Goal: Task Accomplishment & Management: Complete application form

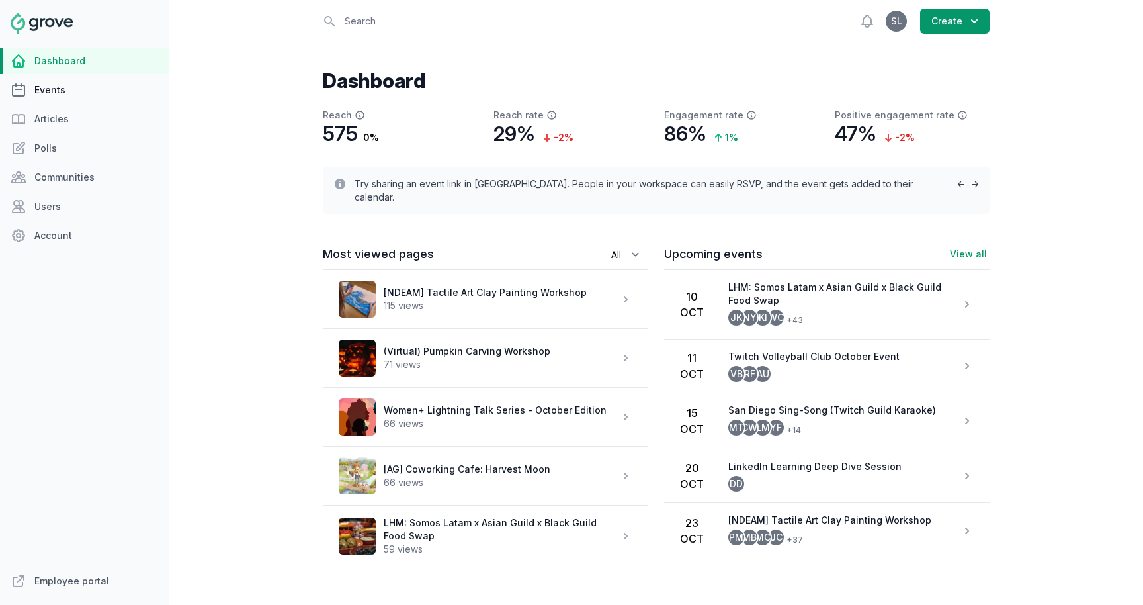
click at [31, 90] on link "Events" at bounding box center [84, 90] width 169 height 26
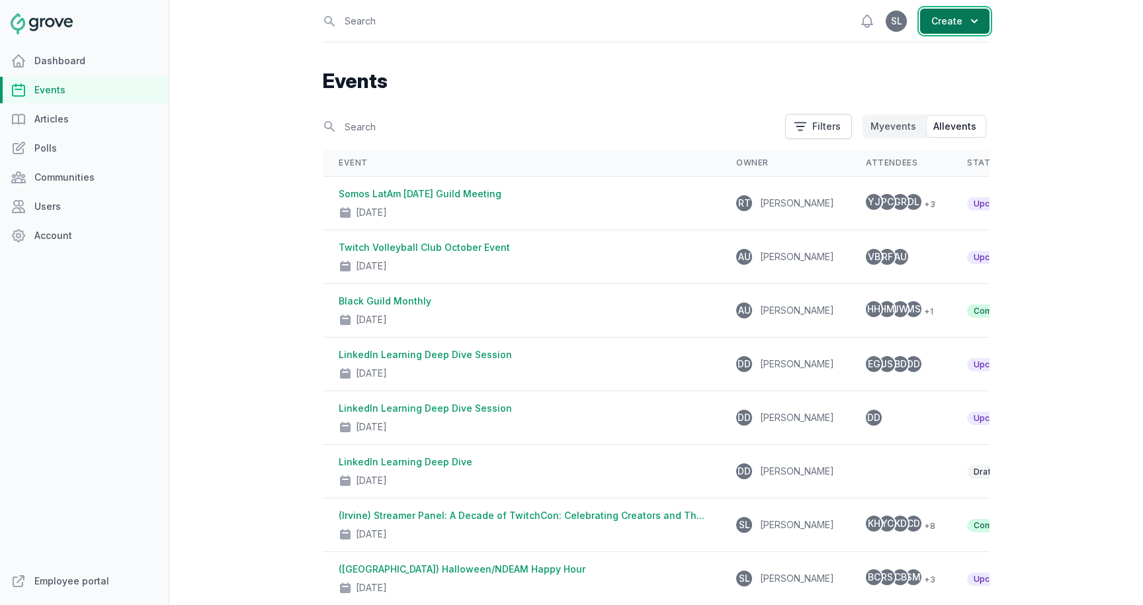
click at [954, 24] on button "Create" at bounding box center [954, 21] width 69 height 25
click at [940, 54] on link "Event" at bounding box center [916, 54] width 148 height 24
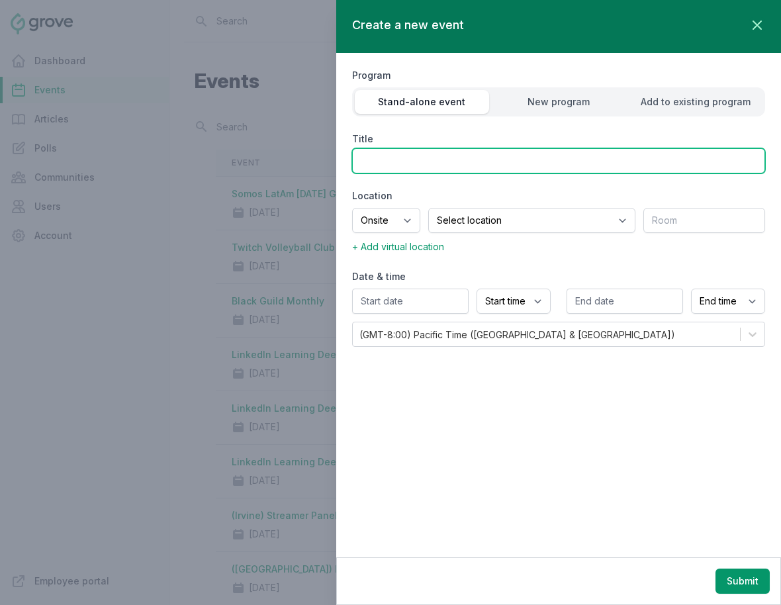
click at [451, 165] on input "Title" at bounding box center [558, 160] width 413 height 25
type input "(SF) Twitch Benefits Fair"
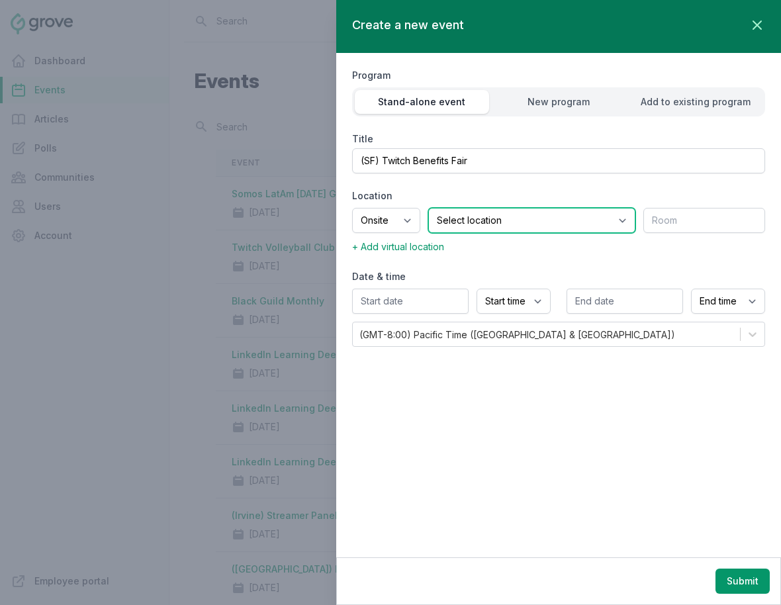
click at [540, 216] on select "Select location SEA81 Oscar (Seattle, WA) LHR32 (London, UK) SNA17 (Irvine, CA)…" at bounding box center [531, 220] width 207 height 25
select select "43"
click at [445, 208] on select "Select location SEA81 Oscar (Seattle, WA) LHR32 (London, UK) SNA17 (Irvine, CA)…" at bounding box center [531, 220] width 207 height 25
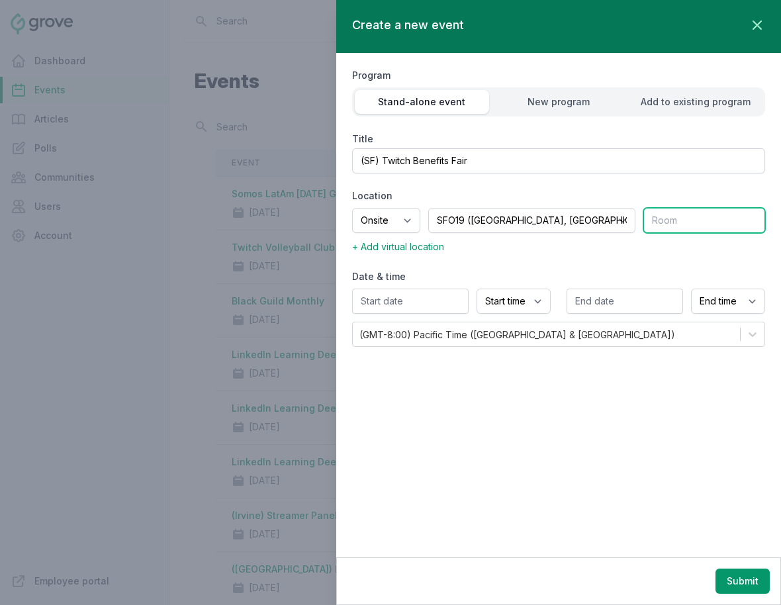
click at [676, 220] on input "text" at bounding box center [704, 220] width 122 height 25
click at [678, 219] on input "text" at bounding box center [704, 220] width 122 height 25
type input "Coffee Bar"
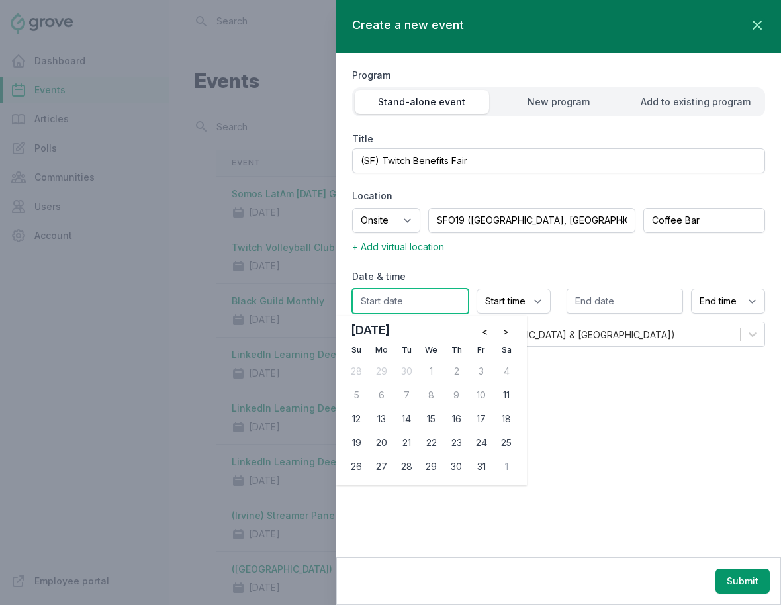
click at [435, 302] on input "text" at bounding box center [410, 300] width 116 height 25
click at [510, 334] on button ">" at bounding box center [505, 331] width 21 height 21
click at [458, 390] on div "6" at bounding box center [456, 394] width 21 height 21
type input "11/06/2025"
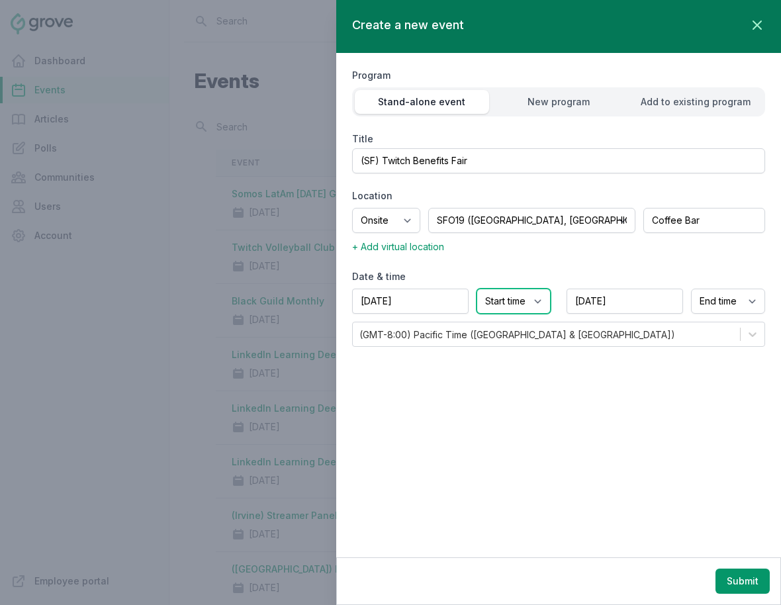
click at [531, 302] on select "Start time 12:00 AM 12:15 AM 12:30 AM 12:45 AM 1:00 AM 1:15 AM 1:30 AM 1:45 AM …" at bounding box center [513, 300] width 74 height 25
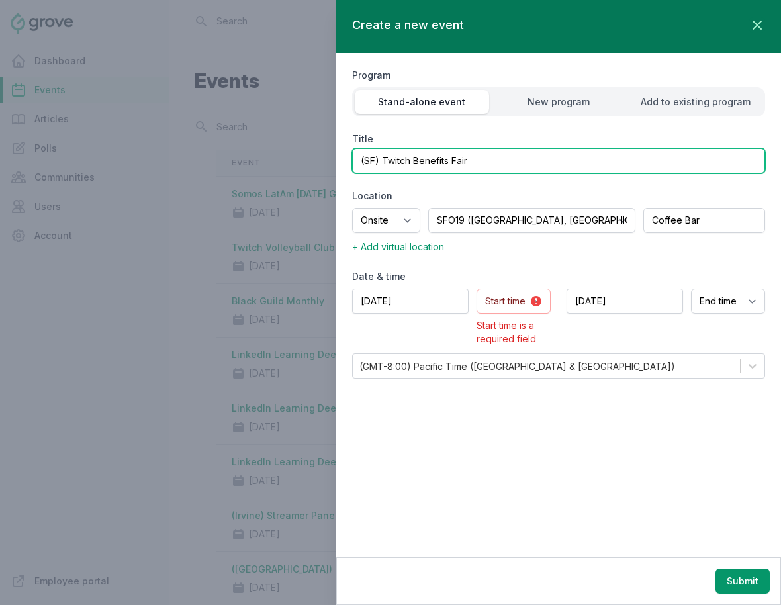
drag, startPoint x: 383, startPoint y: 163, endPoint x: 500, endPoint y: 170, distance: 116.6
click at [501, 170] on input "(SF) Twitch Benefits Fair" at bounding box center [558, 160] width 413 height 25
drag, startPoint x: 435, startPoint y: 161, endPoint x: 412, endPoint y: 165, distance: 23.5
click at [412, 165] on input "(SF) Puppy Love Therapy" at bounding box center [558, 160] width 413 height 25
click at [525, 163] on input "(SF) Puppy Play Therapy" at bounding box center [558, 160] width 413 height 25
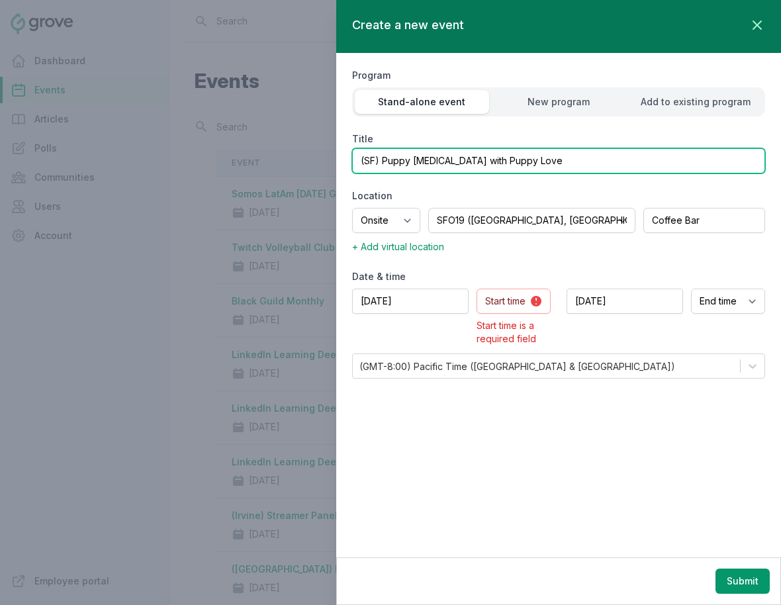
type input "(SF) Puppy Play Therapy with Puppy Love"
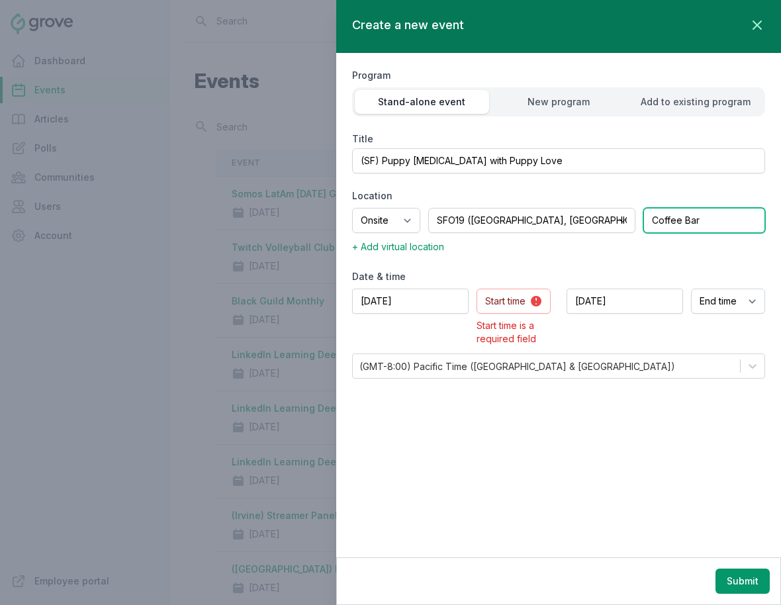
click at [690, 213] on input "Coffee Bar" at bounding box center [704, 220] width 122 height 25
type input "2nd Floor MPR"
click at [525, 299] on select "Start time 12:00 AM 12:15 AM 12:30 AM 12:45 AM 1:00 AM 1:15 AM 1:30 AM 1:45 AM …" at bounding box center [513, 300] width 74 height 25
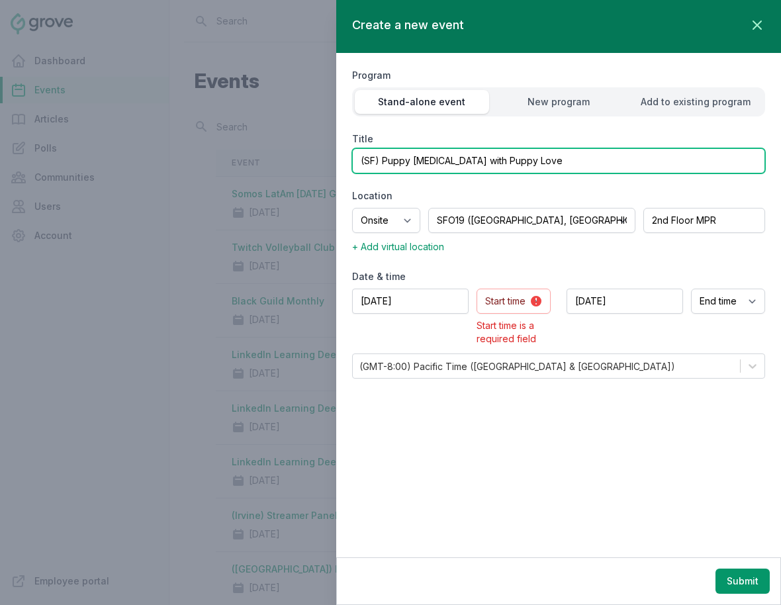
drag, startPoint x: 382, startPoint y: 162, endPoint x: 568, endPoint y: 174, distance: 187.0
click at [568, 174] on div "Program Stand-alone event New program Add to existing program Title (SF) Puppy …" at bounding box center [558, 222] width 413 height 339
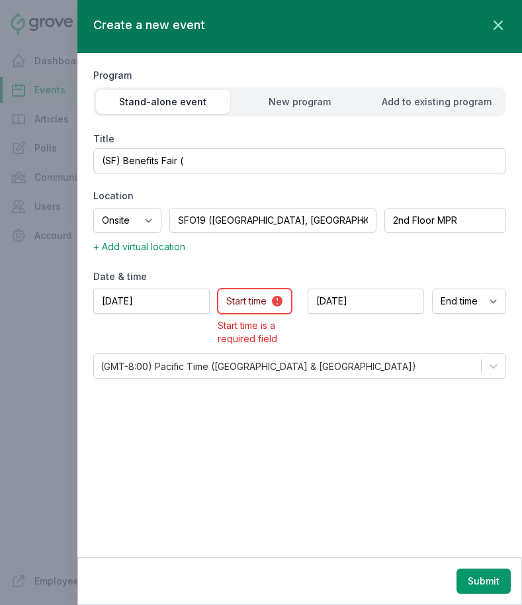
click at [254, 302] on select "Start time 12:00 AM 12:15 AM 12:30 AM 12:45 AM 1:00 AM 1:15 AM 1:30 AM 1:45 AM …" at bounding box center [255, 300] width 74 height 25
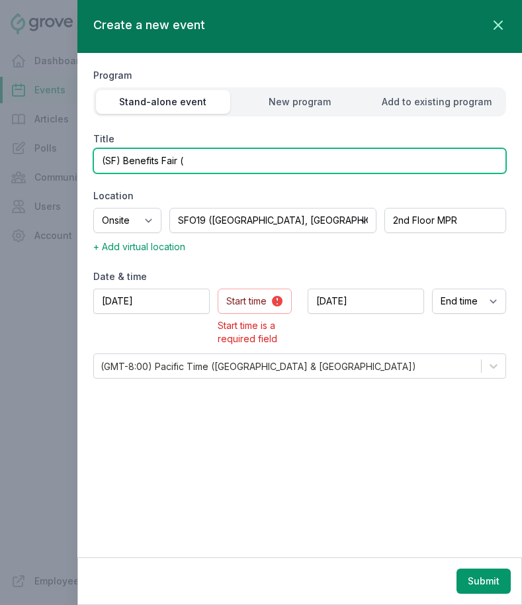
click at [231, 163] on input "(SF) Benefits Fair (" at bounding box center [299, 160] width 413 height 25
type input "(SF) Benefits Fair (Puppy Love, Stretching with Equinox, etc)"
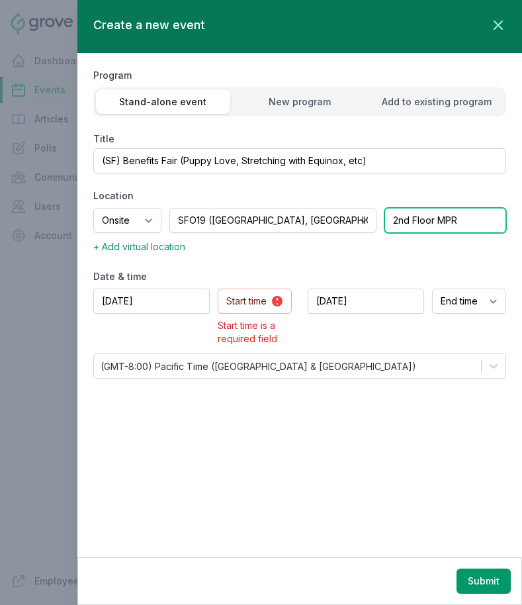
click at [438, 224] on input "2nd Floor MPR" at bounding box center [445, 220] width 122 height 25
click at [286, 267] on div "Program Stand-alone event New program Add to existing program Title (SF) Benefi…" at bounding box center [299, 222] width 413 height 339
click at [465, 218] on input "2nd Floor" at bounding box center [445, 220] width 122 height 25
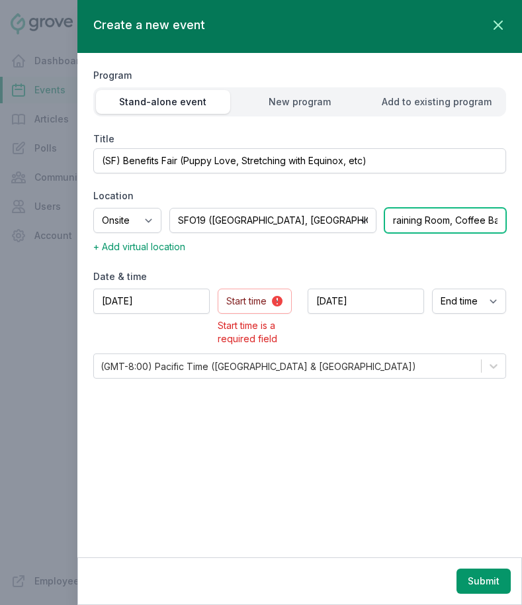
scroll to position [0, 79]
type input "2nd Floor MPR, Training Room, Coffee Bar"
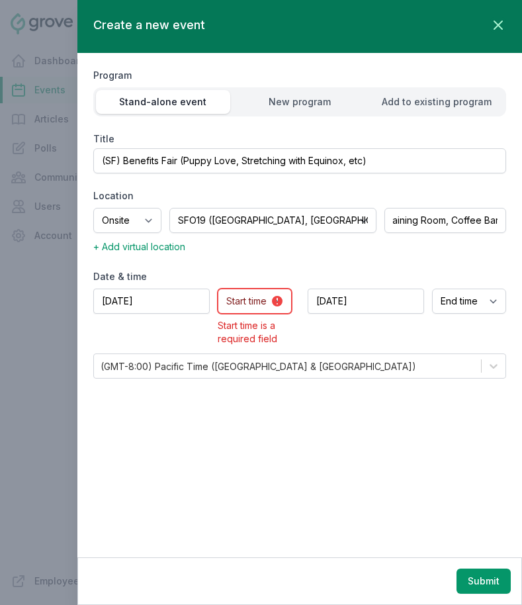
click at [260, 294] on select "Start time 12:00 AM 12:15 AM 12:30 AM 12:45 AM 1:00 AM 1:15 AM 1:30 AM 1:45 AM …" at bounding box center [255, 300] width 74 height 25
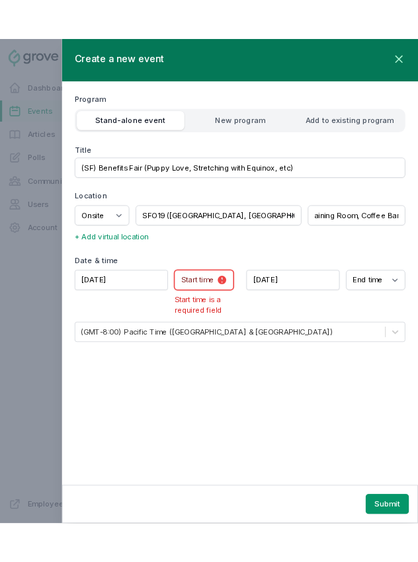
scroll to position [0, 0]
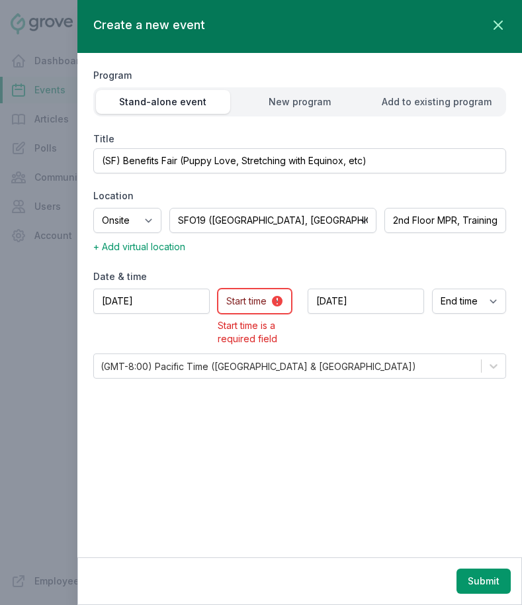
select select "2:30 PM"
click at [218, 288] on select "Start time 12:00 AM 12:15 AM 12:30 AM 12:45 AM 1:00 AM 1:15 AM 1:30 AM 1:45 AM …" at bounding box center [255, 300] width 74 height 25
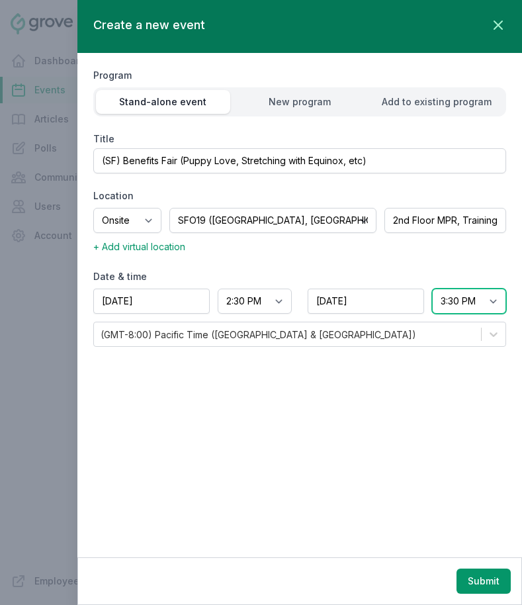
click at [466, 296] on select "End time 12:00 AM 12:15 AM 12:30 AM 12:45 AM 1:00 AM 1:15 AM 1:30 AM 1:45 AM 2:…" at bounding box center [469, 300] width 74 height 25
select select "6:00 PM"
click at [432, 288] on select "End time 12:00 AM 12:15 AM 12:30 AM 12:45 AM 1:00 AM 1:15 AM 1:30 AM 1:45 AM 2:…" at bounding box center [469, 300] width 74 height 25
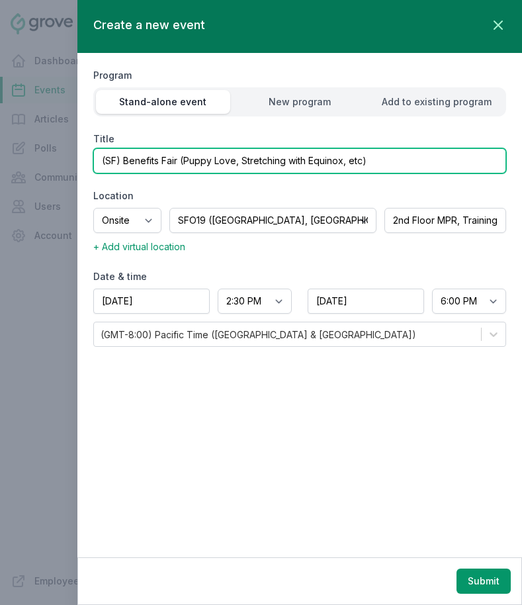
click at [263, 163] on input "(SF) Benefits Fair (Puppy Love, Stretching with Equinox, etc)" at bounding box center [299, 160] width 413 height 25
drag, startPoint x: 122, startPoint y: 158, endPoint x: 374, endPoint y: 175, distance: 252.0
click at [374, 175] on div "Program Stand-alone event New program Add to existing program Title (SF) Benefi…" at bounding box center [299, 206] width 413 height 307
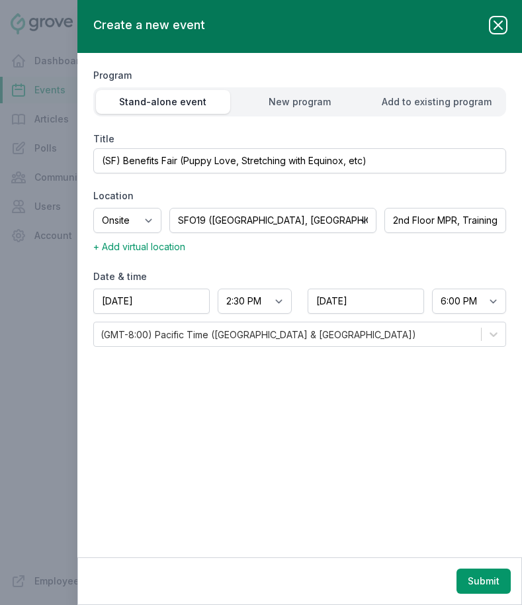
click at [502, 31] on icon "button" at bounding box center [498, 25] width 16 height 16
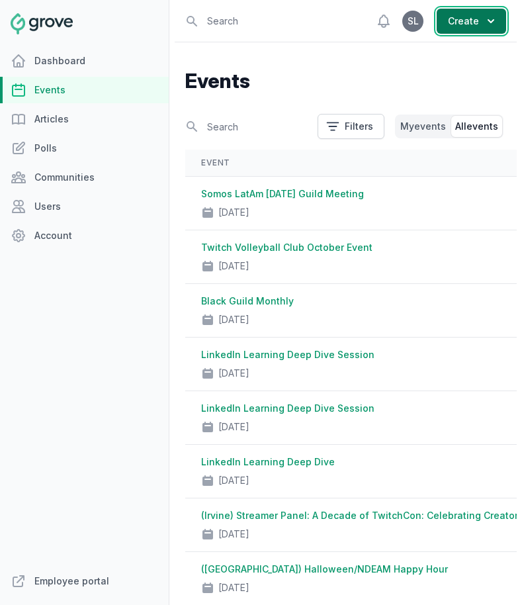
click at [462, 24] on button "Create" at bounding box center [471, 21] width 69 height 25
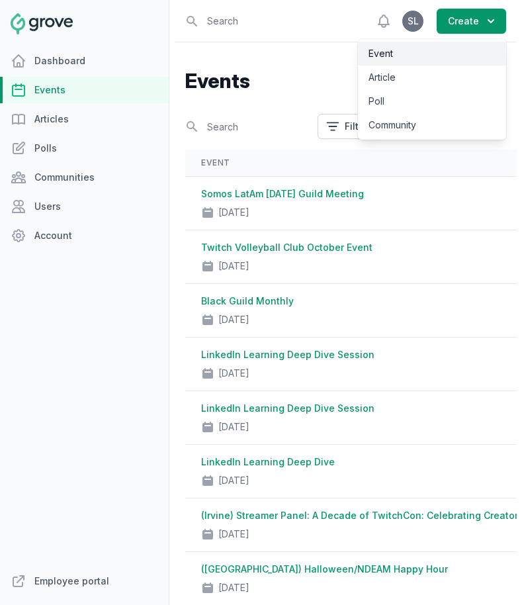
click at [439, 55] on link "Event" at bounding box center [432, 54] width 148 height 24
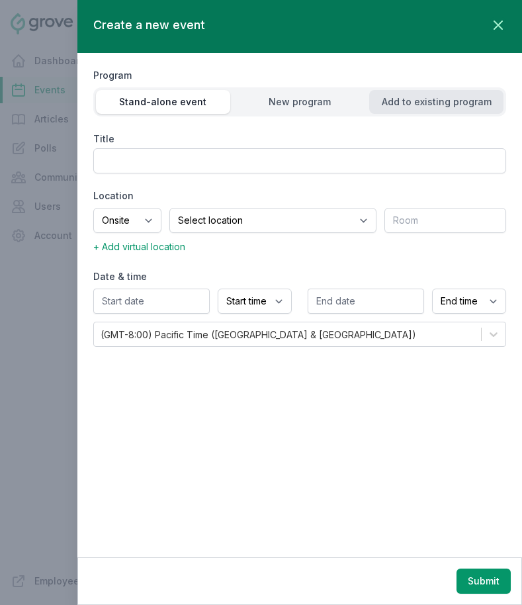
click at [472, 105] on div "Add to existing program" at bounding box center [436, 101] width 134 height 13
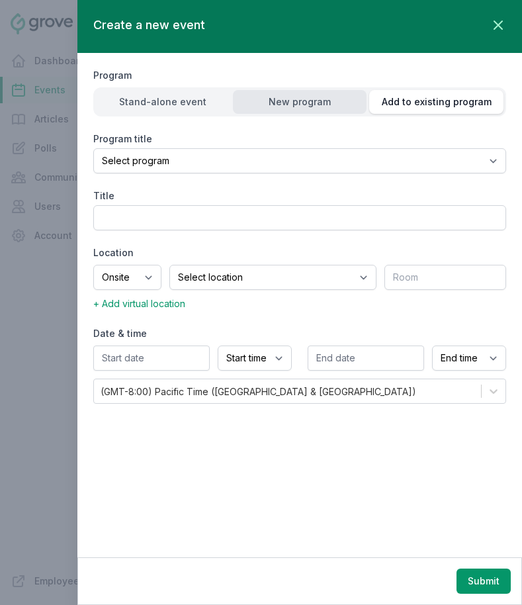
click at [335, 105] on div "New program" at bounding box center [300, 101] width 134 height 13
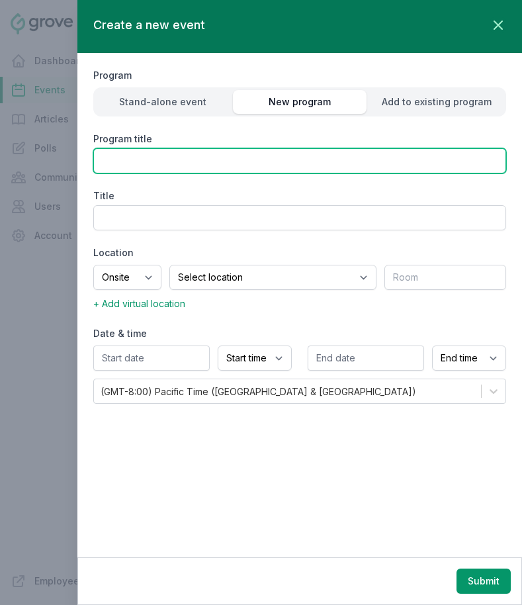
click at [262, 160] on input "Program title" at bounding box center [299, 160] width 413 height 25
type input "B"
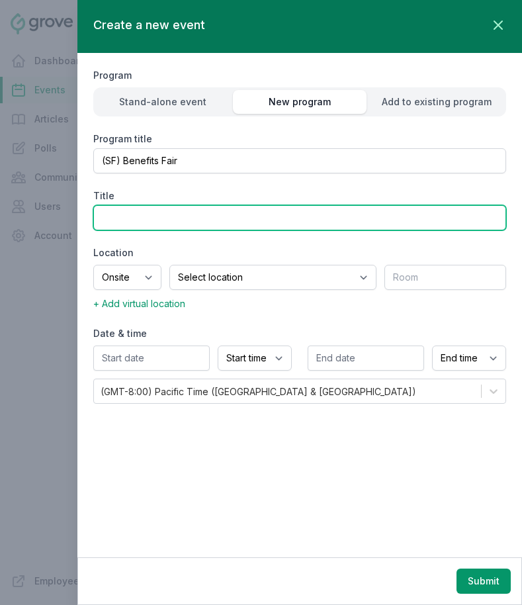
click at [183, 214] on input "Title" at bounding box center [299, 217] width 413 height 25
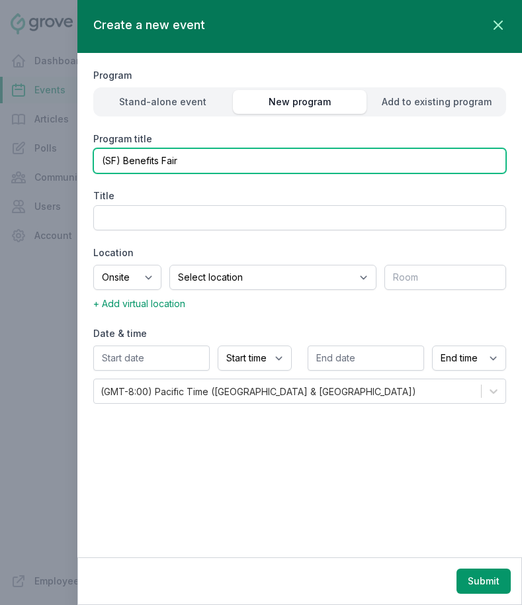
click at [124, 157] on input "(SF) Benefits Fair" at bounding box center [299, 160] width 413 height 25
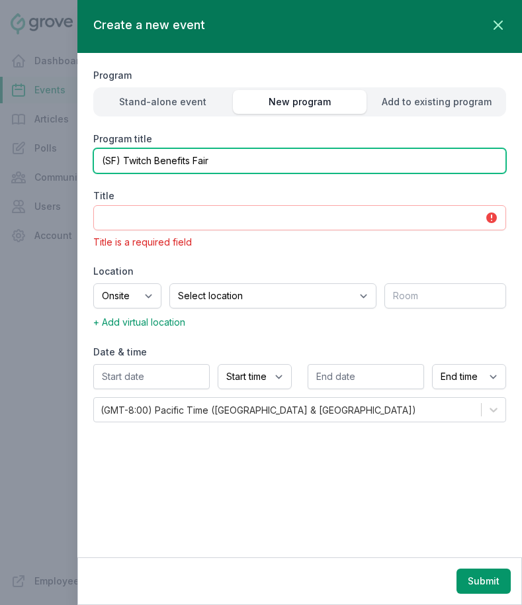
type input "(SF) Twitch Benefits Fair"
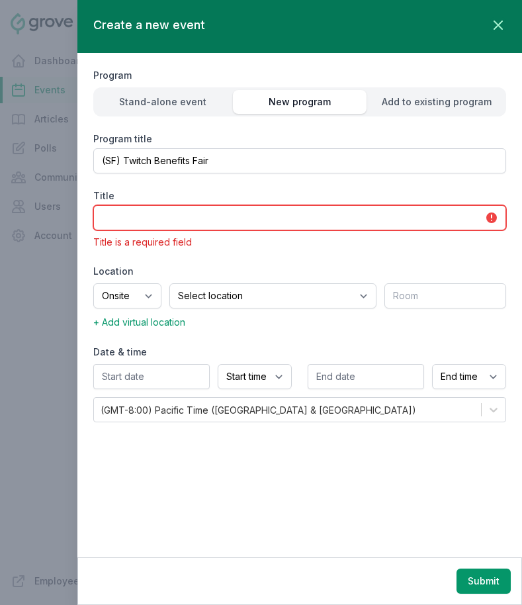
click at [135, 209] on input "Title" at bounding box center [299, 217] width 413 height 25
click at [139, 218] on input "Title" at bounding box center [299, 217] width 413 height 25
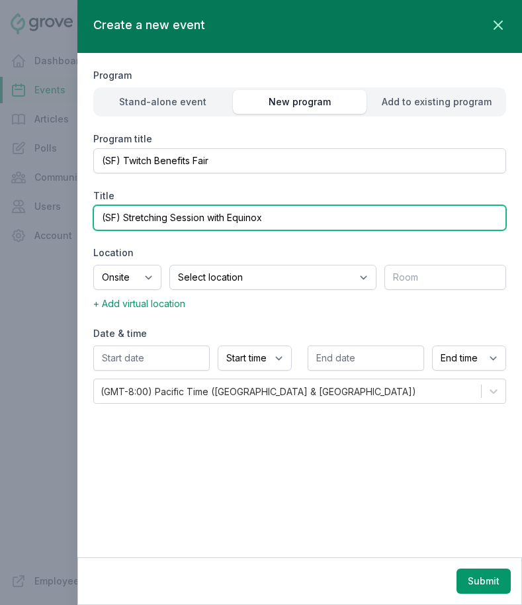
type input "(SF) Stretching Session with Equinox"
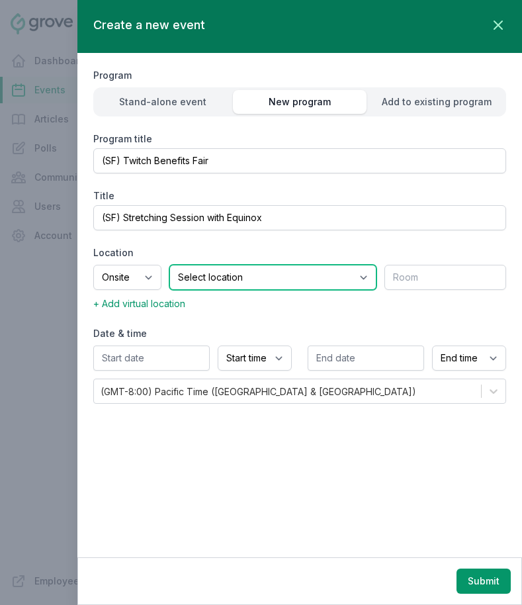
click at [228, 279] on select "Select location SEA81 Oscar (Seattle, WA) LHR32 (London, UK) SNA17 (Irvine, CA)…" at bounding box center [272, 277] width 207 height 25
select select "43"
click at [186, 265] on select "Select location SEA81 Oscar (Seattle, WA) LHR32 (London, UK) SNA17 (Irvine, CA)…" at bounding box center [272, 277] width 207 height 25
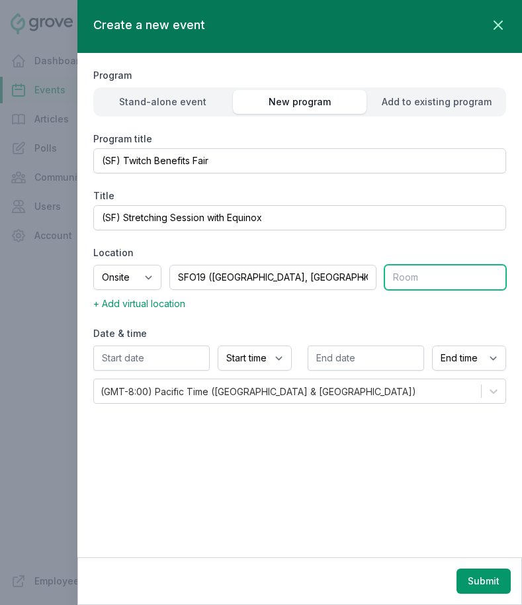
click at [412, 280] on input "text" at bounding box center [445, 277] width 122 height 25
type input "Training Room"
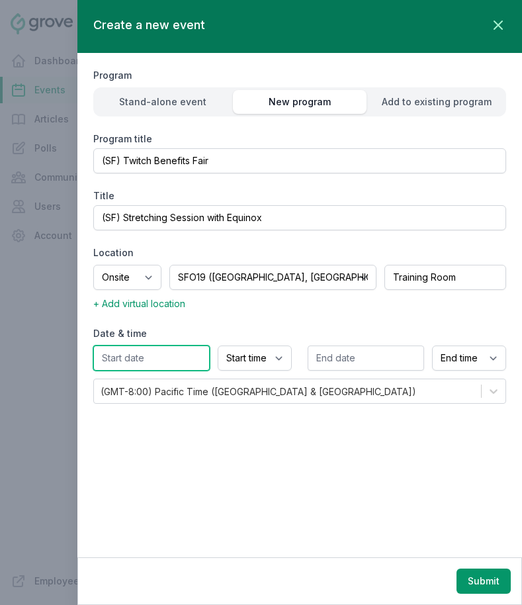
click at [173, 355] on input "text" at bounding box center [151, 357] width 116 height 25
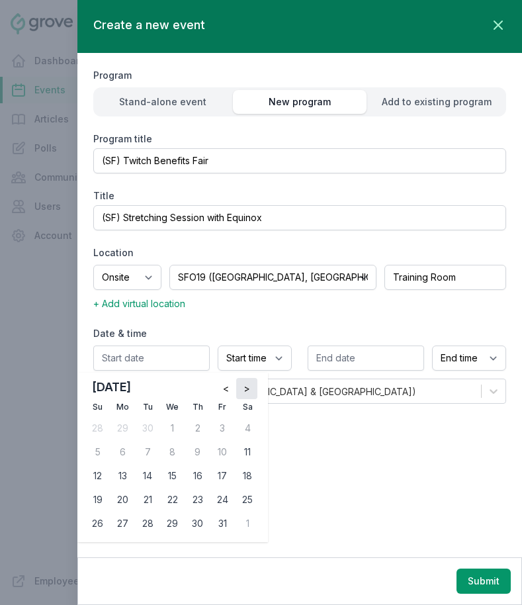
click at [247, 385] on span ">" at bounding box center [246, 388] width 7 height 13
click at [197, 455] on div "6" at bounding box center [197, 451] width 21 height 21
type input "11/06/2025"
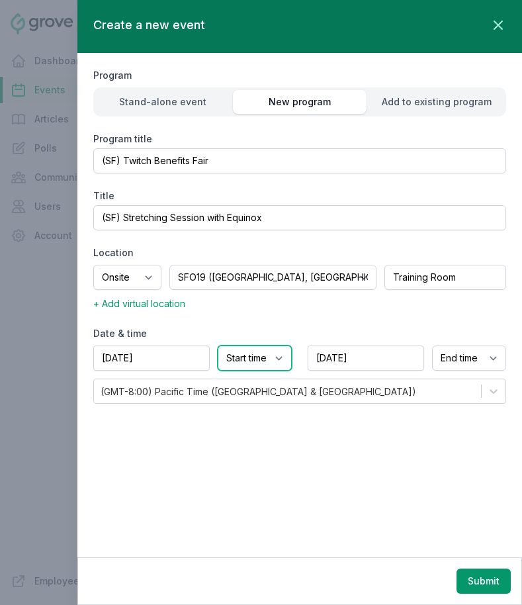
click at [238, 364] on select "Start time 12:00 AM 12:15 AM 12:30 AM 12:45 AM 1:00 AM 1:15 AM 1:30 AM 1:45 AM …" at bounding box center [255, 357] width 74 height 25
select select "2:30 PM"
click at [218, 345] on select "Start time 12:00 AM 12:15 AM 12:30 AM 12:45 AM 1:00 AM 1:15 AM 1:30 AM 1:45 AM …" at bounding box center [255, 357] width 74 height 25
select select "3:30 PM"
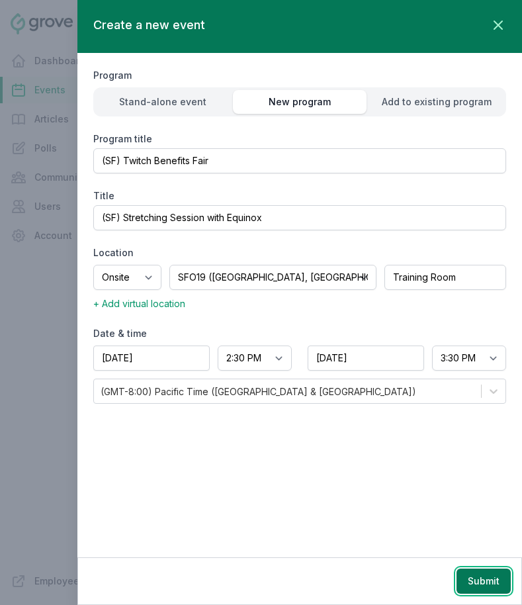
click at [487, 583] on button "Submit" at bounding box center [484, 580] width 54 height 25
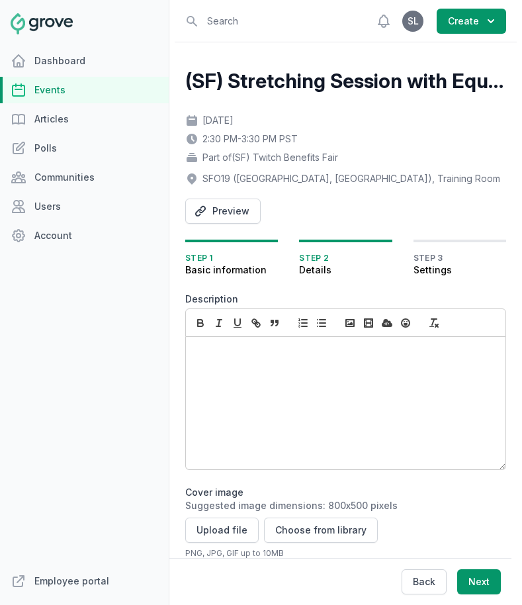
click at [266, 381] on div at bounding box center [346, 403] width 320 height 132
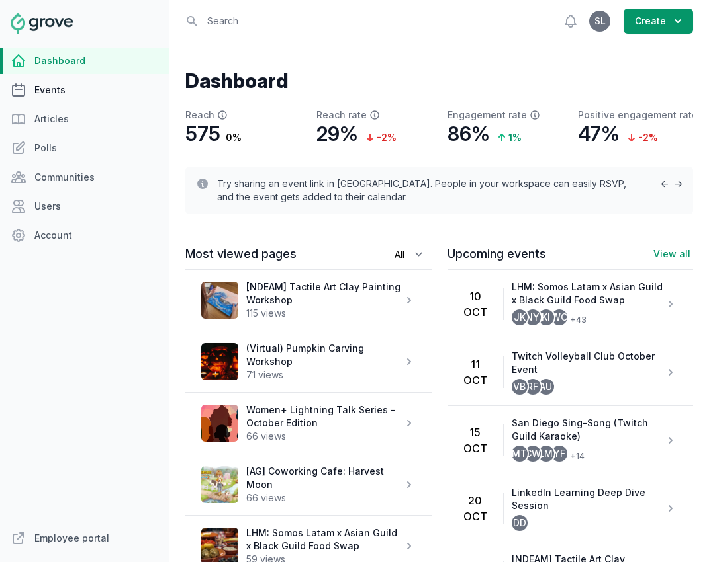
click at [106, 94] on link "Events" at bounding box center [84, 90] width 169 height 26
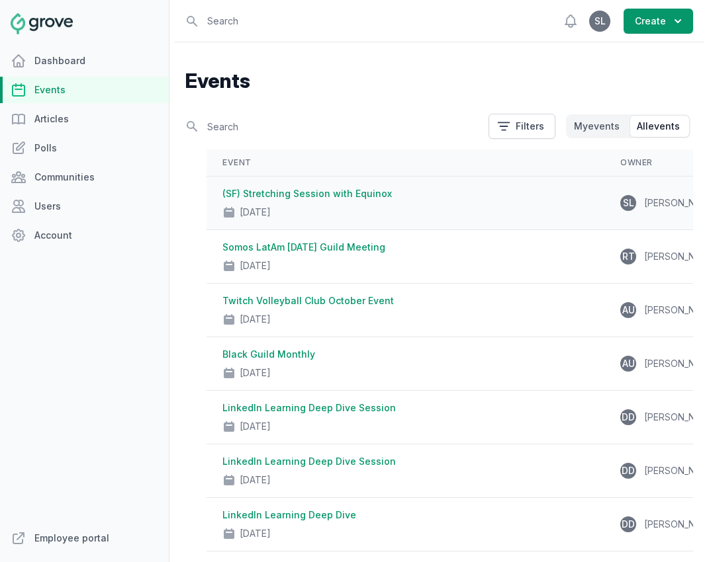
click at [363, 212] on div "Nov 6, 2025" at bounding box center [405, 209] width 366 height 19
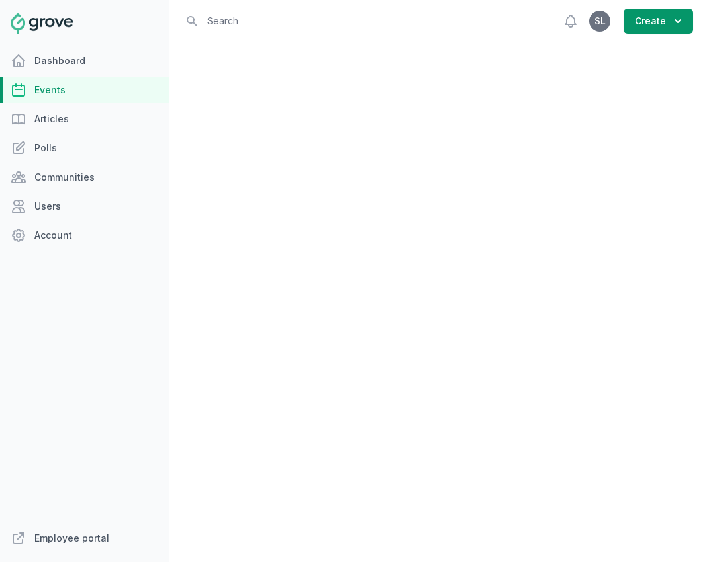
select select "131"
select select "43"
select select "2:30 PM"
select select "3:30 PM"
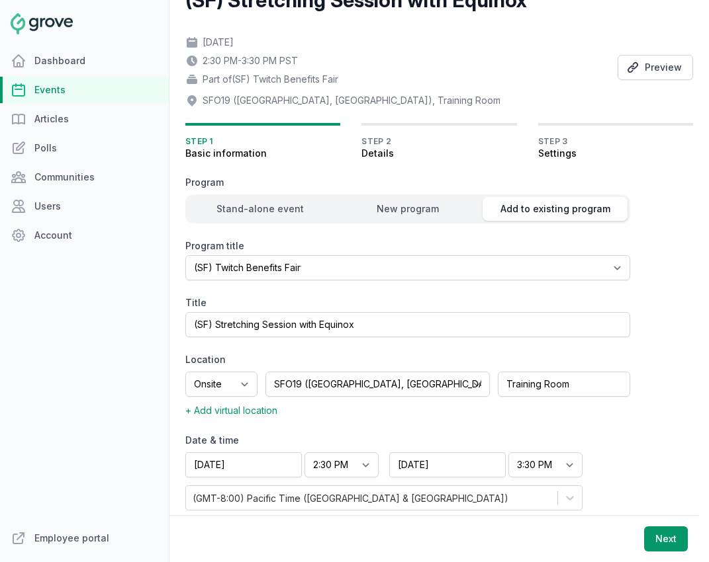
scroll to position [98, 0]
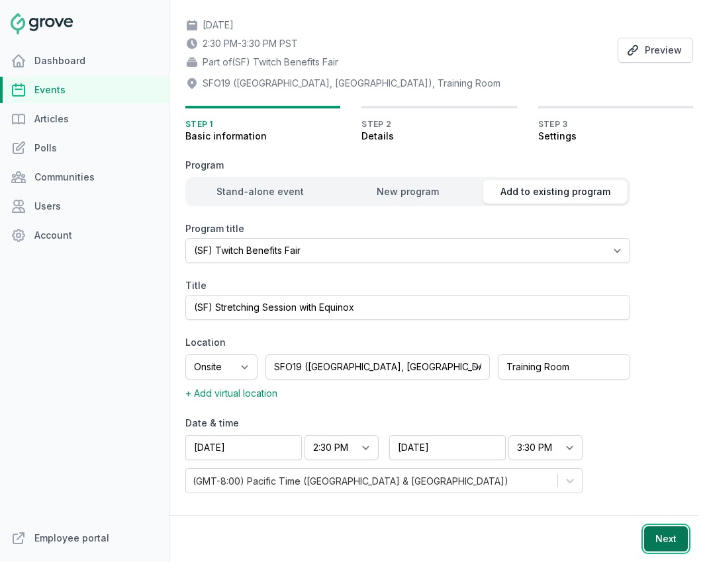
click at [662, 549] on button "Next" at bounding box center [666, 539] width 44 height 25
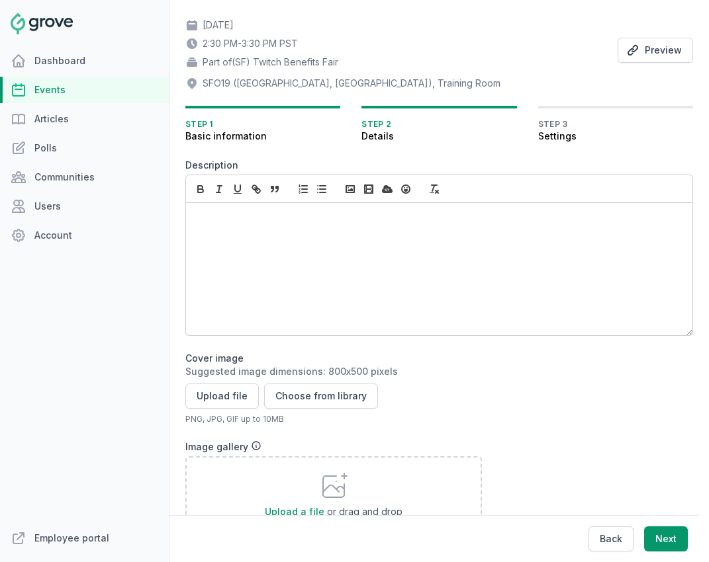
click at [377, 287] on div at bounding box center [439, 269] width 506 height 132
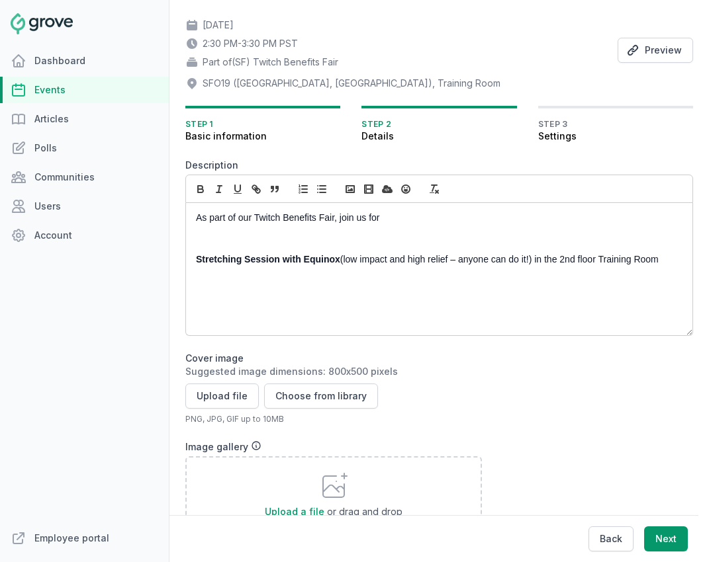
click at [414, 224] on p "As part of our Twitch Benefits Fair, join us for" at bounding box center [435, 218] width 479 height 14
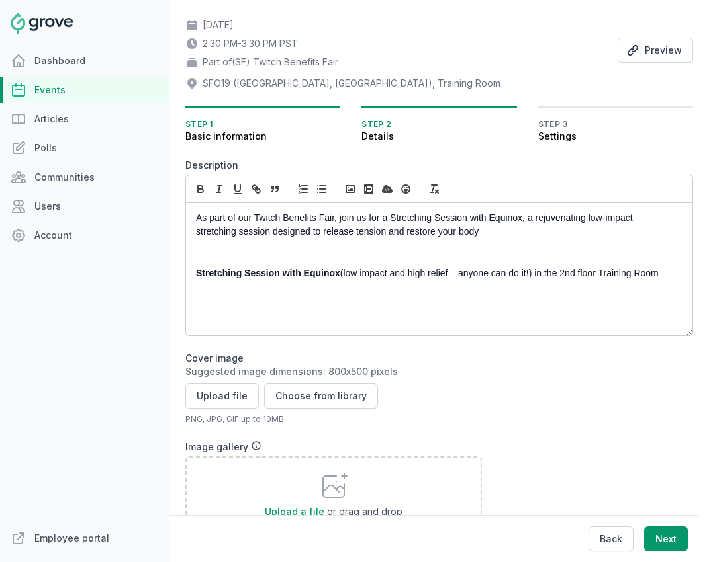
click at [193, 236] on div "As part of our Twitch Benefits Fair, join us for a Stretching Session with Equi…" at bounding box center [439, 269] width 506 height 132
click at [644, 214] on p "As part of our Twitch Benefits Fair, join us for a Stretching Session with Equi…" at bounding box center [435, 225] width 479 height 28
click at [518, 227] on p "As part of our Twitch Benefits Fair, join us for a Stretching Session with Equi…" at bounding box center [435, 225] width 479 height 28
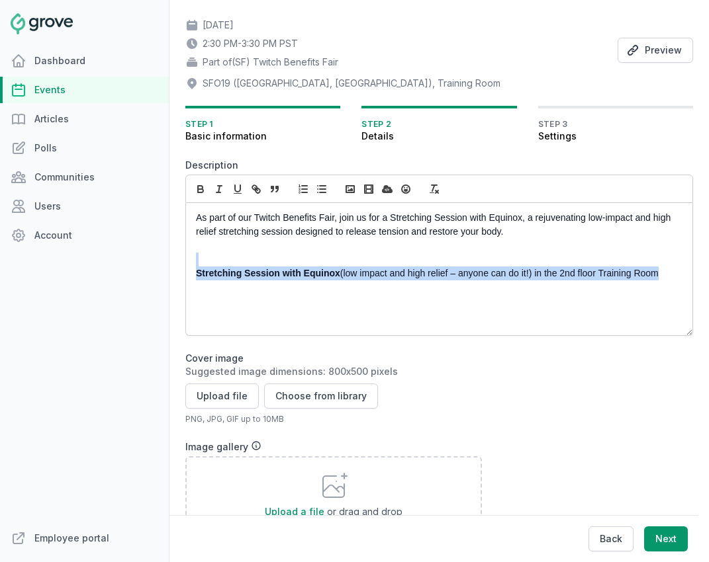
drag, startPoint x: 445, startPoint y: 263, endPoint x: 466, endPoint y: 297, distance: 40.1
click at [466, 297] on div "As part of our Twitch Benefits Fair, join us for a Stretching Session with Equi…" at bounding box center [439, 269] width 506 height 132
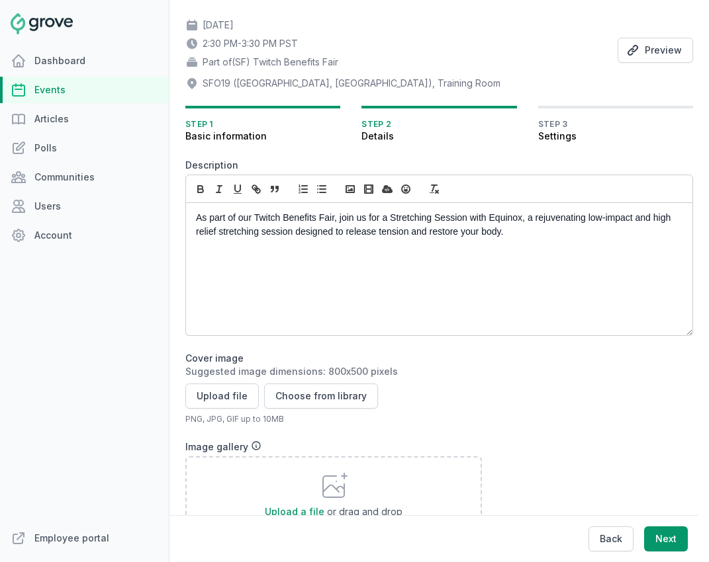
click at [514, 241] on p at bounding box center [435, 246] width 479 height 14
click at [527, 234] on p "As part of our Twitch Benefits Fair, join us for a Stretching Session with Equi…" at bounding box center [435, 225] width 479 height 28
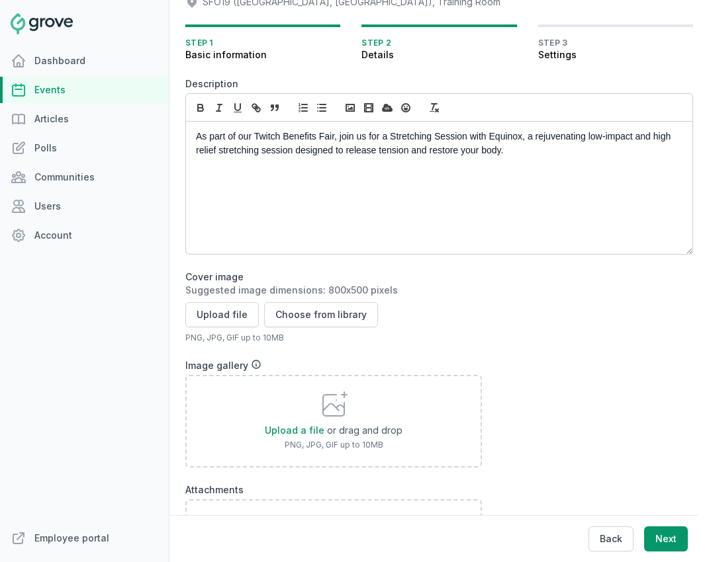
scroll to position [144, 0]
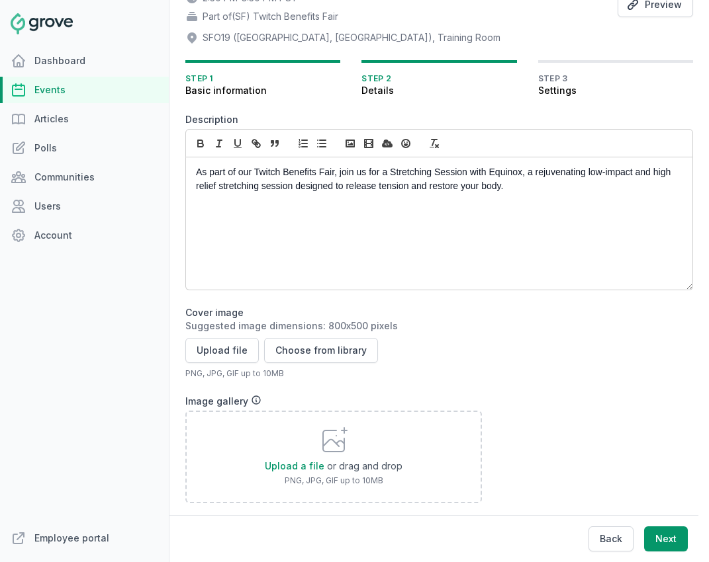
click at [349, 177] on p "As part of our Twitch Benefits Fair, join us for a Stretching Session with Equi…" at bounding box center [435, 179] width 479 height 28
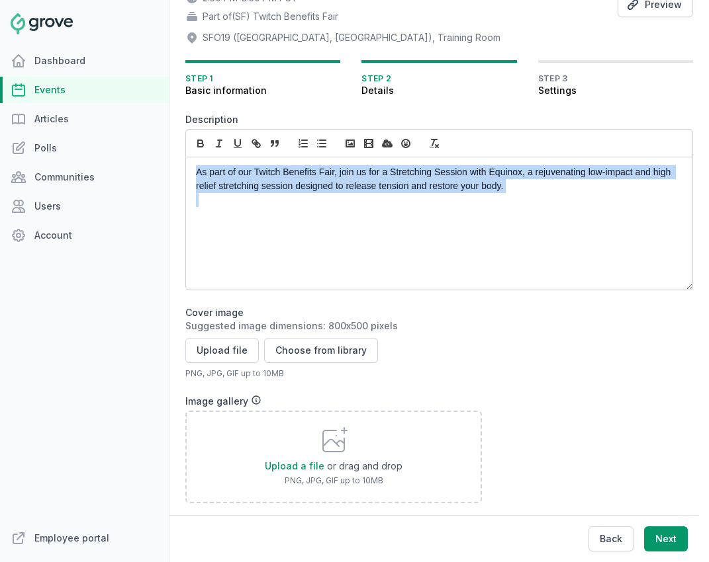
click at [349, 177] on p "As part of our Twitch Benefits Fair, join us for a Stretching Session with Equi…" at bounding box center [435, 179] width 479 height 28
copy p "As part of our Twitch Benefits Fair, join us for a Stretching Session with Equi…"
click at [616, 541] on button "Back" at bounding box center [610, 539] width 45 height 25
select select "131"
select select "43"
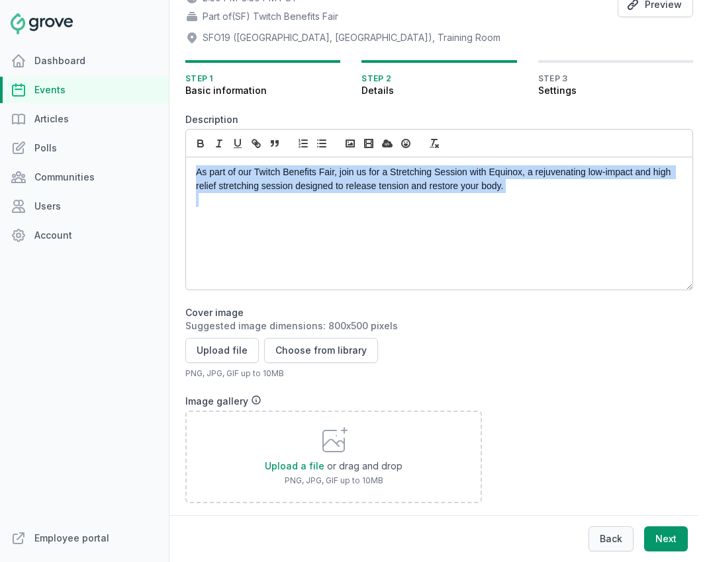
select select "2:30 PM"
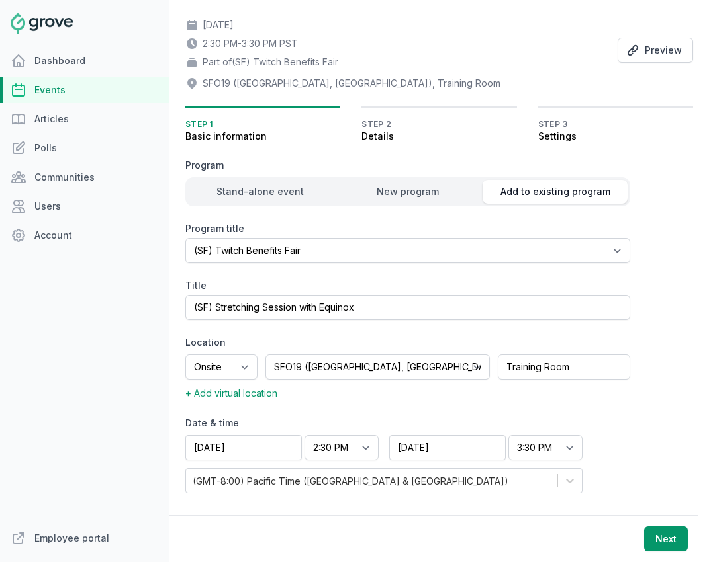
scroll to position [98, 0]
click at [558, 447] on select "End time 12:00 AM 12:15 AM 12:30 AM 12:45 AM 1:00 AM 1:15 AM 1:30 AM 1:45 AM 2:…" at bounding box center [545, 447] width 74 height 25
select select "3:00 PM"
click at [508, 435] on select "End time 12:00 AM 12:15 AM 12:30 AM 12:45 AM 1:00 AM 1:15 AM 1:30 AM 1:45 AM 2:…" at bounding box center [545, 447] width 74 height 25
click at [663, 539] on button "Next" at bounding box center [666, 539] width 44 height 25
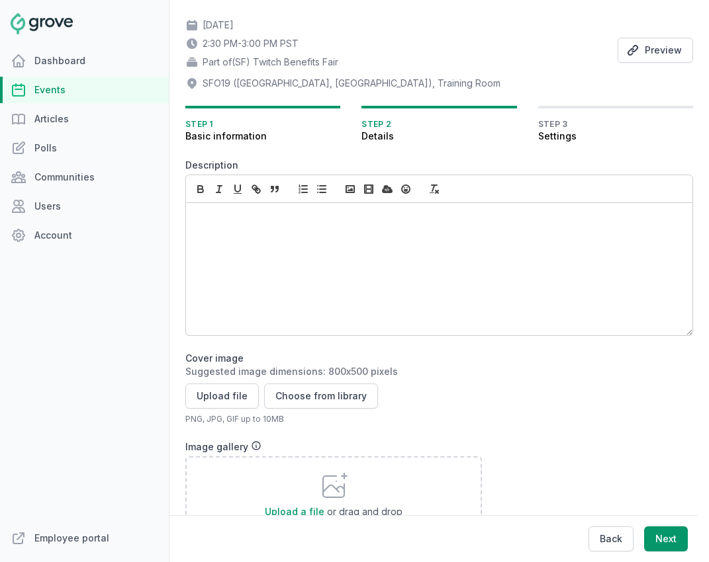
click at [332, 254] on div at bounding box center [439, 269] width 506 height 132
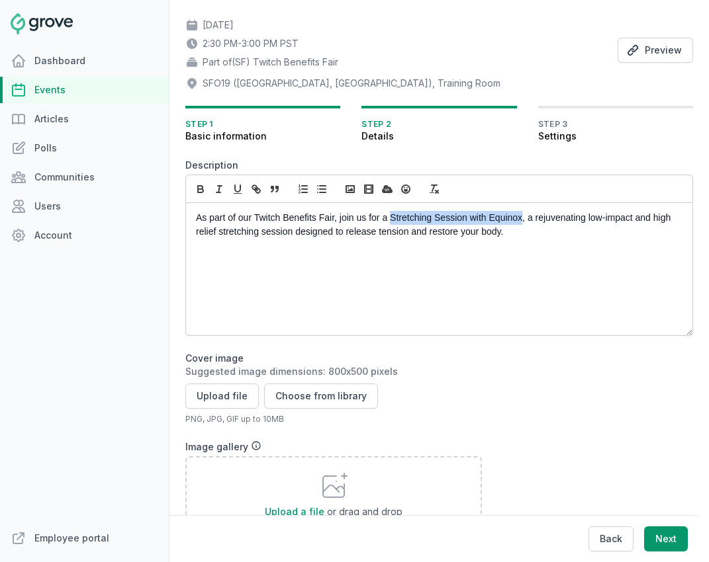
drag, startPoint x: 391, startPoint y: 218, endPoint x: 523, endPoint y: 218, distance: 131.7
click at [523, 218] on p "As part of our Twitch Benefits Fair, join us for a Stretching Session with Equi…" at bounding box center [435, 225] width 479 height 28
click at [198, 189] on icon "button" at bounding box center [200, 190] width 5 height 3
click at [541, 232] on p "As part of our Twitch Benefits Fair, join us for a Stretching Session with Equi…" at bounding box center [435, 225] width 479 height 28
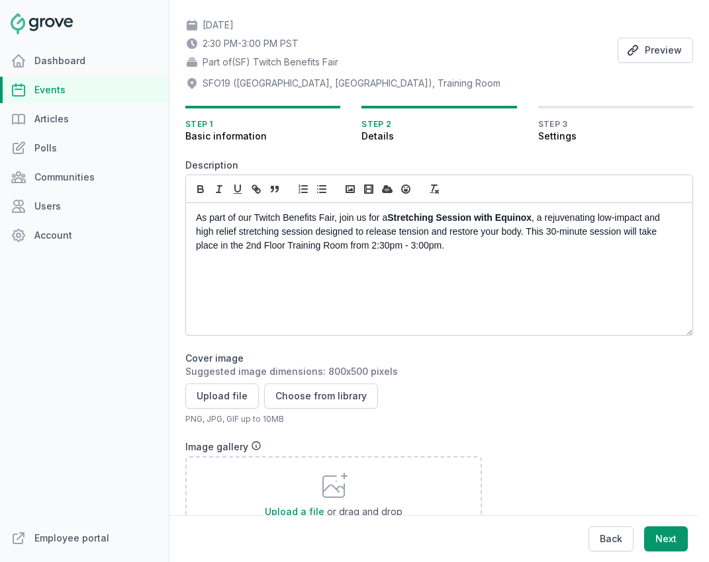
drag, startPoint x: 525, startPoint y: 232, endPoint x: 535, endPoint y: 247, distance: 17.8
click at [535, 247] on p "As part of our Twitch Benefits Fair, join us for a Stretching Session with Equi…" at bounding box center [435, 232] width 479 height 42
click at [527, 232] on p "As part of our Twitch Benefits Fair, join us for a Stretching Session with Equi…" at bounding box center [435, 232] width 479 height 42
click at [533, 232] on p "As part of our Twitch Benefits Fair, join us for a Stretching Session with Equi…" at bounding box center [435, 232] width 479 height 42
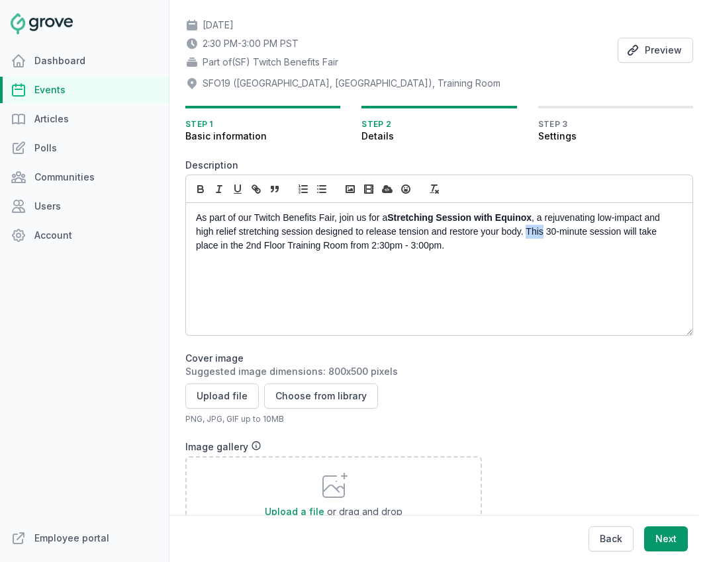
click at [533, 232] on p "As part of our Twitch Benefits Fair, join us for a Stretching Session with Equi…" at bounding box center [435, 232] width 479 height 42
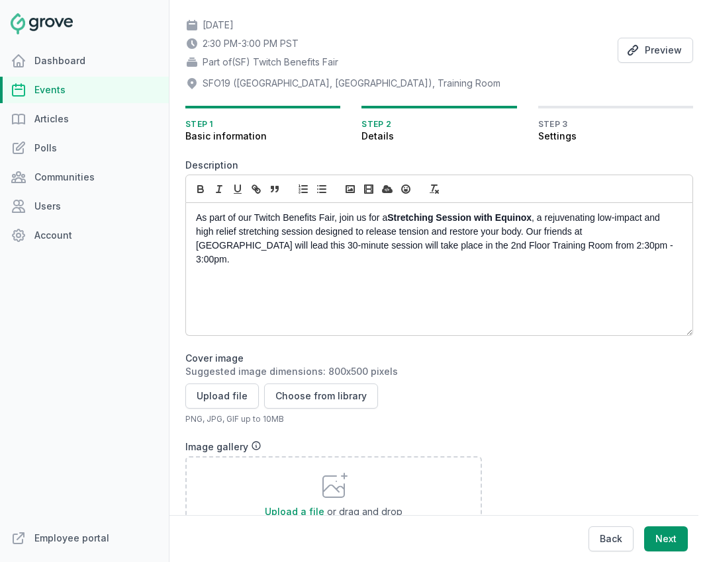
click at [273, 249] on p "As part of our Twitch Benefits Fair, join us for a Stretching Session with Equi…" at bounding box center [435, 239] width 479 height 56
click at [602, 244] on p "As part of our Twitch Benefits Fair, join us for a Stretching Session with Equi…" at bounding box center [435, 239] width 479 height 56
drag, startPoint x: 378, startPoint y: 248, endPoint x: 480, endPoint y: 249, distance: 101.9
click at [480, 249] on p "As part of our Twitch Benefits Fair, join us for a Stretching Session with Equi…" at bounding box center [435, 239] width 479 height 56
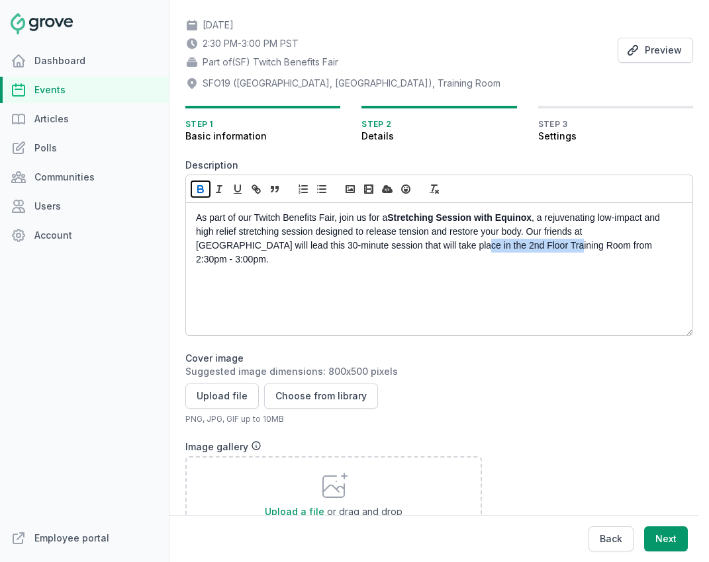
click at [200, 193] on icon "button" at bounding box center [200, 190] width 5 height 3
drag, startPoint x: 510, startPoint y: 246, endPoint x: 580, endPoint y: 247, distance: 70.1
click at [580, 247] on p "As part of our Twitch Benefits Fair, join us for a Stretching Session with Equi…" at bounding box center [435, 239] width 479 height 56
click at [204, 195] on icon "button" at bounding box center [201, 189] width 12 height 12
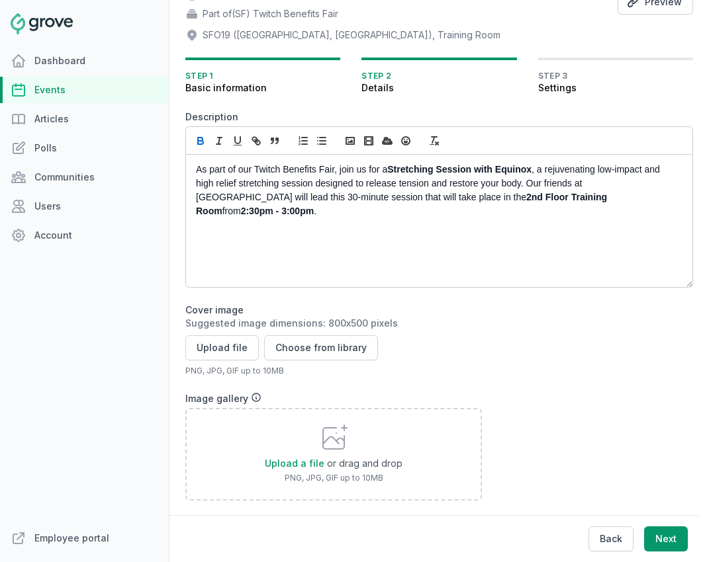
scroll to position [148, 0]
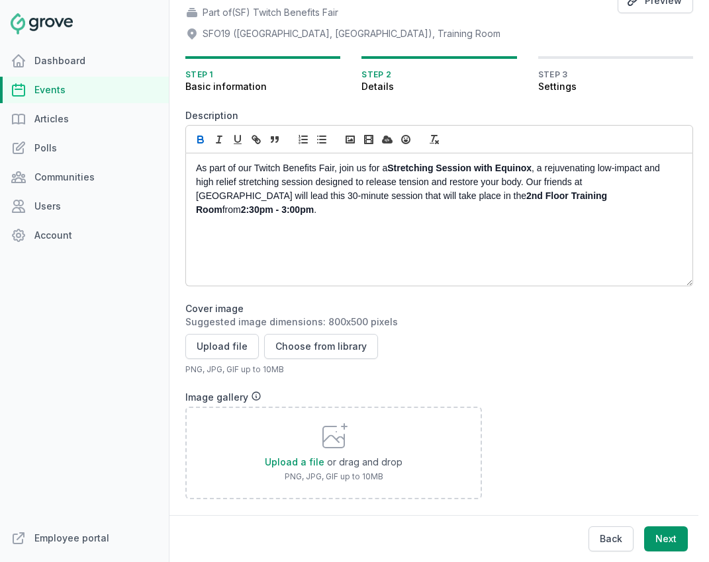
click at [398, 337] on div "Upload file Choose from library" at bounding box center [438, 346] width 507 height 25
click at [326, 348] on button "Choose from library" at bounding box center [321, 346] width 114 height 25
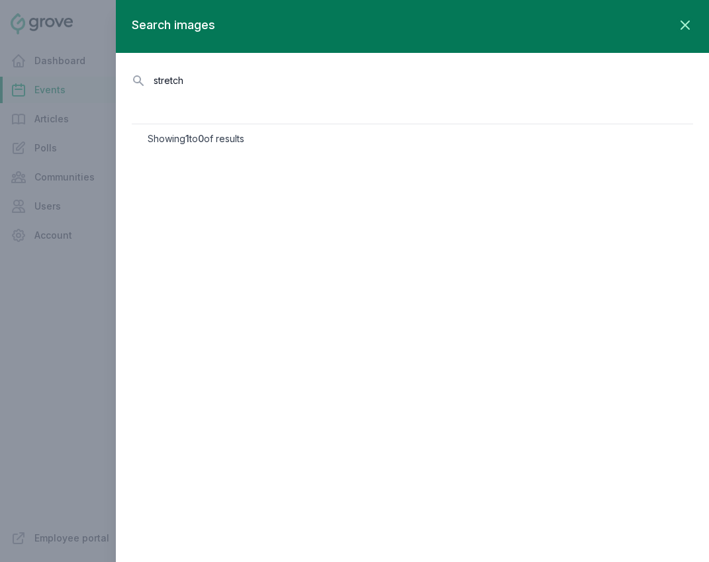
type input "stretch"
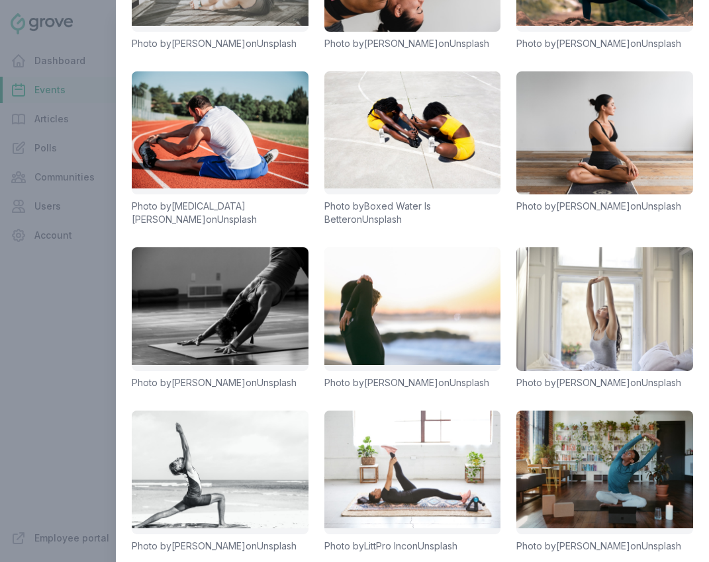
scroll to position [287, 0]
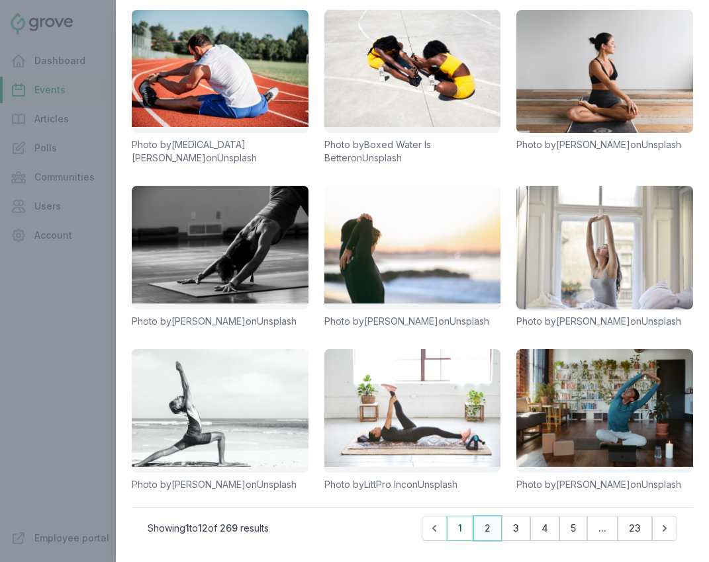
click at [483, 524] on button "2" at bounding box center [487, 528] width 28 height 25
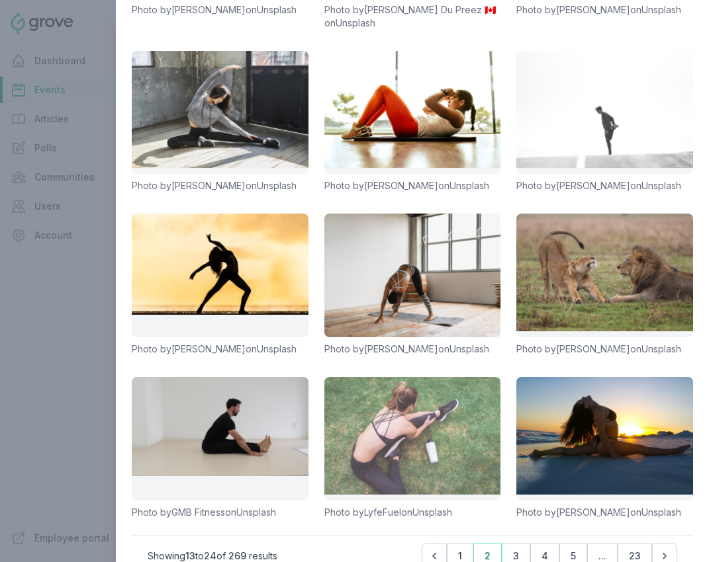
scroll to position [261, 0]
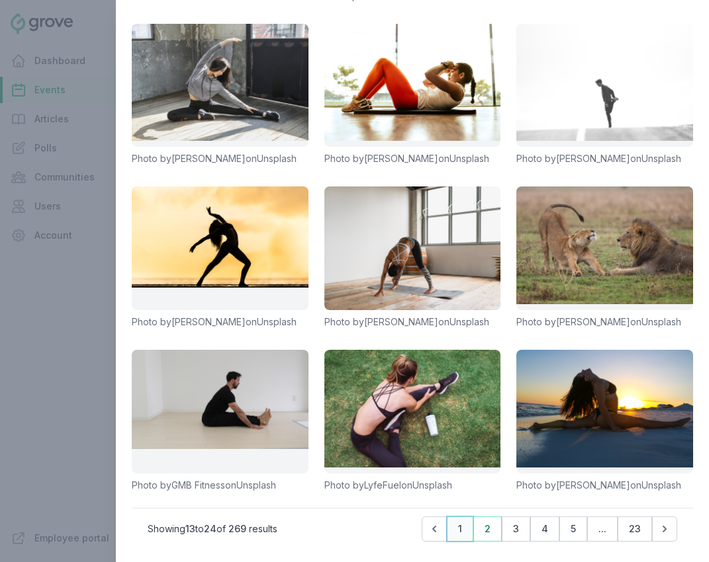
click at [457, 531] on button "1" at bounding box center [460, 529] width 26 height 25
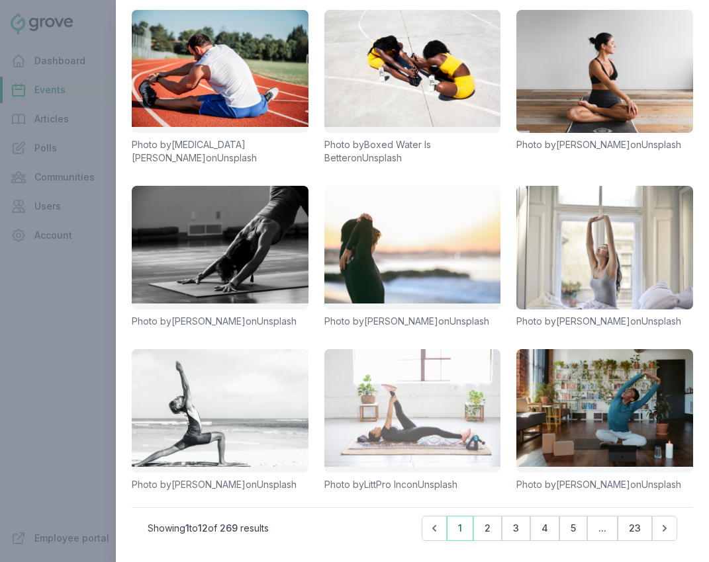
scroll to position [287, 0]
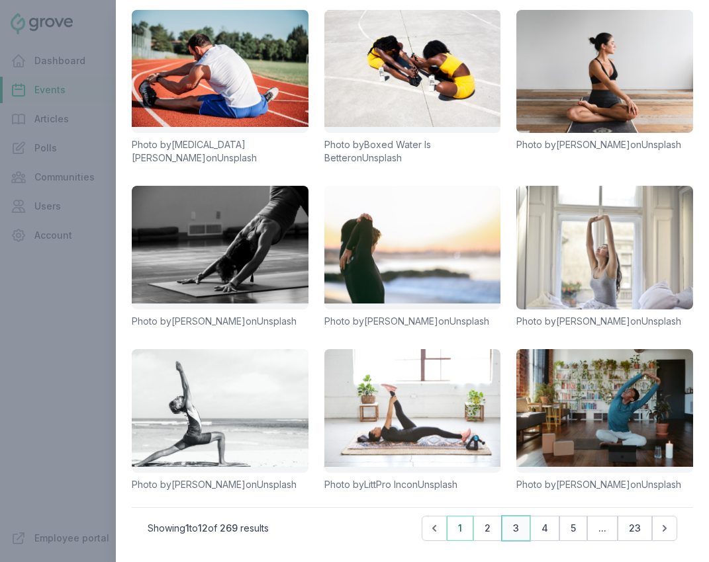
click at [519, 524] on button "3" at bounding box center [516, 528] width 28 height 25
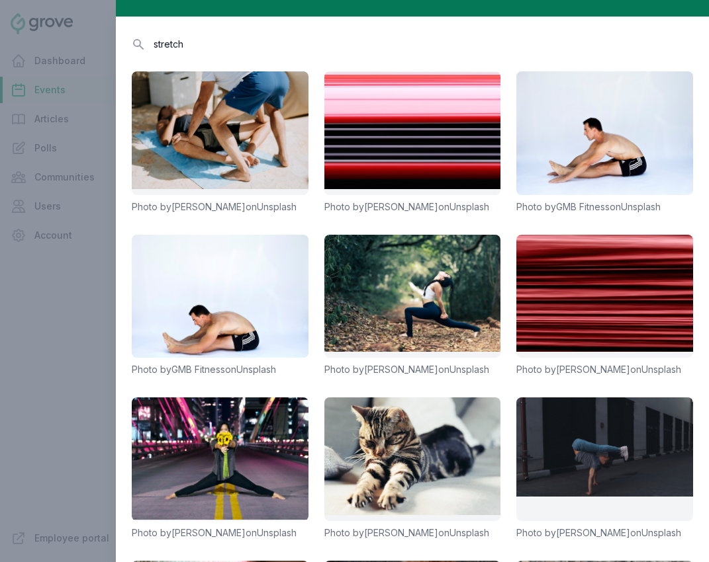
scroll to position [0, 0]
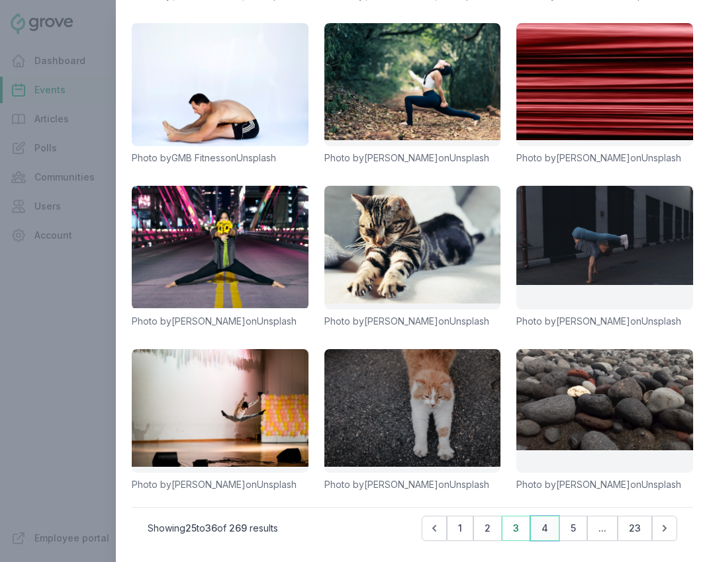
click at [543, 529] on button "4" at bounding box center [544, 528] width 29 height 25
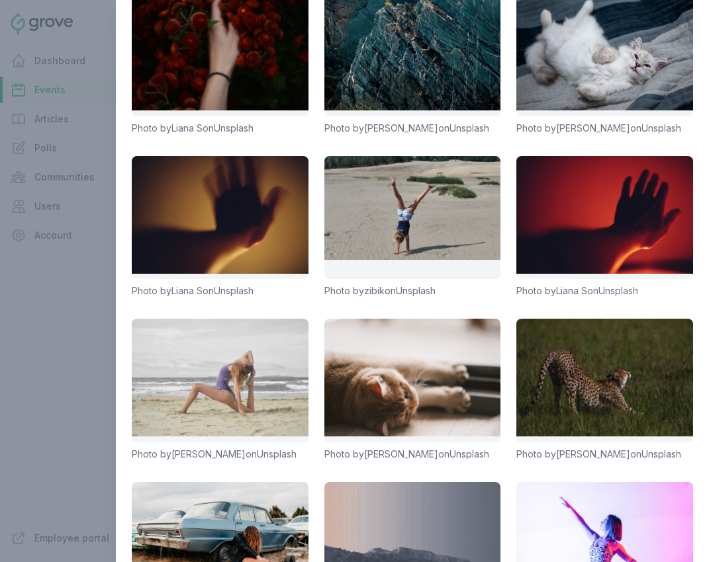
scroll to position [247, 0]
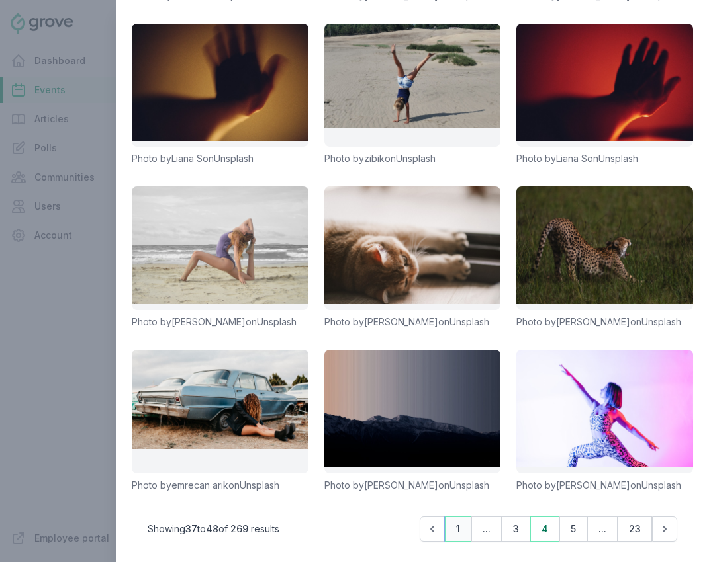
click at [463, 533] on button "1" at bounding box center [458, 529] width 26 height 25
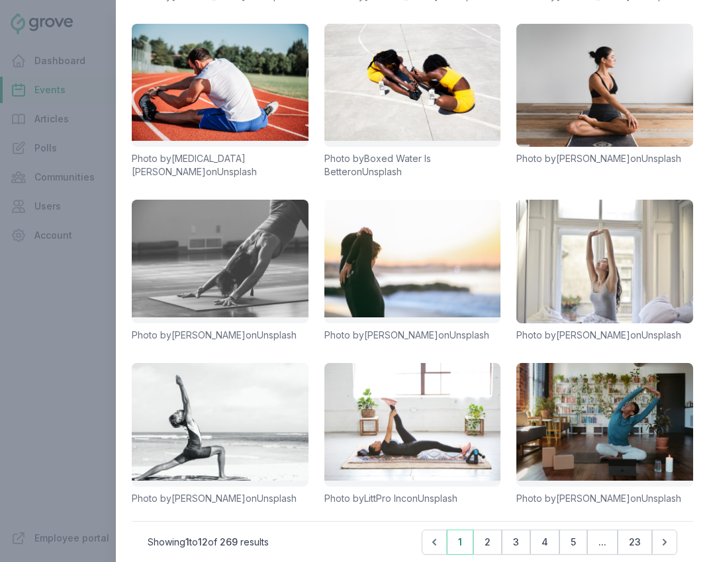
click at [267, 269] on link at bounding box center [220, 262] width 177 height 124
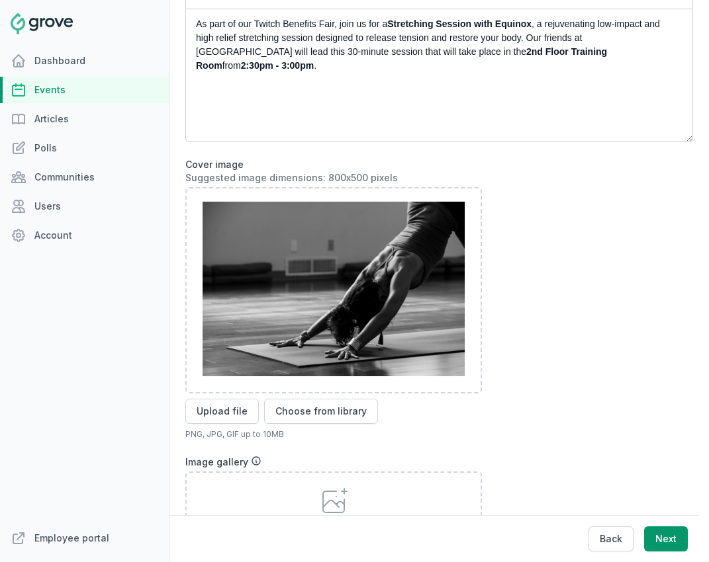
scroll to position [565, 0]
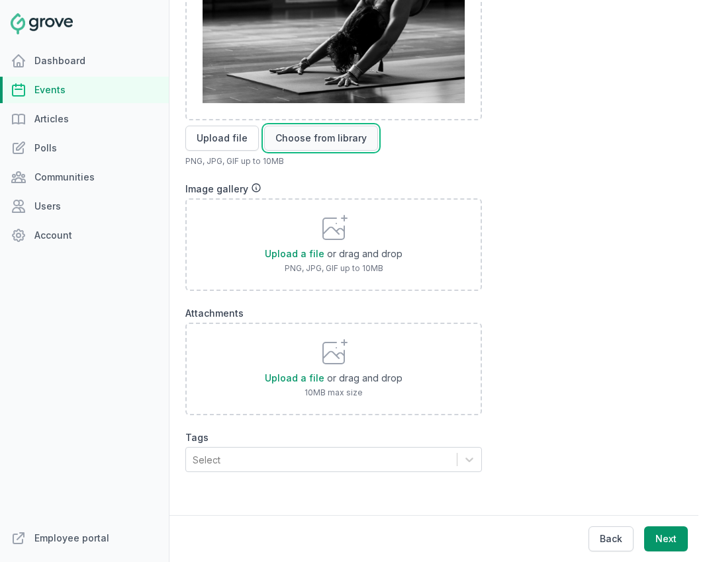
click at [335, 144] on button "Choose from library" at bounding box center [321, 138] width 114 height 25
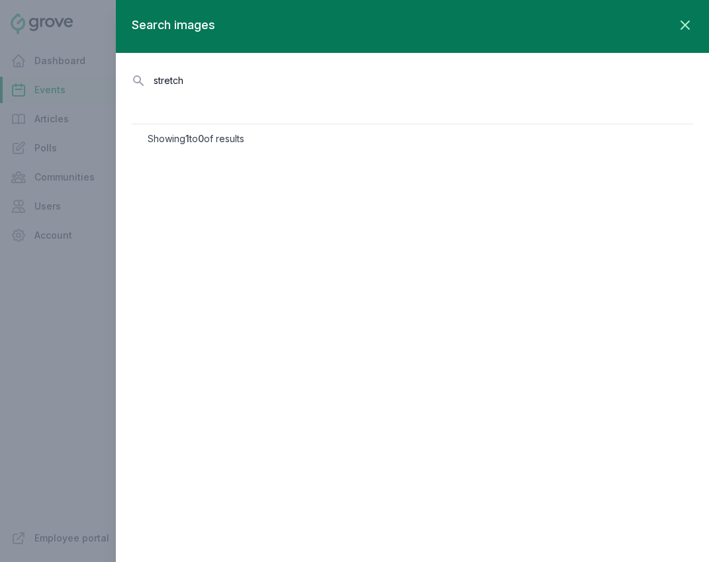
type input "stretch"
click at [688, 30] on icon "button" at bounding box center [685, 25] width 16 height 16
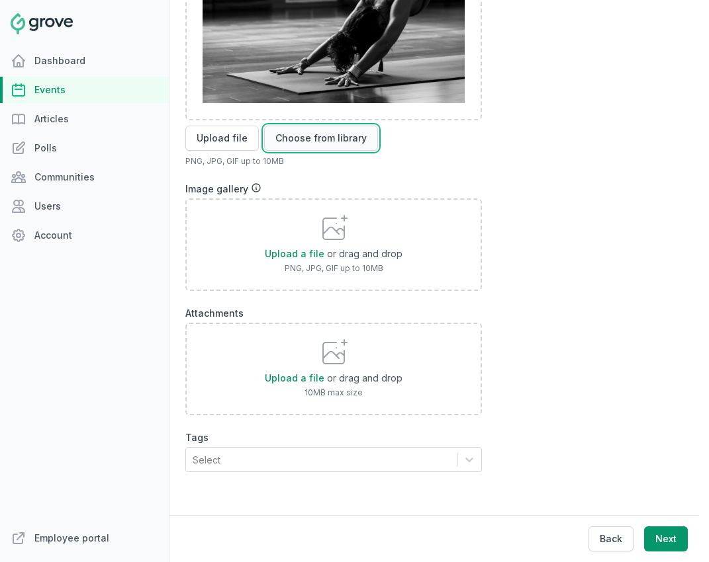
click at [302, 138] on button "Choose from library" at bounding box center [321, 138] width 114 height 25
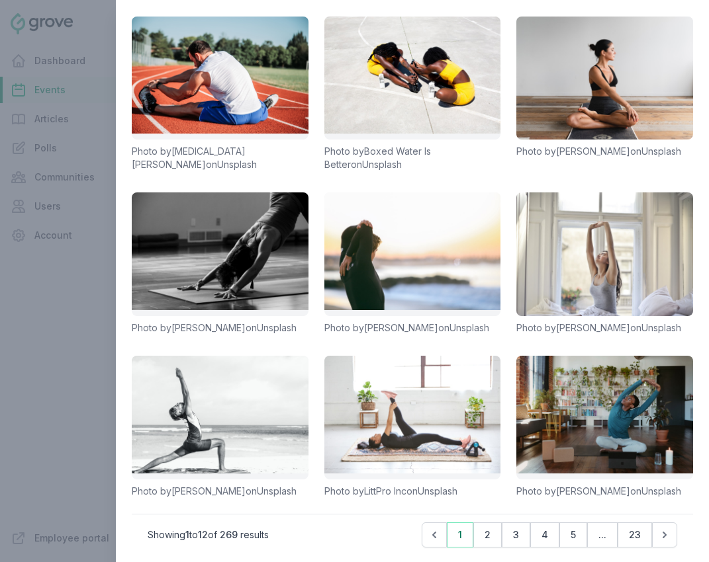
scroll to position [287, 0]
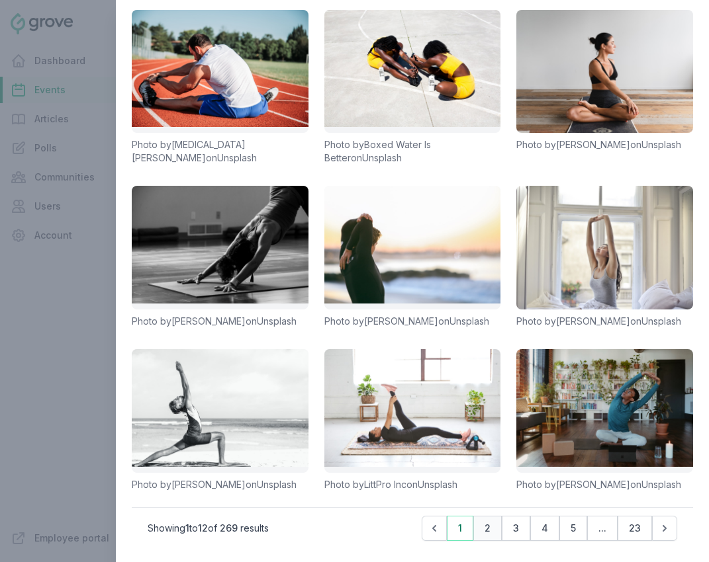
type input "stretch"
click at [490, 528] on button "2" at bounding box center [487, 528] width 28 height 25
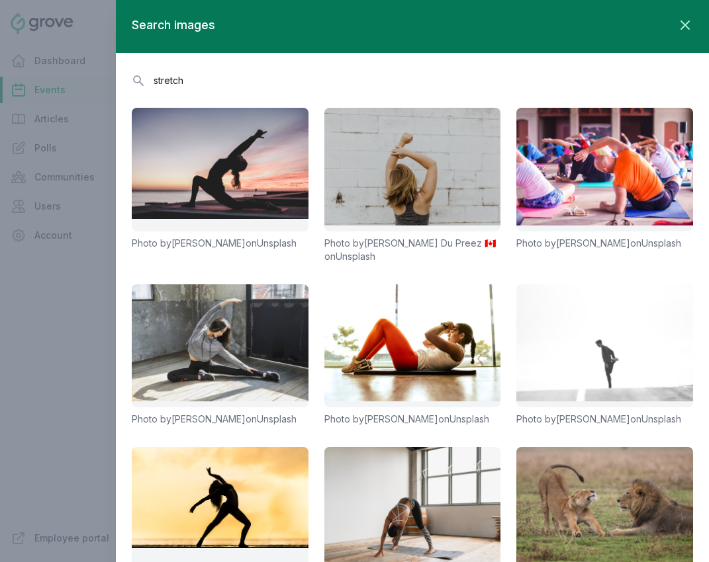
scroll to position [261, 0]
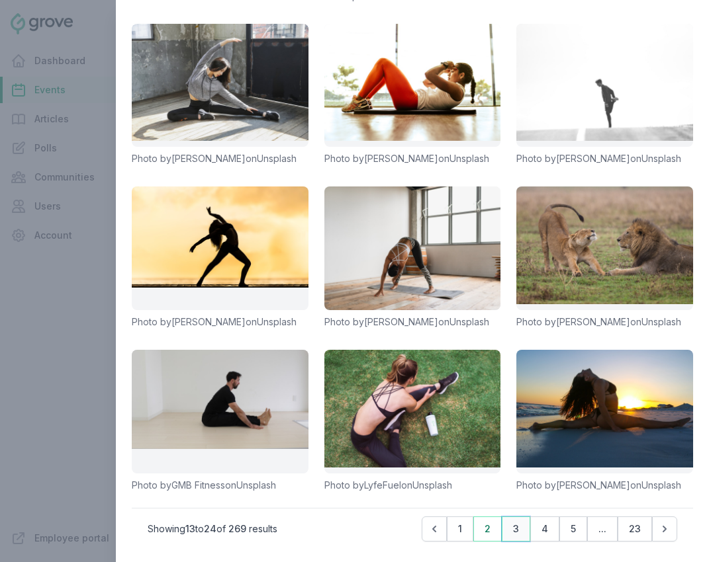
click at [517, 533] on button "3" at bounding box center [516, 529] width 28 height 25
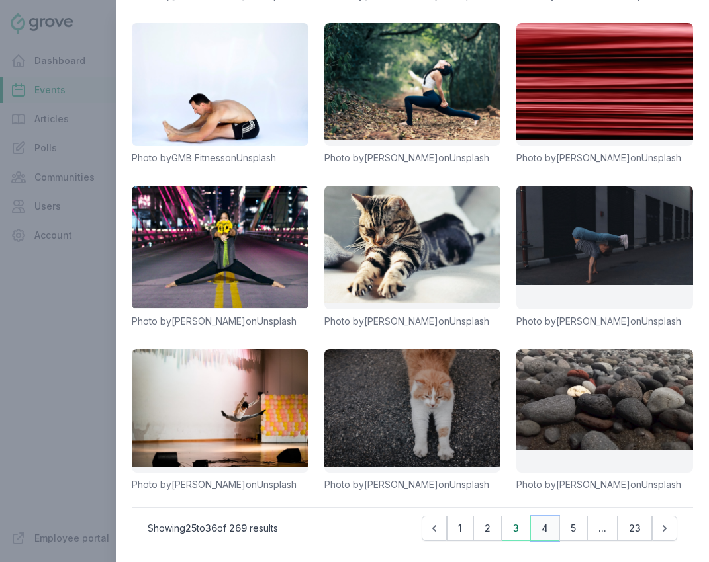
click at [547, 541] on button "4" at bounding box center [544, 528] width 29 height 25
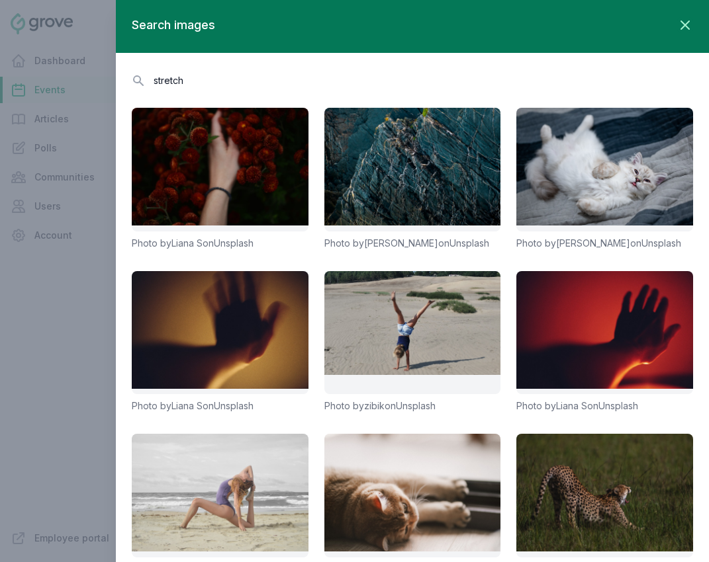
scroll to position [247, 0]
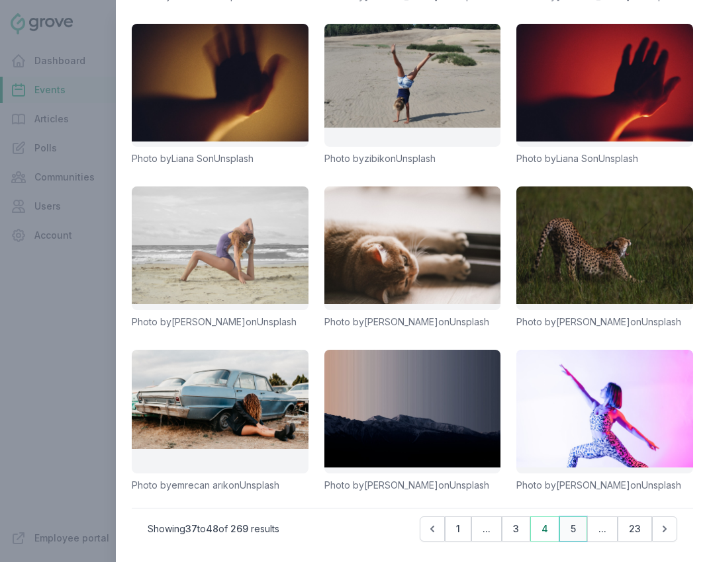
click at [569, 531] on button "5" at bounding box center [573, 529] width 28 height 25
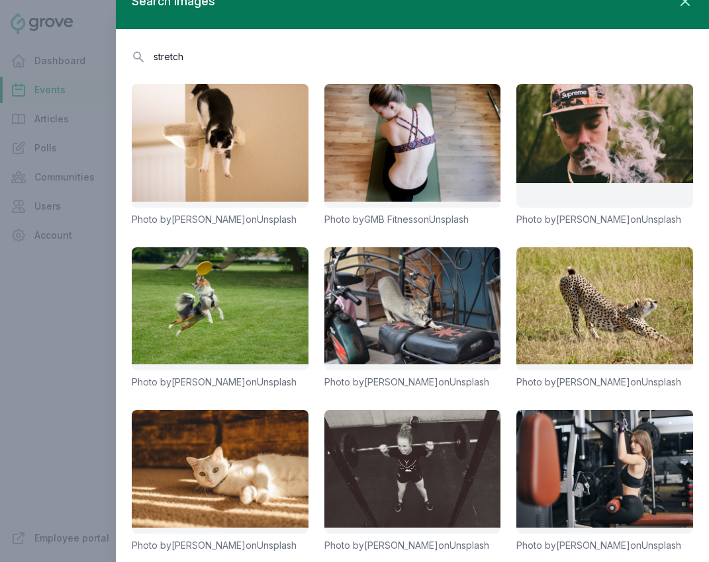
scroll to position [0, 0]
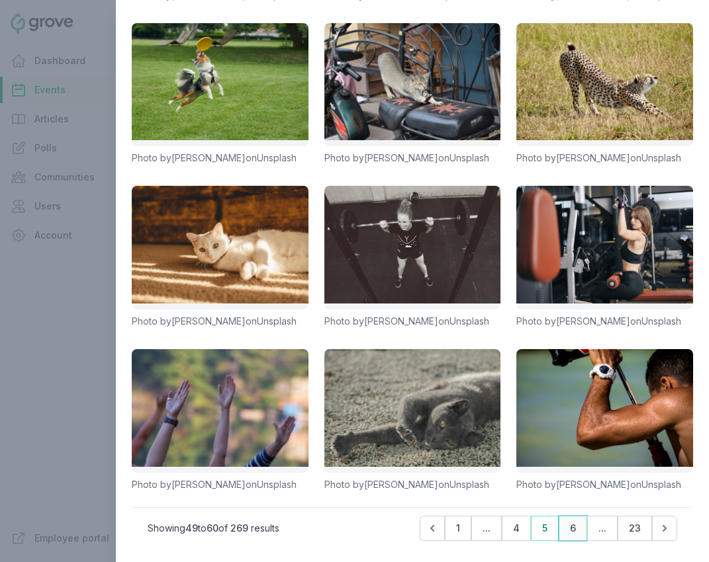
click at [569, 533] on button "6" at bounding box center [572, 528] width 28 height 25
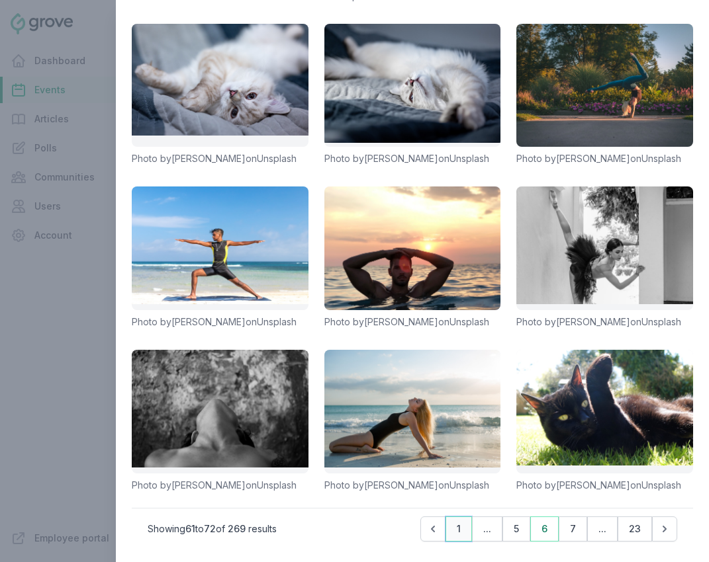
click at [448, 526] on button "1" at bounding box center [458, 529] width 26 height 25
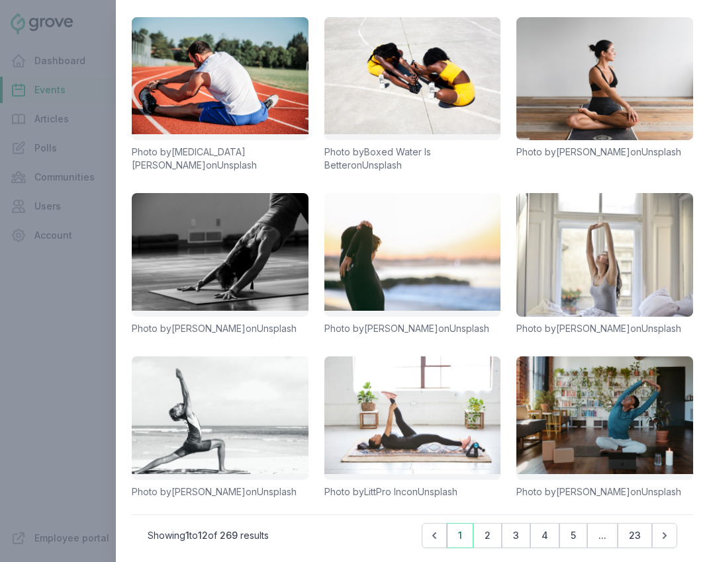
scroll to position [251, 0]
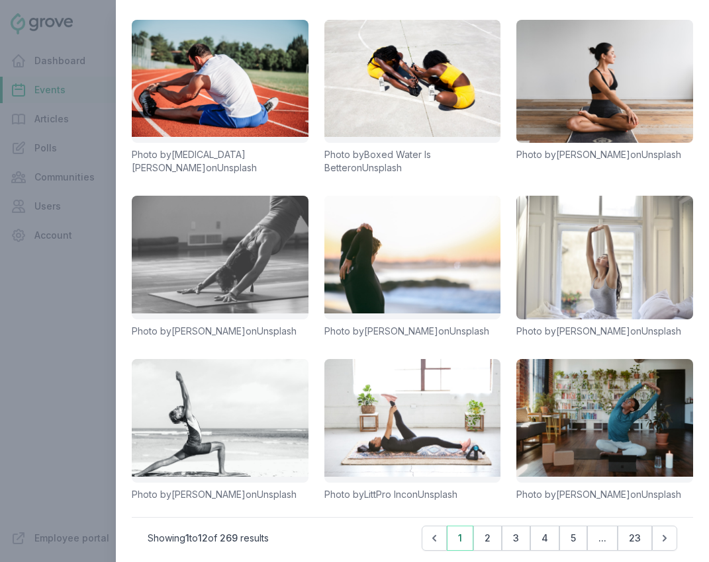
click at [270, 277] on link at bounding box center [220, 258] width 177 height 124
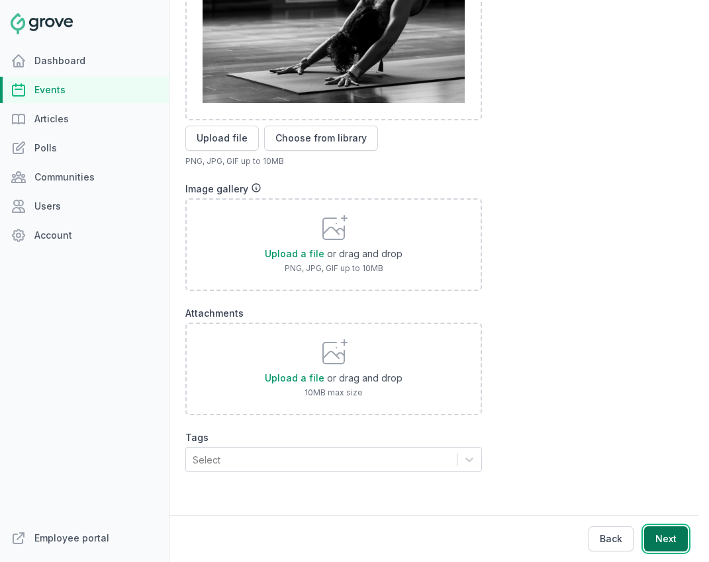
click at [649, 541] on button "Next" at bounding box center [666, 539] width 44 height 25
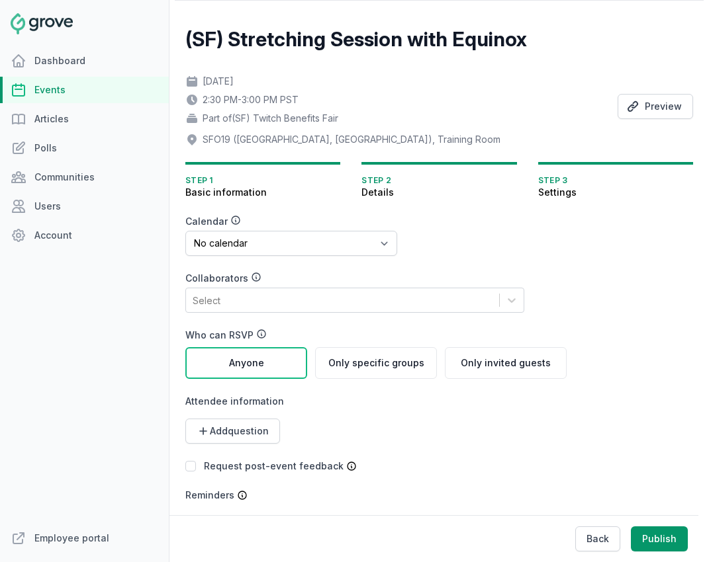
scroll to position [41, 0]
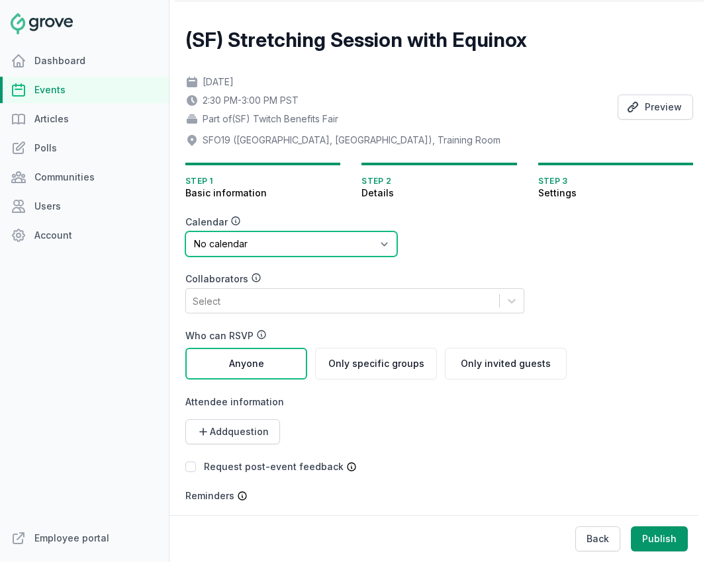
click at [312, 246] on select "No calendar Virtual Events Calendar" at bounding box center [291, 244] width 212 height 25
select select "89"
click at [185, 232] on select "No calendar Virtual Events Calendar" at bounding box center [291, 244] width 212 height 25
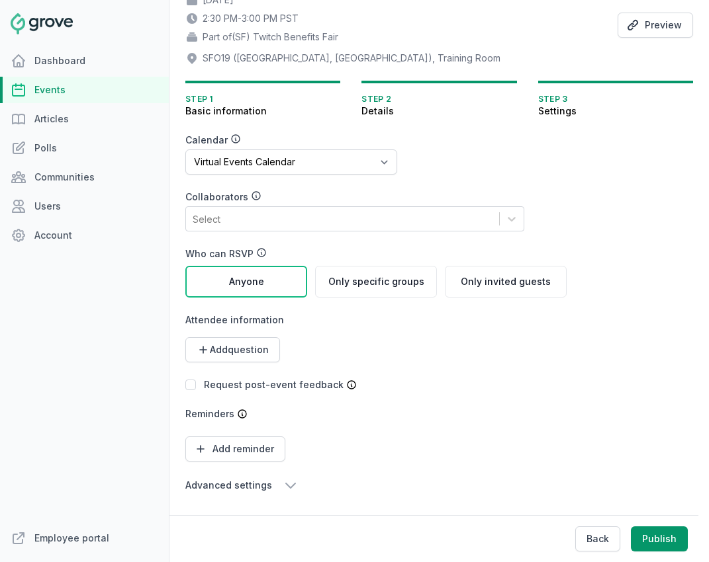
click at [302, 222] on div "Select" at bounding box center [342, 219] width 313 height 24
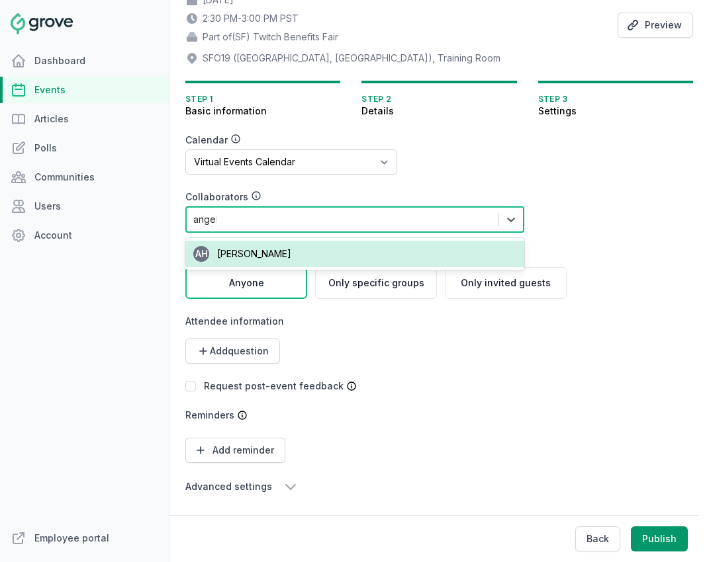
type input "angela"
click at [260, 251] on span "Angela Hsieh" at bounding box center [254, 253] width 74 height 11
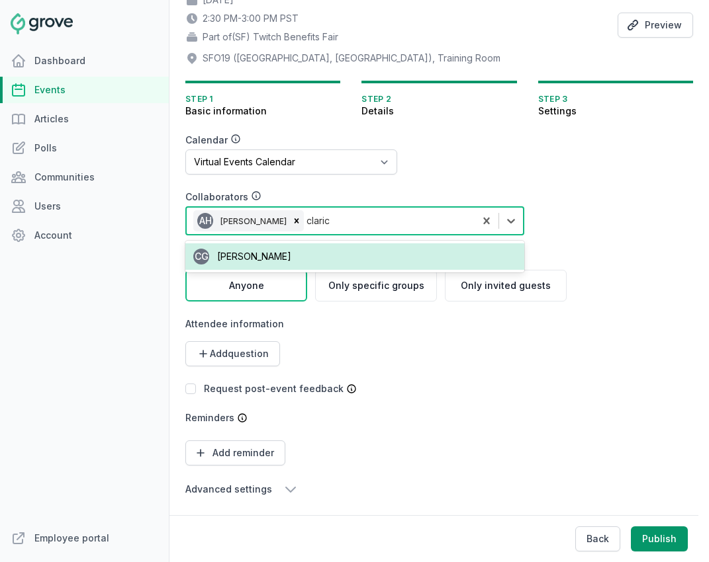
type input "clarice"
click at [267, 261] on span "Clarice Guico" at bounding box center [254, 256] width 74 height 11
type input "liana"
click at [288, 257] on div "LC Liana Chan" at bounding box center [354, 256] width 339 height 26
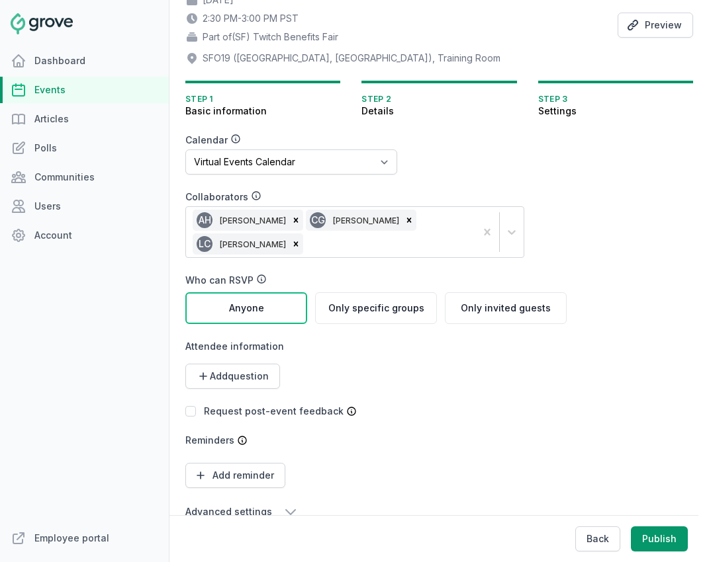
click at [583, 413] on form "Calendar No calendar Virtual Events Calendar Collaborators AH Angela Hsieh CG C…" at bounding box center [438, 327] width 507 height 386
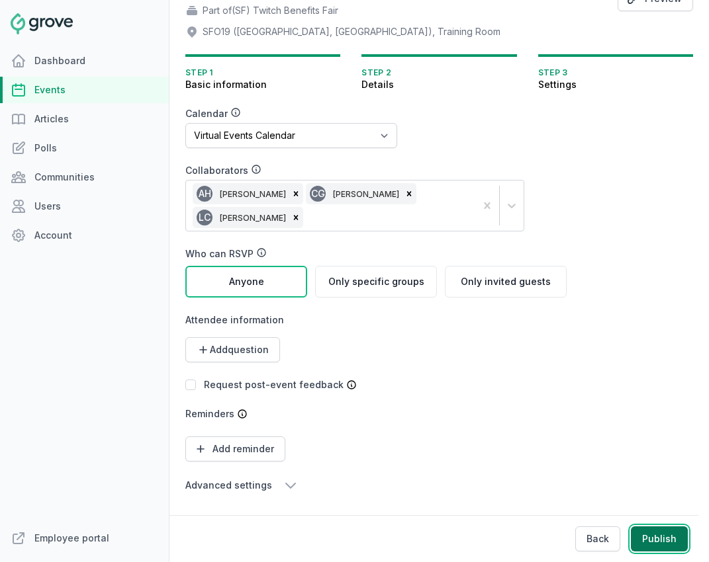
click at [672, 543] on button "Publish" at bounding box center [659, 539] width 57 height 25
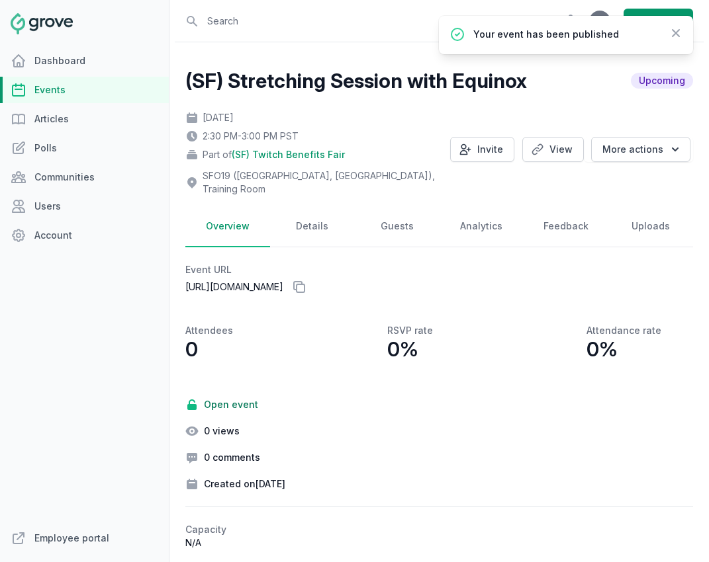
click at [92, 89] on link "Events" at bounding box center [84, 90] width 169 height 26
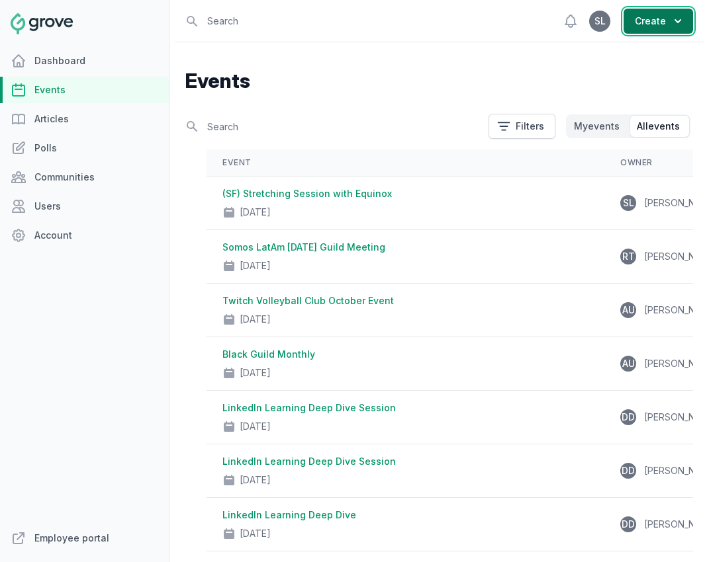
click at [668, 22] on button "Create" at bounding box center [657, 21] width 69 height 25
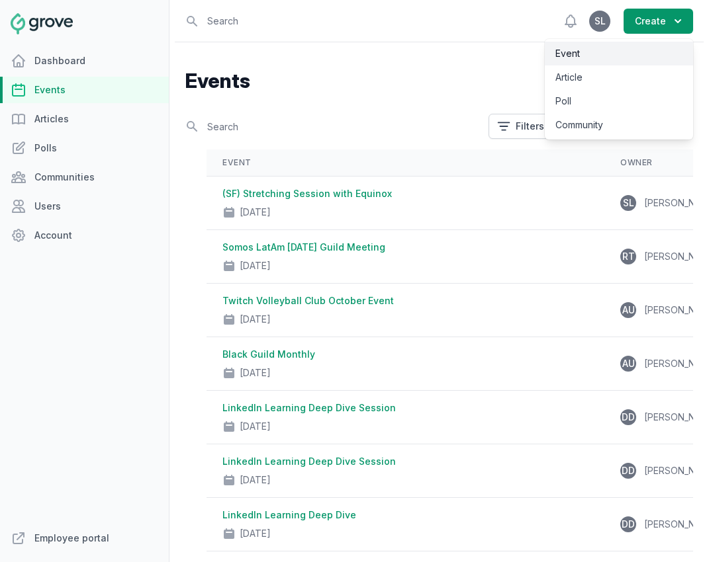
click at [646, 56] on link "Event" at bounding box center [619, 54] width 148 height 24
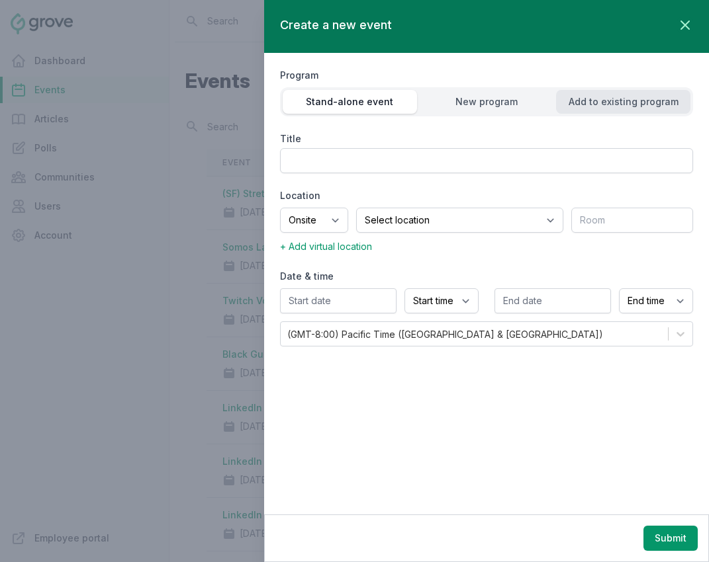
click at [620, 108] on div "Add to existing program" at bounding box center [623, 101] width 134 height 13
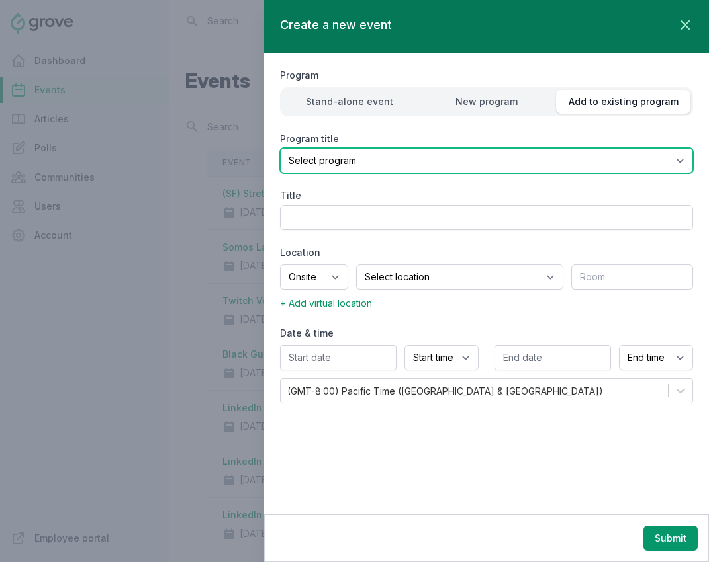
click at [547, 155] on select "Select program (SF Office) Coffee Movement Pop-up Mental Health Awareness Works…" at bounding box center [486, 160] width 413 height 25
select select "131"
click at [280, 148] on select "Select program (SF Office) Coffee Movement Pop-up Mental Health Awareness Works…" at bounding box center [486, 160] width 413 height 25
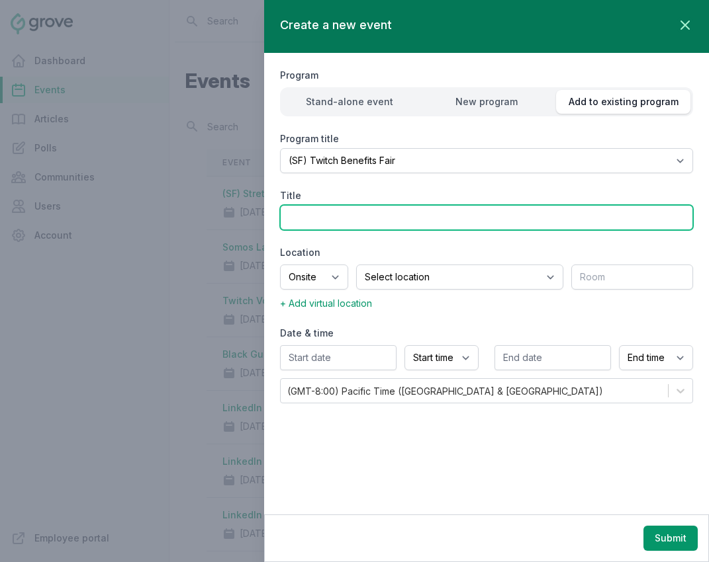
click at [334, 217] on input "Title" at bounding box center [486, 217] width 413 height 25
drag, startPoint x: 310, startPoint y: 220, endPoint x: 509, endPoint y: 224, distance: 199.2
click at [509, 224] on input "(SF) Puppy Play with Puppy Love" at bounding box center [486, 217] width 413 height 25
click at [310, 219] on input "(SF) Vendor Fair, Happy Hour & Puppy Love" at bounding box center [486, 217] width 413 height 25
drag, startPoint x: 359, startPoint y: 220, endPoint x: 499, endPoint y: 220, distance: 139.6
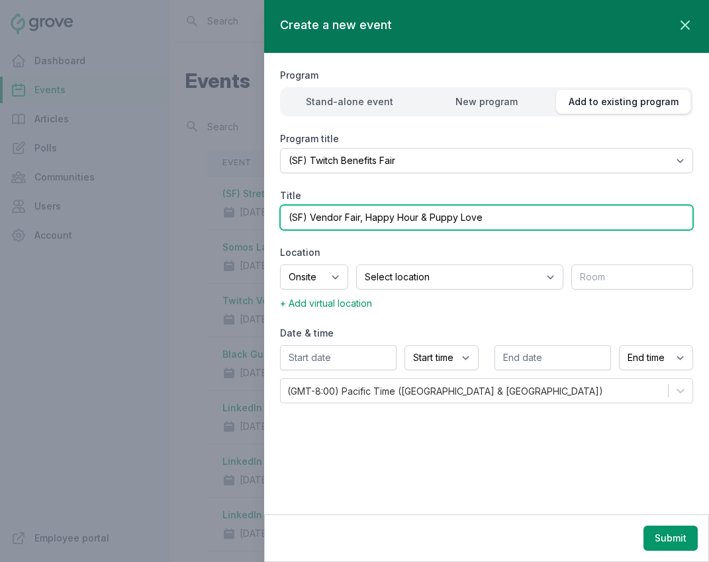
click at [499, 220] on input "(SF) Vendor Fair, Happy Hour & Puppy Love" at bounding box center [486, 217] width 413 height 25
drag, startPoint x: 359, startPoint y: 219, endPoint x: 498, endPoint y: 220, distance: 139.0
click at [498, 221] on input "(SF) Vendor Fair, Happy Hour & Puppy Love" at bounding box center [486, 217] width 413 height 25
click at [359, 218] on input "(SF) Vendor Fair (Ft. Puppy Play with Puppy Love)" at bounding box center [486, 217] width 413 height 25
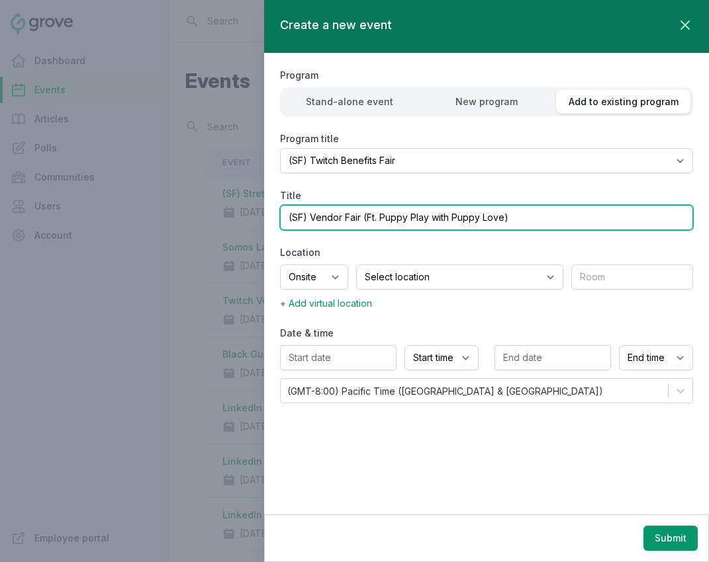
type input "(SF) Vendor Fair (Ft. Puppy Play with Puppy Love)"
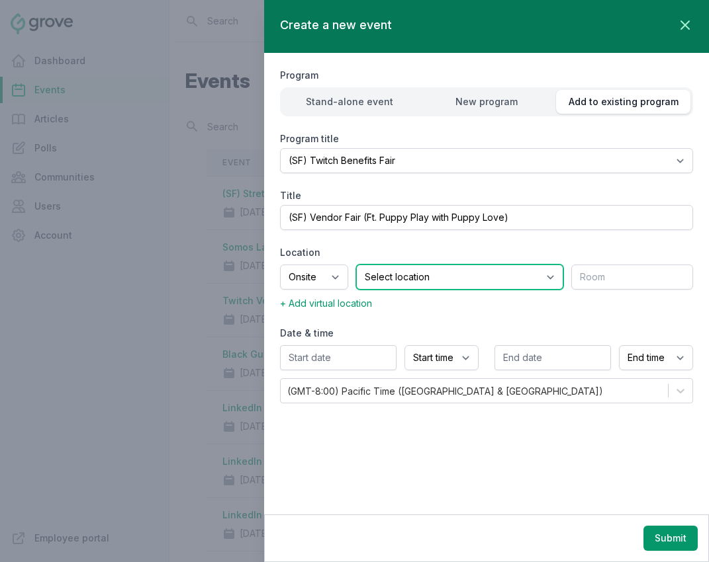
click at [433, 273] on select "Select location SEA81 Oscar (Seattle, WA) LHR32 (London, UK) SNA17 (Irvine, CA)…" at bounding box center [459, 277] width 207 height 25
select select "43"
click at [373, 265] on select "Select location SEA81 Oscar (Seattle, WA) LHR32 (London, UK) SNA17 (Irvine, CA)…" at bounding box center [459, 277] width 207 height 25
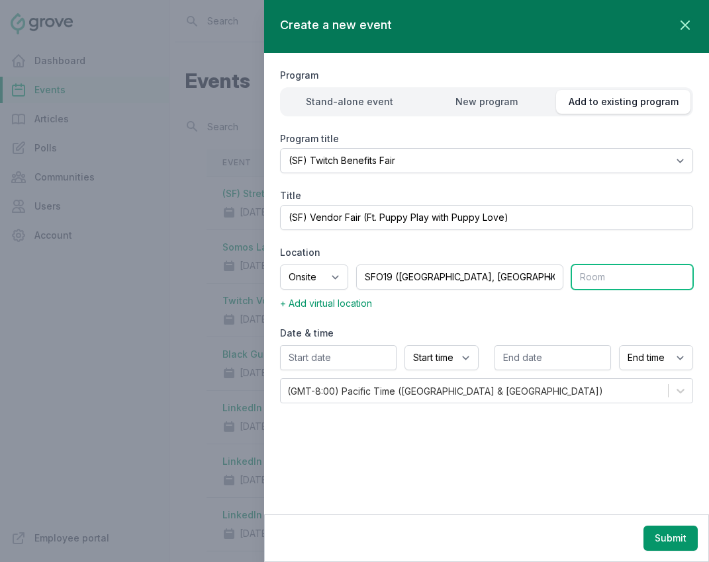
click at [614, 275] on input "text" at bounding box center [632, 277] width 122 height 25
type input "Coffee Bar, 2nd Fl MPR"
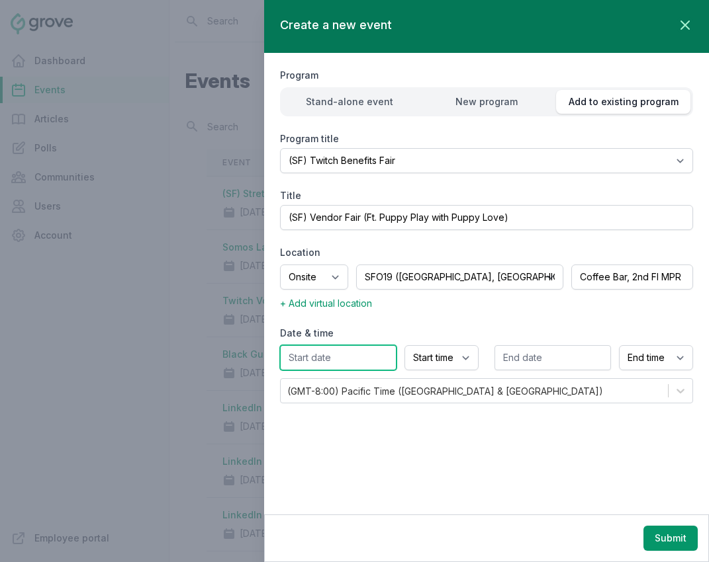
click at [367, 363] on input "text" at bounding box center [338, 357] width 116 height 25
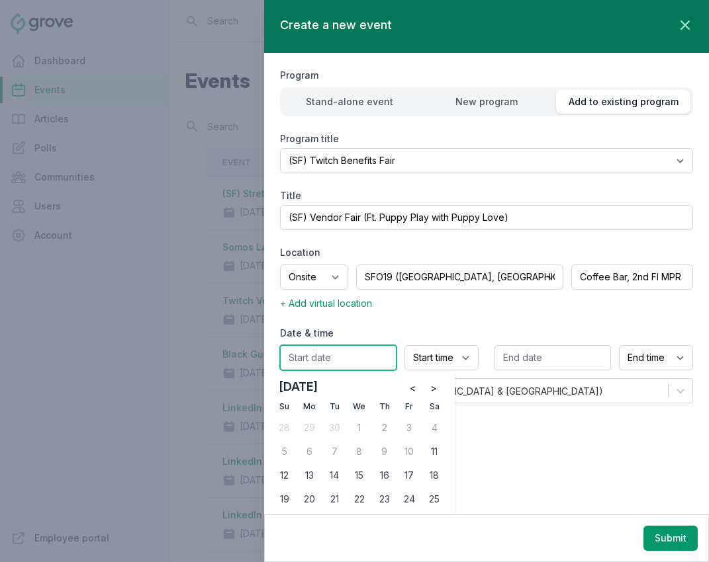
scroll to position [27, 0]
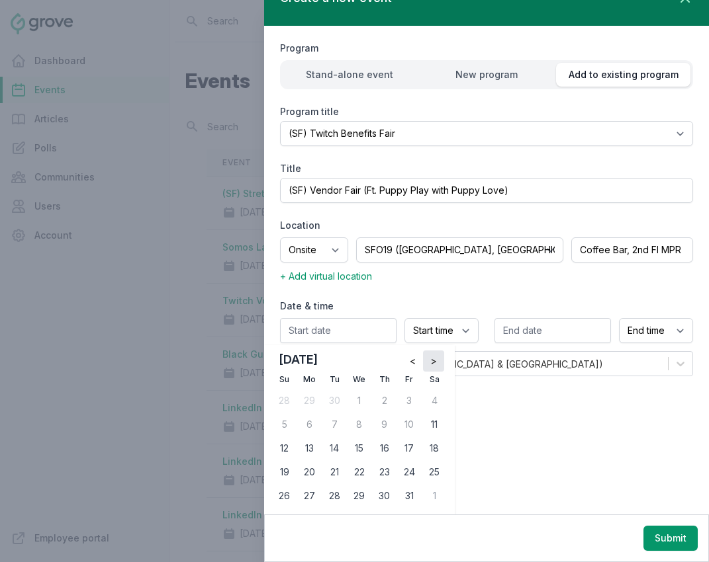
click at [435, 361] on span ">" at bounding box center [433, 361] width 7 height 13
click at [390, 427] on div "6" at bounding box center [384, 424] width 21 height 21
type input "11/06/2025"
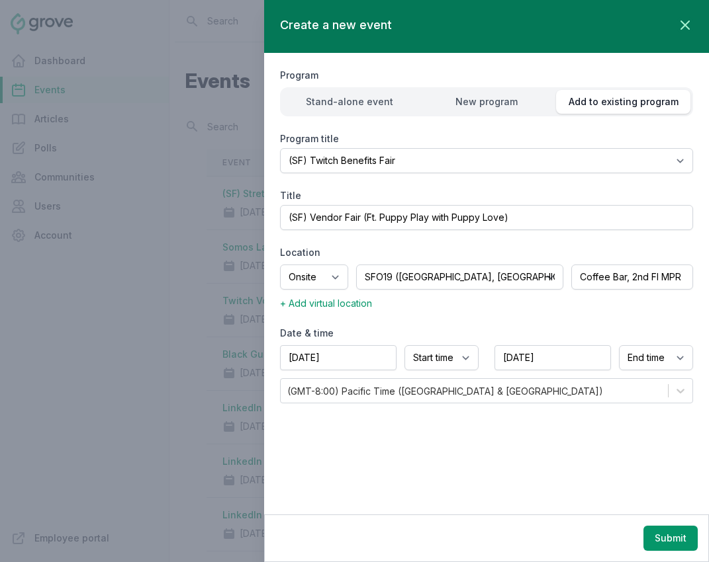
scroll to position [0, 0]
click at [432, 354] on select "Start time 12:00 AM 12:15 AM 12:30 AM 12:45 AM 1:00 AM 1:15 AM 1:30 AM 1:45 AM …" at bounding box center [441, 357] width 74 height 25
select select "3:00 PM"
click at [404, 345] on select "Start time 12:00 AM 12:15 AM 12:30 AM 12:45 AM 1:00 AM 1:15 AM 1:30 AM 1:45 AM …" at bounding box center [441, 357] width 74 height 25
click at [655, 357] on select "End time 12:00 AM 12:15 AM 12:30 AM 12:45 AM 1:00 AM 1:15 AM 1:30 AM 1:45 AM 2:…" at bounding box center [656, 357] width 74 height 25
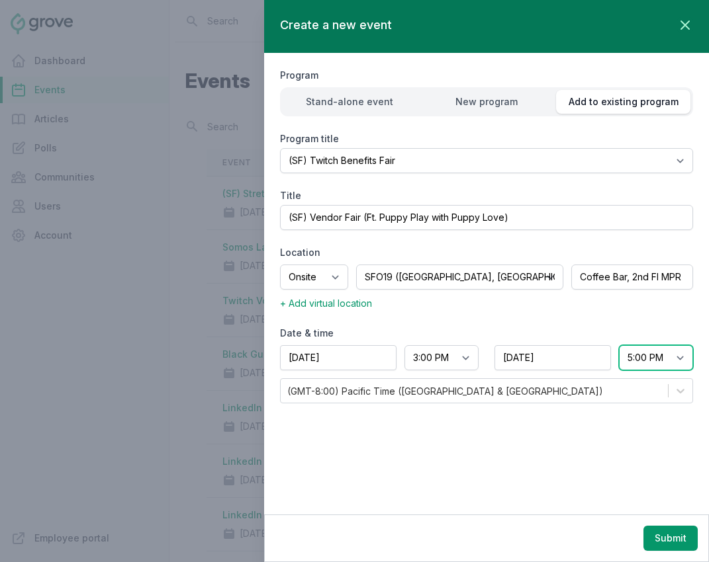
click at [619, 345] on select "End time 12:00 AM 12:15 AM 12:30 AM 12:45 AM 1:00 AM 1:15 AM 1:30 AM 1:45 AM 2:…" at bounding box center [656, 357] width 74 height 25
click at [648, 360] on select "End time 12:00 AM 12:15 AM 12:30 AM 12:45 AM 1:00 AM 1:15 AM 1:30 AM 1:45 AM 2:…" at bounding box center [656, 357] width 74 height 25
select select "6:00 PM"
click at [619, 345] on select "End time 12:00 AM 12:15 AM 12:30 AM 12:45 AM 1:00 AM 1:15 AM 1:30 AM 1:45 AM 2:…" at bounding box center [656, 357] width 74 height 25
click at [665, 542] on button "Submit" at bounding box center [670, 538] width 54 height 25
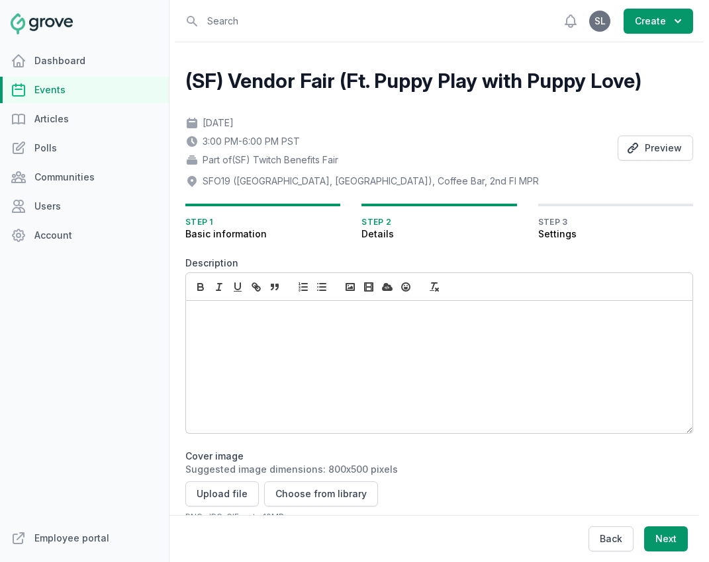
click at [312, 337] on div at bounding box center [439, 367] width 506 height 132
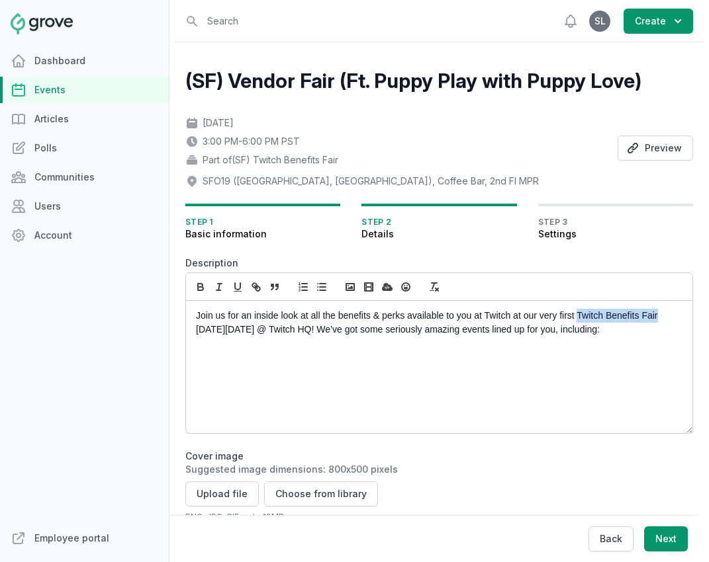
drag, startPoint x: 578, startPoint y: 316, endPoint x: 658, endPoint y: 318, distance: 80.7
click at [658, 318] on p "Join us for an inside look at all the benefits & perks available to you at Twit…" at bounding box center [435, 323] width 479 height 28
click at [200, 290] on icon "button" at bounding box center [200, 288] width 5 height 3
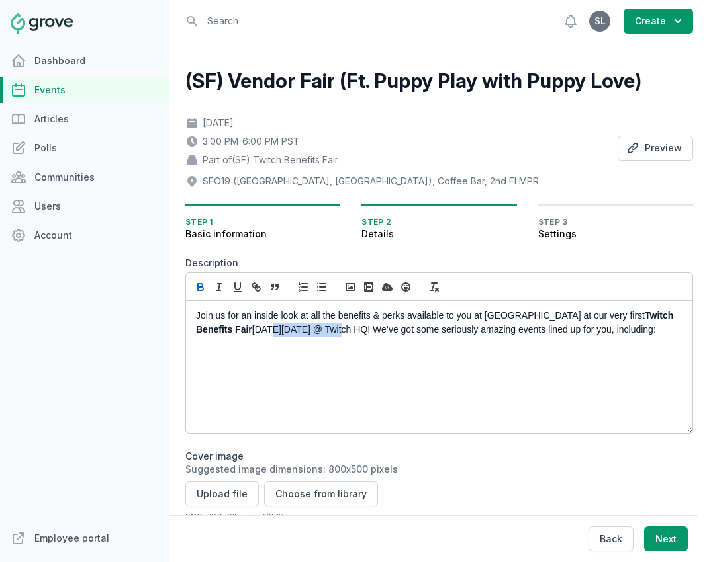
drag, startPoint x: 209, startPoint y: 331, endPoint x: 271, endPoint y: 331, distance: 61.5
click at [271, 331] on p "Join us for an inside look at all the benefits & perks available to you at Twit…" at bounding box center [435, 323] width 479 height 28
click at [200, 288] on icon "button" at bounding box center [200, 288] width 5 height 3
drag, startPoint x: 287, startPoint y: 329, endPoint x: 331, endPoint y: 330, distance: 44.4
click at [331, 330] on p "Join us for an inside look at all the benefits & perks available to you at Twit…" at bounding box center [435, 323] width 479 height 28
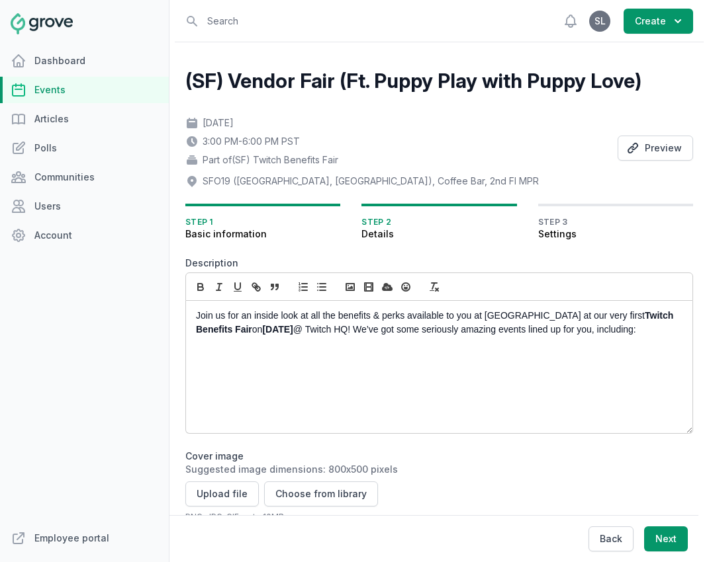
click at [310, 341] on p at bounding box center [435, 344] width 479 height 14
drag, startPoint x: 286, startPoint y: 332, endPoint x: 329, endPoint y: 330, distance: 43.1
click at [329, 330] on p "Join us for an inside look at all the benefits & perks available to you at Twit…" at bounding box center [435, 323] width 479 height 28
click at [197, 283] on icon "button" at bounding box center [201, 287] width 12 height 12
click at [631, 333] on p "Join us for an inside look at all the benefits & perks available to you at Twit…" at bounding box center [435, 323] width 479 height 28
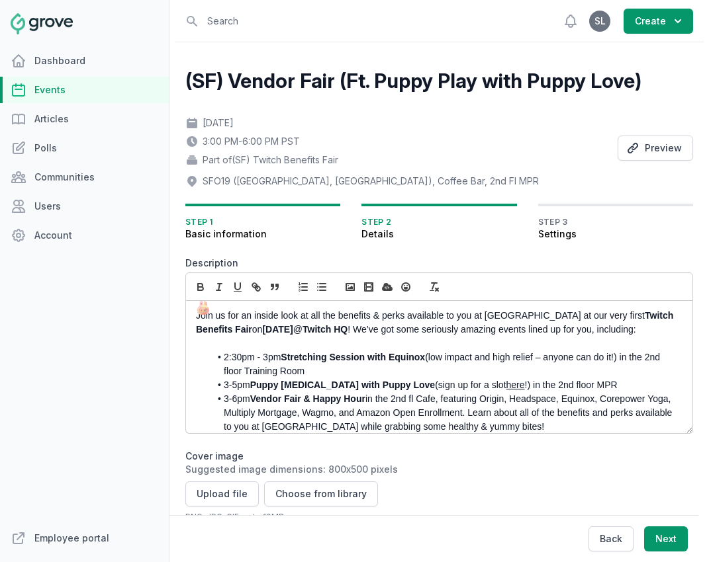
click at [201, 312] on img at bounding box center [203, 308] width 15 height 15
click at [268, 343] on p at bounding box center [435, 344] width 479 height 14
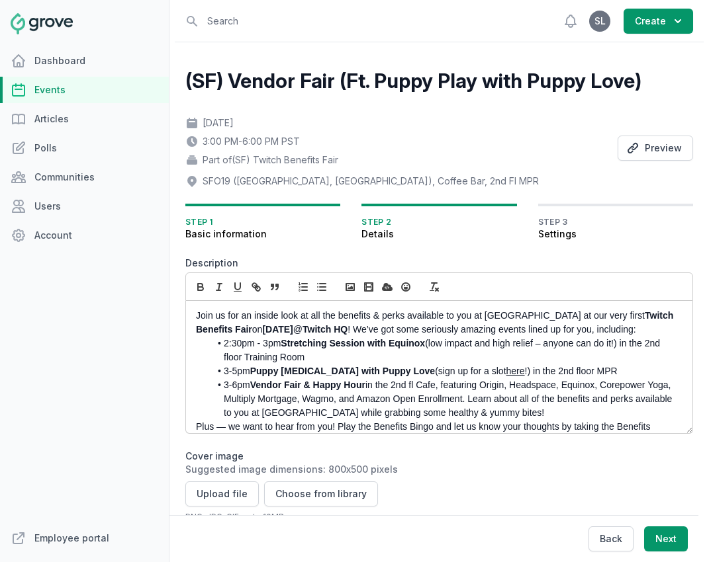
click at [339, 357] on li "2:30pm - 3pm Stretching Session with Equinox (low impact and high relief – anyo…" at bounding box center [442, 351] width 465 height 28
click at [649, 343] on li "2:30pm - 3pm Stretching Session with Equinox (low impact and high relief – anyo…" at bounding box center [442, 351] width 465 height 28
click at [291, 359] on li "Location: 2nd floor Training Room" at bounding box center [442, 358] width 465 height 14
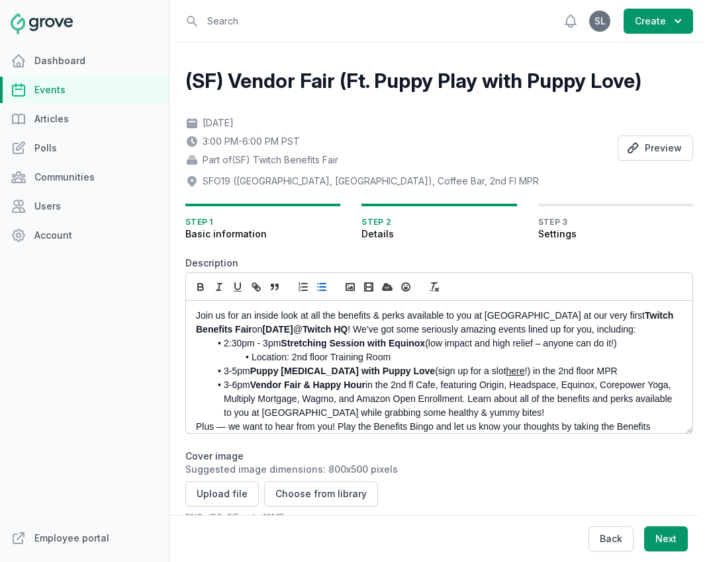
click at [281, 359] on li "Location: 2nd floor Training Room" at bounding box center [442, 358] width 465 height 14
drag, startPoint x: 291, startPoint y: 360, endPoint x: 236, endPoint y: 360, distance: 55.6
click at [236, 360] on li "Location: 2nd floor Training Room" at bounding box center [442, 358] width 465 height 14
click at [200, 287] on icon "button" at bounding box center [200, 288] width 5 height 3
click at [318, 359] on li "Location: 2nd floor Training Room" at bounding box center [442, 358] width 465 height 14
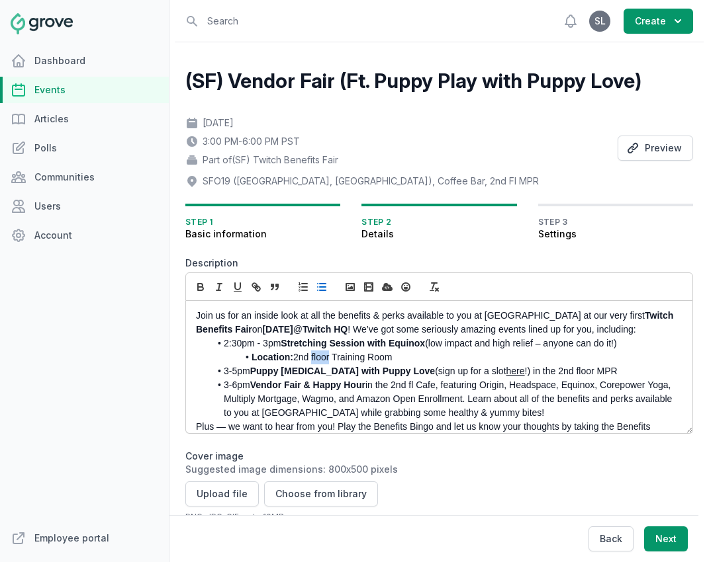
click at [318, 359] on li "Location: 2nd floor Training Room" at bounding box center [442, 358] width 465 height 14
click at [221, 286] on icon "button" at bounding box center [219, 287] width 12 height 12
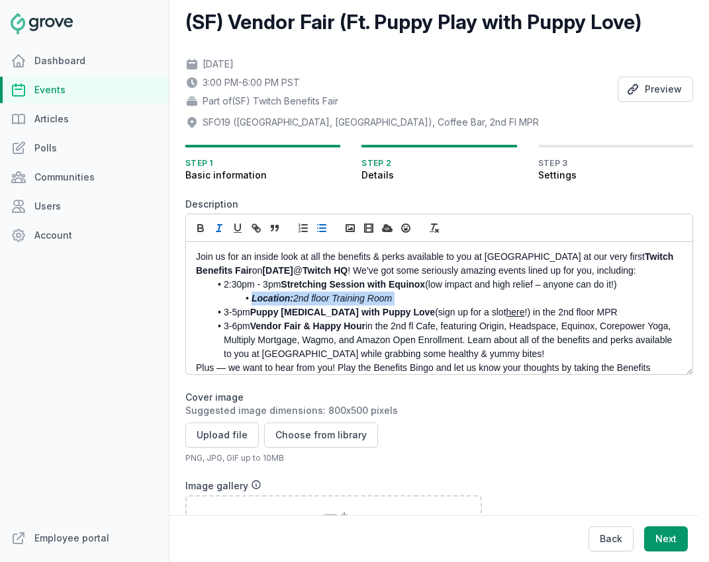
scroll to position [79, 0]
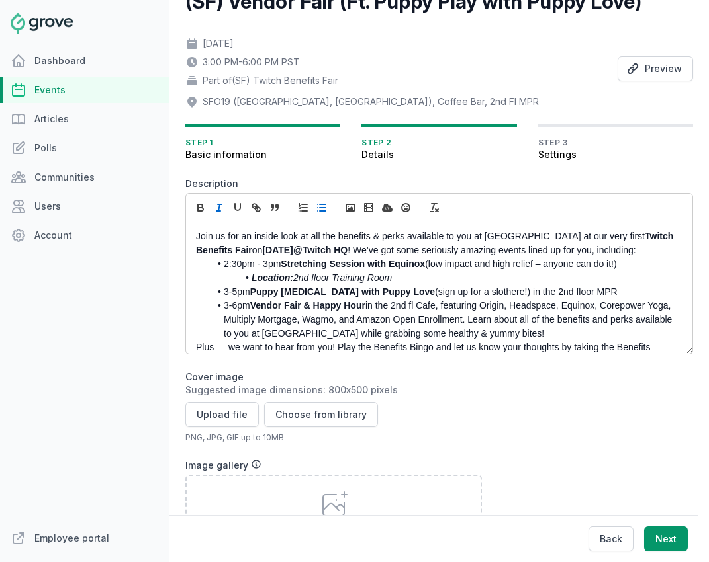
click at [399, 267] on strong "Stretching Session with Equinox" at bounding box center [353, 264] width 144 height 11
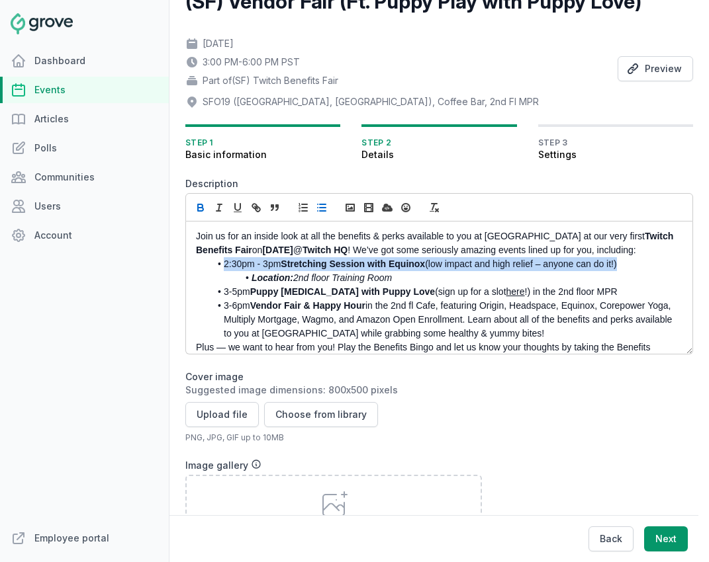
drag, startPoint x: 626, startPoint y: 269, endPoint x: 213, endPoint y: 269, distance: 412.9
click at [213, 269] on li "2:30pm - 3pm Stretching Session with Equinox (low impact and high relief – anyo…" at bounding box center [442, 264] width 465 height 14
click at [255, 206] on icon "button" at bounding box center [256, 208] width 12 height 12
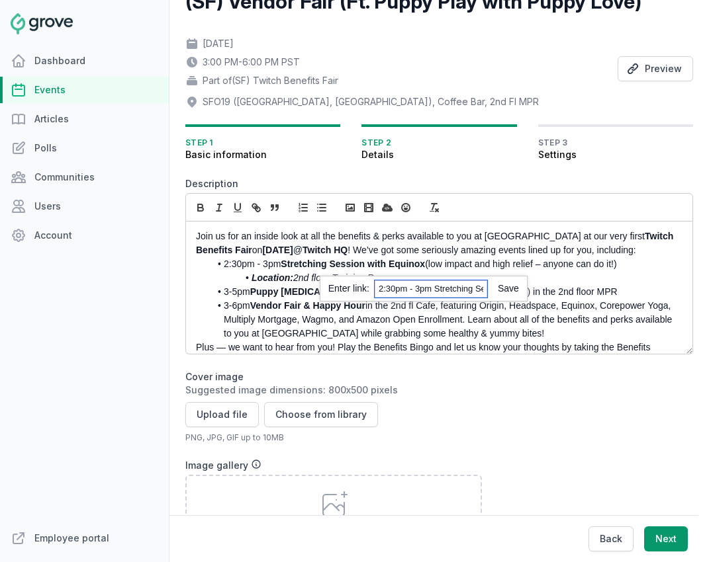
paste input "https://twitch.groveplatform.com/app/events/2666"
click at [504, 288] on link at bounding box center [503, 288] width 32 height 11
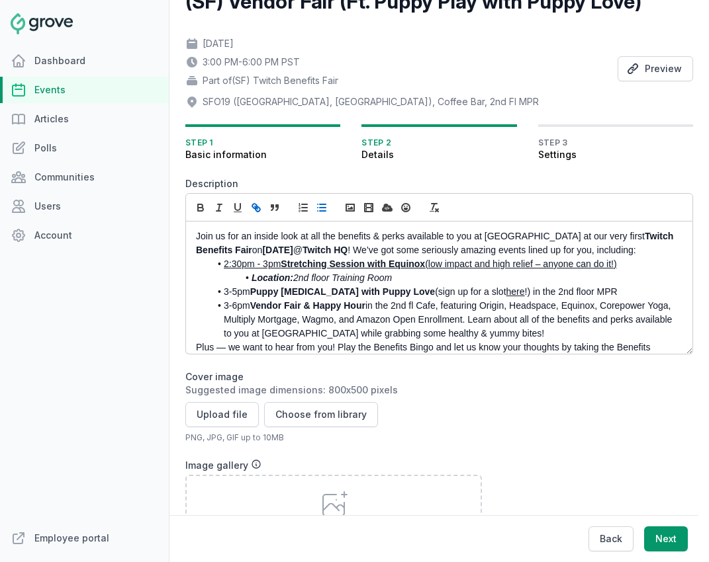
click at [286, 293] on strong "Puppy Play Therapy with Puppy Love" at bounding box center [342, 291] width 185 height 11
click at [251, 292] on li "3-5pm Puppy Play Therapy with Puppy Love (sign up for a slot here !) in the 2nd…" at bounding box center [442, 292] width 465 height 14
click at [228, 292] on li "3-5pm Puppy Play Therapy with Puppy Love (sign up for a slot here !) in the 2nd…" at bounding box center [442, 292] width 465 height 14
click at [279, 265] on link "2:30pm - 3pm Stretching Session with Equinox (low impact and high relief – anyo…" at bounding box center [420, 264] width 393 height 11
click at [275, 292] on li "3:00 - 5:00pm Puppy Play Therapy with Puppy Love (sign up for a slot here !) in…" at bounding box center [442, 292] width 465 height 14
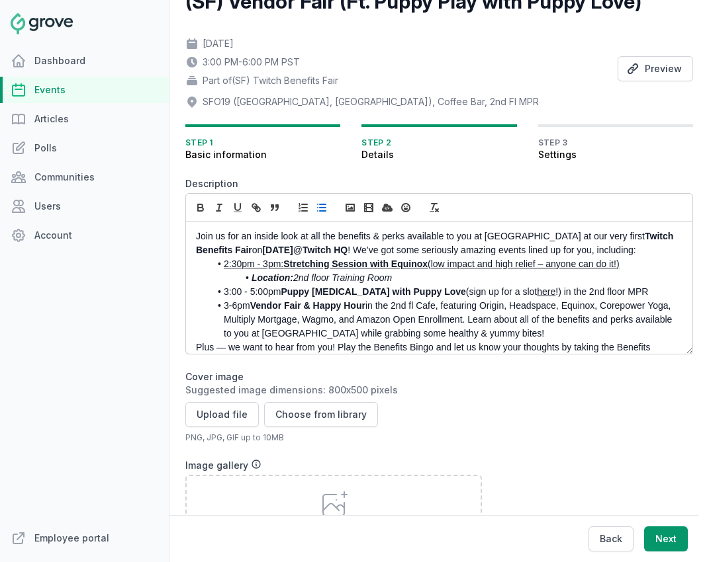
click at [279, 293] on li "3:00 - 5:00pm Puppy Play Therapy with Puppy Love (sign up for a slot here !) in…" at bounding box center [442, 292] width 465 height 14
click at [454, 292] on li "3:00 - 5:00pm: Puppy Play Therapy with Puppy Love (sign up for a slot here !) i…" at bounding box center [442, 292] width 465 height 14
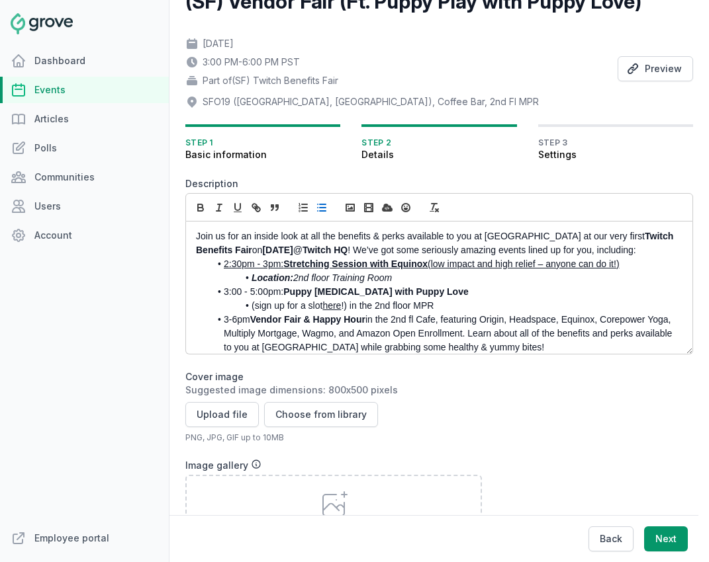
click at [450, 310] on li "(sign up for a slot here !) in the 2nd floor MPR" at bounding box center [442, 306] width 465 height 14
click at [251, 309] on li "(sign up for a slot here !) in the 2nd floor MPR" at bounding box center [442, 306] width 465 height 14
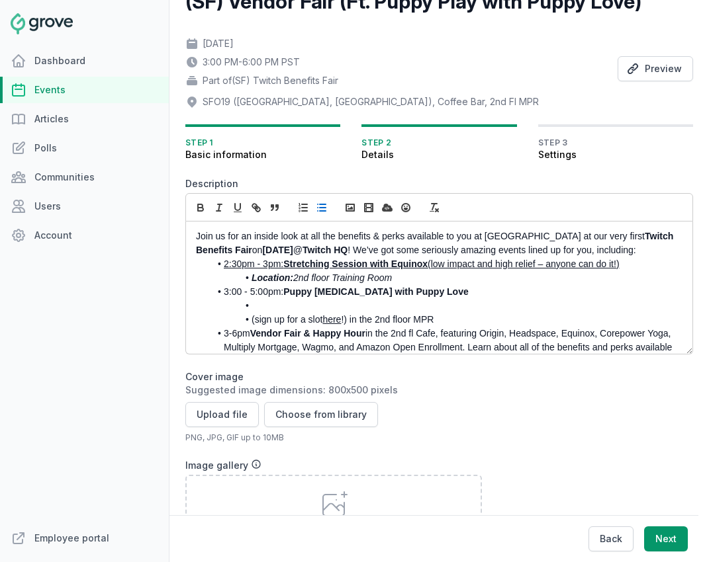
click at [260, 308] on li at bounding box center [442, 306] width 465 height 14
drag, startPoint x: 291, startPoint y: 310, endPoint x: 234, endPoint y: 310, distance: 56.9
click at [234, 310] on li "Location: 2nd Floor MPR" at bounding box center [442, 306] width 465 height 14
click at [202, 208] on icon "button" at bounding box center [200, 209] width 5 height 3
click at [375, 304] on li "Location: 2nd Floor MPR" at bounding box center [442, 306] width 465 height 14
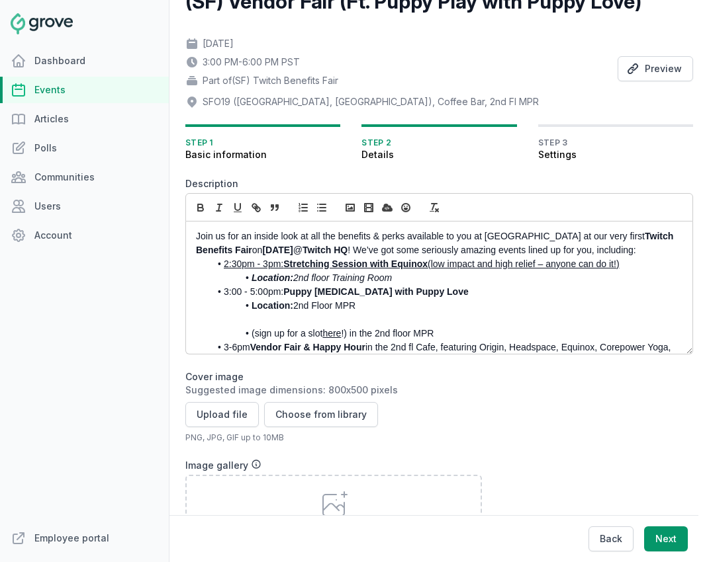
scroll to position [26, 0]
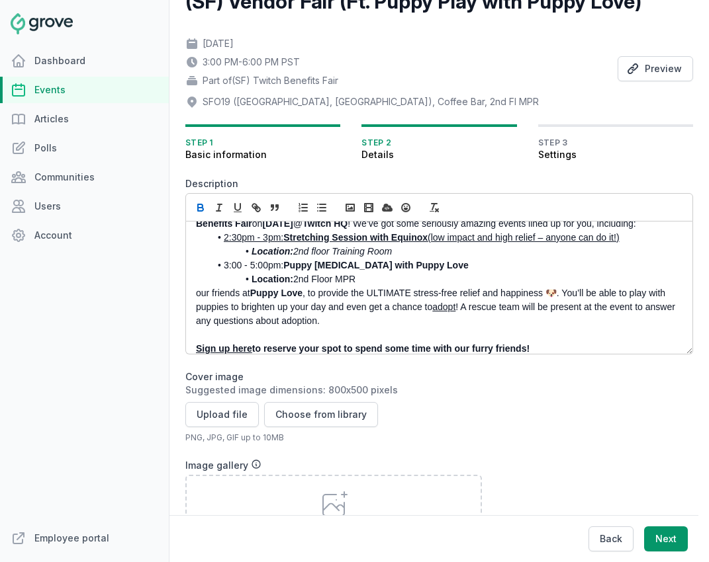
click at [202, 292] on p "our friends at Puppy Love , to provide the ULTIMATE stress-free relief and happ…" at bounding box center [435, 307] width 479 height 42
click at [312, 293] on p "Our friends at Puppy Love , to provide the ULTIMATE stress-free relief and happ…" at bounding box center [435, 307] width 479 height 42
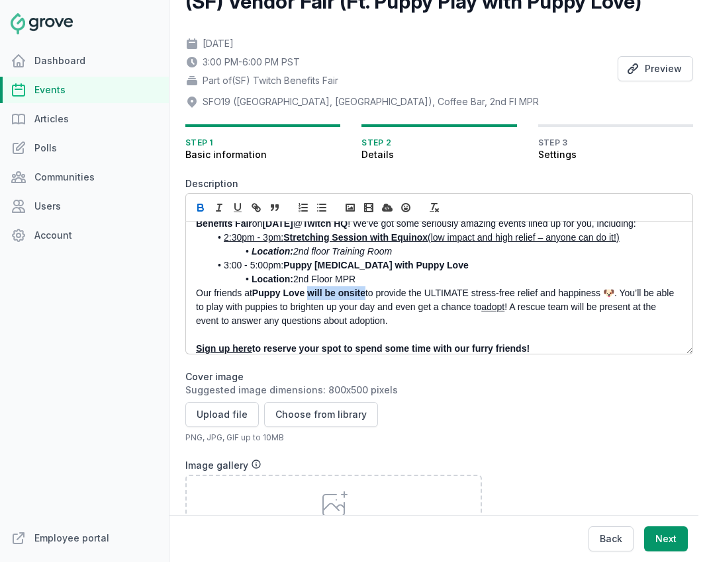
drag, startPoint x: 311, startPoint y: 294, endPoint x: 369, endPoint y: 294, distance: 57.6
click at [365, 294] on strong "Puppy Love will be onsite" at bounding box center [308, 293] width 113 height 11
click at [202, 206] on icon "button" at bounding box center [200, 205] width 5 height 3
click at [374, 287] on p "Our friends at Puppy Love will be onsite to provide the ULTIMATE stress-free re…" at bounding box center [435, 307] width 479 height 42
click at [472, 294] on p "Our friends at Puppy Love will be onsite to provide the ULTIMATE stress-free re…" at bounding box center [435, 307] width 479 height 42
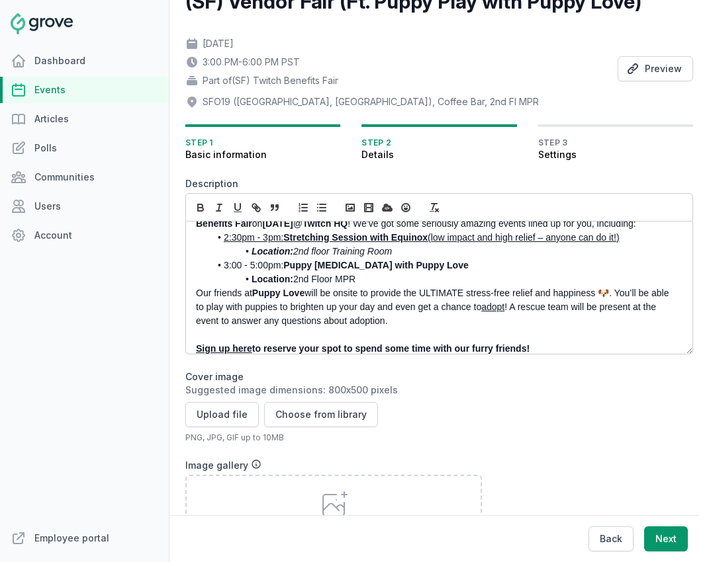
click at [455, 293] on p "Our friends at Puppy Love will be onsite to provide the ULTIMATE stress-free re…" at bounding box center [435, 307] width 479 height 42
click at [556, 294] on p "Our friends at Puppy Love will be onsite to provide stress-free relief and happ…" at bounding box center [435, 307] width 479 height 42
click at [449, 318] on p "Our friends at Puppy Love will be onsite to provide stress-free relief and happ…" at bounding box center [435, 307] width 479 height 42
click at [447, 309] on link "adopt" at bounding box center [443, 307] width 23 height 11
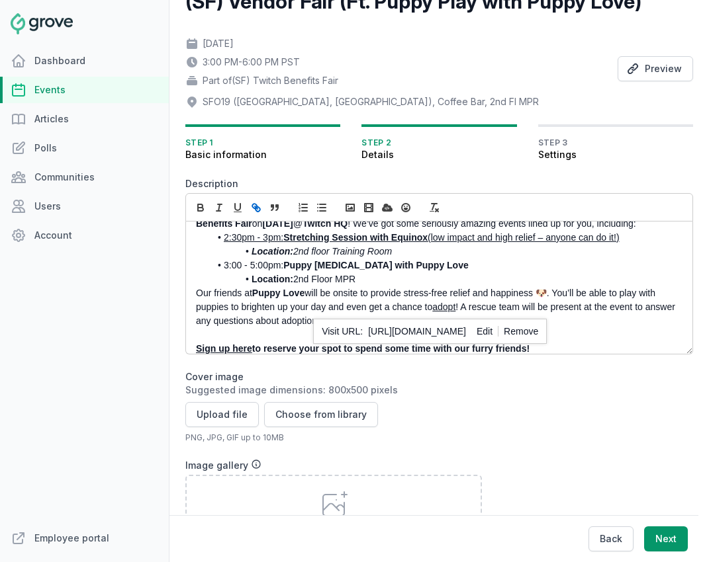
click at [316, 313] on p "Our friends at Puppy Love will be onsite to provide stress-free relief and happ…" at bounding box center [435, 307] width 479 height 42
click at [367, 324] on p "Our friends at Puppy Love will be onsite to provide stress-free relief and happ…" at bounding box center [435, 307] width 479 height 42
click at [443, 310] on link "adopt" at bounding box center [443, 307] width 23 height 11
click at [405, 311] on p "Our friends at Puppy Love will be onsite to provide stress-free relief and happ…" at bounding box center [435, 307] width 479 height 42
click at [359, 320] on p "Our friends at Puppy Love will be onsite to provide stress-free relief and happ…" at bounding box center [435, 307] width 479 height 42
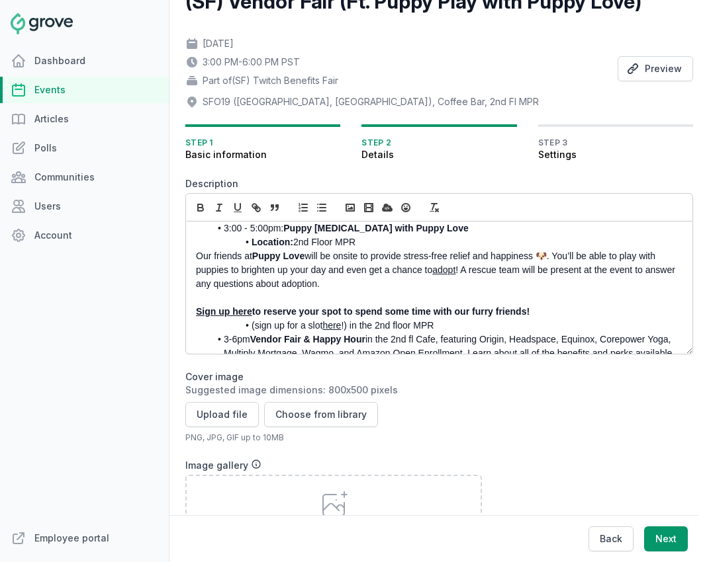
scroll to position [73, 0]
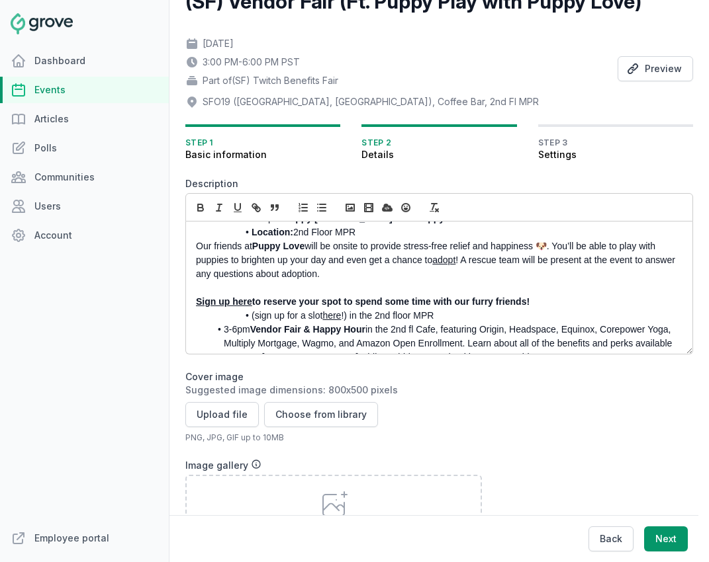
click at [335, 319] on link "here" at bounding box center [331, 315] width 19 height 11
click at [390, 316] on li "(sign up for a slot here !) in the 2nd floor MPR" at bounding box center [442, 316] width 465 height 14
click at [333, 316] on link "here" at bounding box center [331, 315] width 19 height 11
click at [386, 340] on link at bounding box center [370, 340] width 32 height 11
type input "https://docs.google.com/spreadsheets/d/1A3JJ9f_pP3uoSxMbrVeMXkWW5c3fiLPfc7w03ST…"
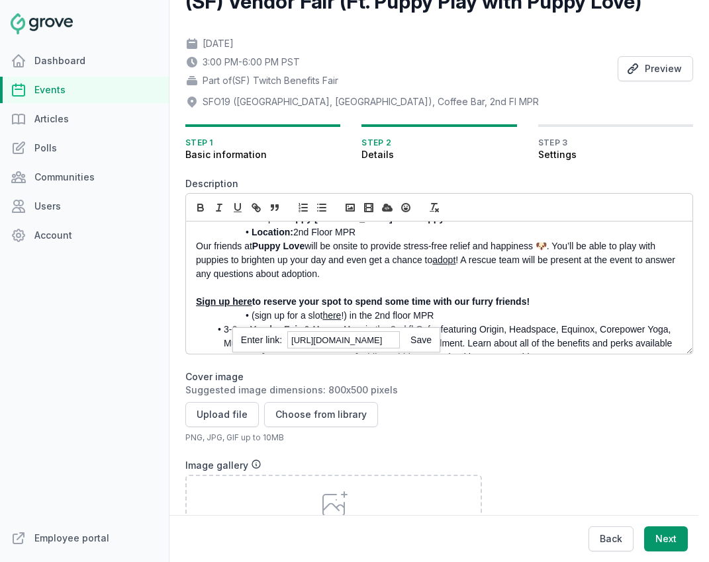
click at [377, 305] on strong "to reserve your spot to spend some time with our furry friends!" at bounding box center [390, 301] width 277 height 11
click at [234, 302] on strong "Sign up here" at bounding box center [224, 301] width 56 height 11
click at [276, 328] on link at bounding box center [259, 326] width 32 height 11
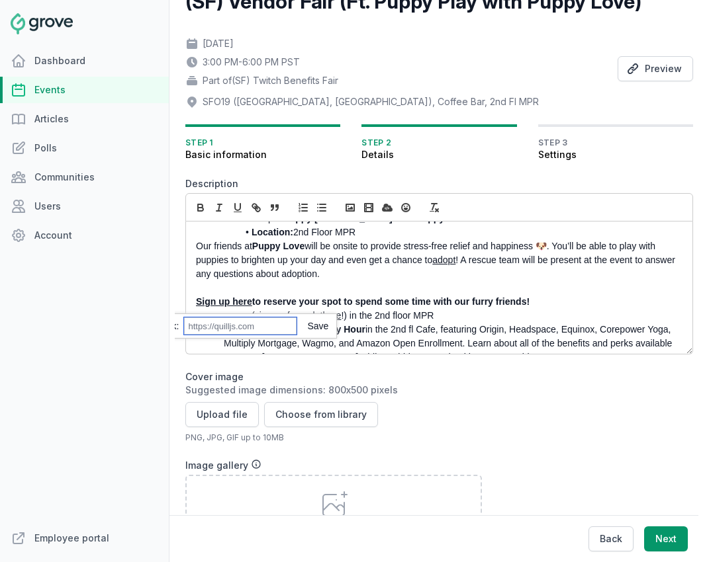
paste input "https://docs.google.com/spreadsheets/d/1A3JJ9f_pP3uoSxMbrVeMXkWW5c3fiLPfc7w03ST…"
type input "https://docs.google.com/spreadsheets/d/1A3JJ9f_pP3uoSxMbrVeMXkWW5c3fiLPfc7w03ST…"
click at [322, 326] on link at bounding box center [312, 326] width 32 height 11
click at [292, 288] on p at bounding box center [435, 288] width 479 height 14
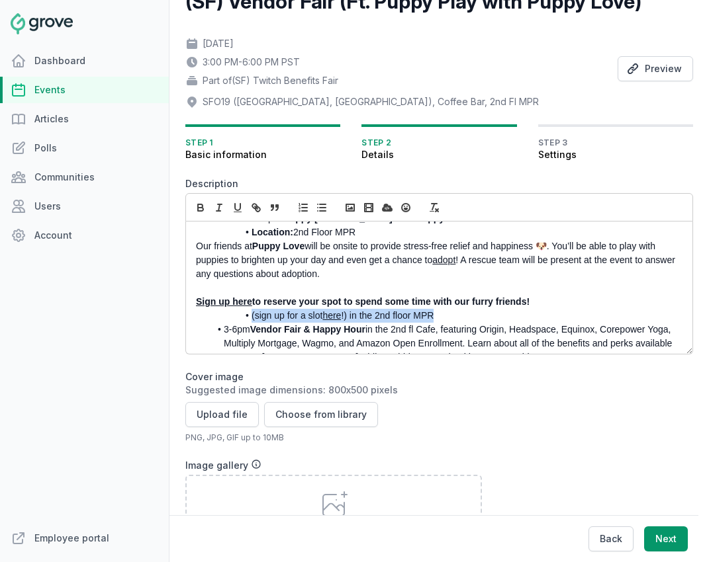
drag, startPoint x: 442, startPoint y: 314, endPoint x: 234, endPoint y: 314, distance: 207.8
click at [234, 314] on li "(sign up for a slot here !) in the 2nd floor MPR" at bounding box center [442, 316] width 465 height 14
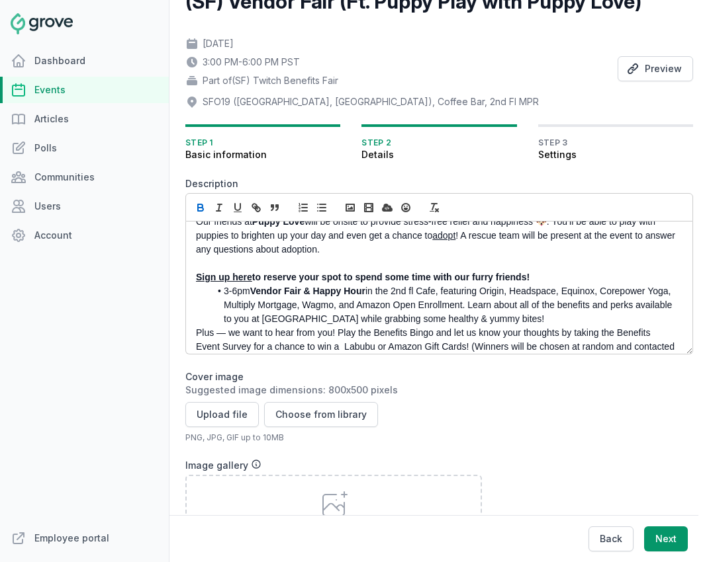
scroll to position [99, 0]
click at [226, 292] on li "3-6pm Vendor Fair & Happy Hour in the 2nd fl Cafe, featuring Origin, Headspace,…" at bounding box center [442, 305] width 465 height 42
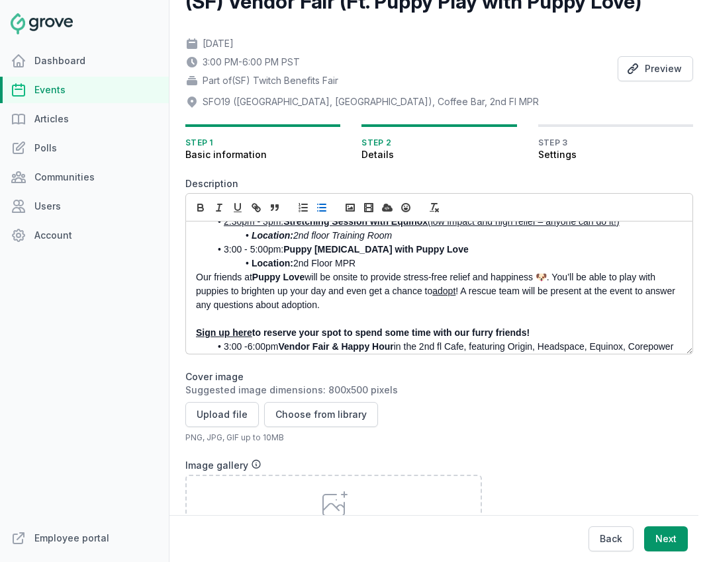
scroll to position [0, 0]
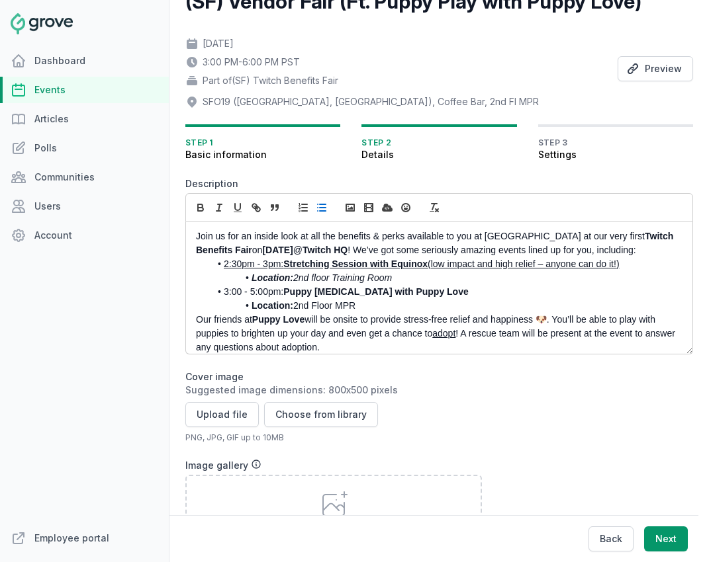
click at [241, 296] on li "3:00 - 5:00pm: Puppy Play Therapy with Puppy Love" at bounding box center [442, 292] width 465 height 14
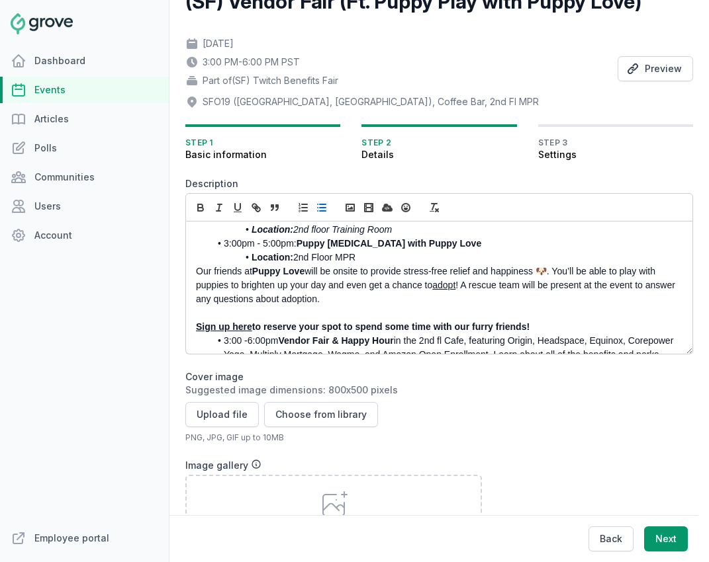
scroll to position [46, 0]
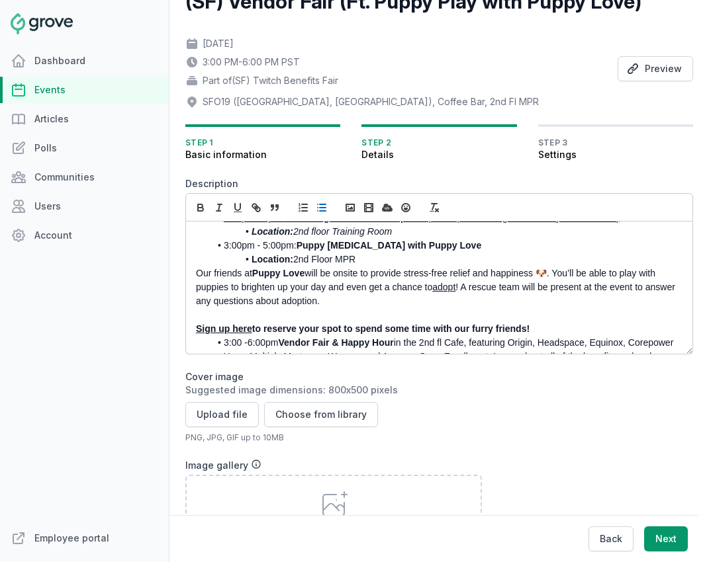
click at [274, 247] on li "3:00pm - 5:00pm: Puppy Play Therapy with Puppy Love" at bounding box center [442, 246] width 465 height 14
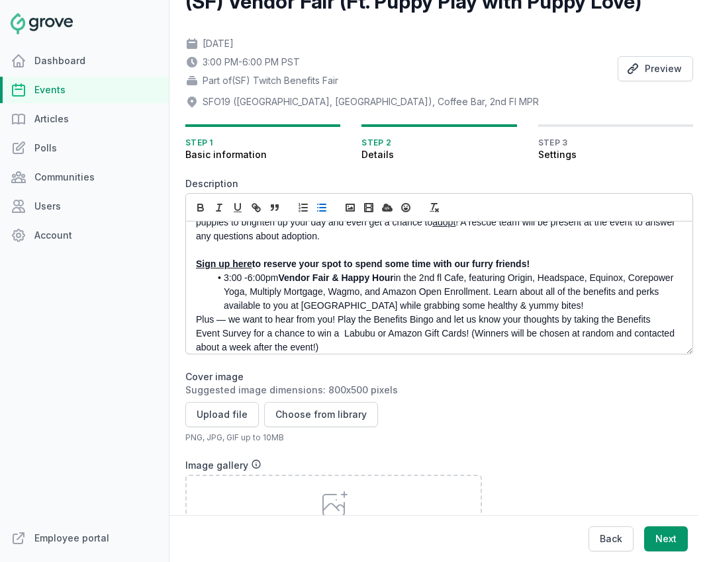
scroll to position [114, 0]
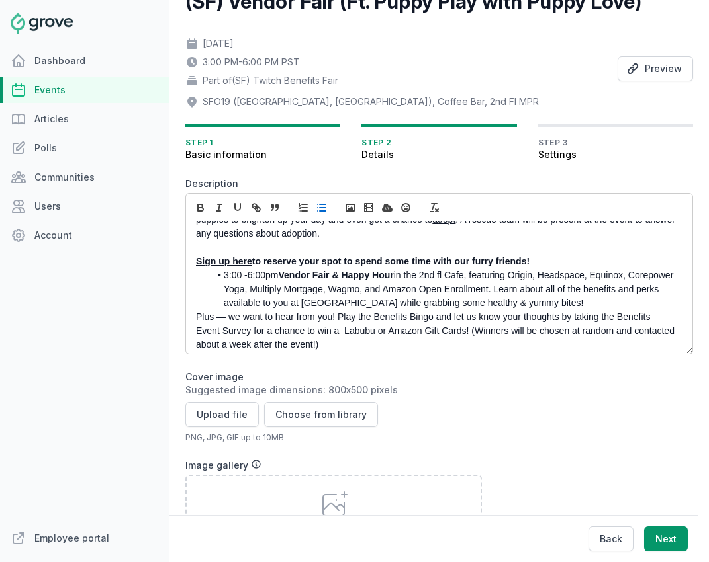
click at [247, 277] on li "3:00 -6:00pm Vendor Fair & Happy Hour in the 2nd fl Cafe, featuring Origin, Hea…" at bounding box center [442, 290] width 465 height 42
click at [241, 277] on li "3:00 - 6:00pm Vendor Fair & Happy Hour in the 2nd fl Cafe, featuring Origin, He…" at bounding box center [442, 290] width 465 height 42
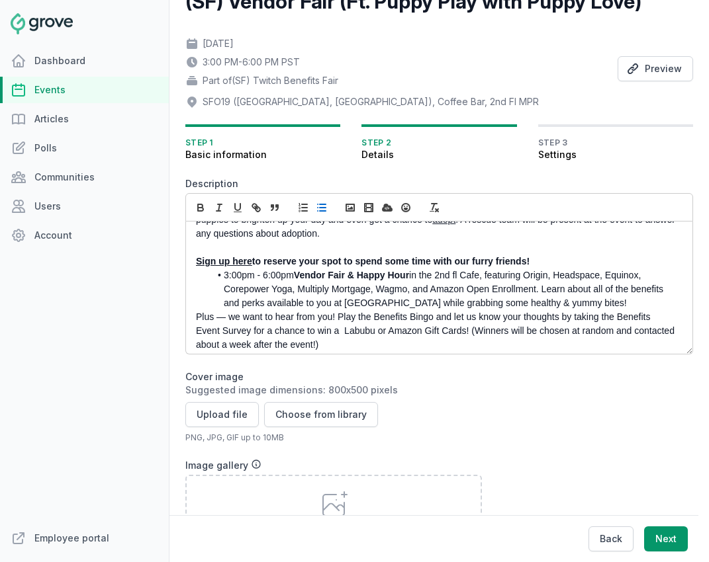
click at [347, 291] on li "3:00pm - 6:00pm Vendor Fair & Happy Hour in the 2nd fl Cafe, featuring Origin, …" at bounding box center [442, 290] width 465 height 42
click at [414, 276] on li "3:00pm - 6:00pm Vendor Fair & Happy Hour in the 2nd fl Cafe, featuring Origin, …" at bounding box center [442, 290] width 465 height 42
drag, startPoint x: 413, startPoint y: 277, endPoint x: 442, endPoint y: 278, distance: 29.1
click at [442, 278] on li "3:00pm - 6:00pm Vendor Fair & Happy Hour in the 2nd fl Cafe, featuring Origin, …" at bounding box center [442, 290] width 465 height 42
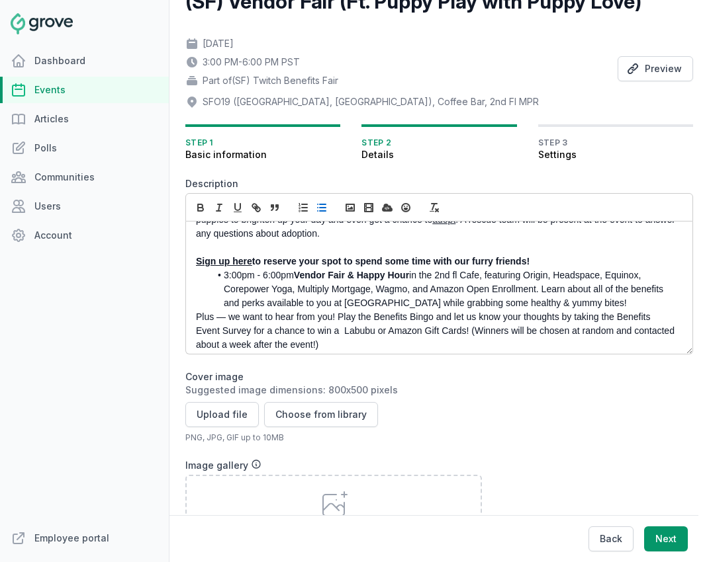
click at [409, 278] on strong "Vendor Fair & Happy Hour" at bounding box center [351, 275] width 115 height 11
drag, startPoint x: 490, startPoint y: 277, endPoint x: 412, endPoint y: 277, distance: 77.4
click at [412, 277] on li "3:00pm - 6:00pm Vendor Fair & Happy Hour in the 2nd fl Cafe, featuring Origin, …" at bounding box center [442, 290] width 465 height 42
click at [484, 305] on li "3:00pm - 6:00pm Vendor Fair & Happy Hour ( featuring Origin, Headspace, Equinox…" at bounding box center [442, 290] width 465 height 42
click at [417, 277] on li "3:00pm - 6:00pm Vendor Fair & Happy Hour ( featuring Origin, Headspace, Equinox…" at bounding box center [442, 290] width 465 height 42
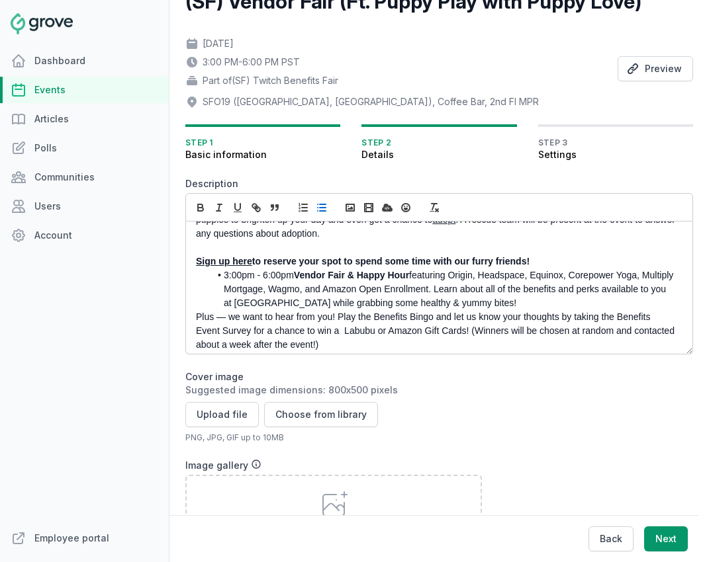
click at [467, 290] on li "3:00pm - 6:00pm Vendor Fair & Happy Hour featuring Origin, Headspace, Equinox, …" at bounding box center [442, 290] width 465 height 42
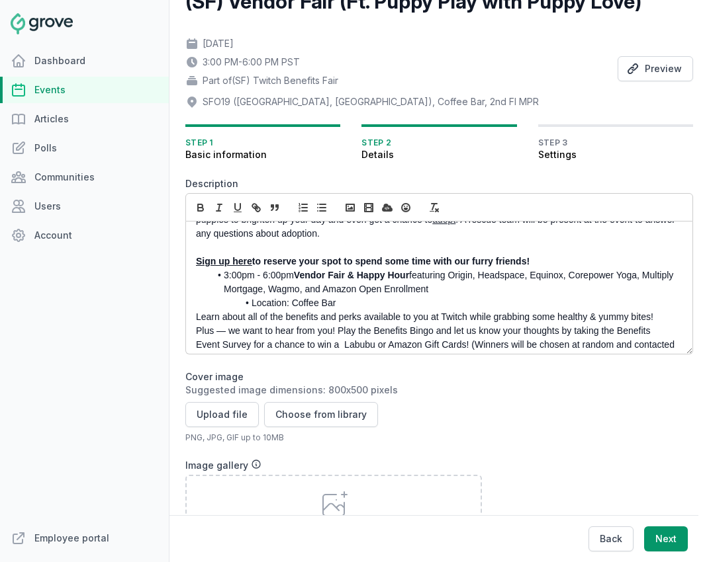
scroll to position [153, 0]
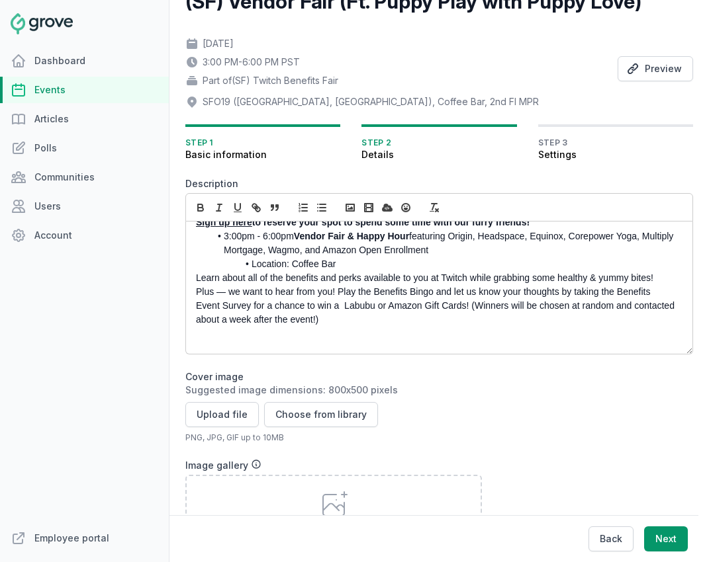
click at [339, 293] on p "Plus — we want to hear from you! Play the Benefits Bingo and let us know your t…" at bounding box center [435, 306] width 479 height 42
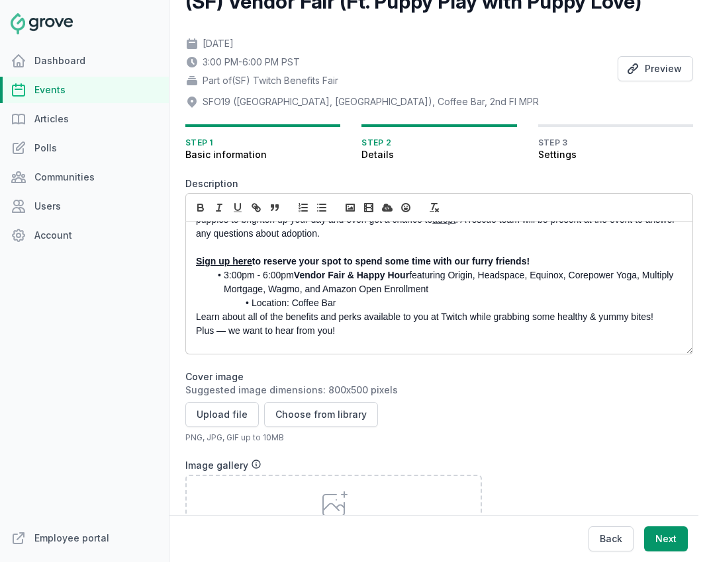
scroll to position [104, 0]
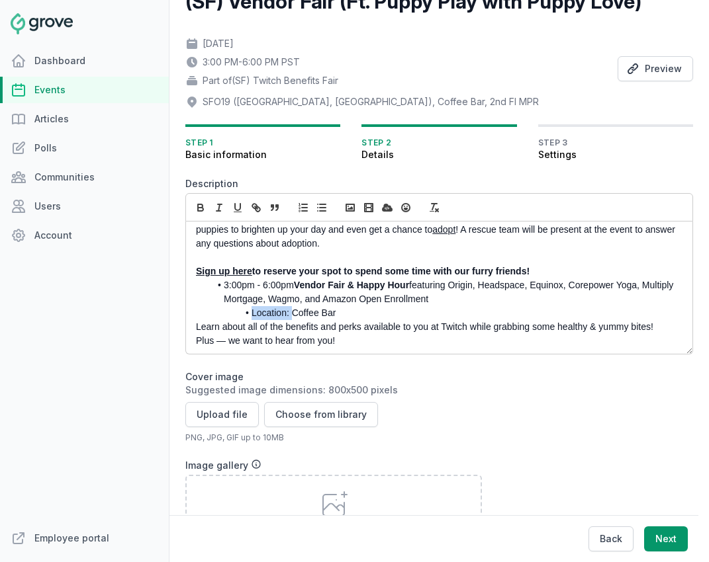
drag, startPoint x: 291, startPoint y: 314, endPoint x: 228, endPoint y: 314, distance: 62.9
click at [228, 314] on li "Location: Coffee Bar" at bounding box center [442, 313] width 465 height 14
click at [197, 206] on icon "button" at bounding box center [201, 208] width 12 height 12
click at [318, 310] on li "Location: Coffee Bar" at bounding box center [442, 313] width 465 height 14
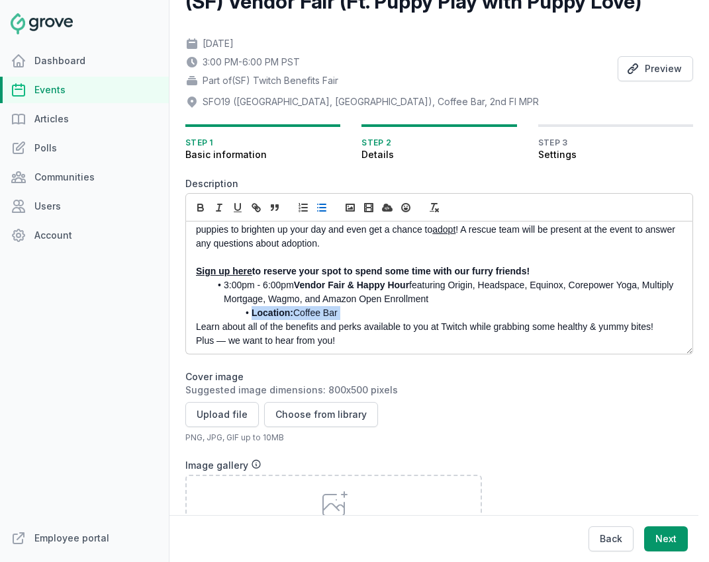
click at [318, 310] on li "Location: Coffee Bar" at bounding box center [442, 313] width 465 height 14
click at [218, 203] on icon "button" at bounding box center [219, 208] width 12 height 12
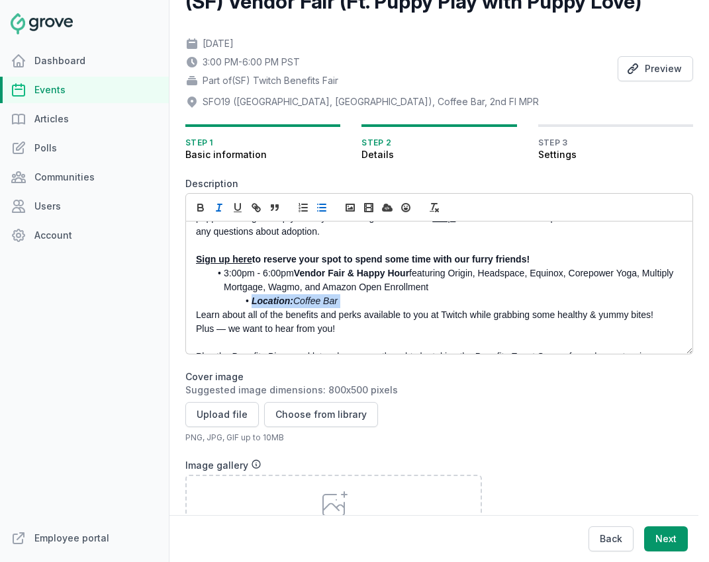
scroll to position [145, 0]
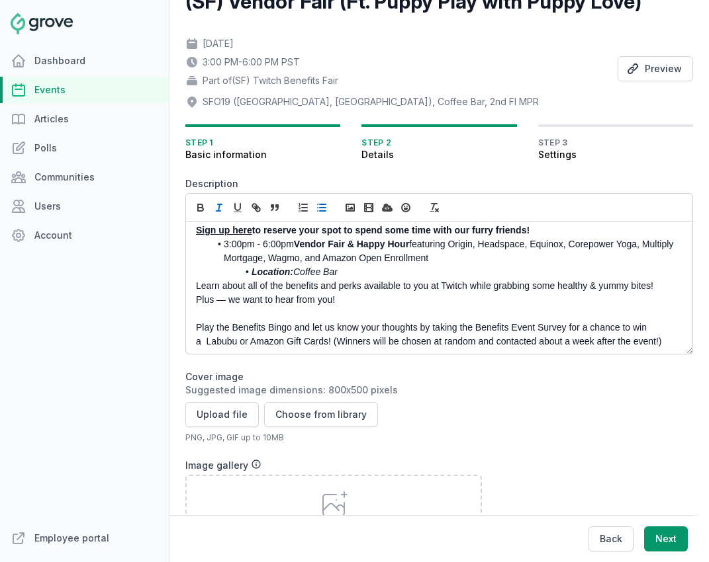
click at [258, 288] on p "Learn about all of the benefits and perks available to you at Twitch while grab…" at bounding box center [435, 286] width 479 height 14
click at [252, 308] on p at bounding box center [435, 314] width 479 height 14
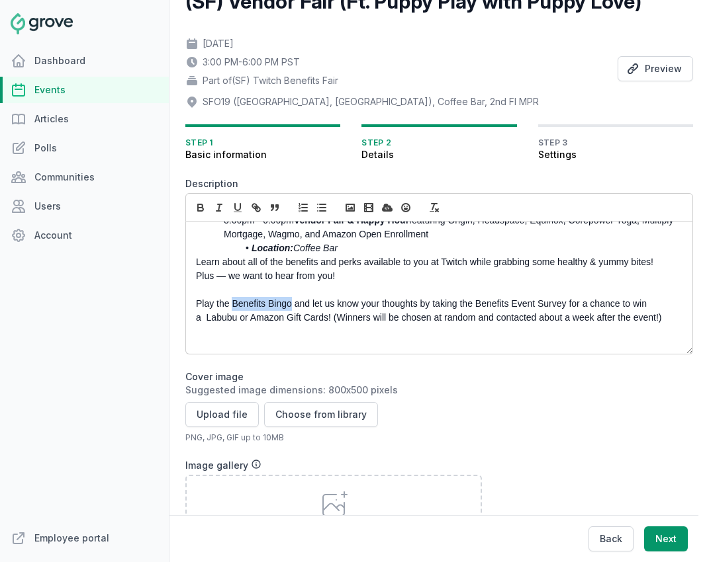
drag, startPoint x: 233, startPoint y: 305, endPoint x: 291, endPoint y: 306, distance: 58.2
click at [291, 306] on p "Play the Benefits Bingo and let us know your thoughts by taking the Benefits Ev…" at bounding box center [435, 311] width 479 height 28
click at [197, 208] on icon "button" at bounding box center [201, 208] width 12 height 12
drag, startPoint x: 588, startPoint y: 305, endPoint x: 328, endPoint y: 317, distance: 261.0
click at [328, 317] on p "Play the Benefits Bingo and let us know your thoughts by taking the Benefits Ev…" at bounding box center [435, 311] width 479 height 28
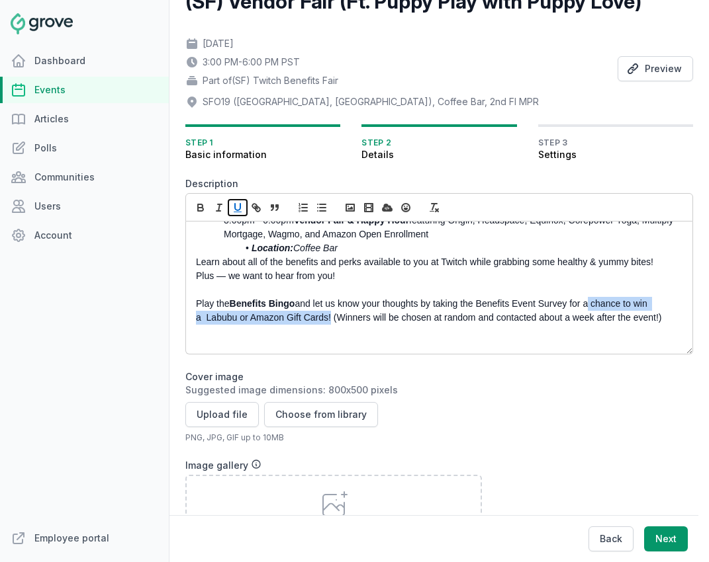
click at [236, 208] on icon "button" at bounding box center [238, 208] width 12 height 12
click at [430, 302] on p "Play the Benefits Bingo and let us know your thoughts by taking the Benefits Ev…" at bounding box center [435, 311] width 479 height 28
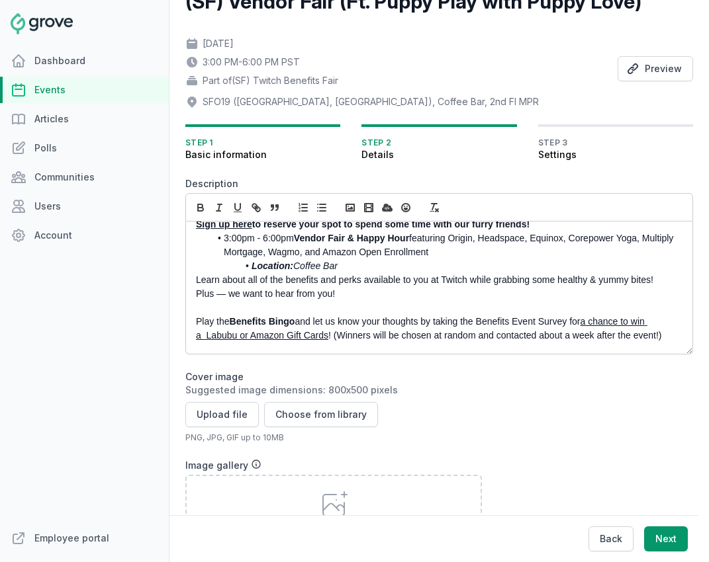
scroll to position [175, 0]
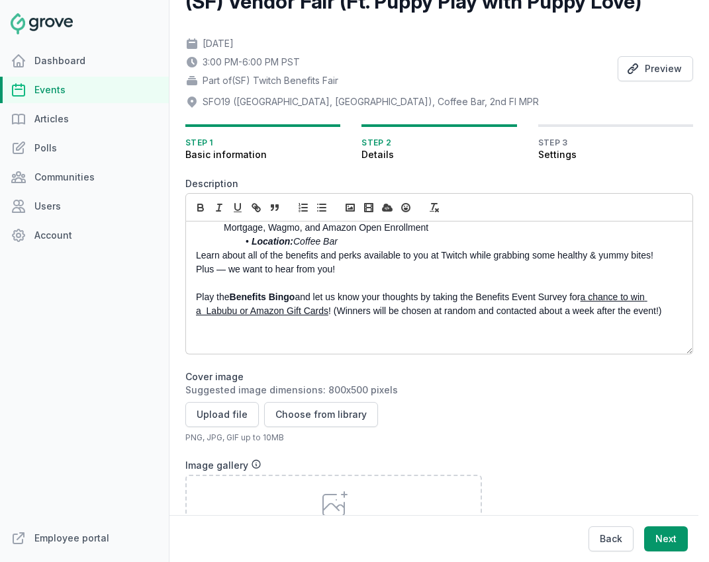
click at [387, 346] on p at bounding box center [435, 339] width 479 height 14
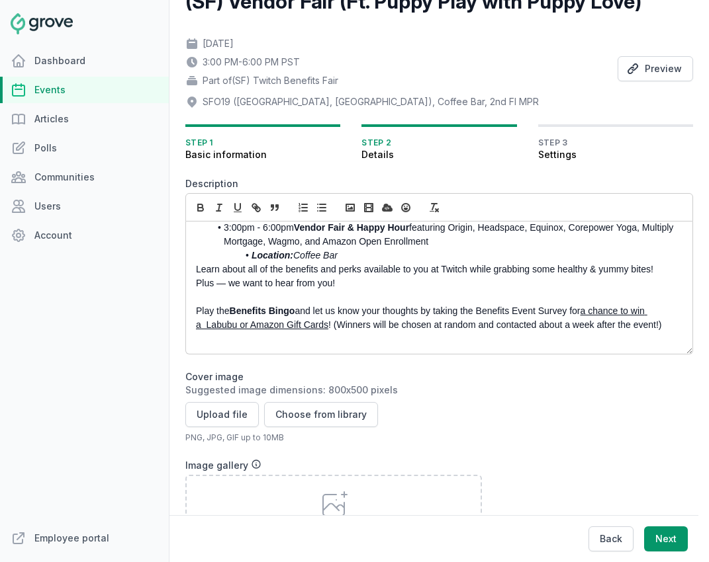
scroll to position [148, 0]
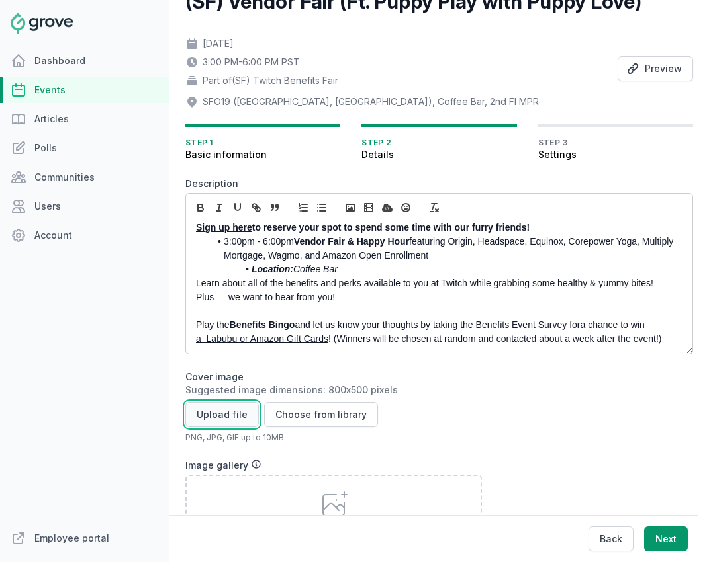
click at [210, 421] on button "Upload file" at bounding box center [221, 414] width 73 height 25
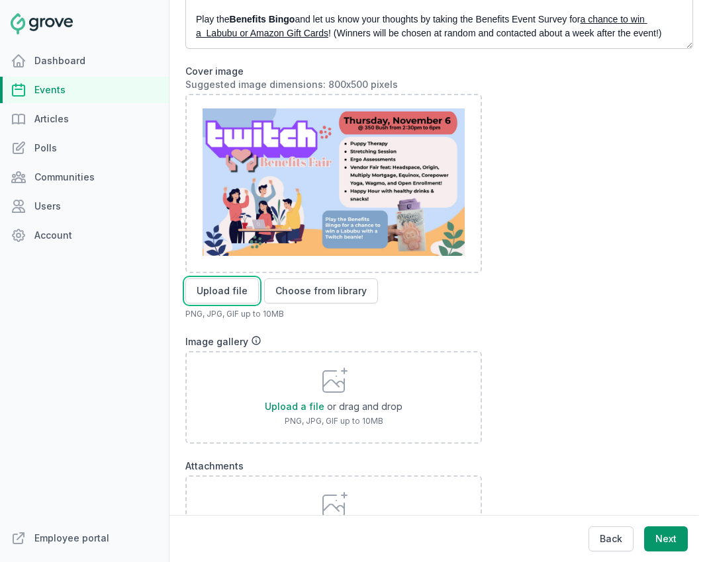
scroll to position [538, 0]
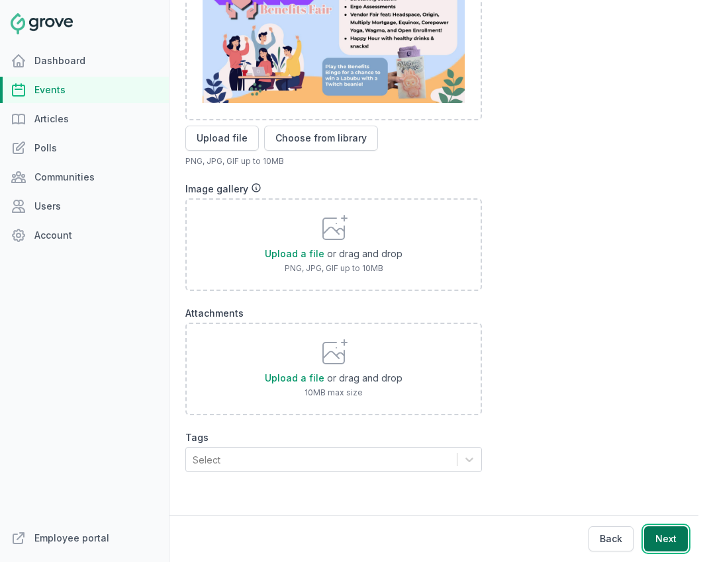
click at [658, 542] on button "Next" at bounding box center [666, 539] width 44 height 25
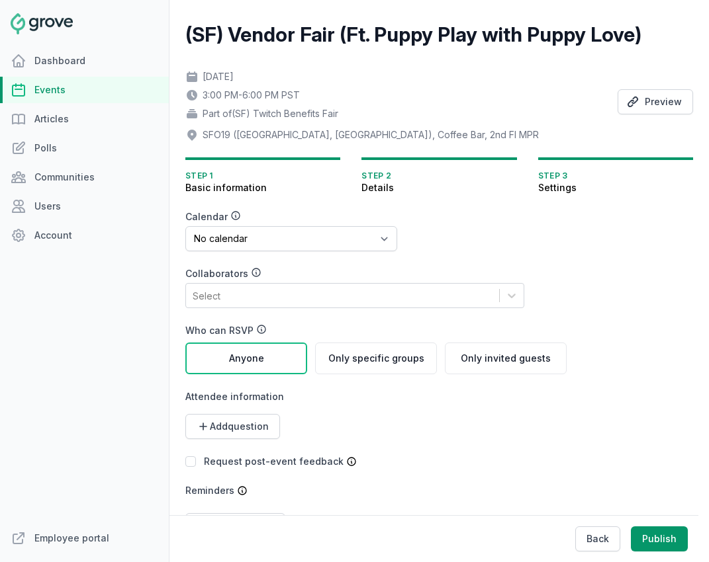
scroll to position [0, 0]
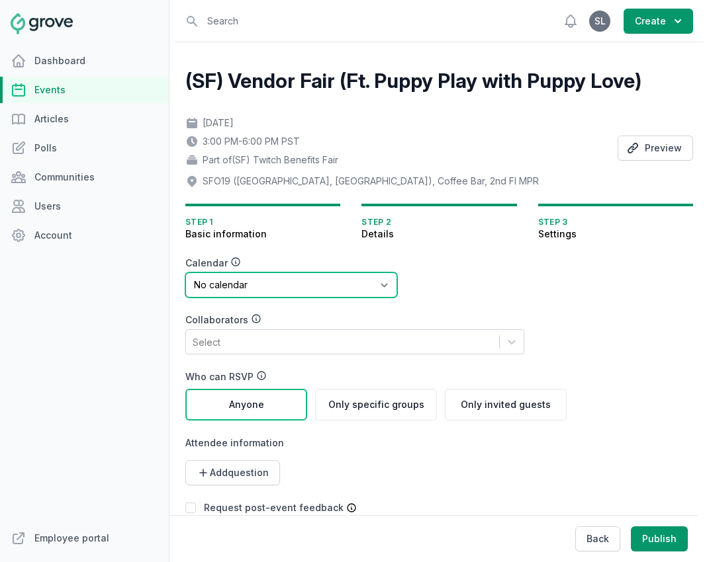
click at [343, 282] on select "No calendar Virtual Events Calendar" at bounding box center [291, 285] width 212 height 25
select select "89"
click at [185, 273] on select "No calendar Virtual Events Calendar" at bounding box center [291, 285] width 212 height 25
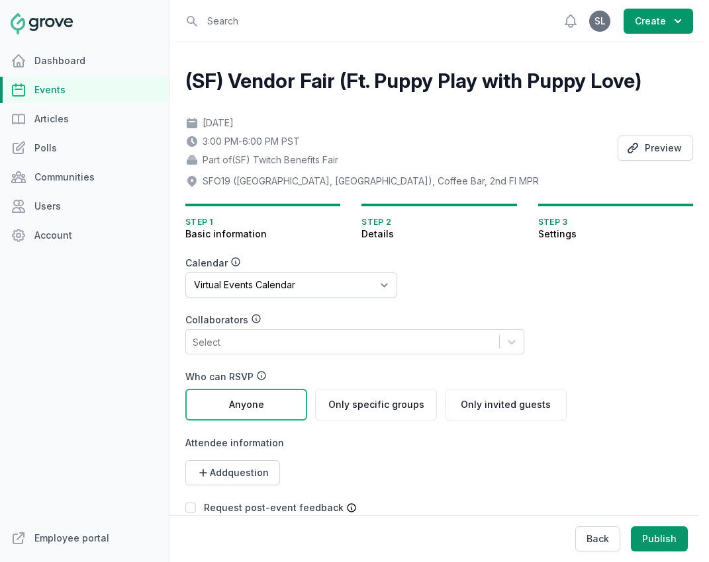
click at [271, 338] on div "Select" at bounding box center [342, 342] width 313 height 24
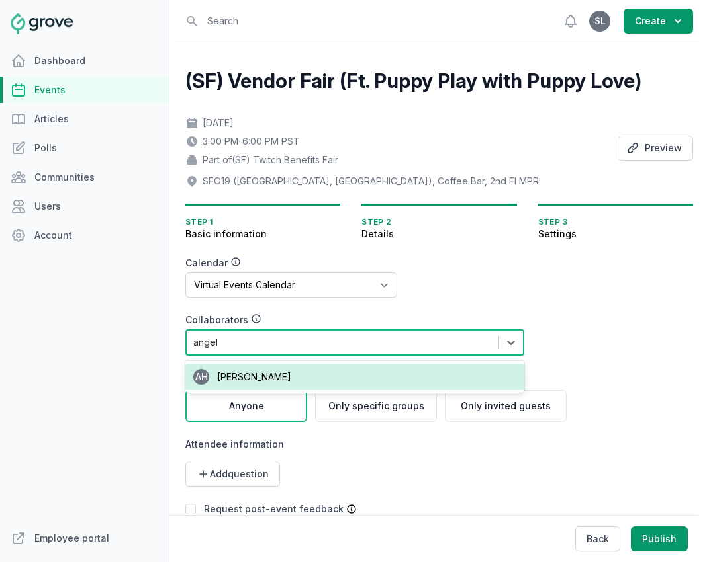
type input "angela"
click at [260, 371] on span "Angela Hsieh" at bounding box center [254, 376] width 74 height 11
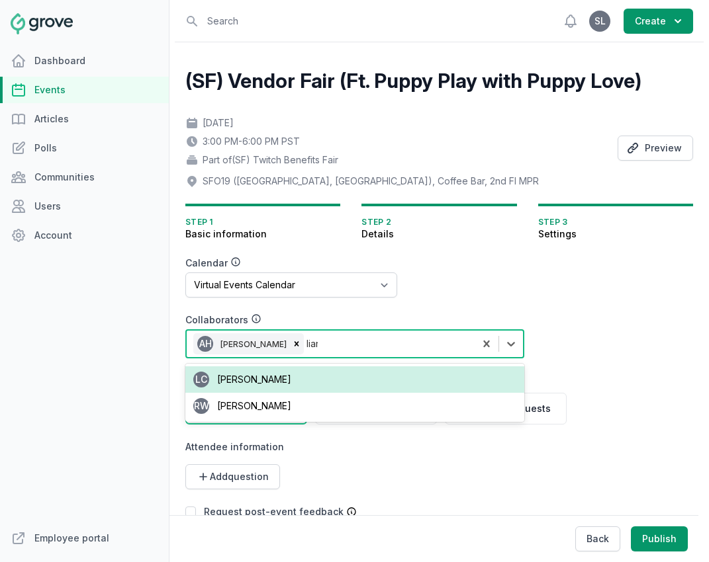
type input "liana"
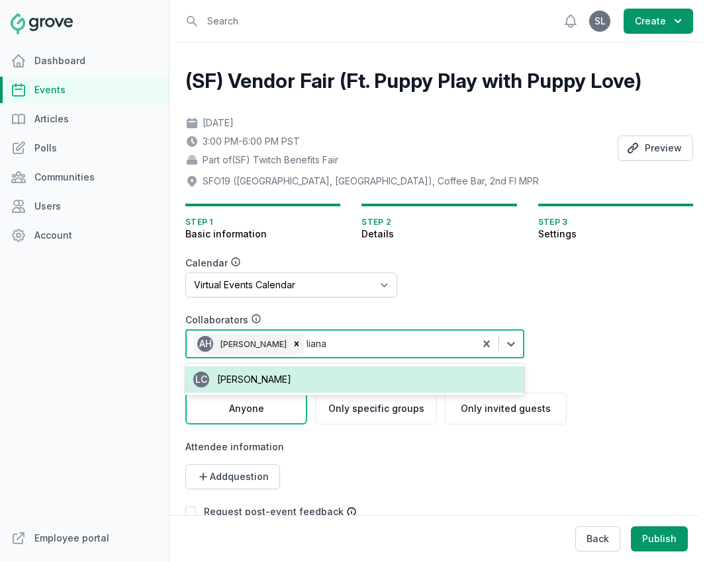
click at [266, 382] on div "LC Liana Chan" at bounding box center [354, 380] width 339 height 26
type input "clarice"
click at [279, 378] on div "CG Clarice Guico" at bounding box center [354, 380] width 339 height 26
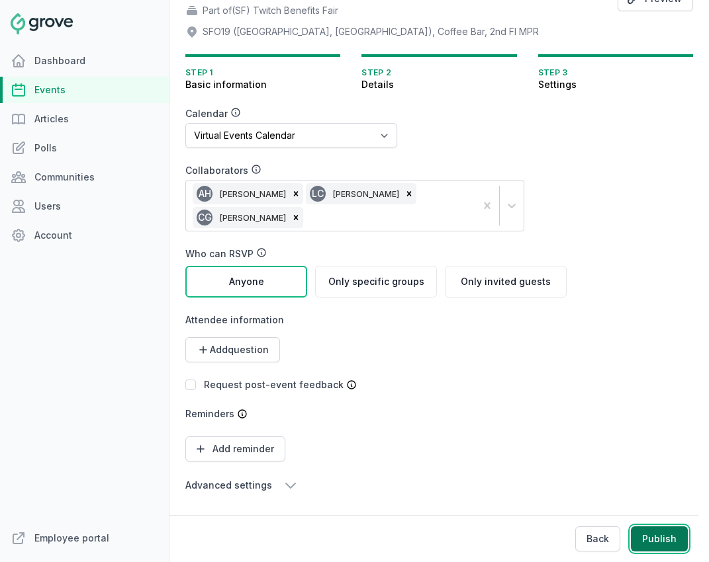
click at [662, 543] on button "Publish" at bounding box center [659, 539] width 57 height 25
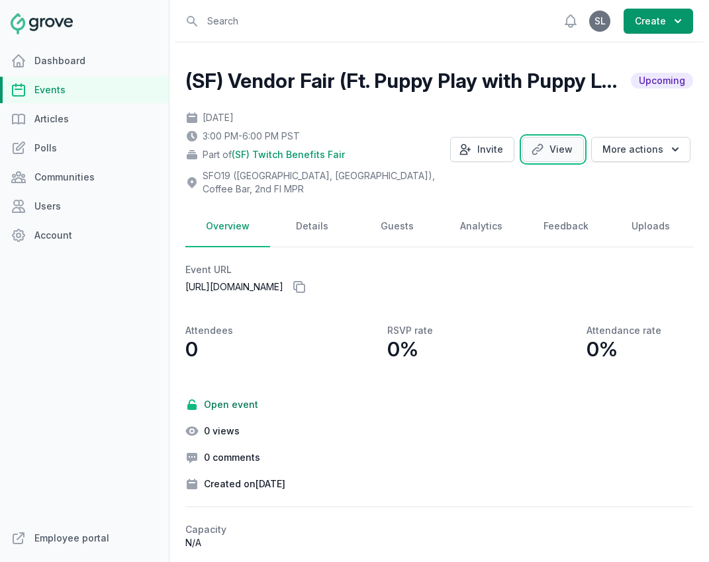
click at [571, 144] on link "View" at bounding box center [553, 149] width 62 height 25
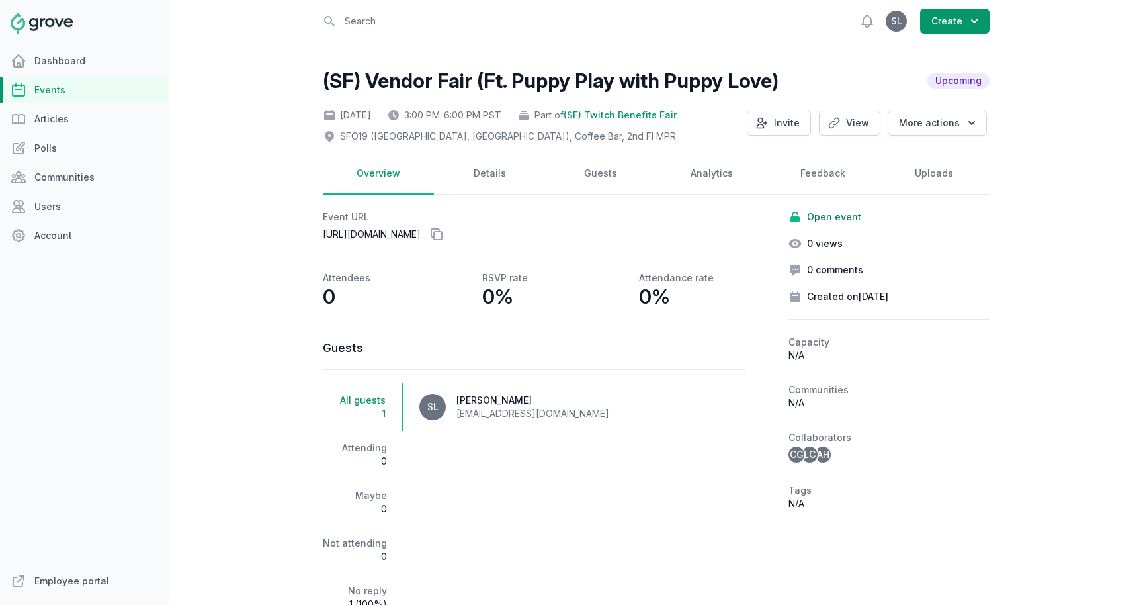
click at [87, 90] on link "Events" at bounding box center [84, 90] width 169 height 26
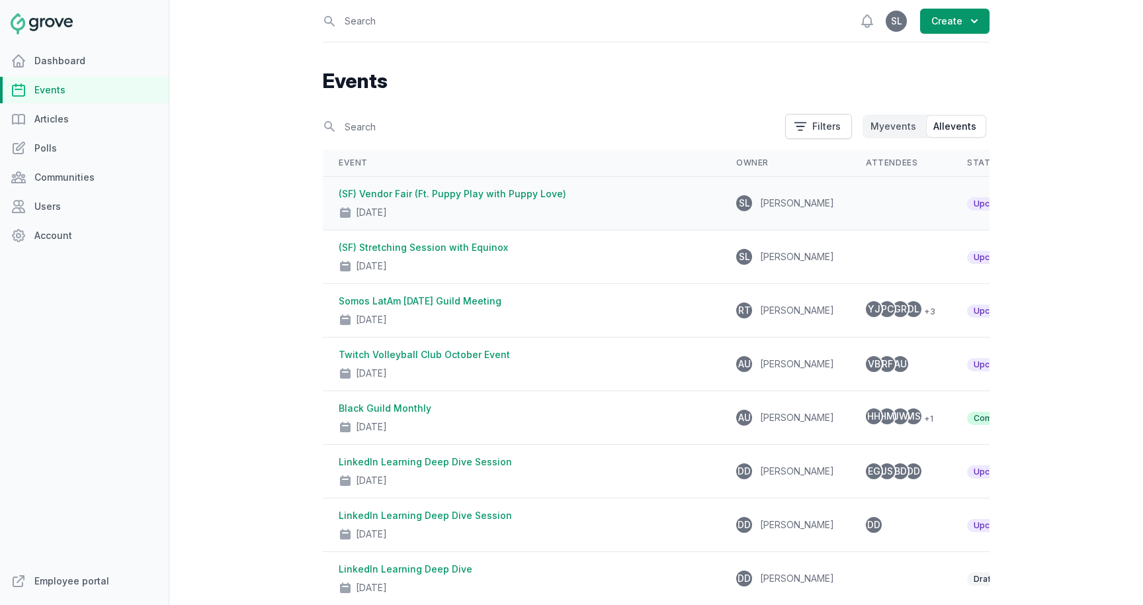
click at [511, 208] on div "Nov 6, 2025" at bounding box center [522, 209] width 366 height 19
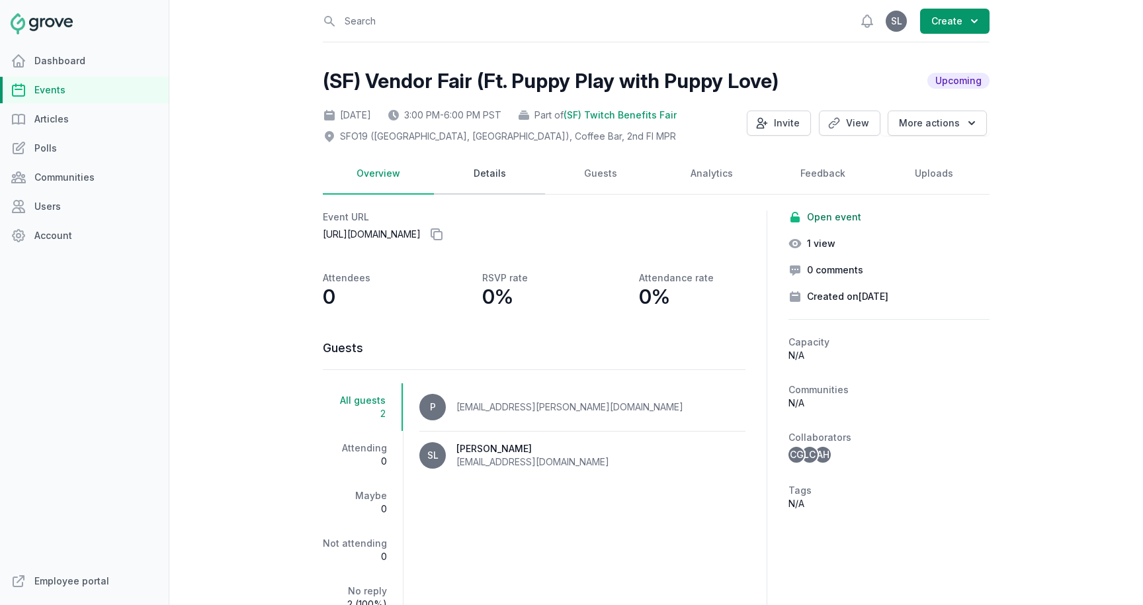
click at [489, 182] on link "Details" at bounding box center [489, 174] width 111 height 41
select select "131"
select select "43"
select select "3:00 PM"
select select "6:00 PM"
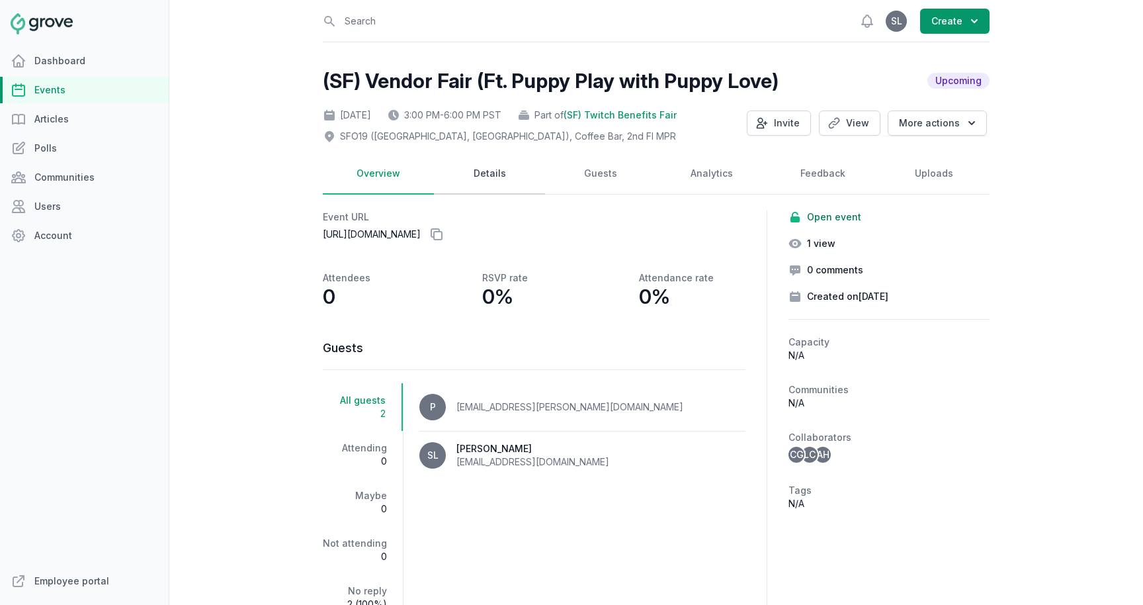
select select "89"
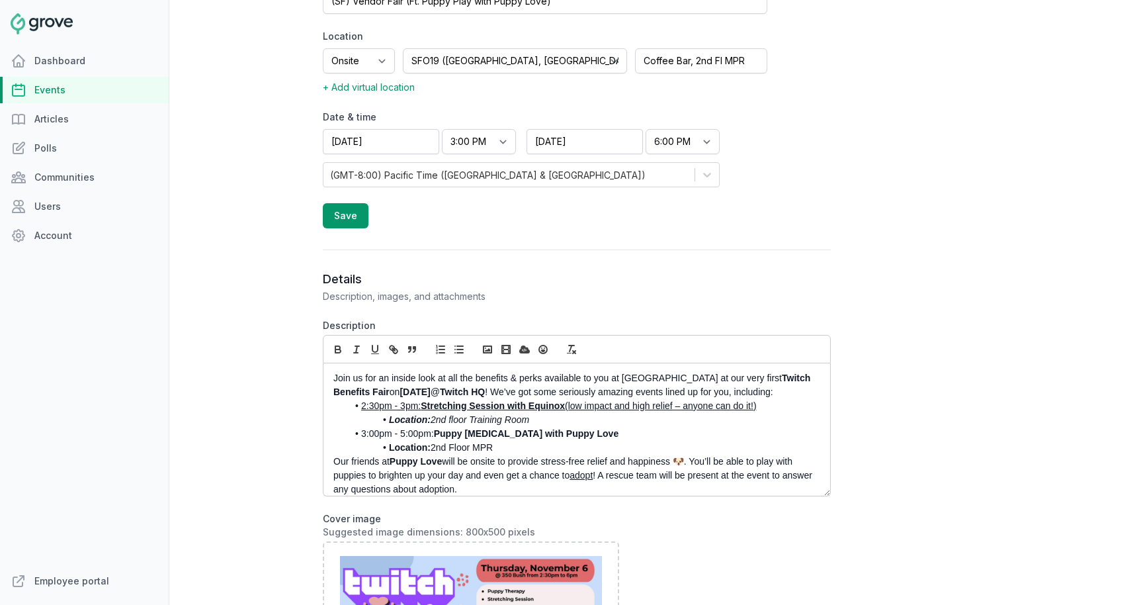
click at [390, 422] on em "Location:" at bounding box center [410, 419] width 42 height 11
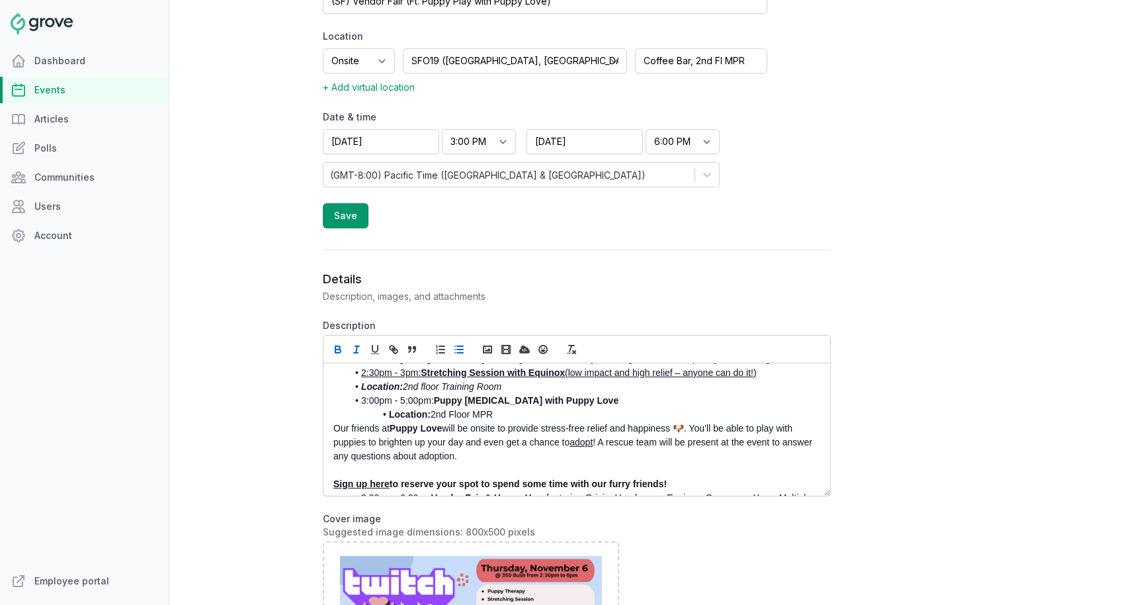
scroll to position [34, 0]
click at [389, 418] on strong "Location:" at bounding box center [410, 413] width 42 height 11
click at [381, 417] on strong "Location:" at bounding box center [382, 413] width 42 height 11
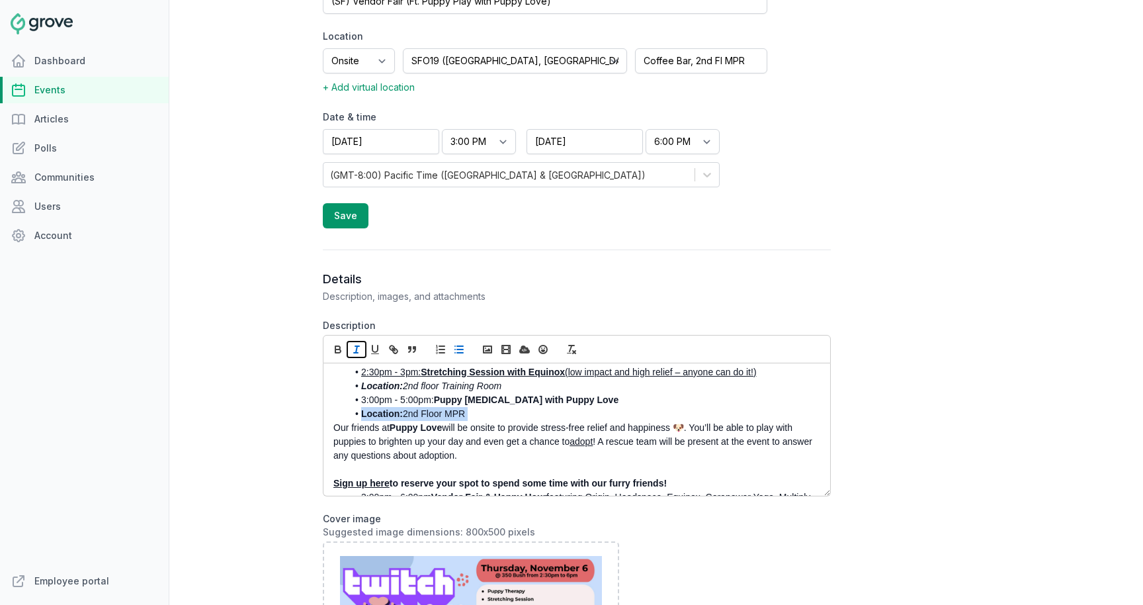
click at [355, 349] on icon "button" at bounding box center [357, 349] width 12 height 12
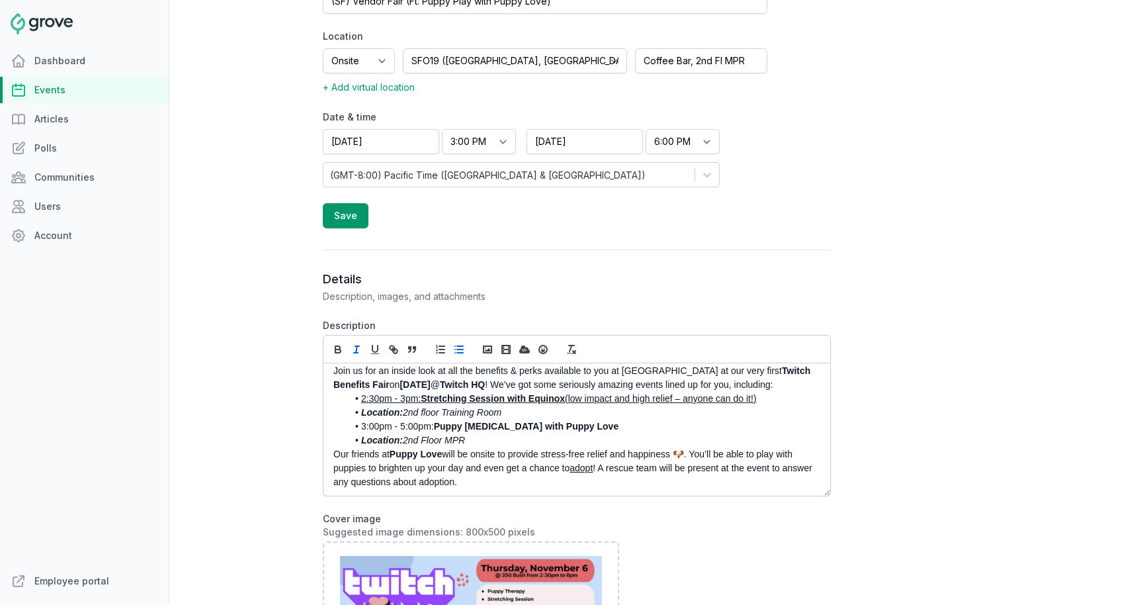
click at [405, 396] on link "2:30pm - 3pm: Stretching Session with Equinox (low impact and high relief – any…" at bounding box center [559, 398] width 396 height 11
click at [653, 424] on link at bounding box center [633, 423] width 40 height 11
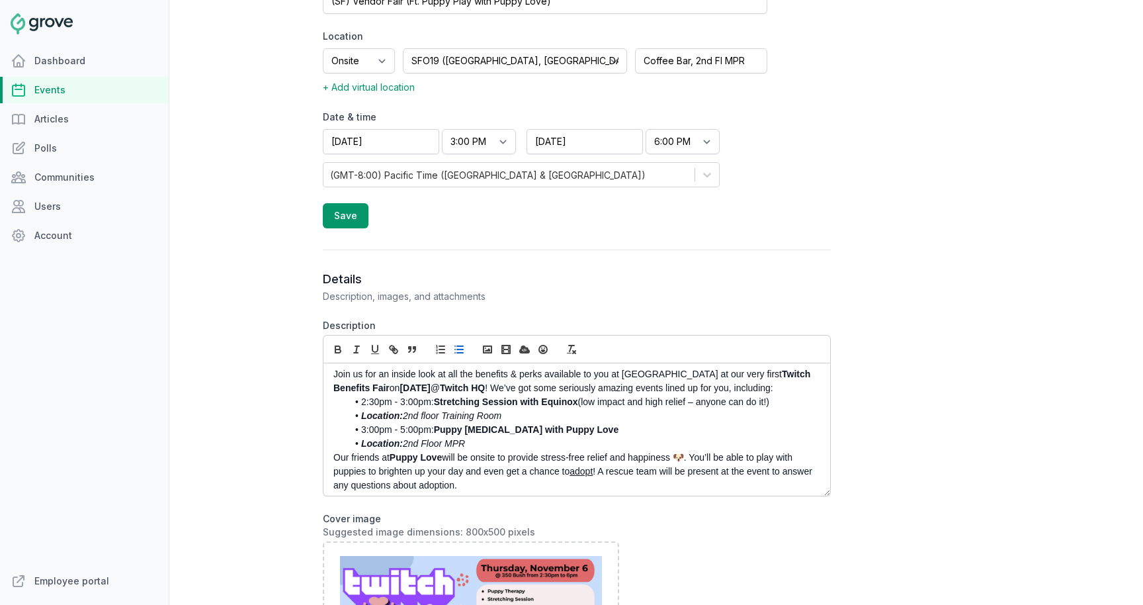
scroll to position [0, 0]
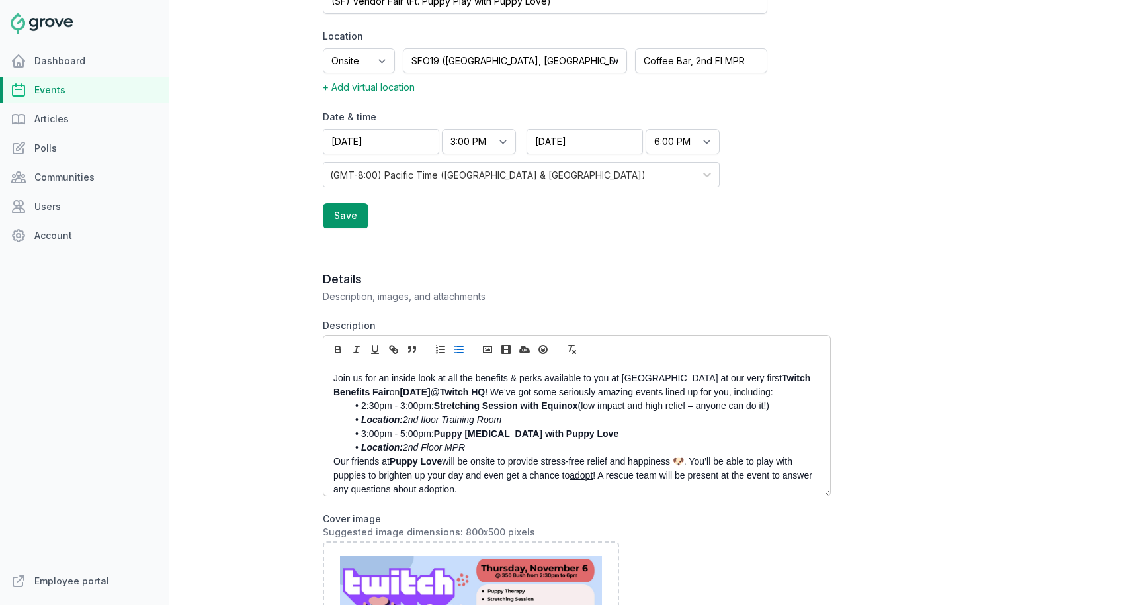
click at [447, 405] on strong "Stretching Session with Equinox" at bounding box center [506, 405] width 144 height 11
click at [575, 409] on strong "Stretching Session with Equinox" at bounding box center [506, 405] width 144 height 11
drag, startPoint x: 580, startPoint y: 408, endPoint x: 353, endPoint y: 406, distance: 226.3
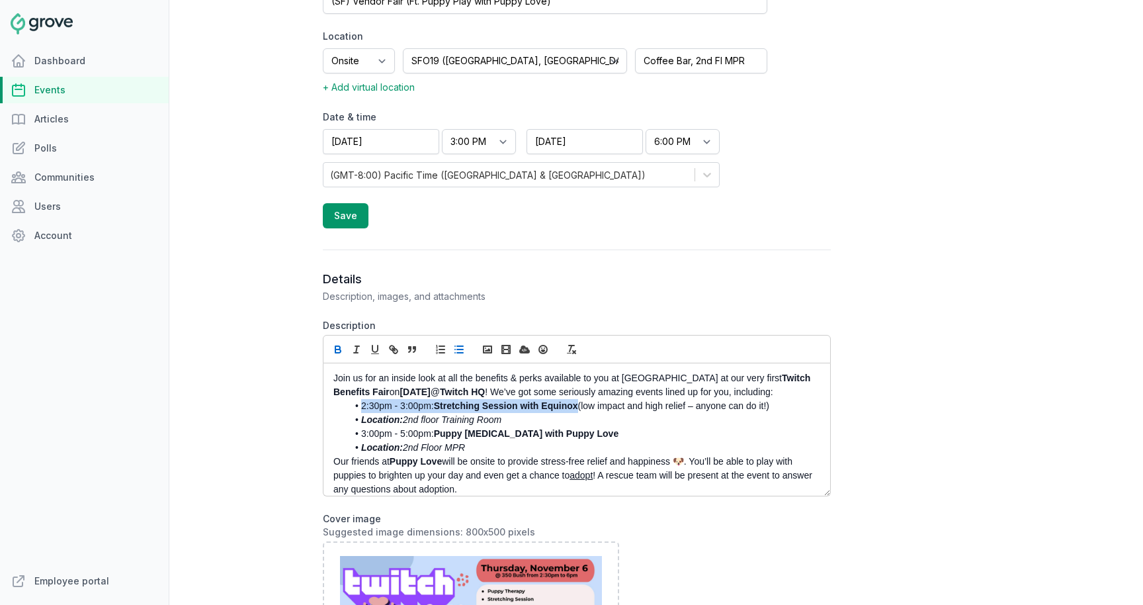
click at [353, 406] on li "2:30pm - 3:00pm: Stretching Session with Equinox (low impact and high relief – …" at bounding box center [580, 406] width 466 height 14
click at [393, 351] on icon "button" at bounding box center [395, 351] width 5 height 5
paste input "https://twitch.groveplatform.com/app/events/2666"
type input "https://twitch.groveplatform.com/app/events/2666"
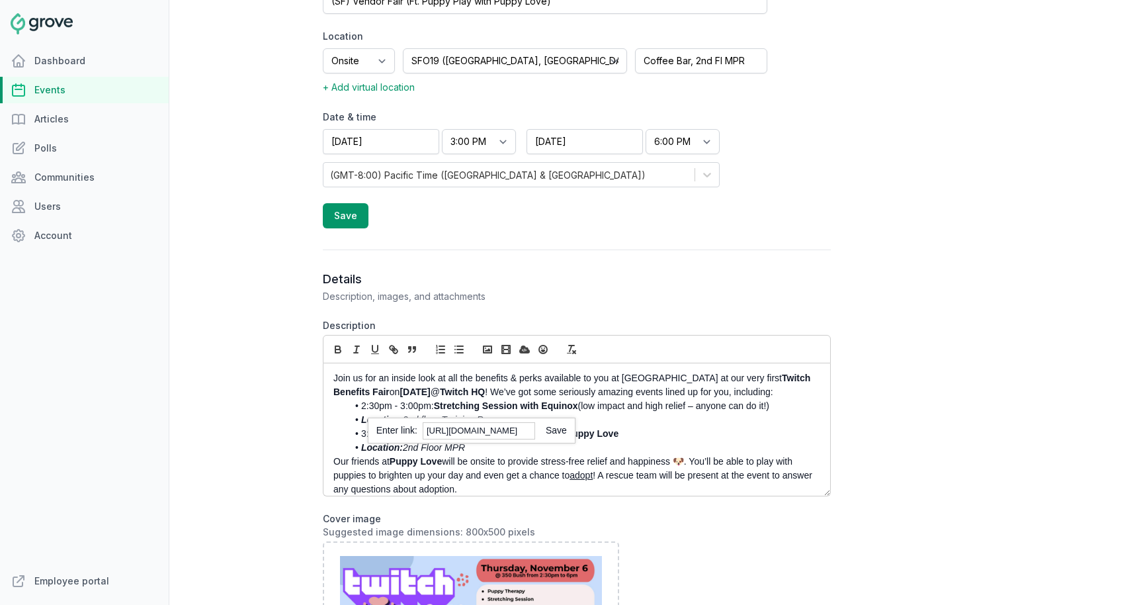
scroll to position [0, 0]
click at [562, 431] on link at bounding box center [551, 430] width 32 height 11
click at [588, 439] on strong "Puppy Play Therapy with Puppy Love" at bounding box center [526, 433] width 185 height 11
click at [529, 420] on li "Location: 2nd floor Training Room" at bounding box center [580, 420] width 466 height 14
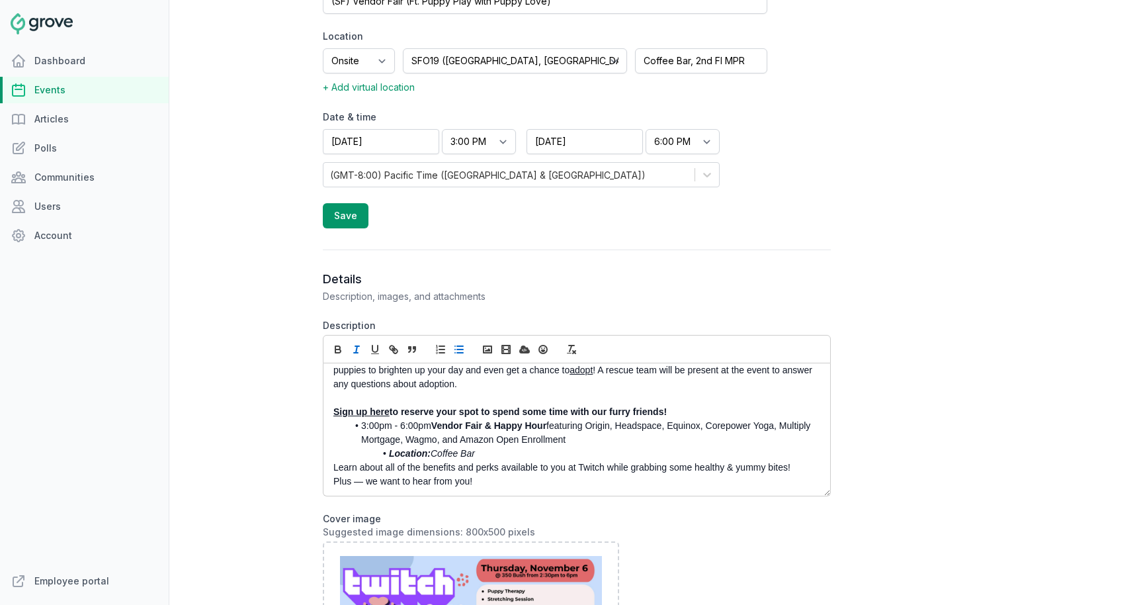
scroll to position [117, 0]
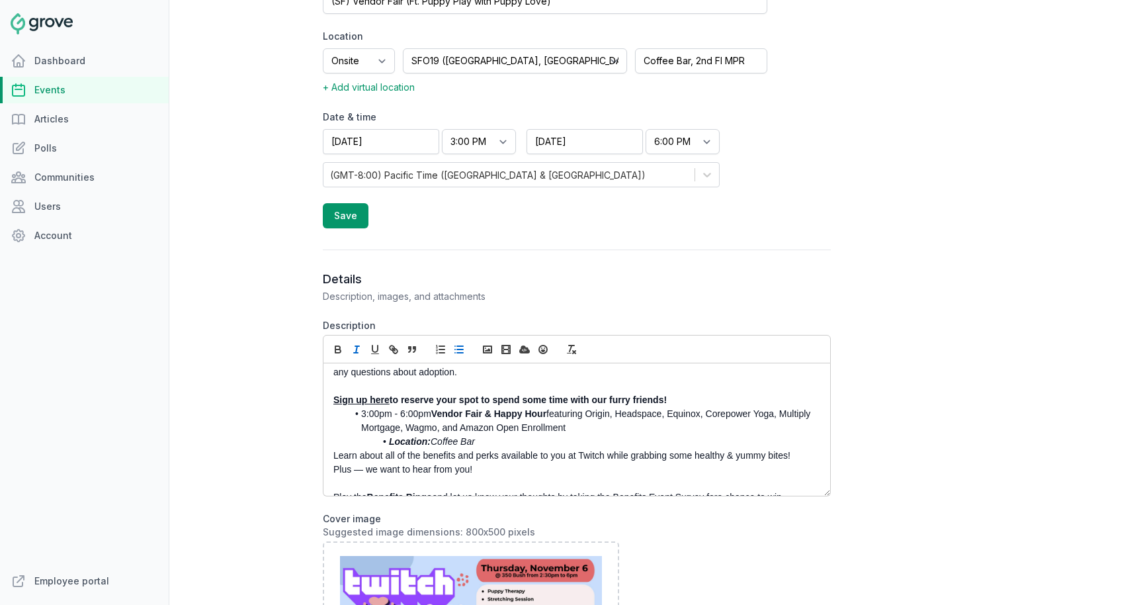
click at [392, 445] on em "Location:" at bounding box center [410, 441] width 42 height 11
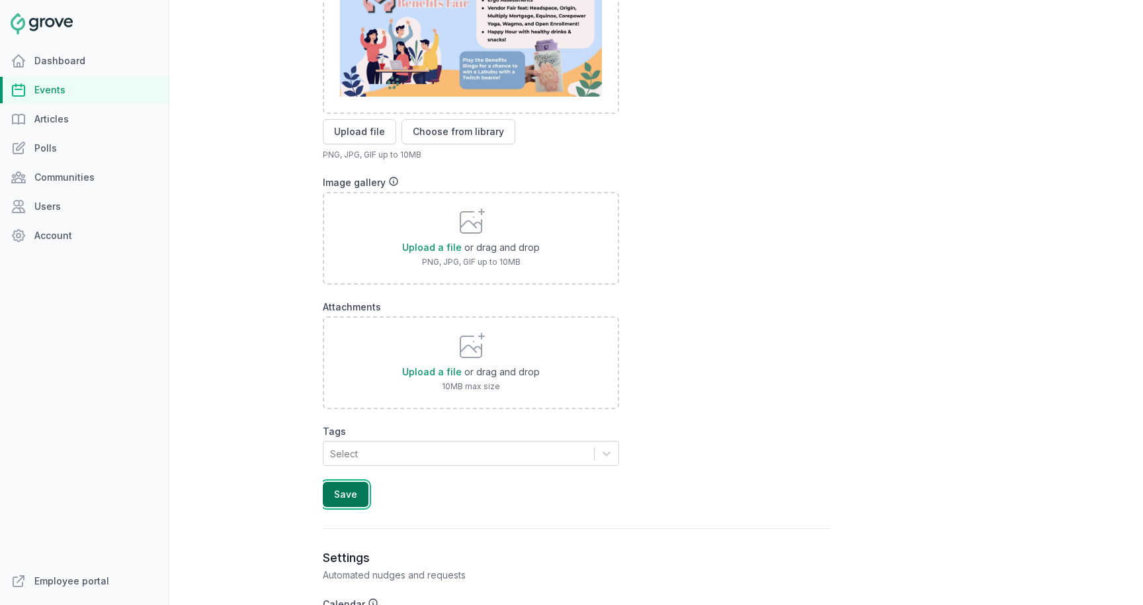
click at [360, 484] on button "Save" at bounding box center [346, 494] width 46 height 25
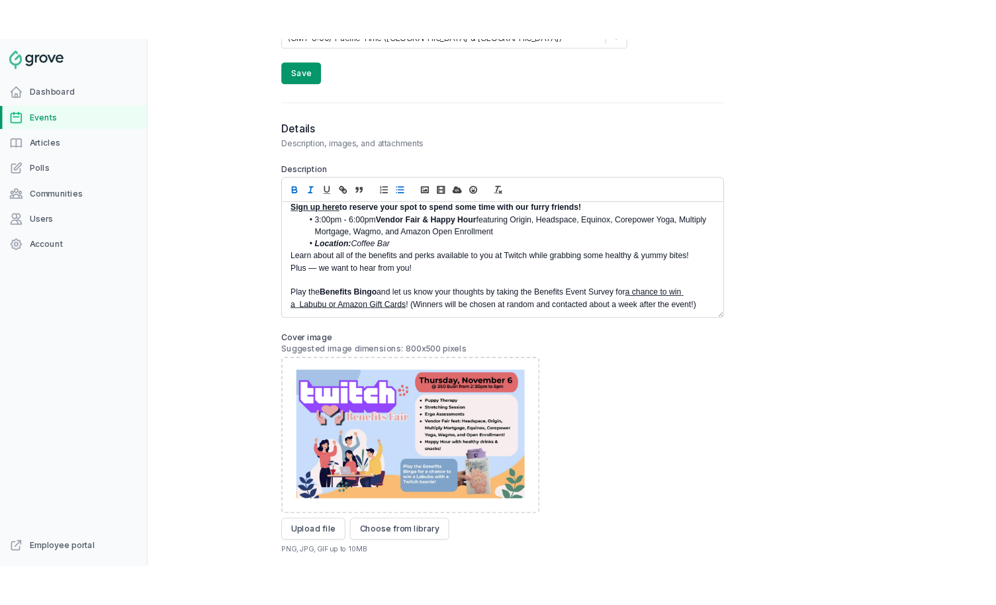
scroll to position [0, 0]
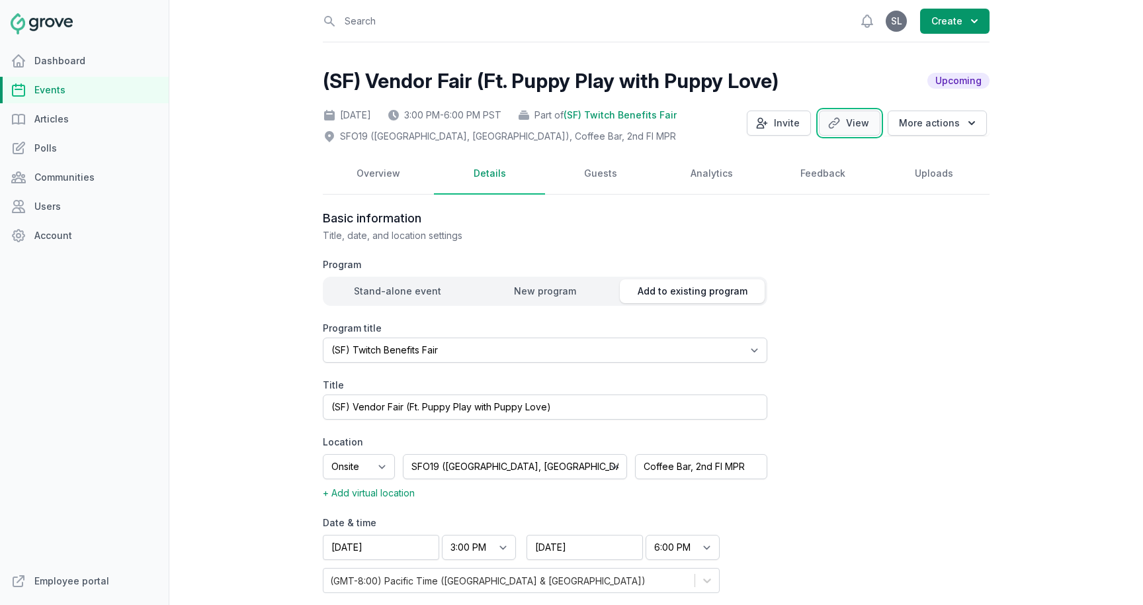
click at [853, 122] on link "View" at bounding box center [850, 122] width 62 height 25
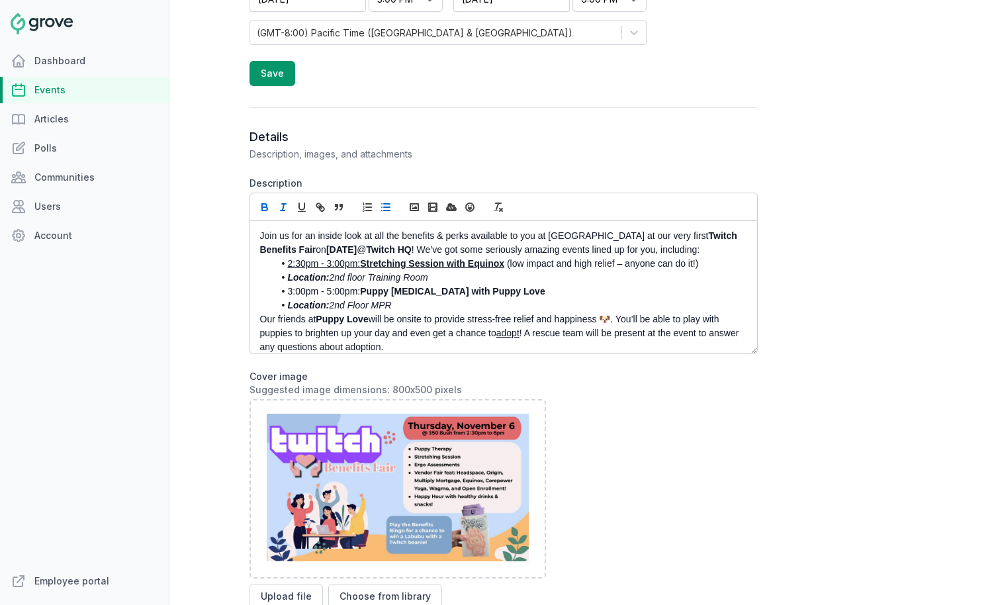
click at [287, 279] on em "Location:" at bounding box center [308, 277] width 42 height 11
click at [285, 307] on li "Location: 2nd Floor MPR" at bounding box center [507, 305] width 466 height 14
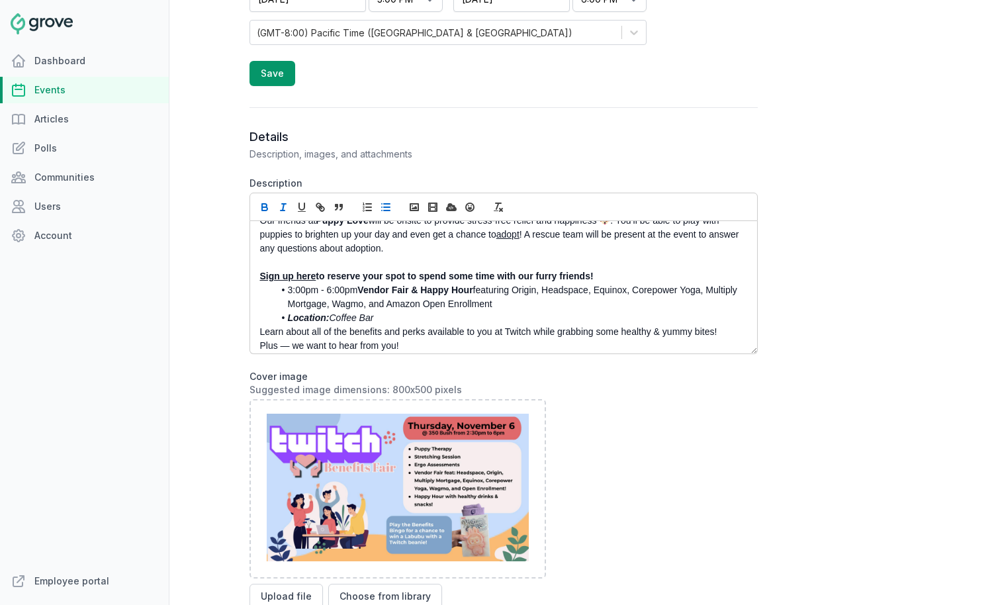
scroll to position [107, 0]
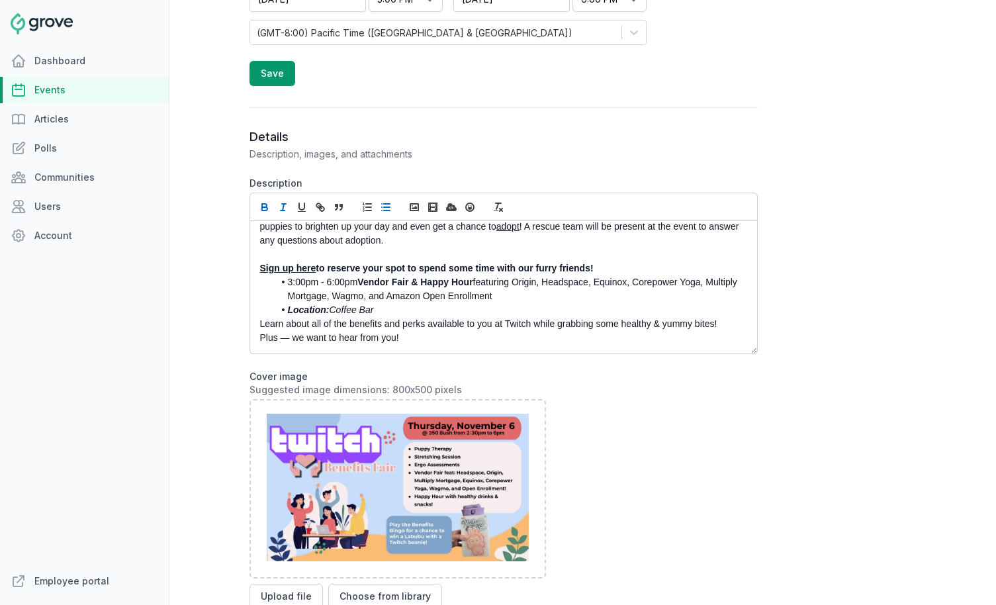
click at [285, 306] on li "Location: Coffee Bar" at bounding box center [507, 310] width 466 height 14
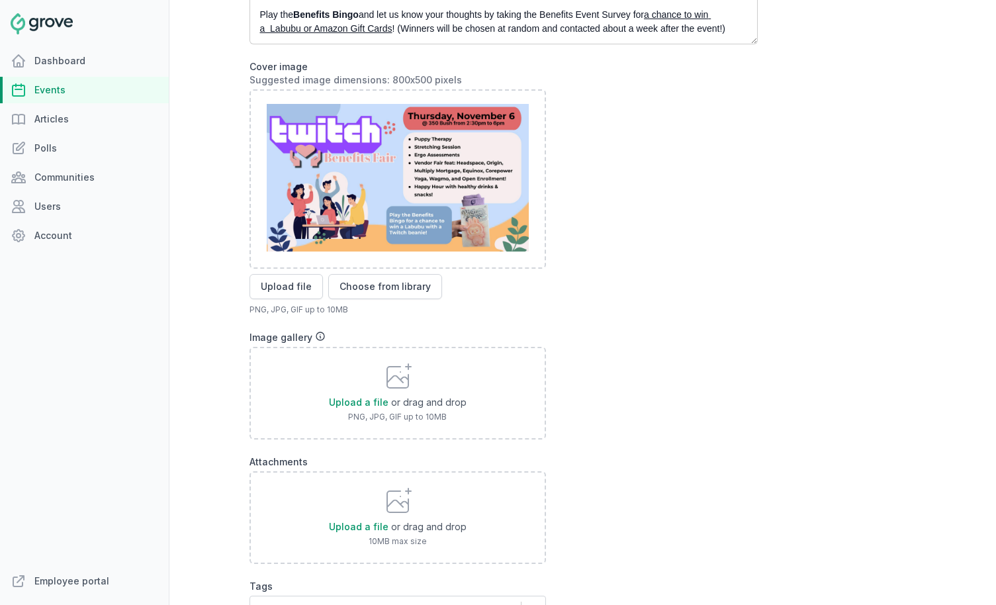
scroll to position [1018, 0]
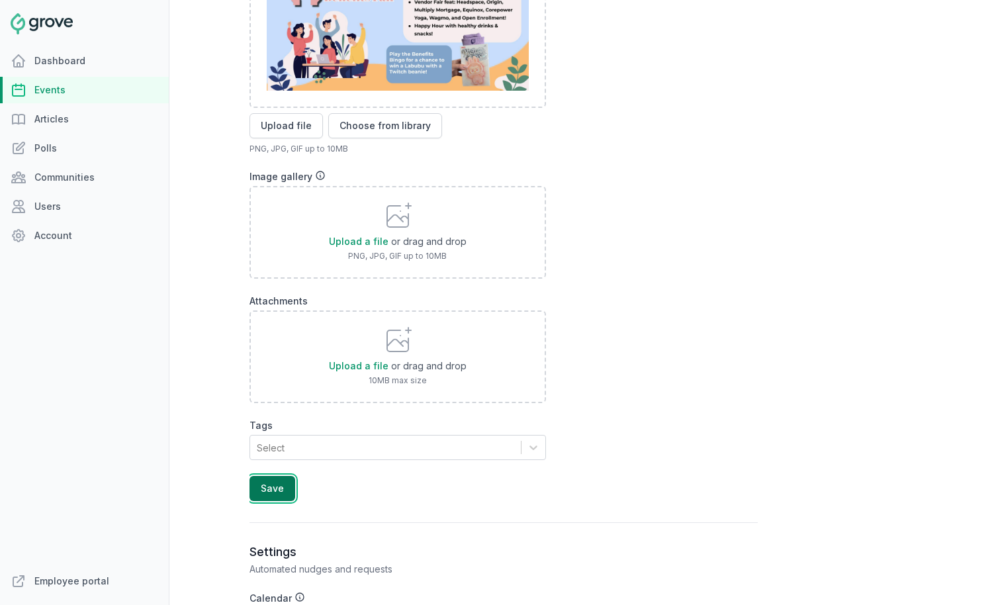
click at [283, 490] on button "Save" at bounding box center [272, 488] width 46 height 25
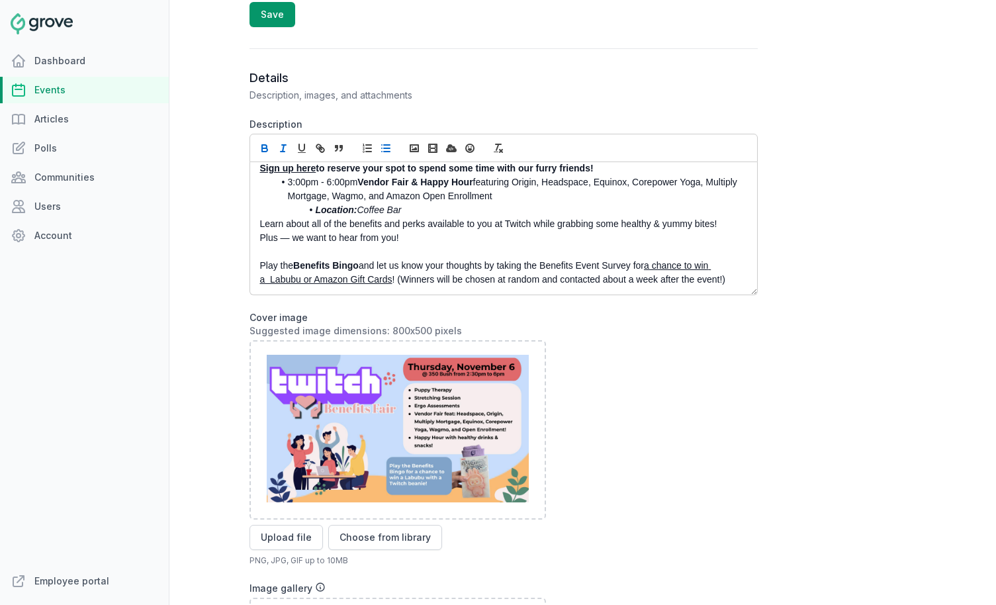
scroll to position [637, 0]
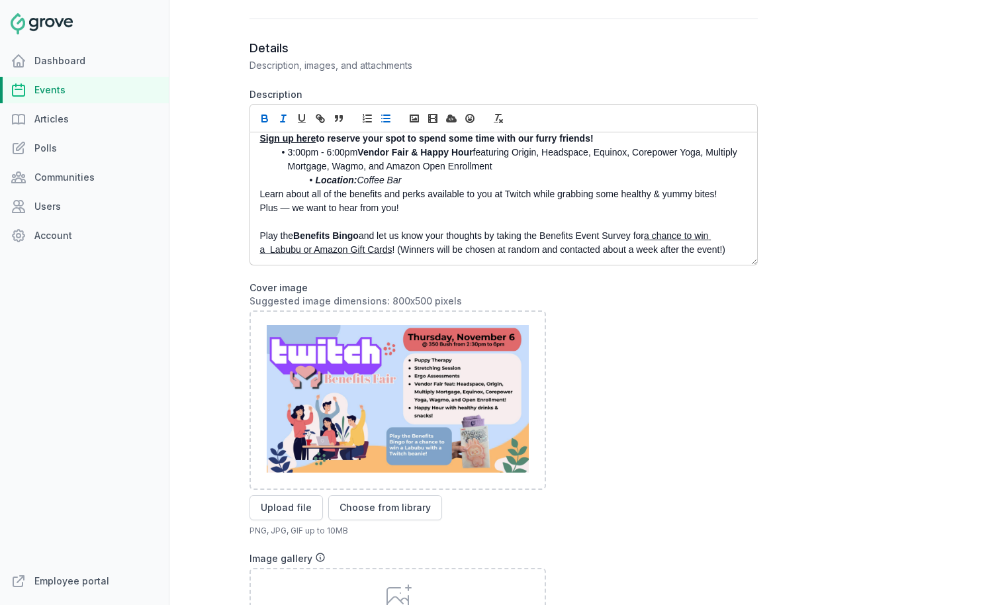
click at [261, 208] on p "Plus — we want to hear from you!" at bounding box center [500, 208] width 480 height 14
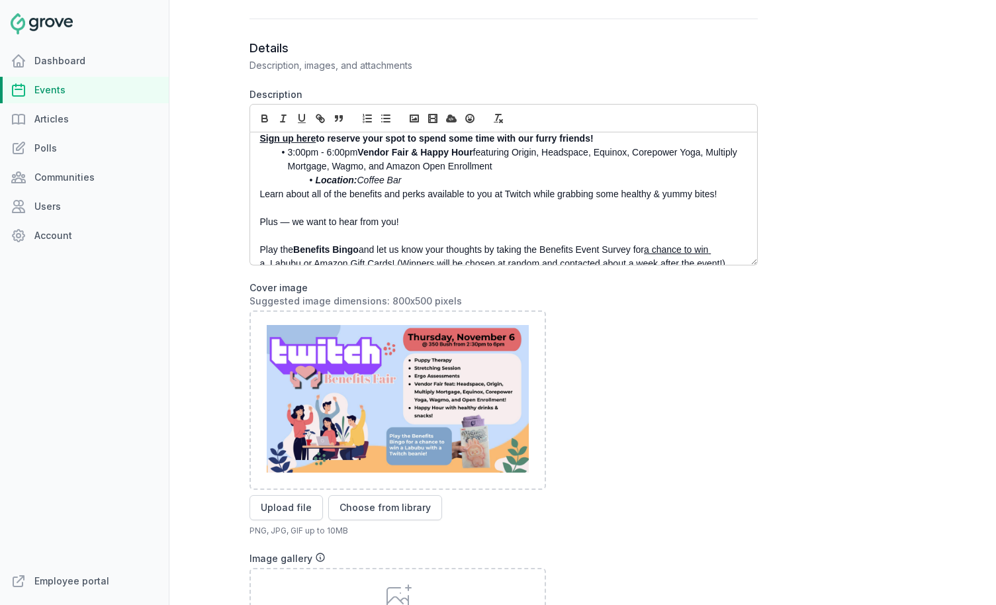
click at [276, 227] on p "Plus — we want to hear from you!" at bounding box center [500, 222] width 480 height 14
click at [265, 118] on icon "button" at bounding box center [264, 119] width 5 height 3
click at [303, 120] on icon "button" at bounding box center [301, 117] width 5 height 7
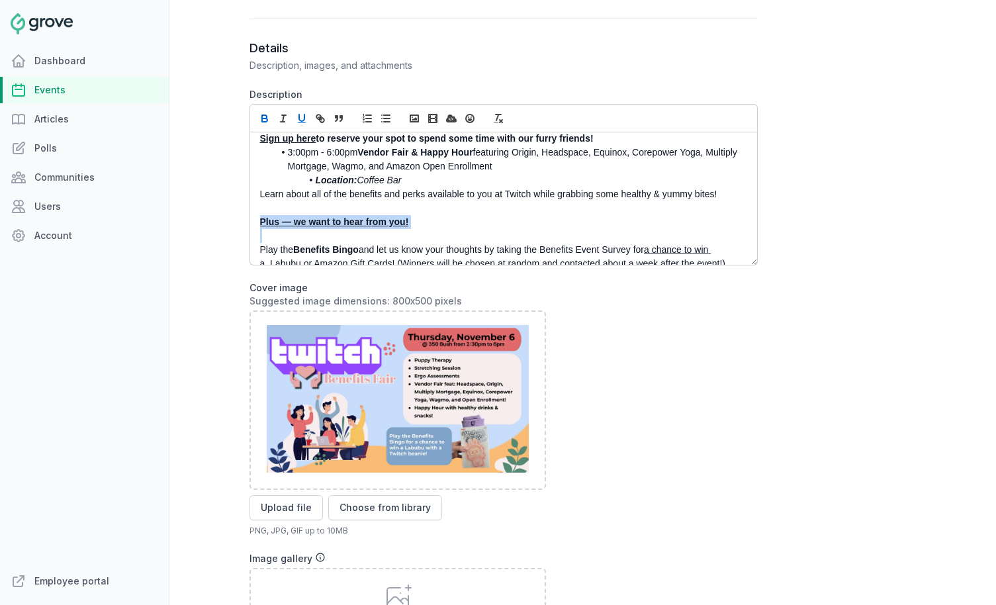
click at [269, 242] on p at bounding box center [500, 236] width 480 height 14
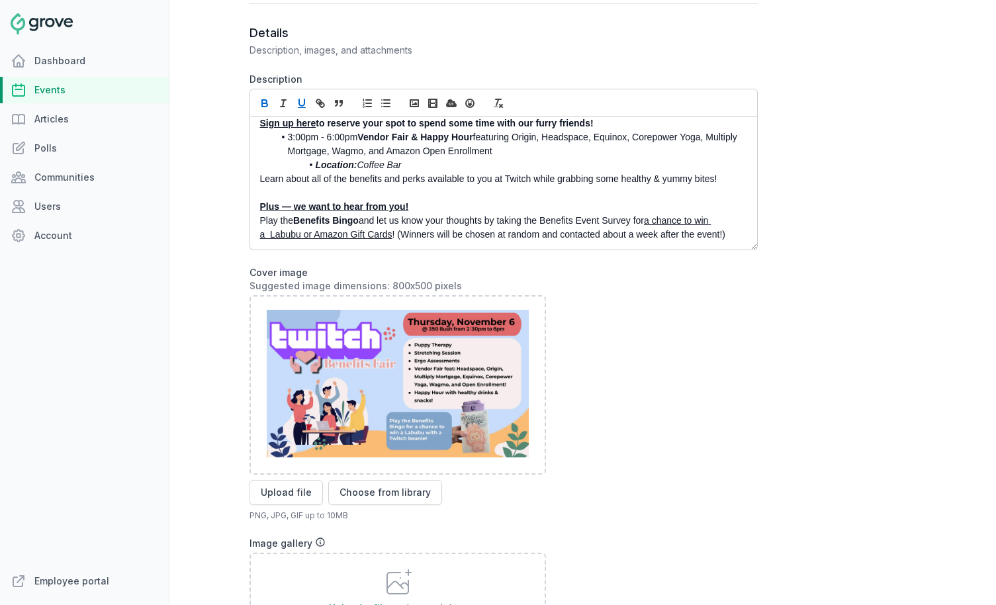
scroll to position [654, 0]
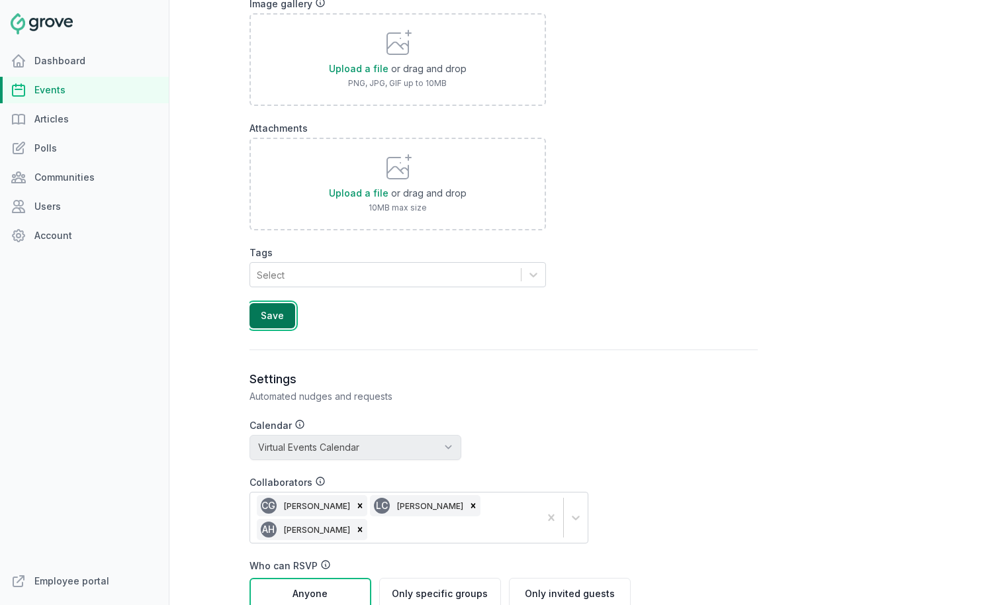
click at [286, 316] on button "Save" at bounding box center [272, 315] width 46 height 25
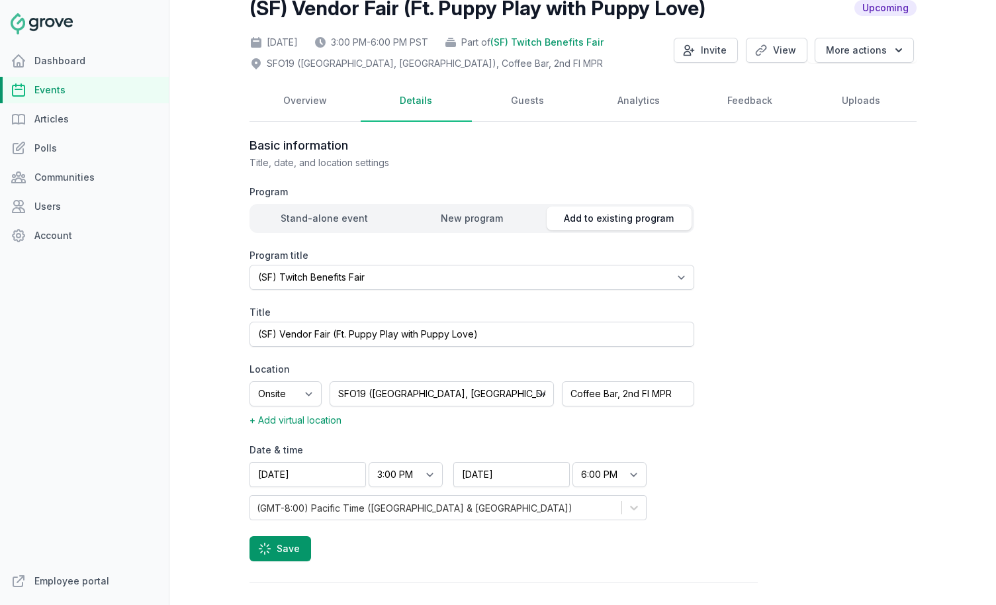
scroll to position [0, 0]
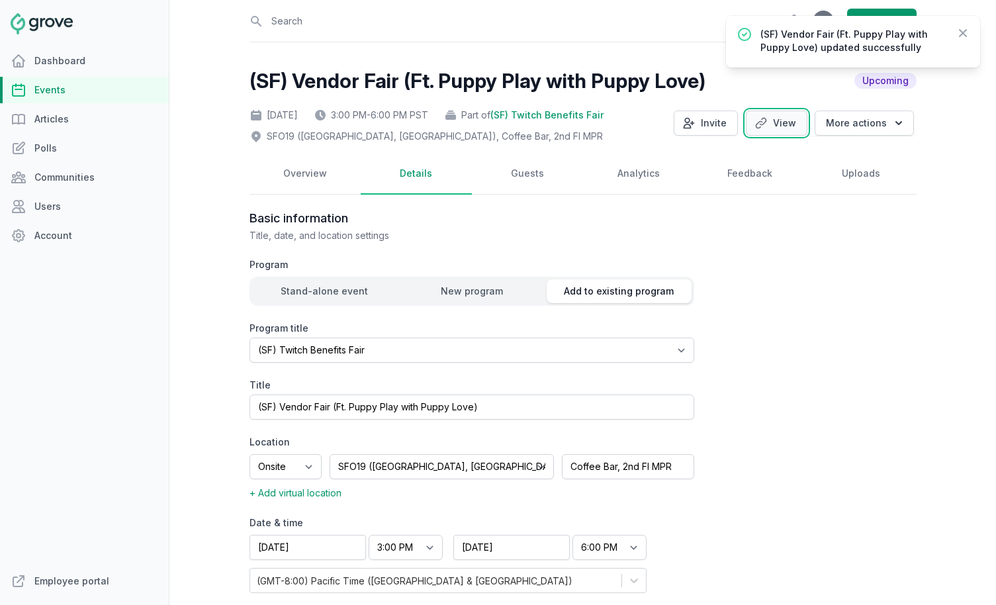
click at [781, 128] on link "View" at bounding box center [777, 122] width 62 height 25
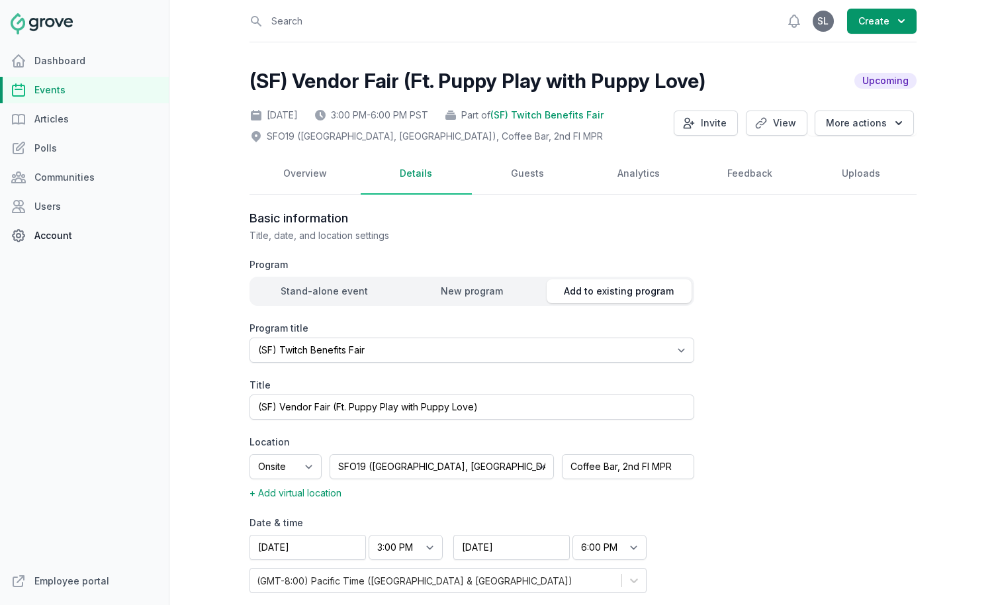
click at [56, 236] on link "Account" at bounding box center [84, 235] width 169 height 26
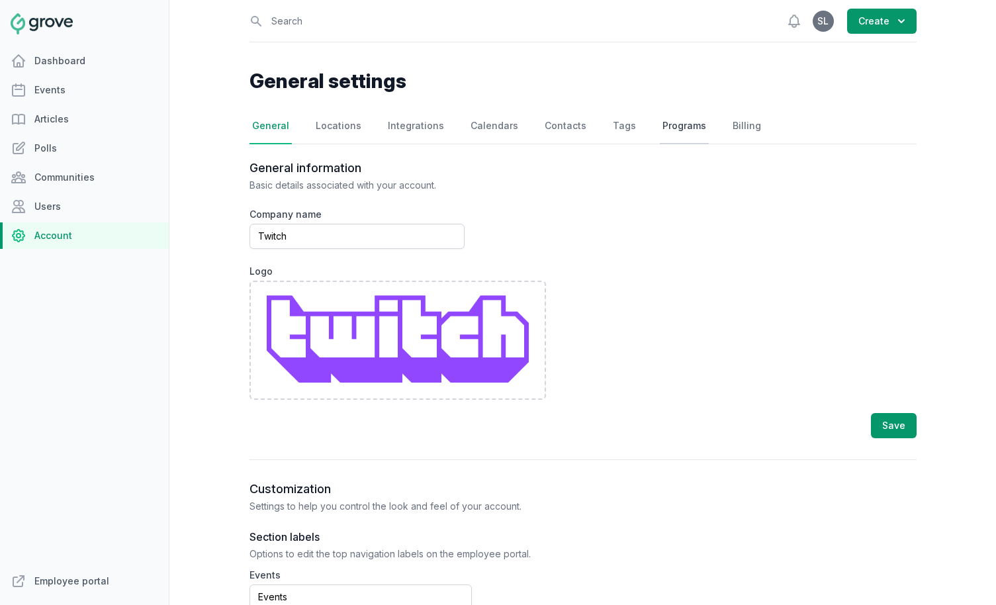
click at [676, 126] on link "Programs" at bounding box center [684, 127] width 49 height 36
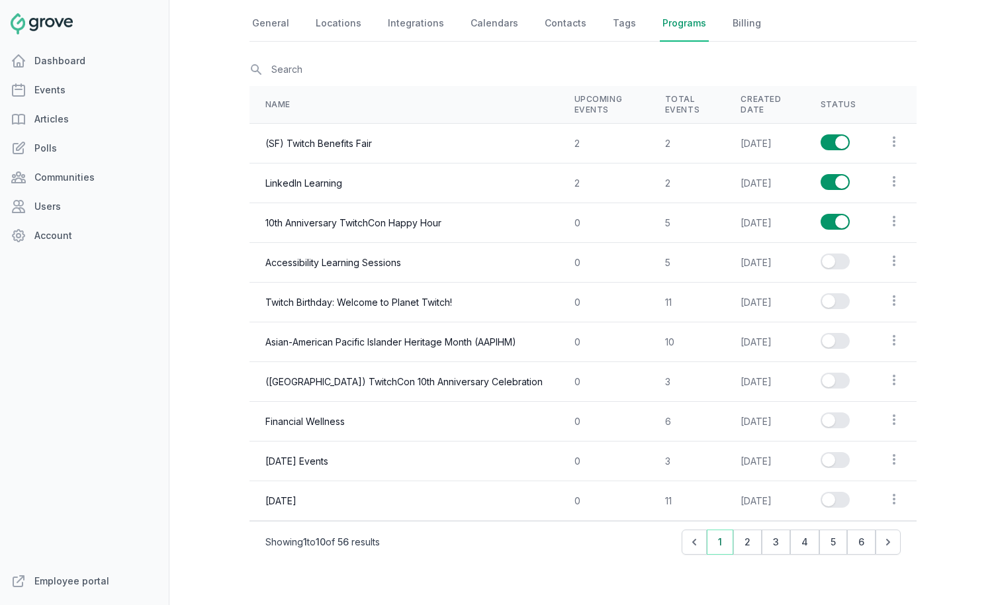
scroll to position [104, 0]
click at [837, 220] on button "Enable series" at bounding box center [834, 220] width 29 height 16
click at [748, 540] on button "2" at bounding box center [747, 540] width 28 height 25
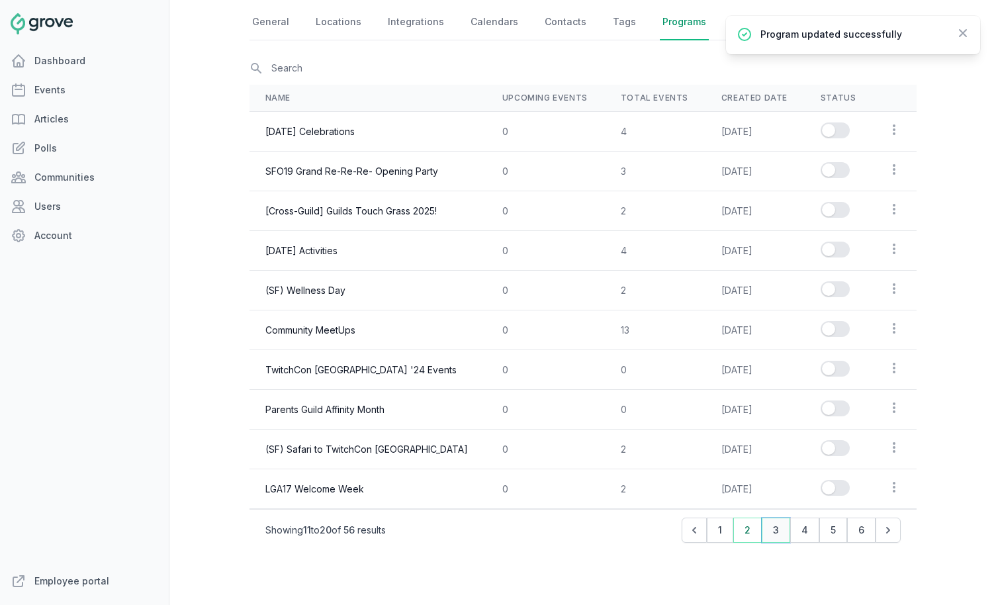
click at [775, 527] on button "3" at bounding box center [776, 529] width 28 height 25
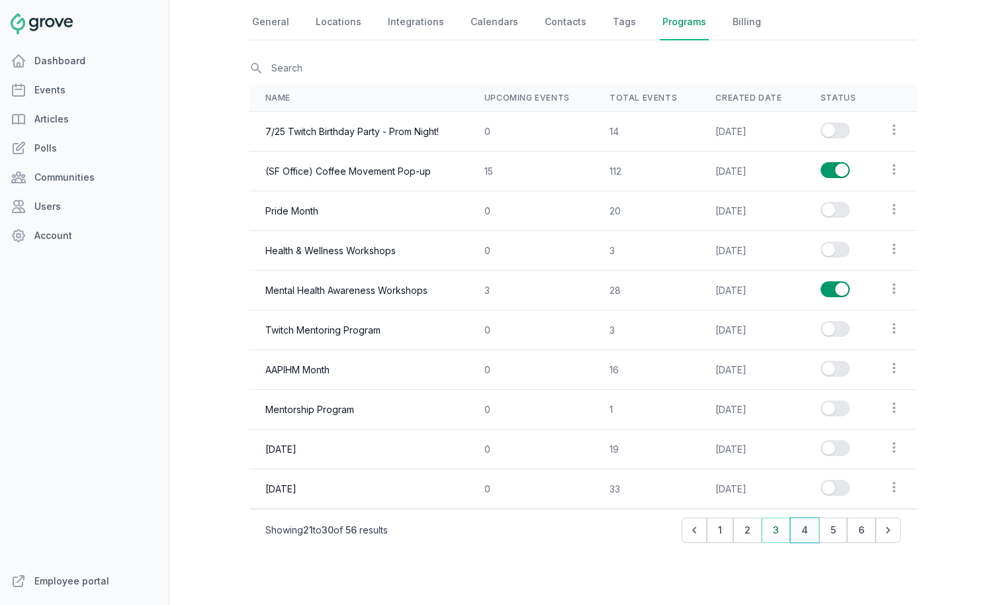
click at [803, 527] on button "4" at bounding box center [804, 529] width 29 height 25
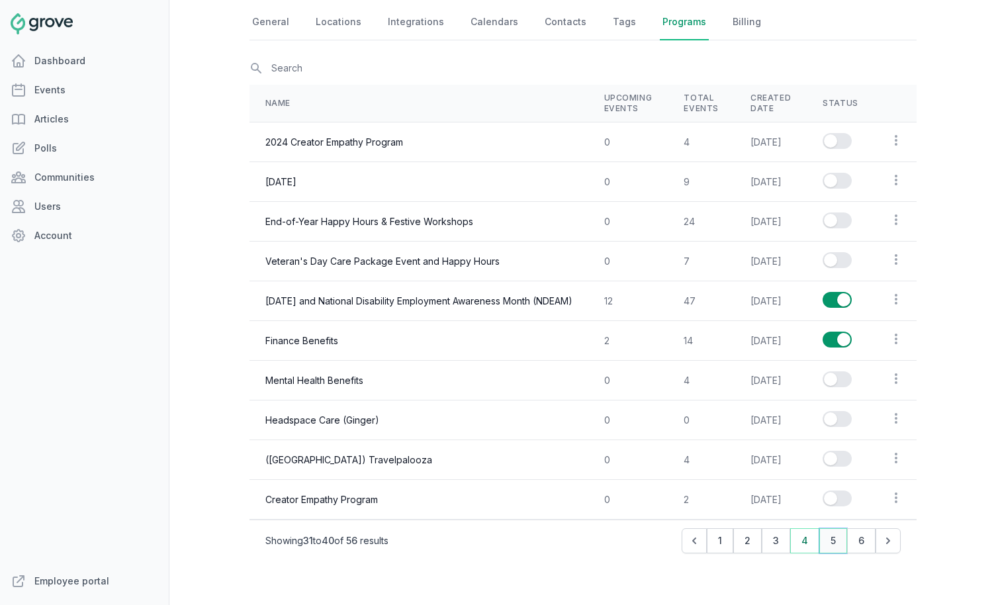
click at [838, 535] on button "5" at bounding box center [833, 540] width 28 height 25
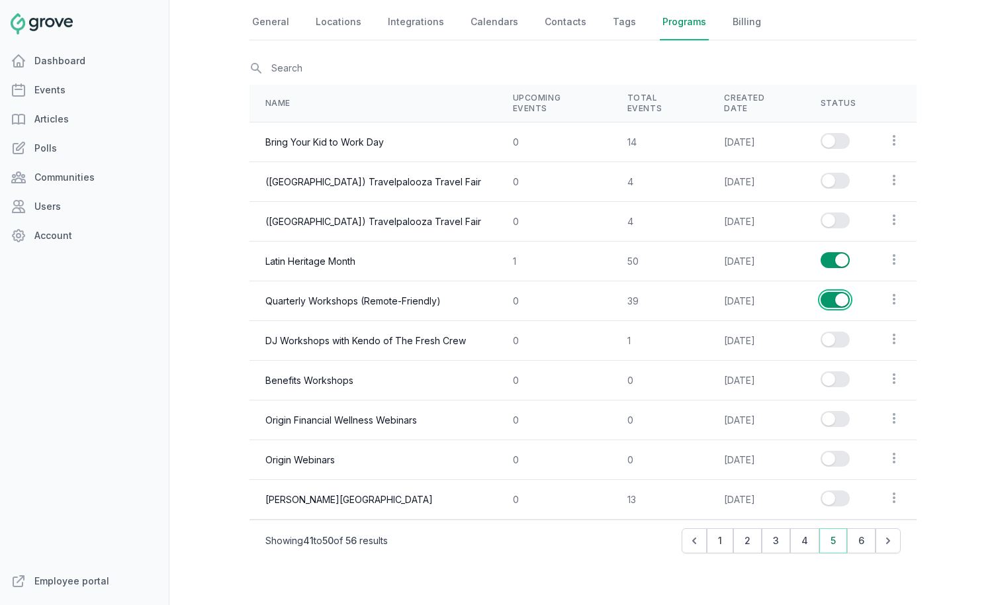
click at [838, 292] on button "Enable series" at bounding box center [834, 300] width 29 height 16
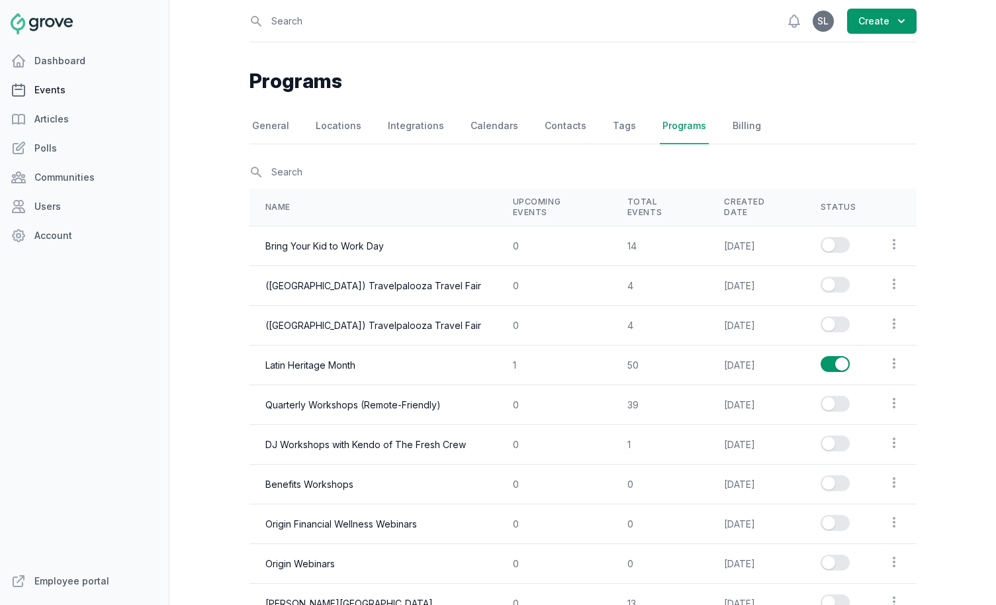
click at [92, 90] on link "Events" at bounding box center [84, 90] width 169 height 26
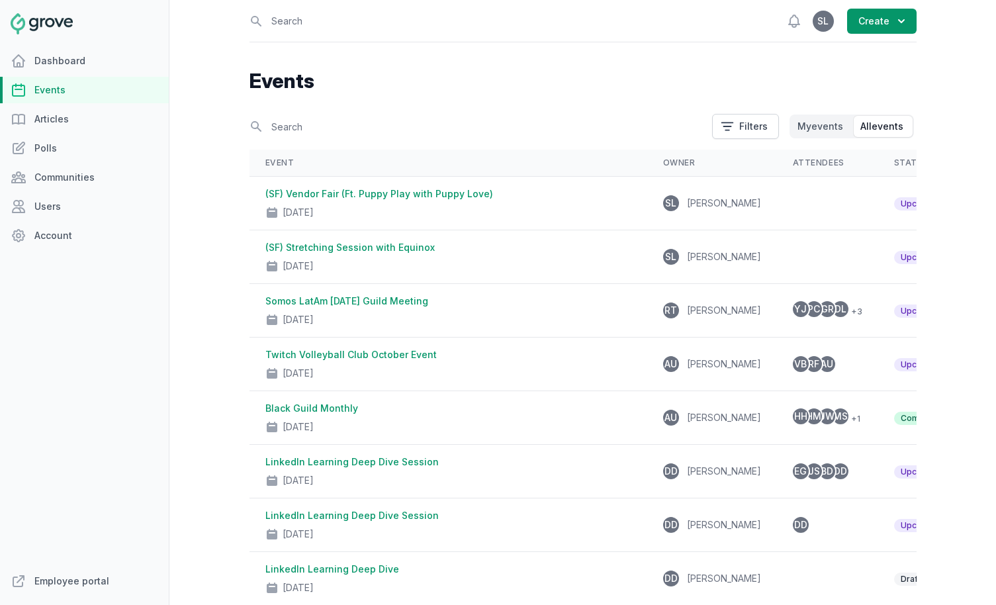
click at [90, 90] on link "Events" at bounding box center [84, 90] width 169 height 26
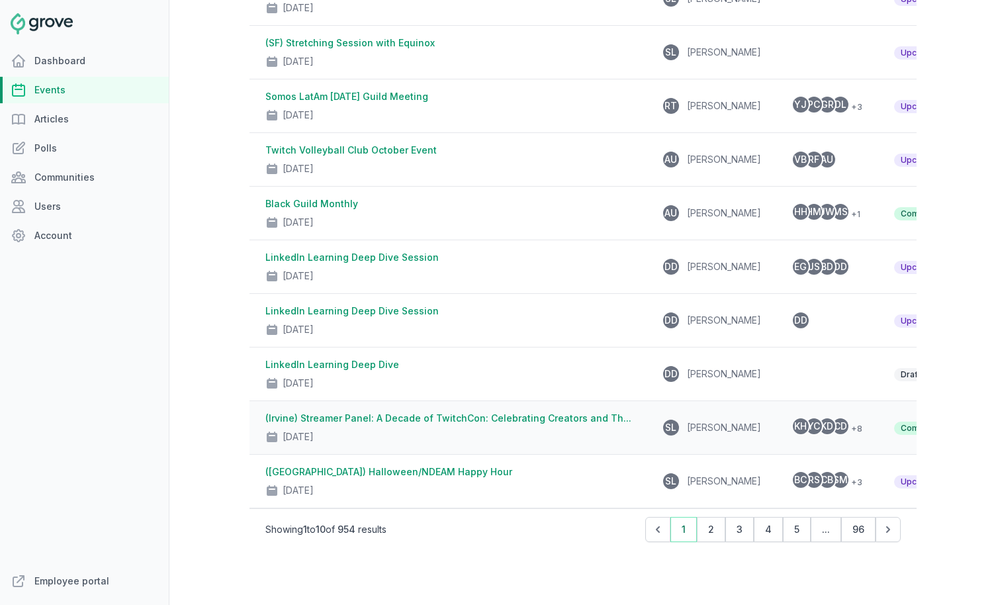
scroll to position [240, 0]
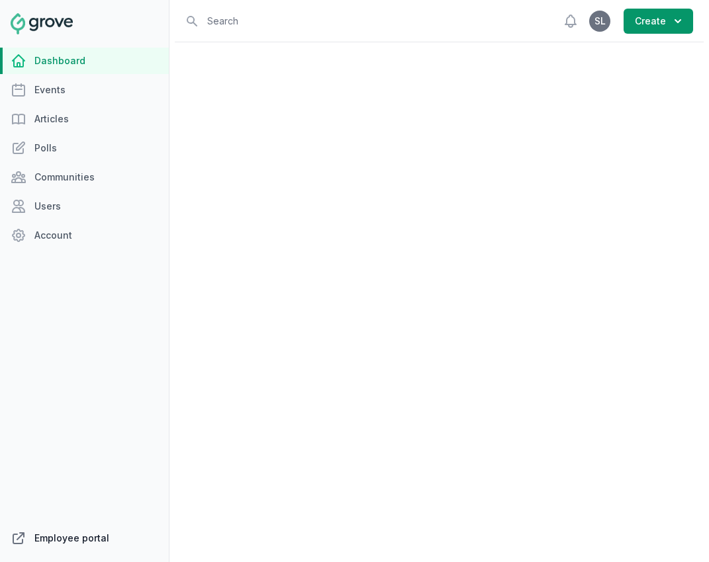
click at [85, 539] on link "Employee portal" at bounding box center [84, 538] width 169 height 26
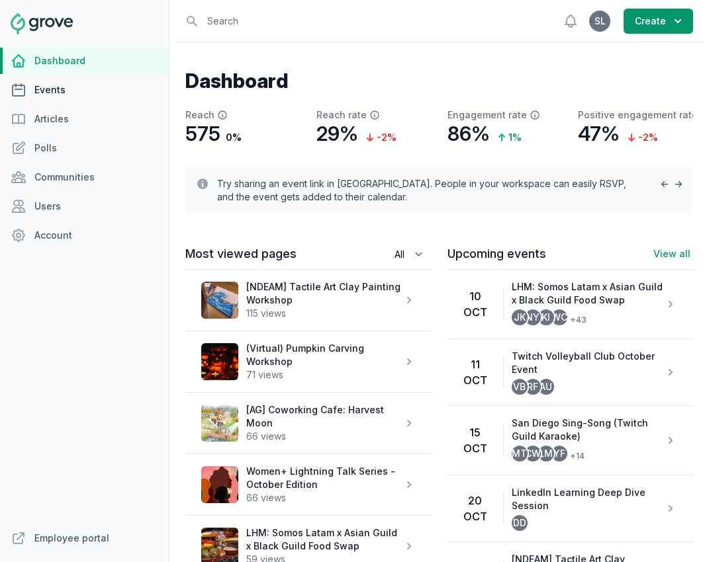
click at [71, 93] on link "Events" at bounding box center [84, 90] width 169 height 26
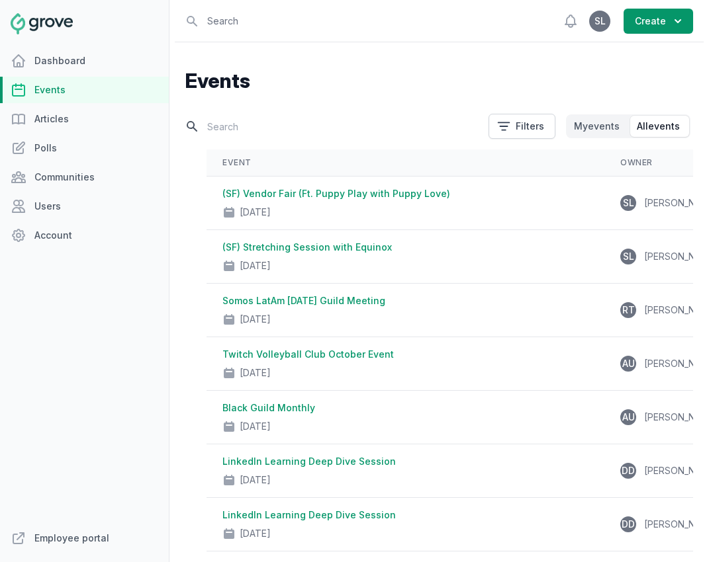
click at [229, 130] on input "text" at bounding box center [332, 126] width 295 height 23
type input "["
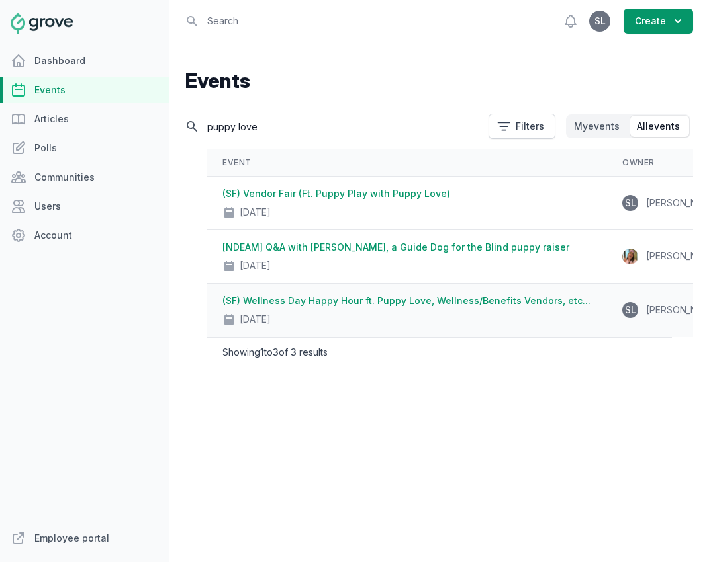
type input "puppy love"
click at [345, 304] on link "(SF) Wellness Day Happy Hour ft. Puppy Love, Wellness/Benefits Vendors, etc..." at bounding box center [406, 300] width 368 height 11
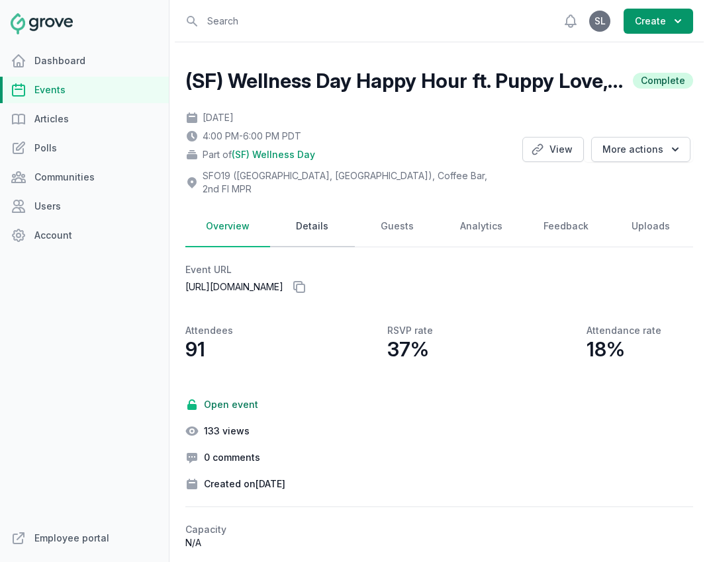
click at [316, 223] on link "Details" at bounding box center [312, 226] width 85 height 41
select select "117"
select select "43"
select select "4:00 PM"
select select "6:00 PM"
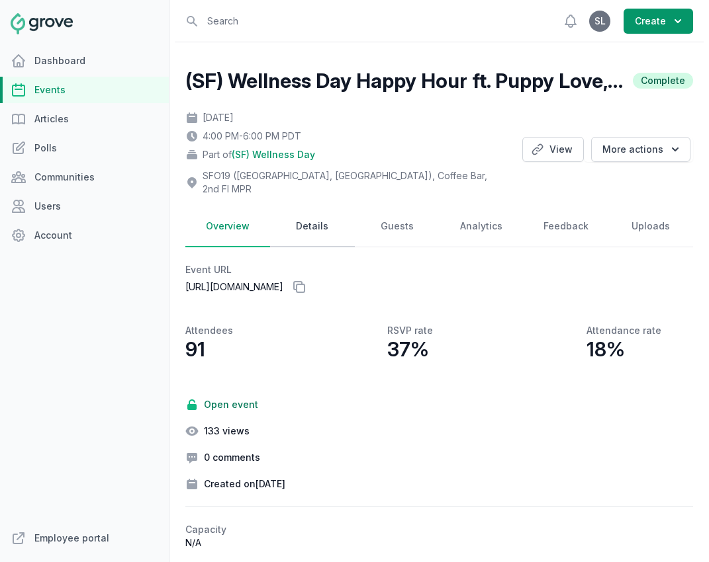
select select "89"
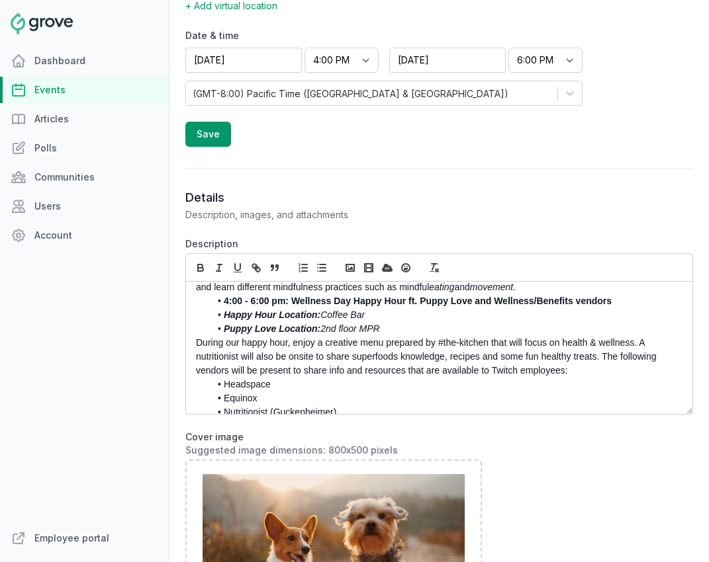
scroll to position [157, 0]
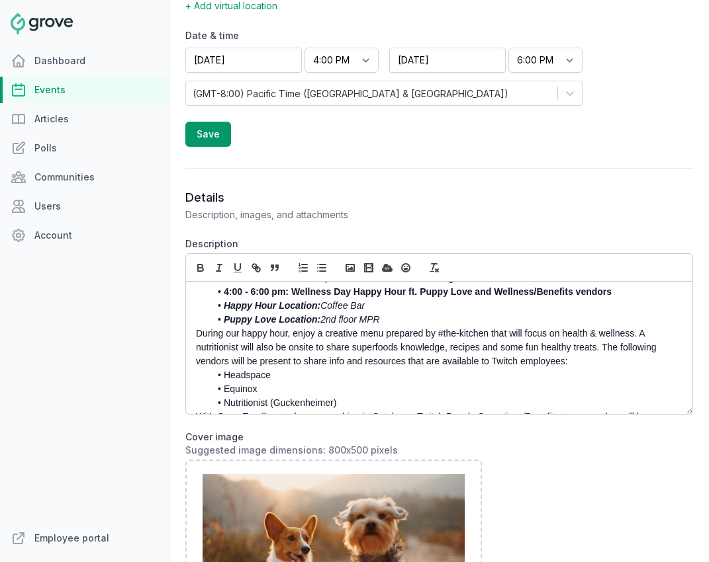
click at [310, 351] on p "During our happy hour, enjoy a creative menu prepared by #the-kitchen that will…" at bounding box center [435, 348] width 479 height 42
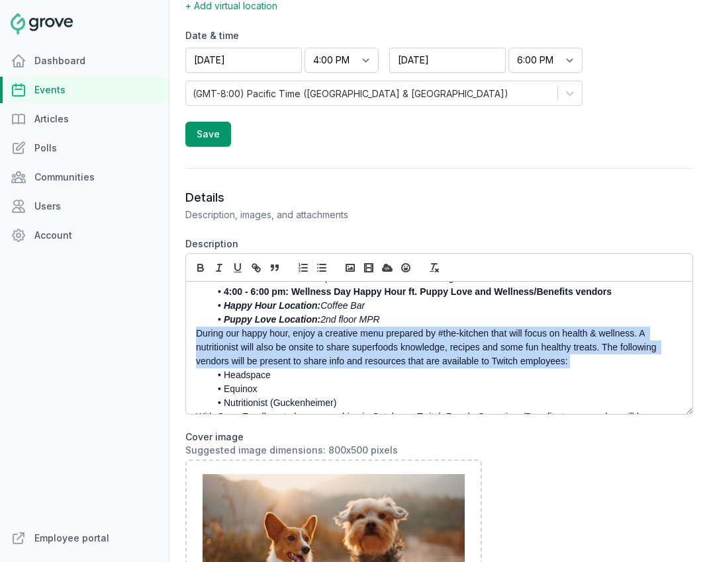
click at [310, 351] on p "During our happy hour, enjoy a creative menu prepared by #the-kitchen that will…" at bounding box center [435, 348] width 479 height 42
copy p "During our happy hour, enjoy a creative menu prepared by #the-kitchen that will…"
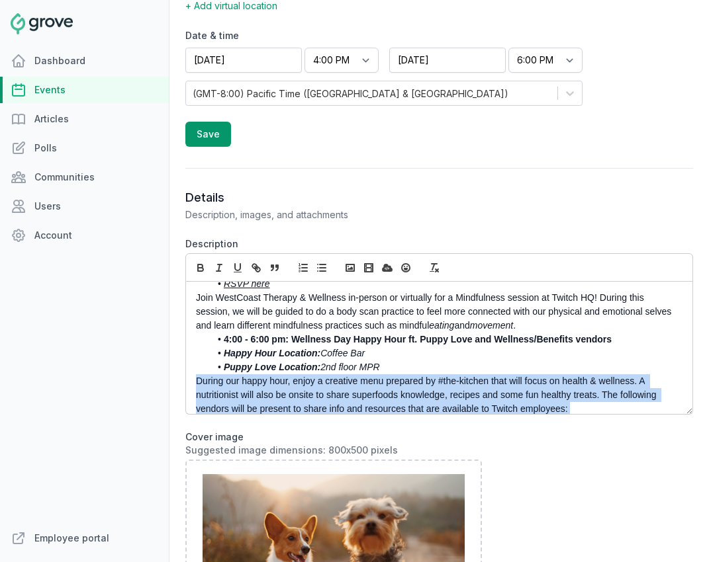
scroll to position [105, 0]
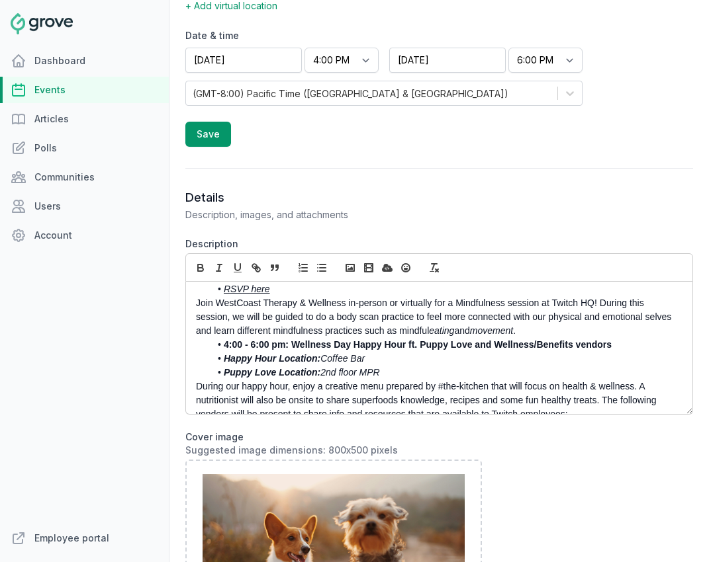
click at [307, 349] on strong "4:00 - 6:00 pm: Wellness Day Happy Hour ft. Puppy Love and Wellness/Benefits ve…" at bounding box center [418, 344] width 388 height 11
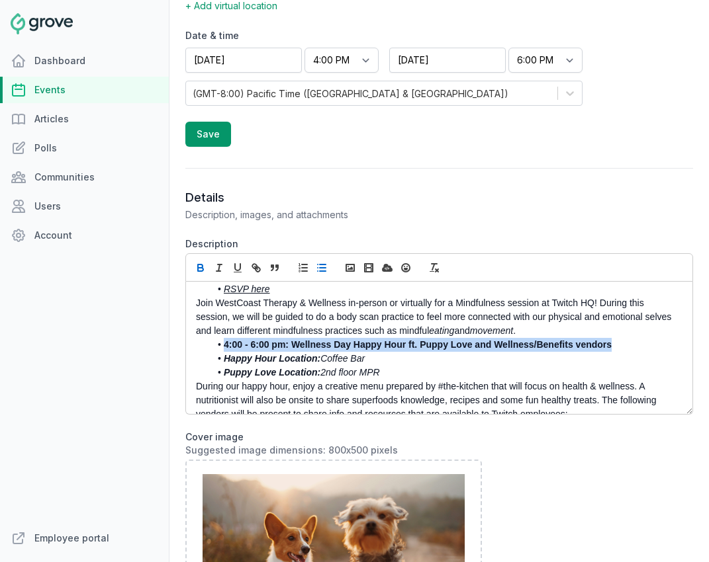
click at [307, 349] on strong "4:00 - 6:00 pm: Wellness Day Happy Hour ft. Puppy Love and Wellness/Benefits ve…" at bounding box center [418, 344] width 388 height 11
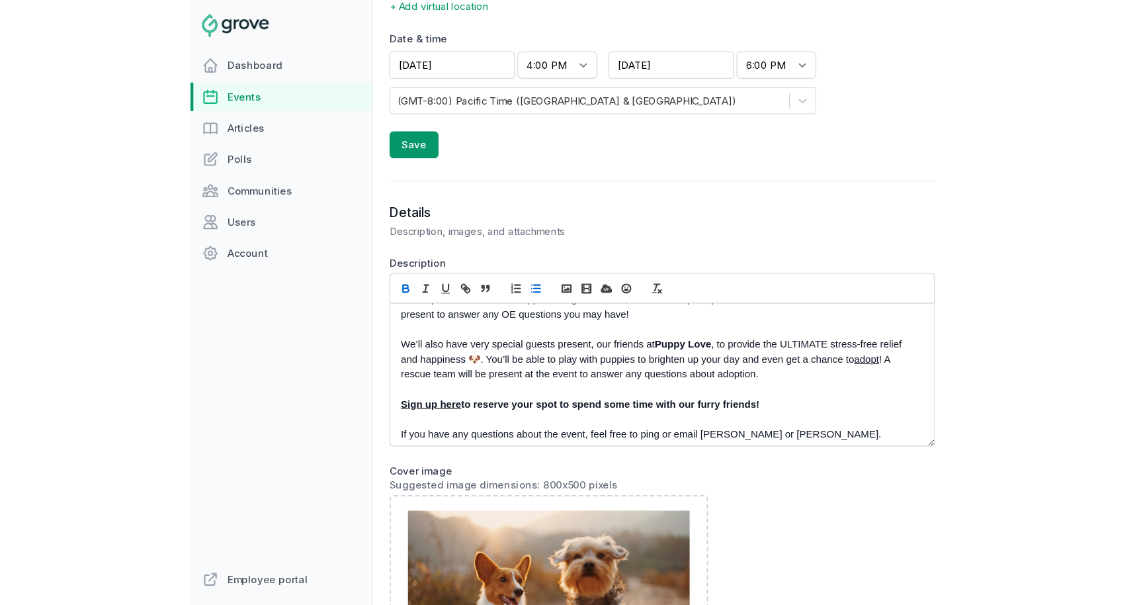
scroll to position [314, 0]
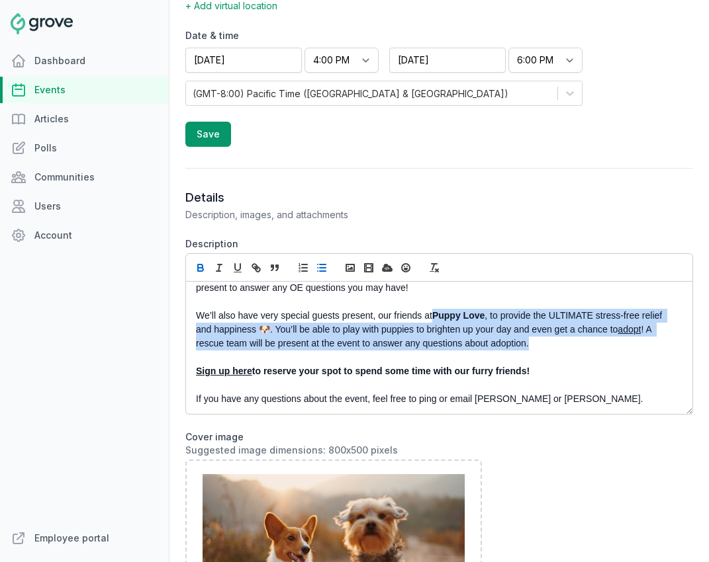
drag, startPoint x: 537, startPoint y: 332, endPoint x: 434, endPoint y: 302, distance: 107.6
click at [434, 309] on p "We’ll also have very special guests present, our friends at Puppy Love , to pro…" at bounding box center [435, 330] width 479 height 42
copy p "Puppy Love , to provide the ULTIMATE stress-free relief and happiness 🐶. You’ll…"
drag, startPoint x: 543, startPoint y: 357, endPoint x: 374, endPoint y: 298, distance: 178.3
click at [374, 298] on div "To celebrate World Mental Health, join us for a Wellness Day at Twitch HQ ! Thi…" at bounding box center [439, 348] width 506 height 132
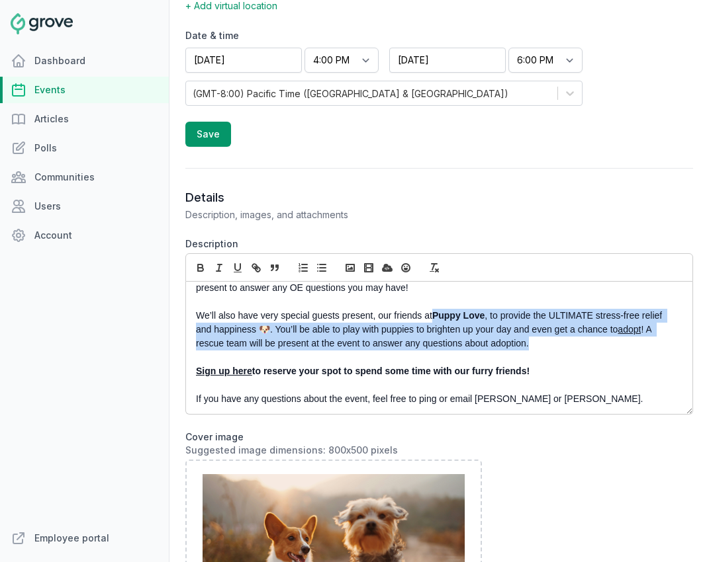
copy div "our friends at Puppy Love , to provide the ULTIMATE stress-free relief and happ…"
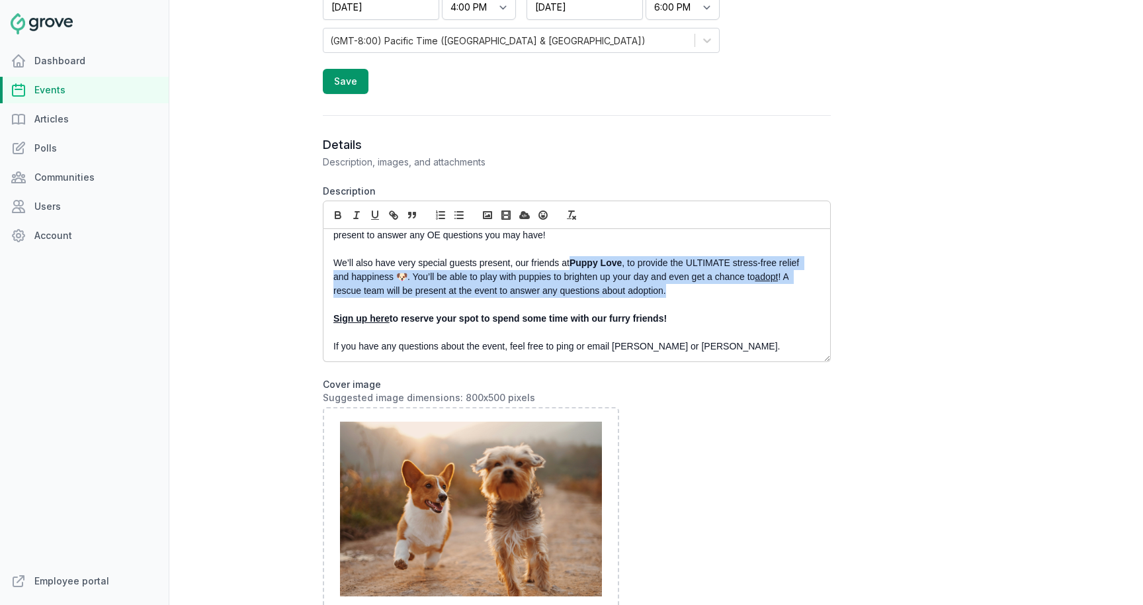
click at [517, 286] on p "We’ll also have very special guests present, our friends at Puppy Love , to pro…" at bounding box center [573, 277] width 480 height 42
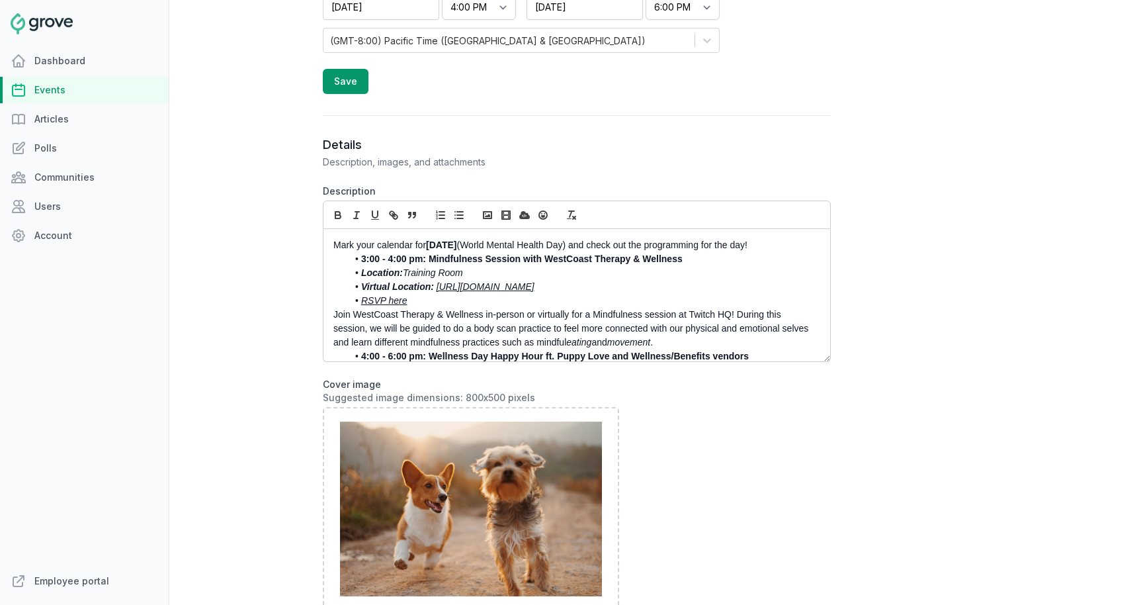
scroll to position [0, 0]
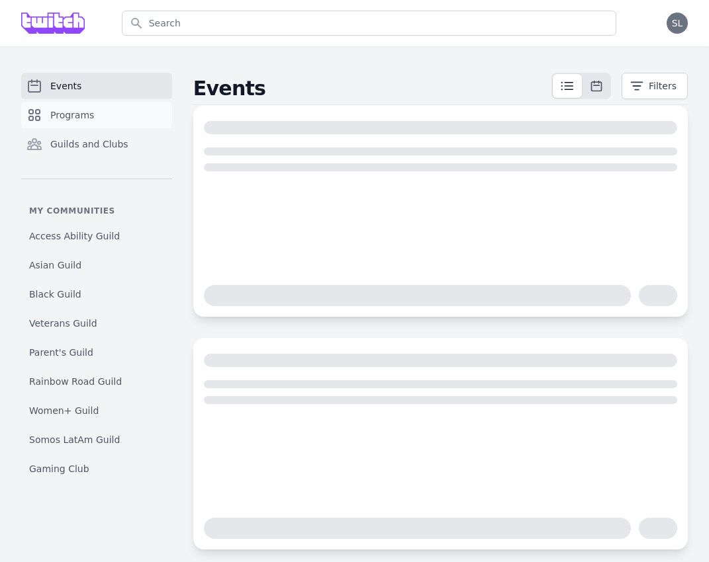
click at [110, 116] on link "Programs" at bounding box center [96, 115] width 151 height 26
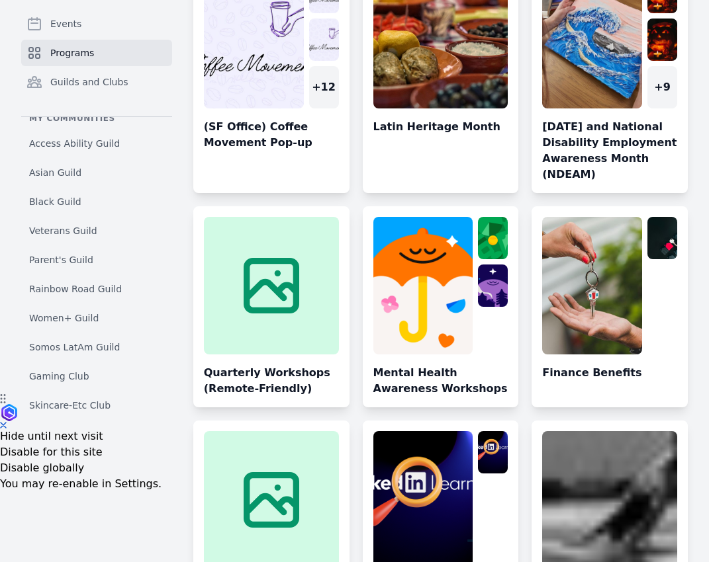
scroll to position [259, 0]
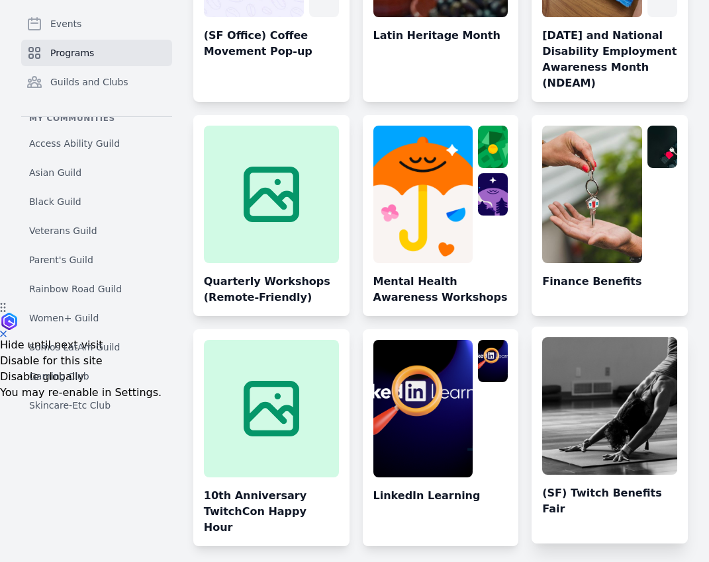
click at [581, 388] on link at bounding box center [609, 440] width 156 height 206
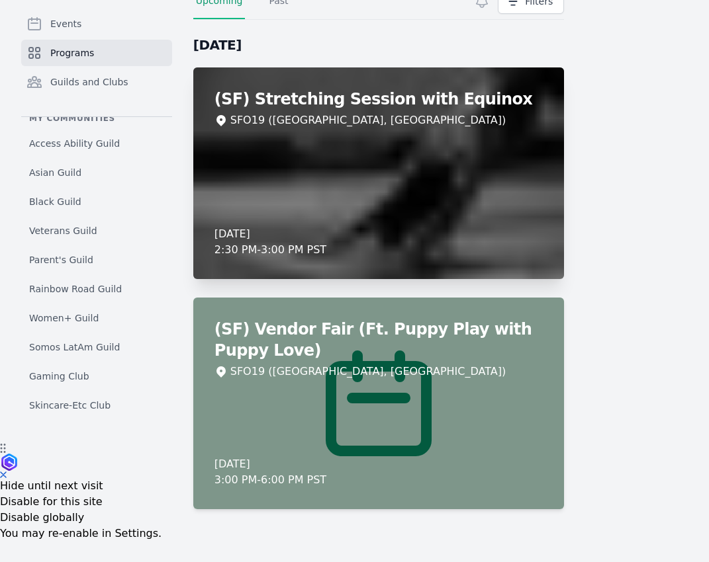
scroll to position [118, 0]
click at [354, 173] on div "(SF) Stretching Session with Equinox SFO19 (San Francisco, CA) Thursday, Novemb…" at bounding box center [378, 173] width 371 height 212
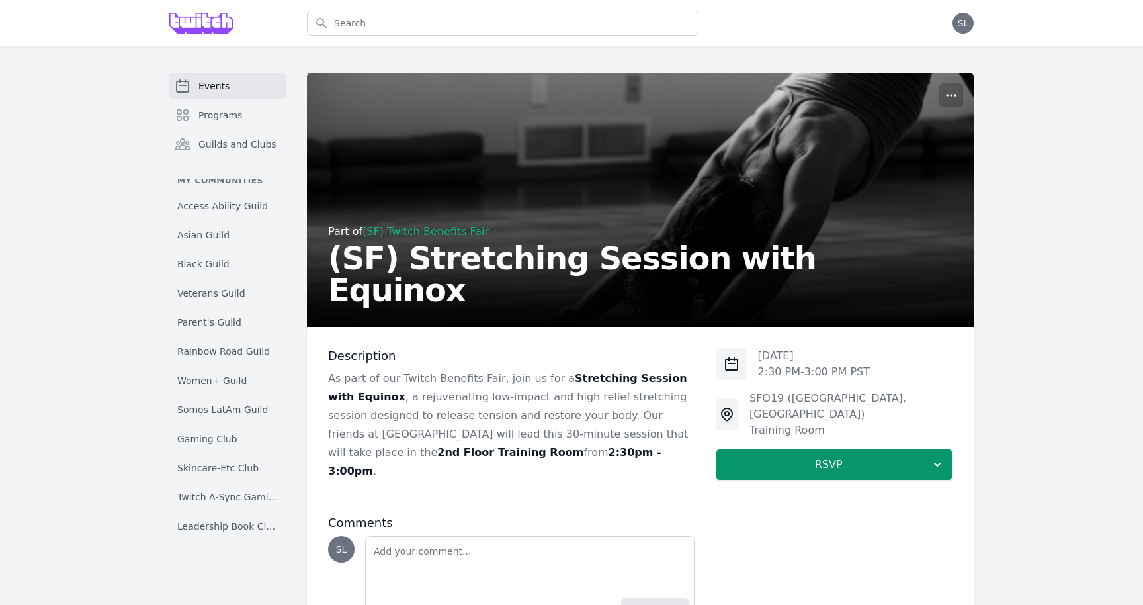
scroll to position [53, 0]
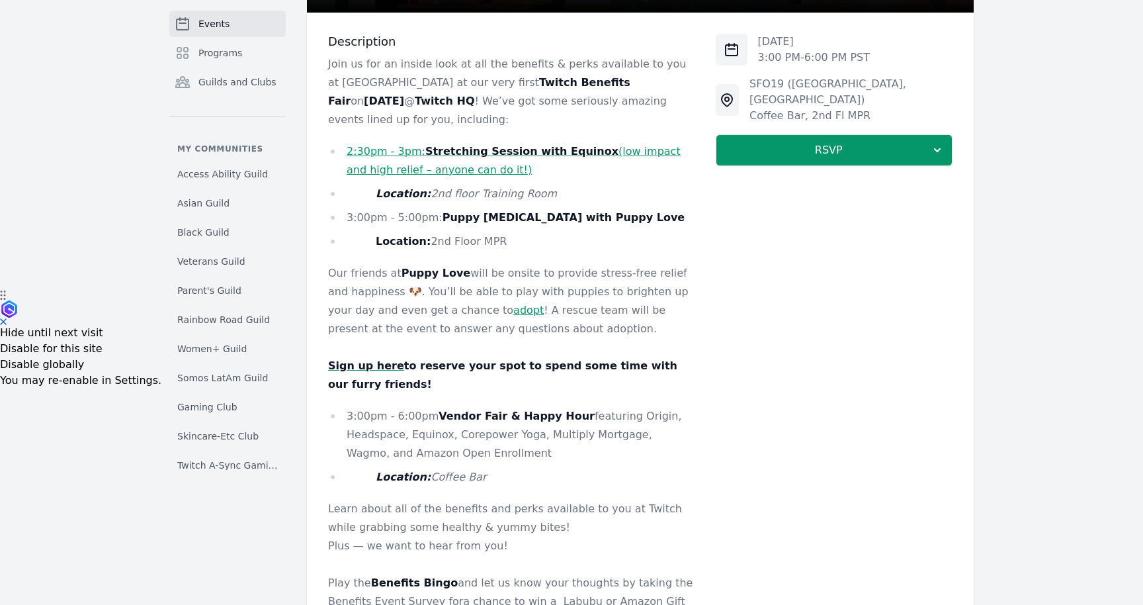
scroll to position [261, 0]
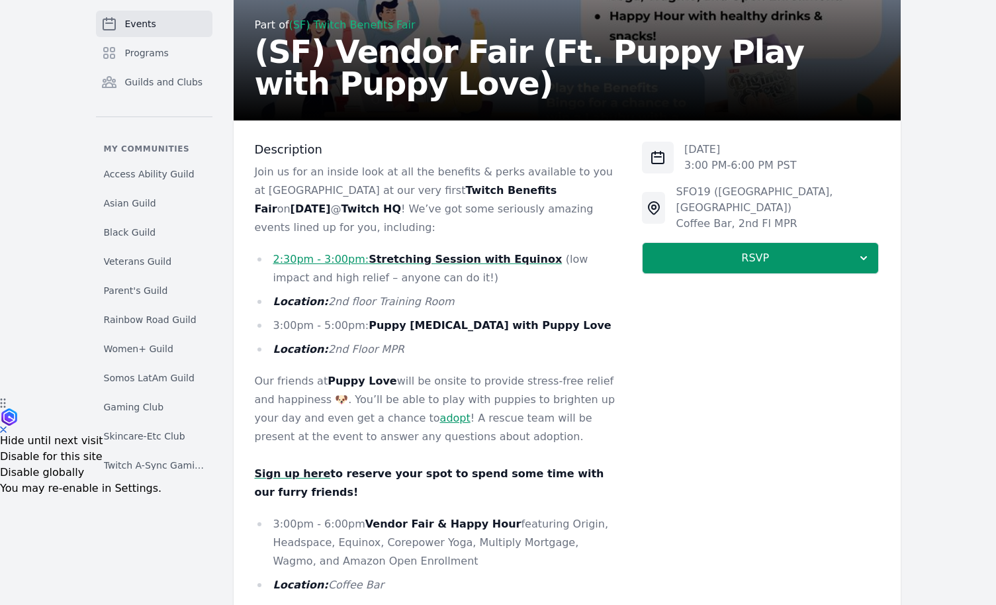
scroll to position [207, 0]
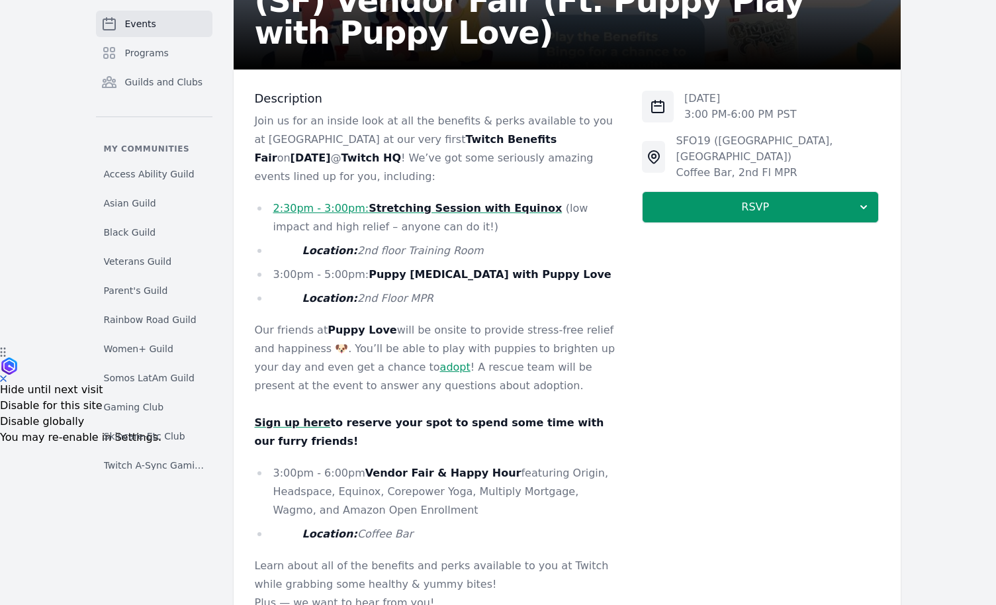
scroll to position [259, 0]
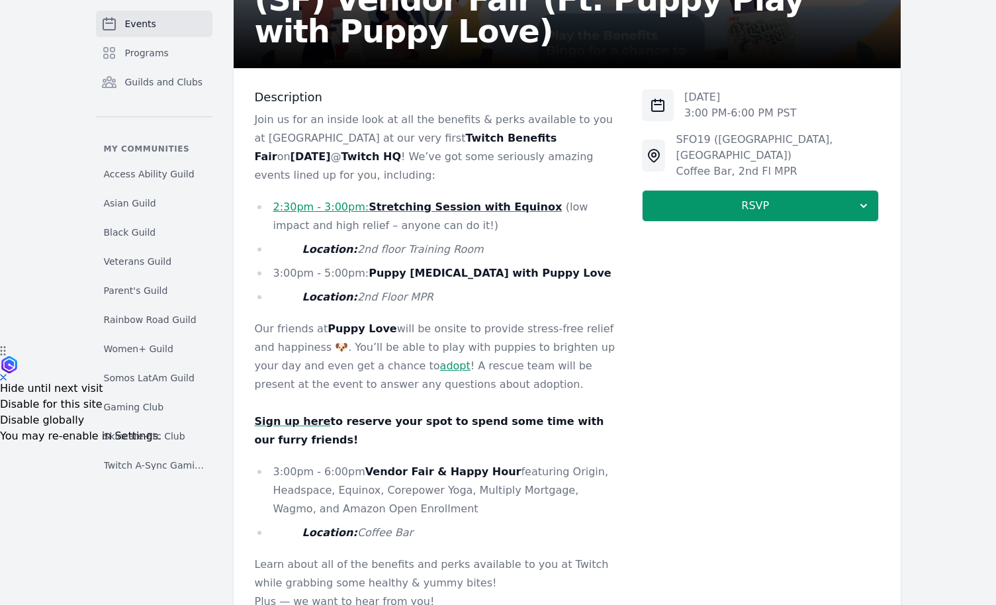
click at [349, 200] on link "2:30pm - 3:00pm: Stretching Session with Equinox" at bounding box center [417, 206] width 289 height 13
click at [445, 267] on strong "Puppy [MEDICAL_DATA] with Puppy Love" at bounding box center [490, 273] width 242 height 13
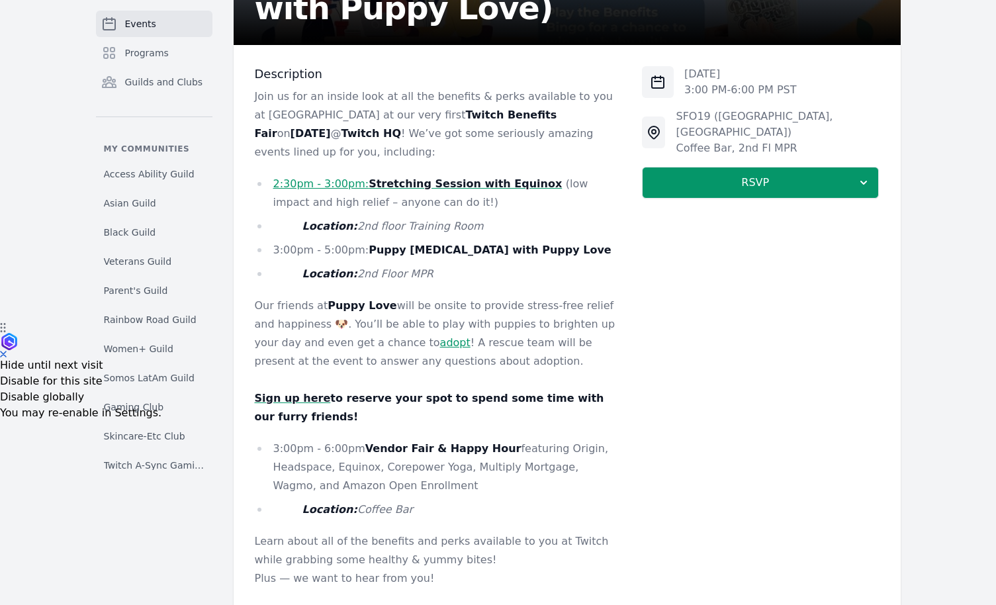
scroll to position [283, 0]
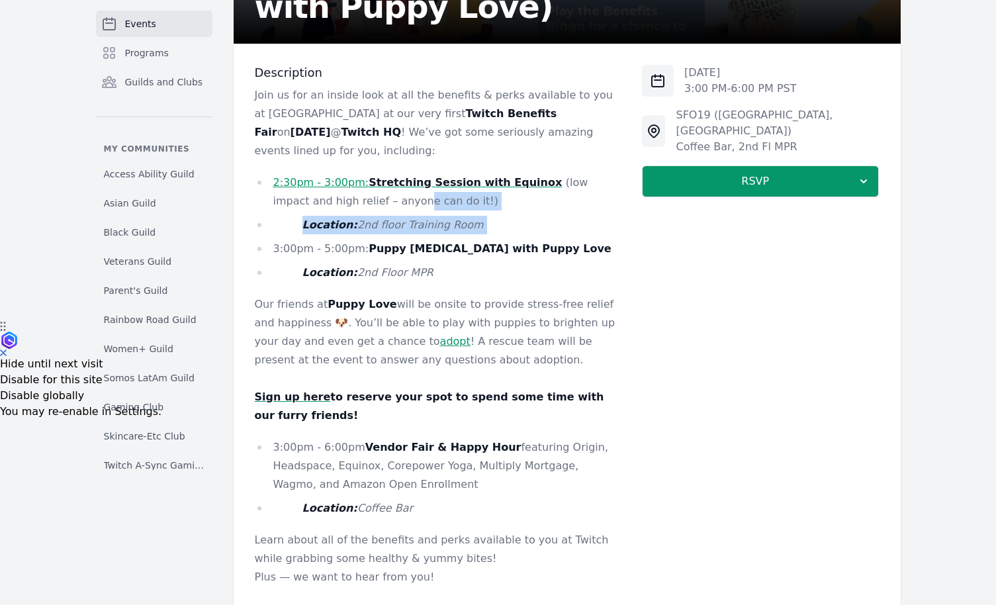
drag, startPoint x: 361, startPoint y: 182, endPoint x: 410, endPoint y: 220, distance: 61.3
click at [410, 220] on ul "2:30pm - 3:00pm: Stretching Session with Equinox (low impact and high relief – …" at bounding box center [438, 227] width 367 height 109
click at [409, 219] on ul "2:30pm - 3:00pm: Stretching Session with Equinox (low impact and high relief – …" at bounding box center [438, 227] width 367 height 109
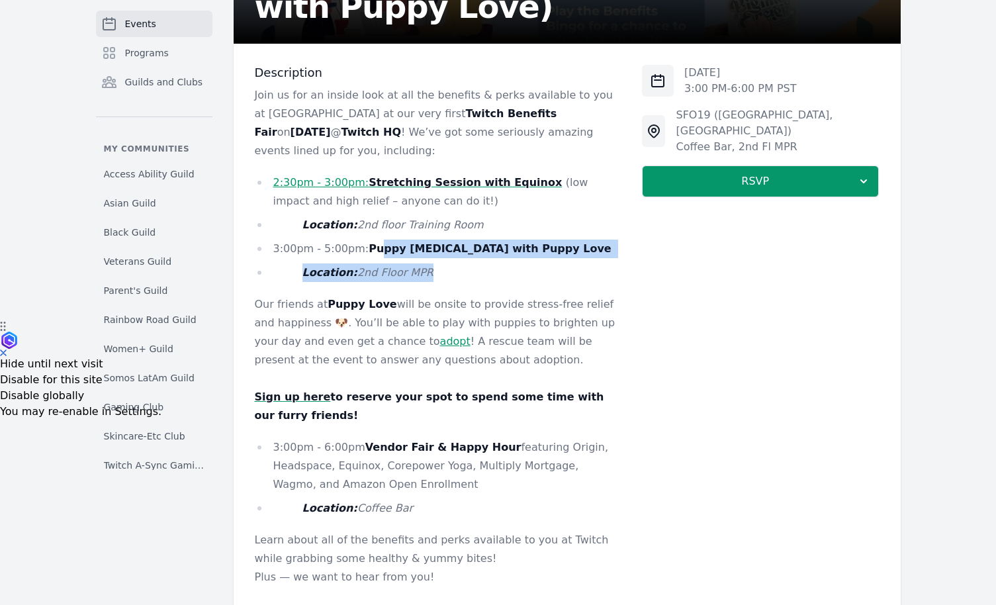
drag, startPoint x: 435, startPoint y: 254, endPoint x: 378, endPoint y: 235, distance: 59.4
click at [379, 235] on ul "2:30pm - 3:00pm: Stretching Session with Equinox (low impact and high relief – …" at bounding box center [438, 227] width 367 height 109
click at [378, 242] on strong "Puppy Play Therapy with Puppy Love" at bounding box center [490, 248] width 242 height 13
drag, startPoint x: 434, startPoint y: 261, endPoint x: 324, endPoint y: 237, distance: 112.4
click at [324, 237] on ul "2:30pm - 3:00pm: Stretching Session with Equinox (low impact and high relief – …" at bounding box center [438, 227] width 367 height 109
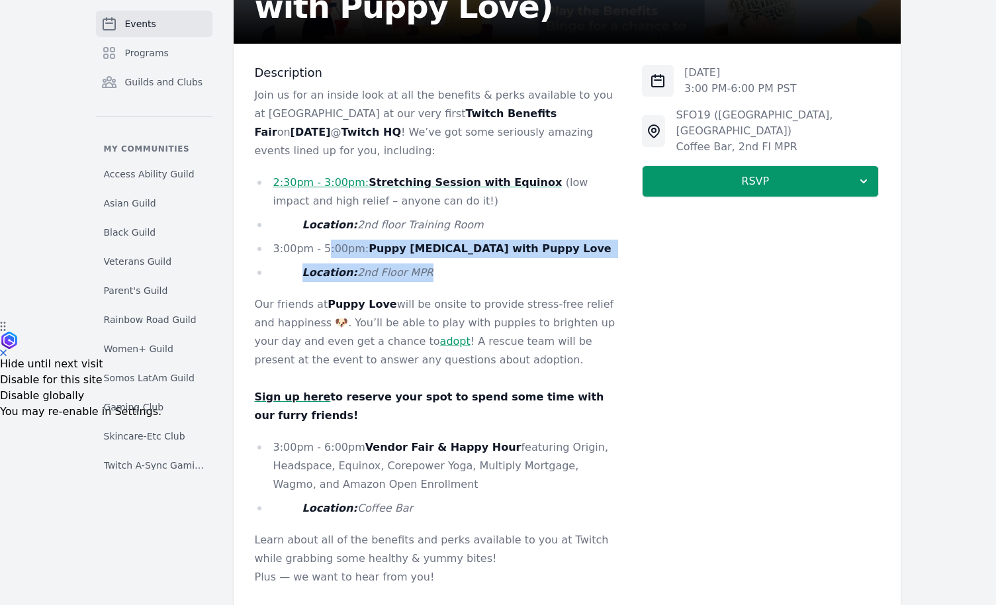
click at [324, 240] on li "3:00pm - 5:00pm: Puppy Play Therapy with Puppy Love" at bounding box center [438, 249] width 367 height 19
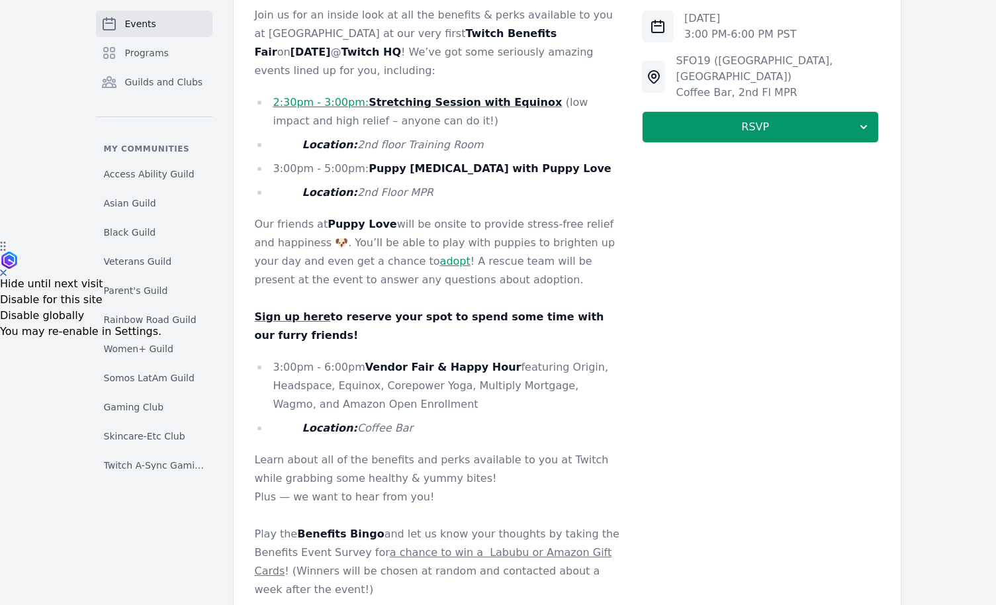
scroll to position [377, 0]
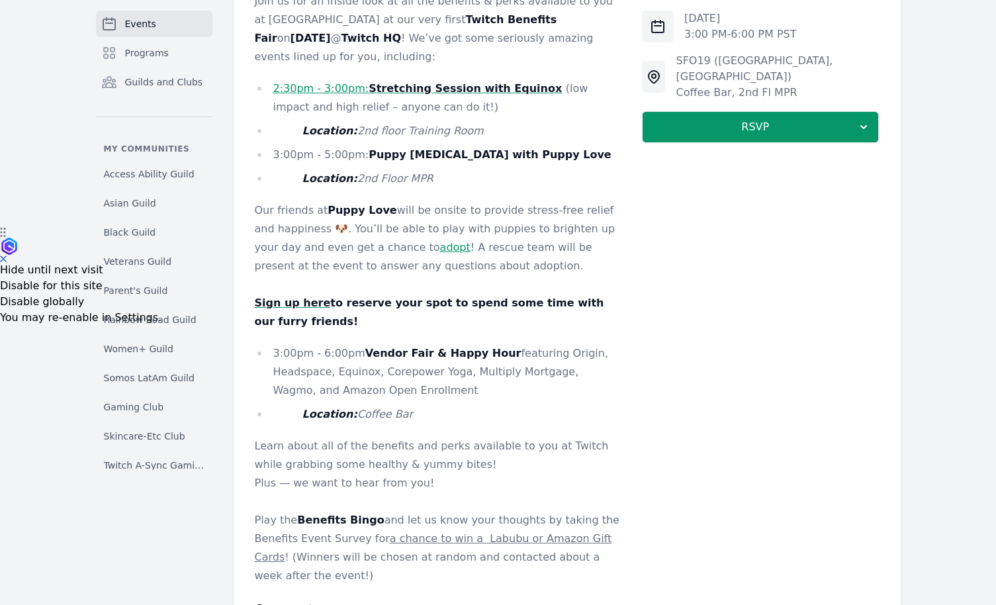
click at [440, 241] on link "adopt" at bounding box center [455, 247] width 30 height 13
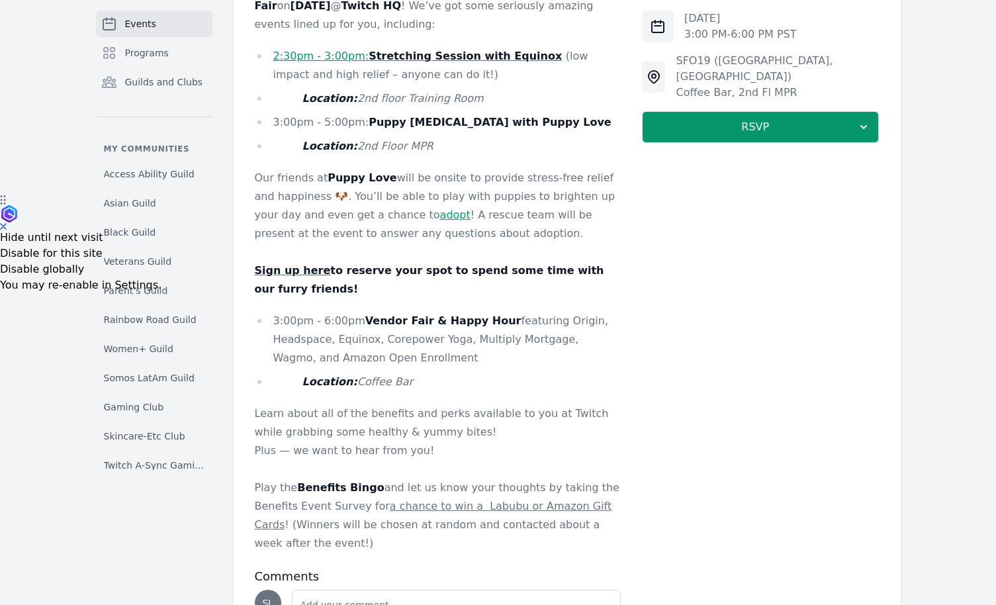
click at [305, 264] on strong "Sign up here" at bounding box center [293, 270] width 76 height 13
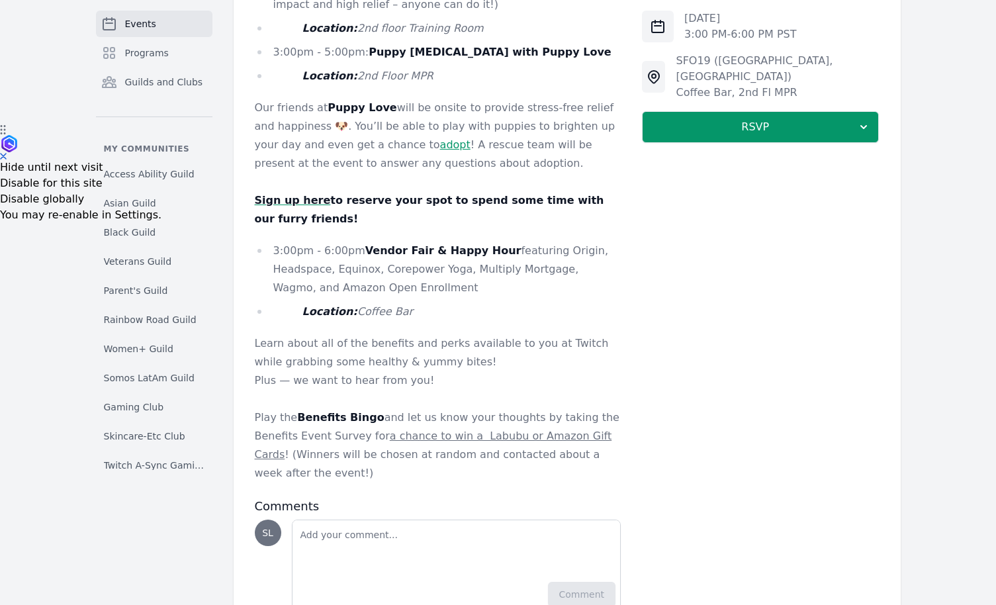
scroll to position [516, 0]
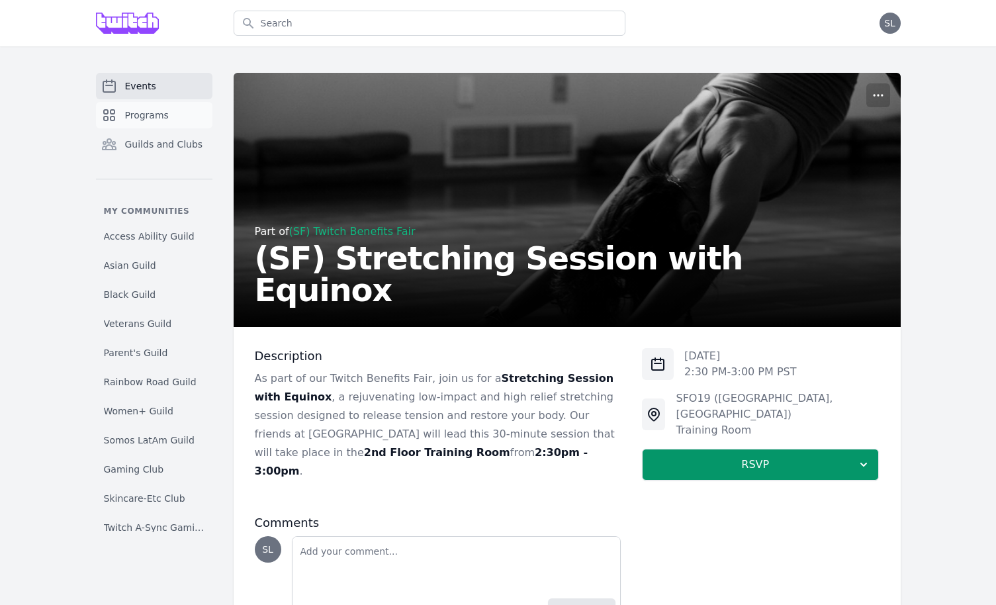
click at [167, 117] on link "Programs" at bounding box center [154, 115] width 116 height 26
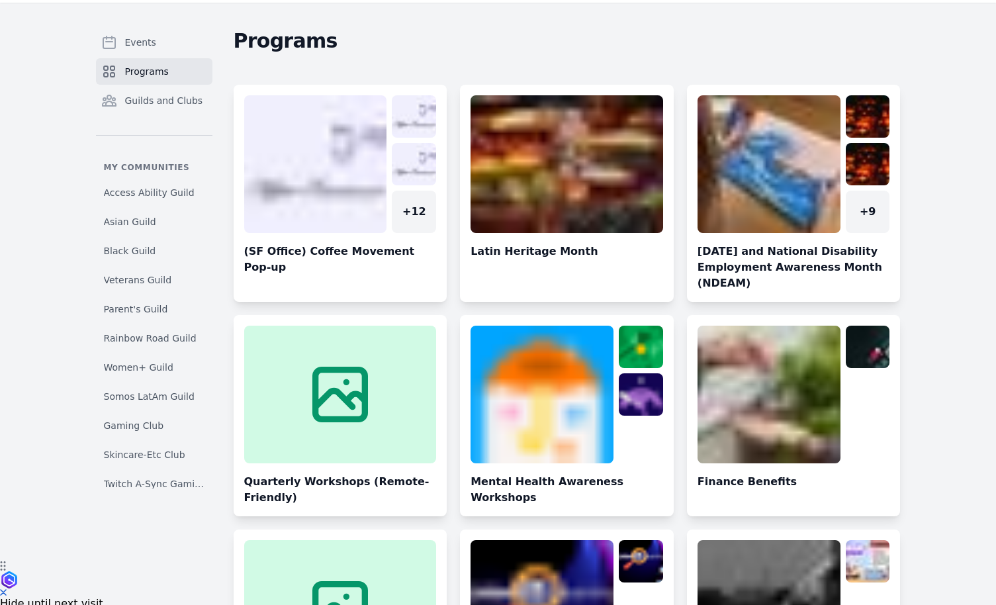
scroll to position [56, 0]
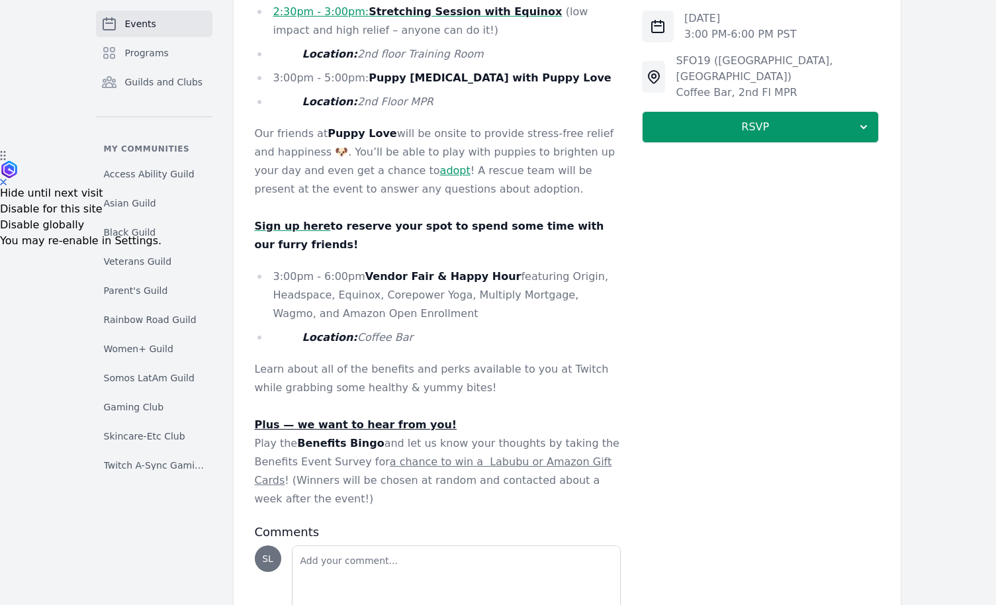
scroll to position [516, 0]
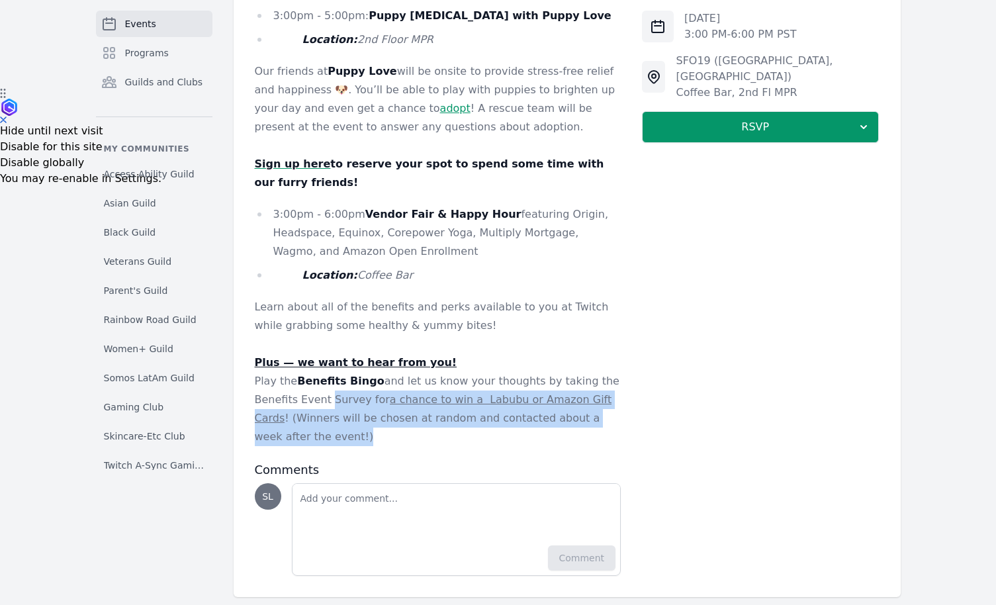
drag, startPoint x: 359, startPoint y: 418, endPoint x: 325, endPoint y: 376, distance: 54.0
click at [324, 376] on p "Play the Benefits Bingo and let us know your thoughts by taking the Benefits Ev…" at bounding box center [438, 409] width 367 height 74
click at [325, 376] on p "Play the Benefits Bingo and let us know your thoughts by taking the Benefits Ev…" at bounding box center [438, 409] width 367 height 74
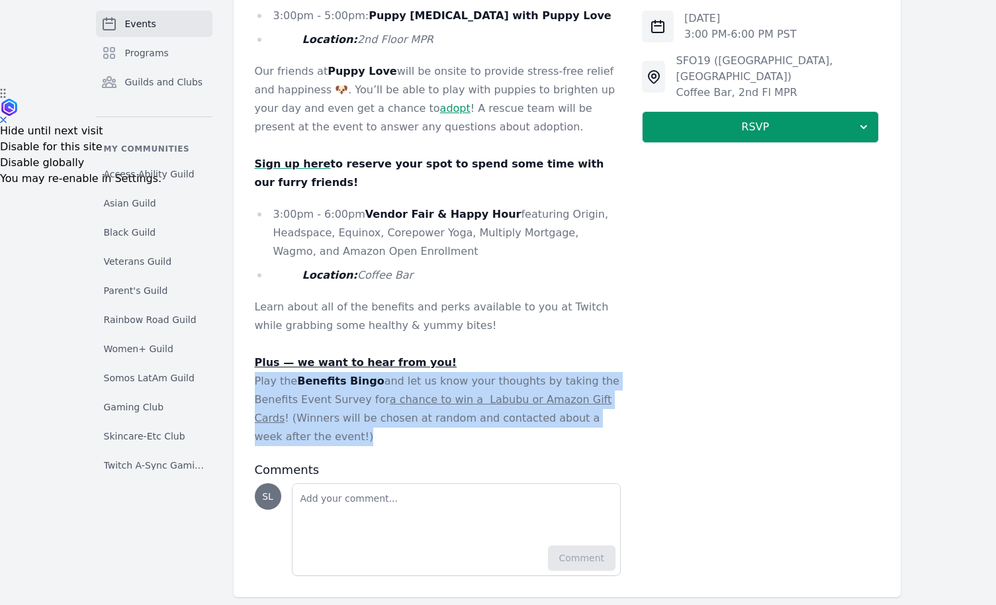
drag, startPoint x: 257, startPoint y: 363, endPoint x: 327, endPoint y: 418, distance: 89.1
click at [327, 418] on p "Play the Benefits Bingo and let us know your thoughts by taking the Benefits Ev…" at bounding box center [438, 409] width 367 height 74
drag, startPoint x: 323, startPoint y: 416, endPoint x: 251, endPoint y: 365, distance: 88.1
click at [251, 365] on div "Description Join us for an inside look at all the benefits & perks available to…" at bounding box center [567, 204] width 667 height 786
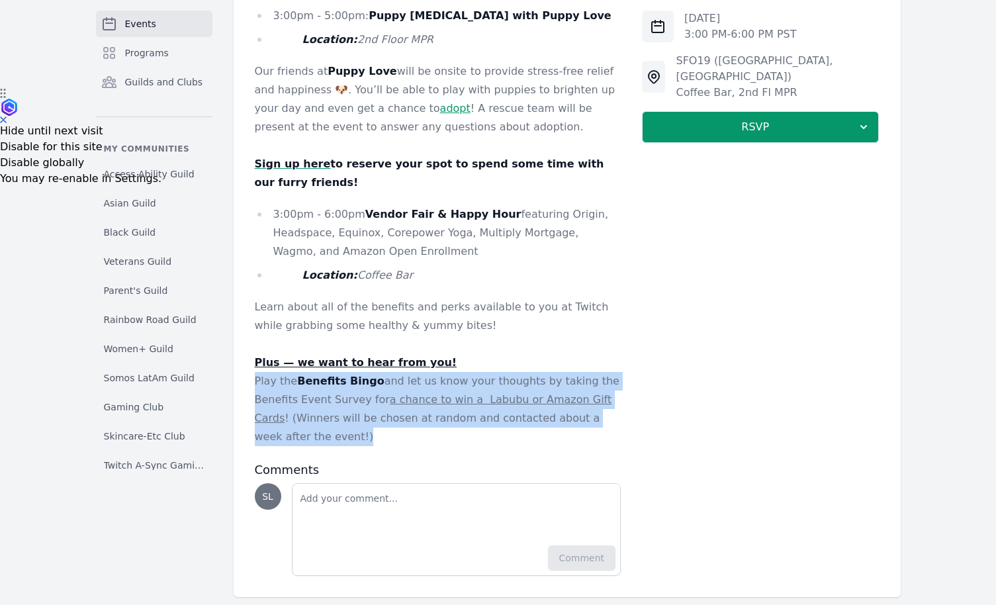
click at [251, 365] on div "Description Join us for an inside look at all the benefits & perks available to…" at bounding box center [567, 204] width 667 height 786
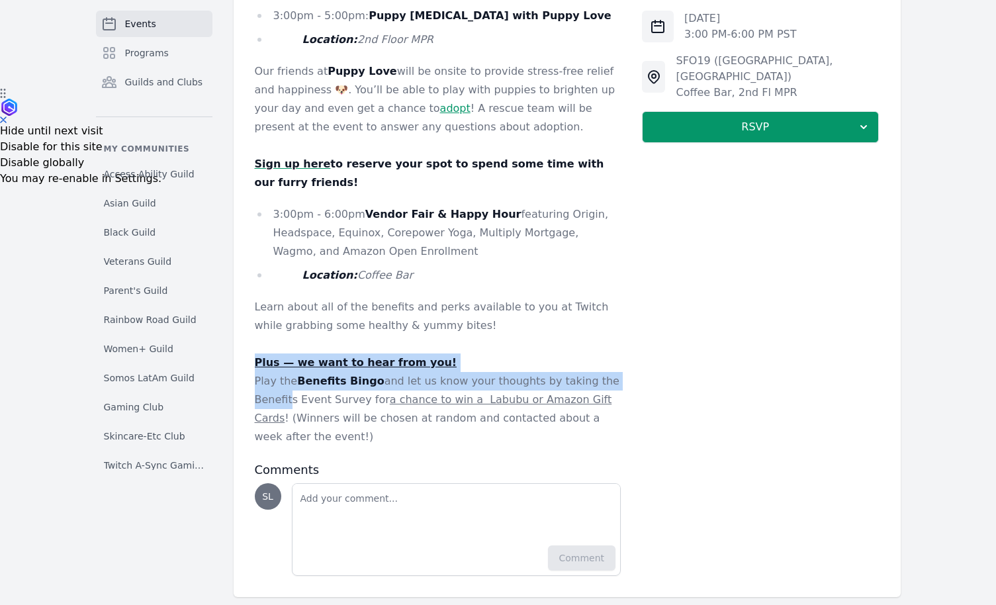
drag, startPoint x: 252, startPoint y: 338, endPoint x: 285, endPoint y: 382, distance: 55.3
click at [285, 382] on div "Description Join us for an inside look at all the benefits & perks available to…" at bounding box center [567, 204] width 667 height 786
click at [285, 382] on p "Play the Benefits Bingo and let us know your thoughts by taking the Benefits Ev…" at bounding box center [438, 409] width 367 height 74
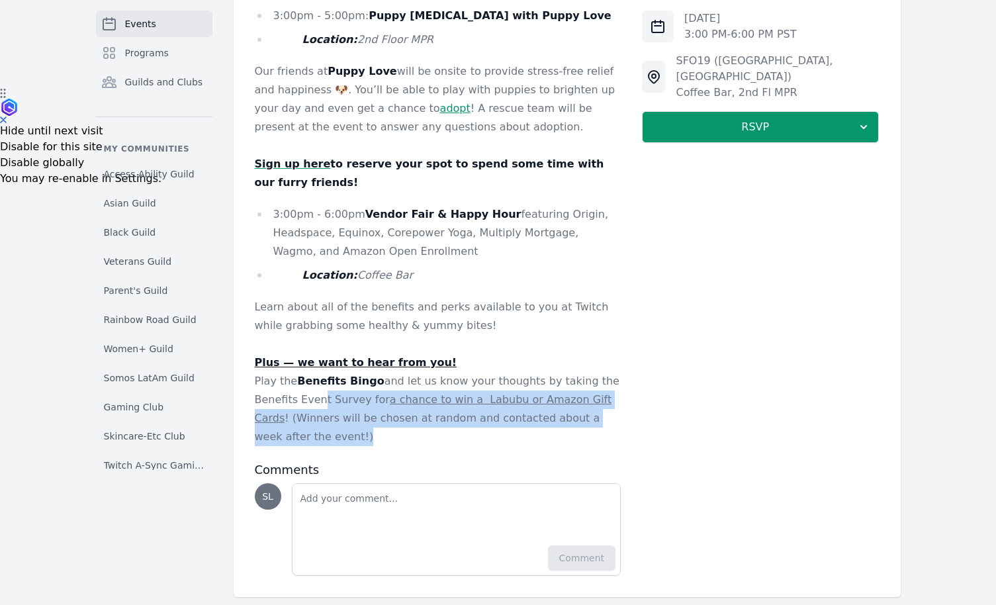
drag, startPoint x: 316, startPoint y: 412, endPoint x: 316, endPoint y: 375, distance: 36.4
click at [316, 375] on p "Play the Benefits Bingo and let us know your thoughts by taking the Benefits Ev…" at bounding box center [438, 409] width 367 height 74
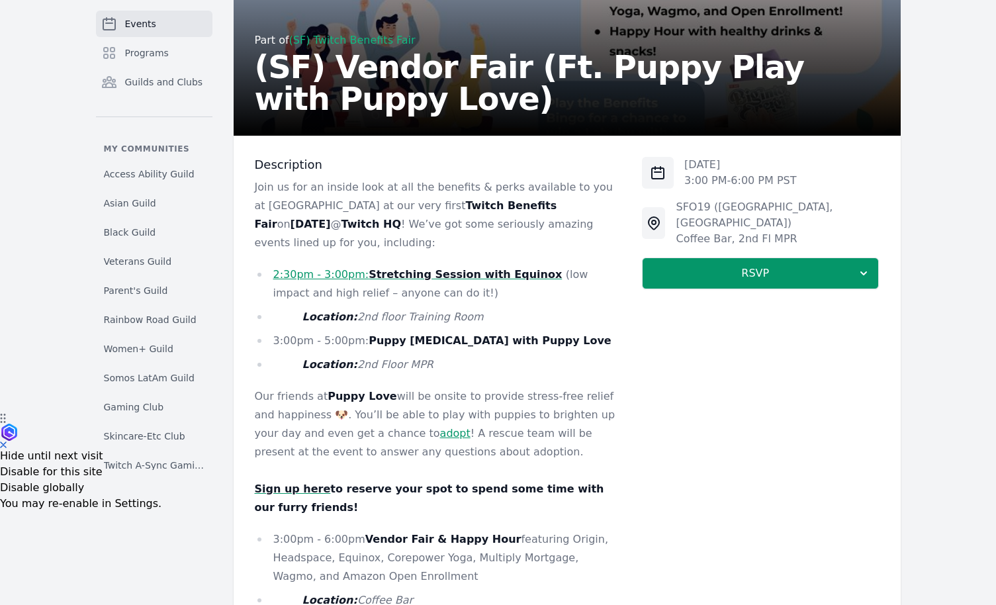
scroll to position [0, 0]
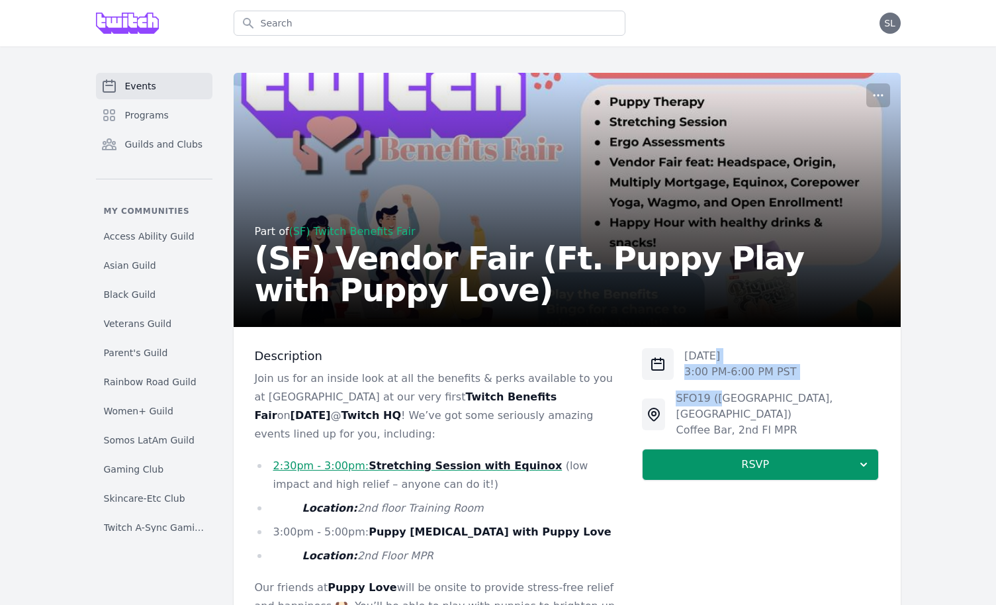
drag, startPoint x: 709, startPoint y: 363, endPoint x: 727, endPoint y: 396, distance: 37.3
click at [727, 396] on div "[DATE] 3:00 PM - 6:00 PM PST SFO19 ([GEOGRAPHIC_DATA], [GEOGRAPHIC_DATA]) Coffe…" at bounding box center [760, 419] width 237 height 143
click at [727, 396] on div "SFO19 ([GEOGRAPHIC_DATA], [GEOGRAPHIC_DATA])" at bounding box center [777, 406] width 203 height 32
click at [146, 115] on span "Programs" at bounding box center [147, 115] width 44 height 13
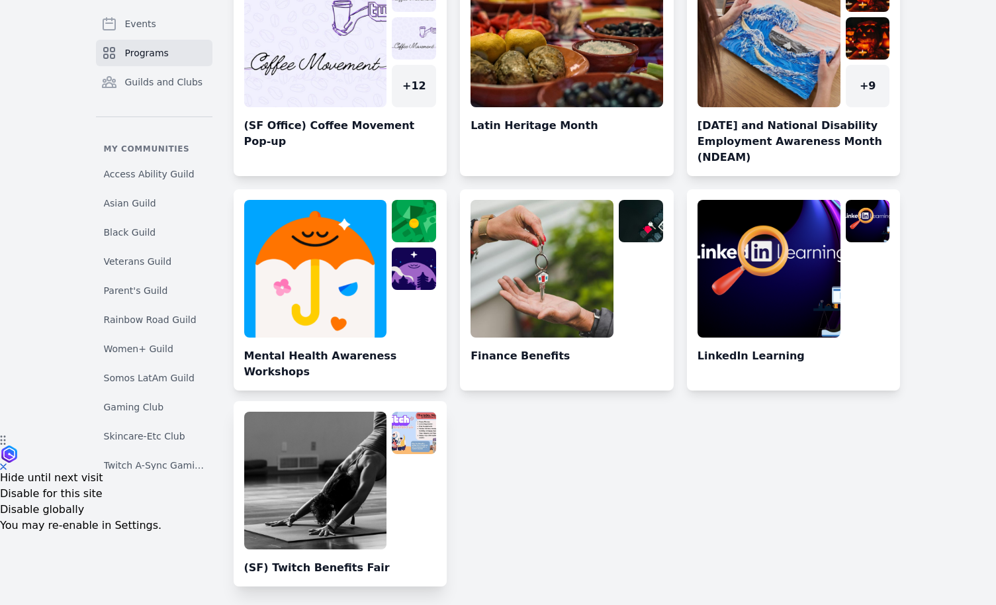
click at [363, 439] on link at bounding box center [341, 499] width 214 height 175
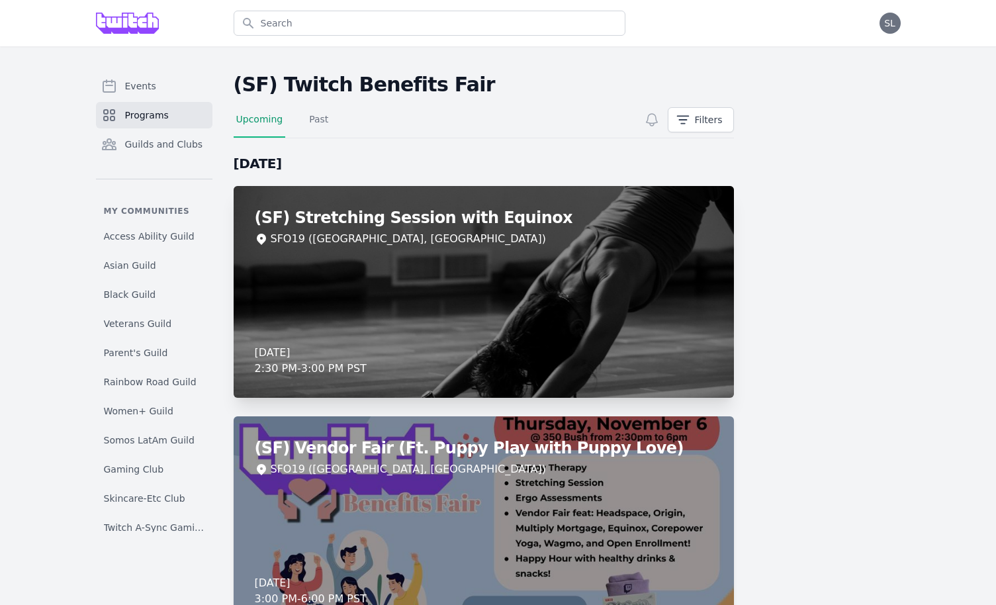
click at [411, 288] on div "(SF) Stretching Session with Equinox SFO19 ([GEOGRAPHIC_DATA], [GEOGRAPHIC_DATA…" at bounding box center [484, 292] width 500 height 212
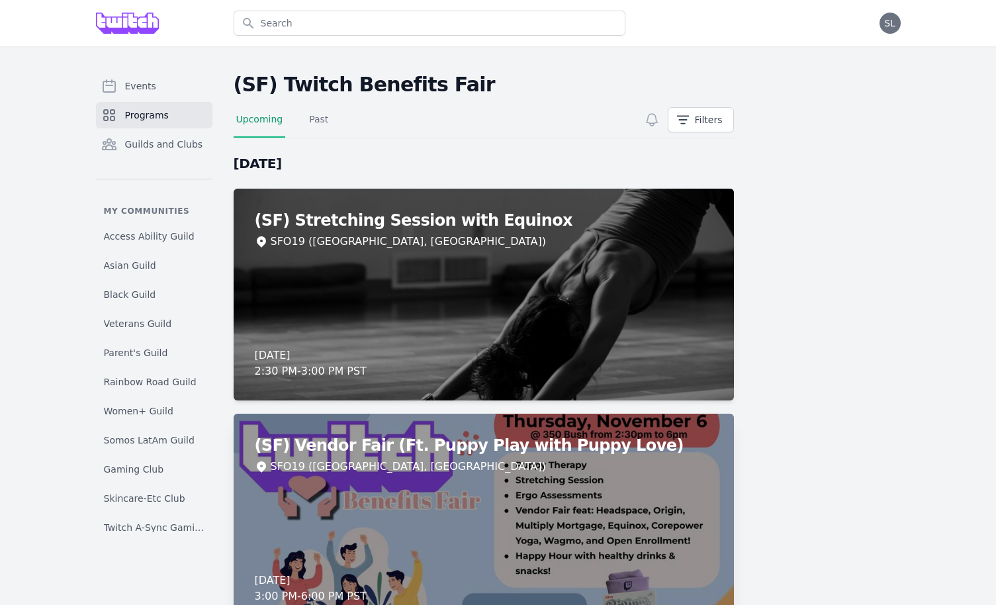
click at [423, 501] on div "(SF) Vendor Fair (Ft. Puppy Play with Puppy Love) SFO19 (San Francisco, CA) Thu…" at bounding box center [484, 520] width 500 height 212
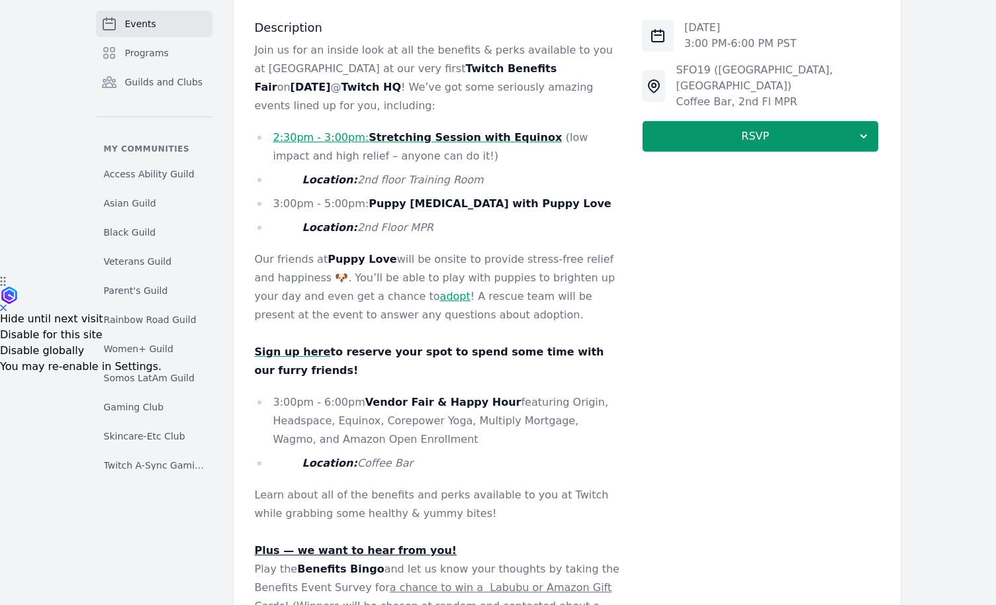
scroll to position [516, 0]
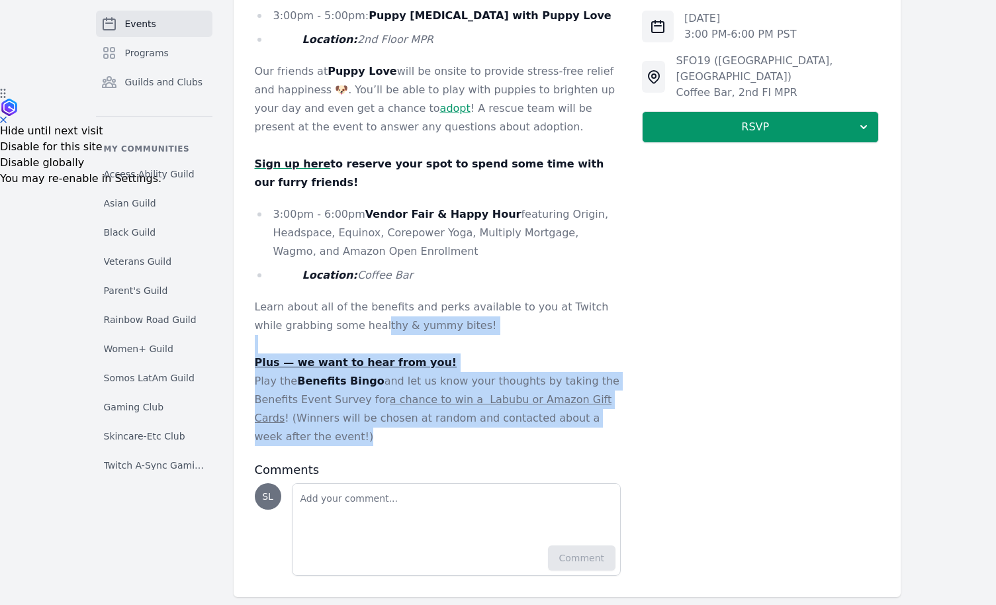
drag, startPoint x: 354, startPoint y: 419, endPoint x: 348, endPoint y: 314, distance: 104.7
click at [348, 314] on div "Join us for an inside look at all the benefits & perks available to you at Twit…" at bounding box center [438, 149] width 367 height 593
click at [348, 314] on p "Learn about all of the benefits and perks available to you at Twitch while grab…" at bounding box center [438, 316] width 367 height 37
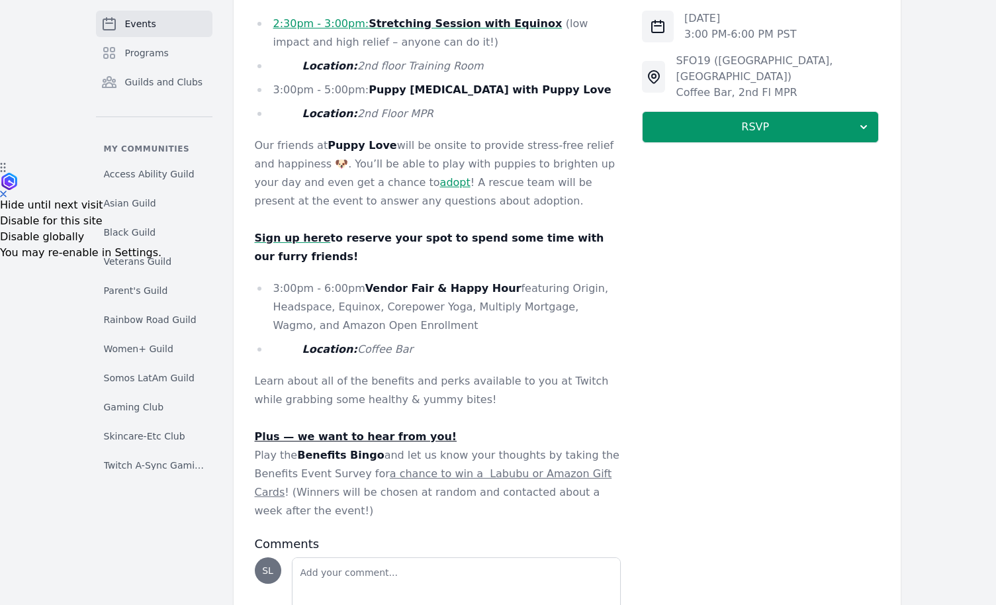
scroll to position [440, 0]
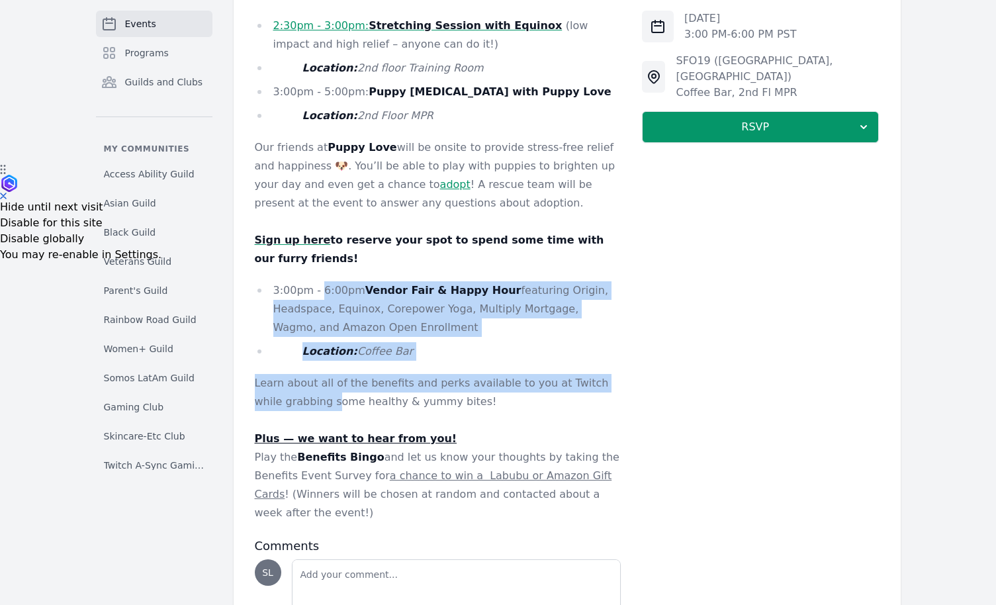
drag, startPoint x: 321, startPoint y: 275, endPoint x: 308, endPoint y: 377, distance: 102.8
click at [308, 377] on div "Join us for an inside look at all the benefits & perks available to you at Twit…" at bounding box center [438, 225] width 367 height 593
click at [308, 377] on p "Learn about all of the benefits and perks available to you at Twitch while grab…" at bounding box center [438, 392] width 367 height 37
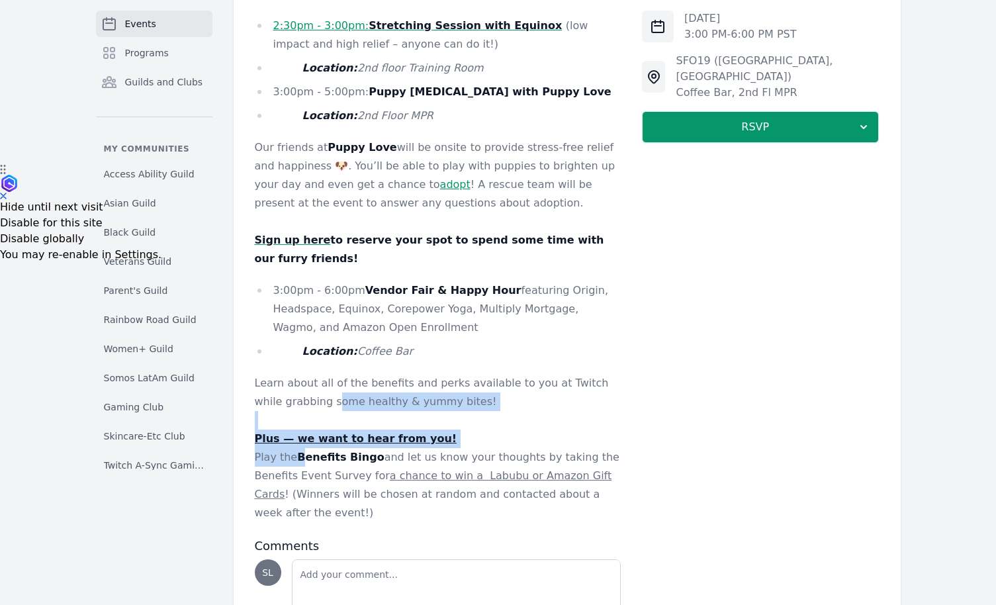
drag, startPoint x: 308, startPoint y: 377, endPoint x: 304, endPoint y: 446, distance: 68.9
click at [304, 446] on div "Join us for an inside look at all the benefits & perks available to you at Twit…" at bounding box center [438, 225] width 367 height 593
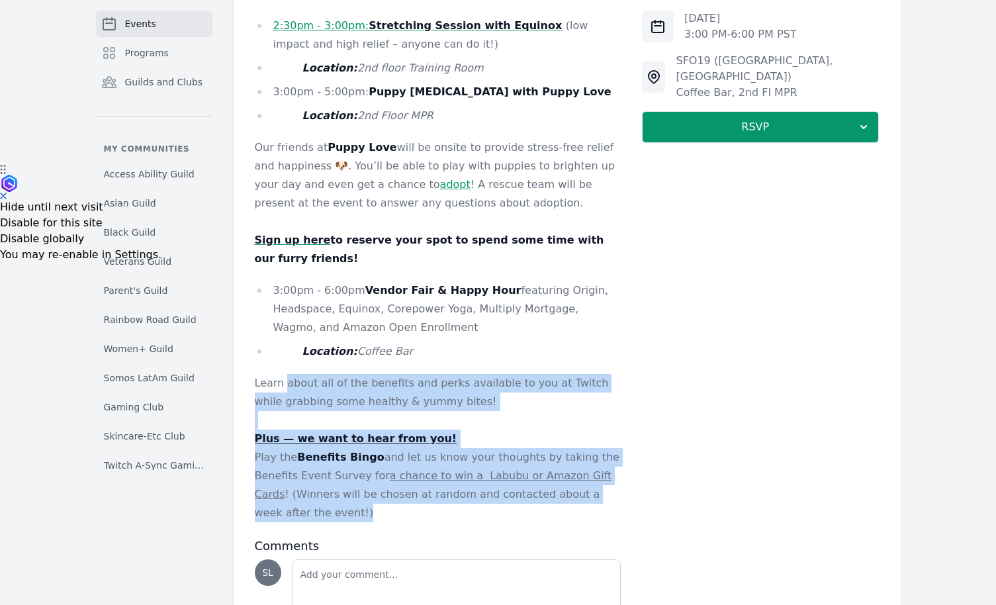
drag, startPoint x: 298, startPoint y: 486, endPoint x: 285, endPoint y: 363, distance: 123.8
click at [285, 363] on div "Join us for an inside look at all the benefits & perks available to you at Twit…" at bounding box center [438, 225] width 367 height 593
click at [285, 374] on p "Learn about all of the benefits and perks available to you at Twitch while grab…" at bounding box center [438, 392] width 367 height 37
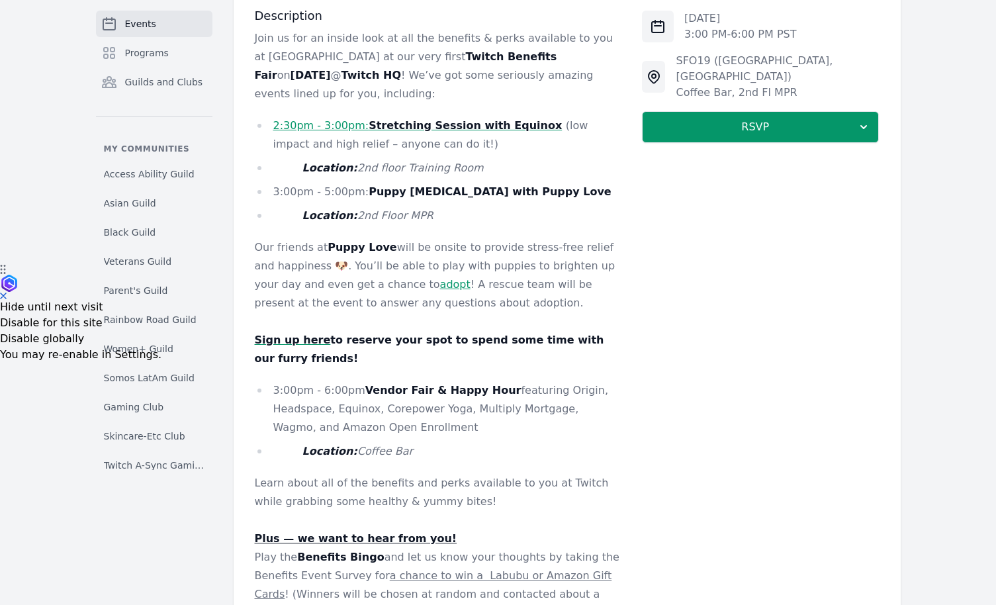
scroll to position [0, 0]
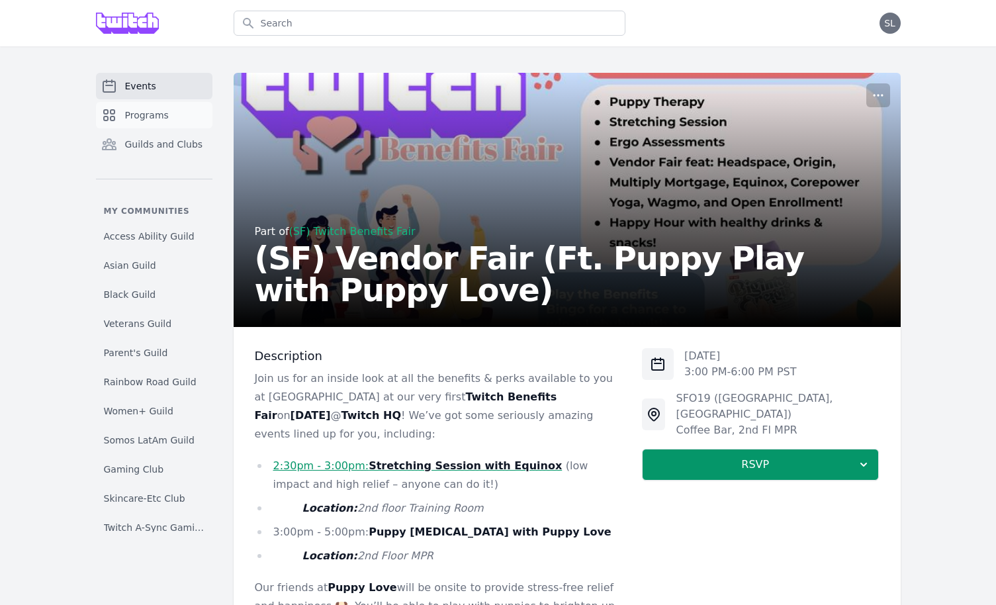
click at [183, 126] on link "Programs" at bounding box center [154, 115] width 116 height 26
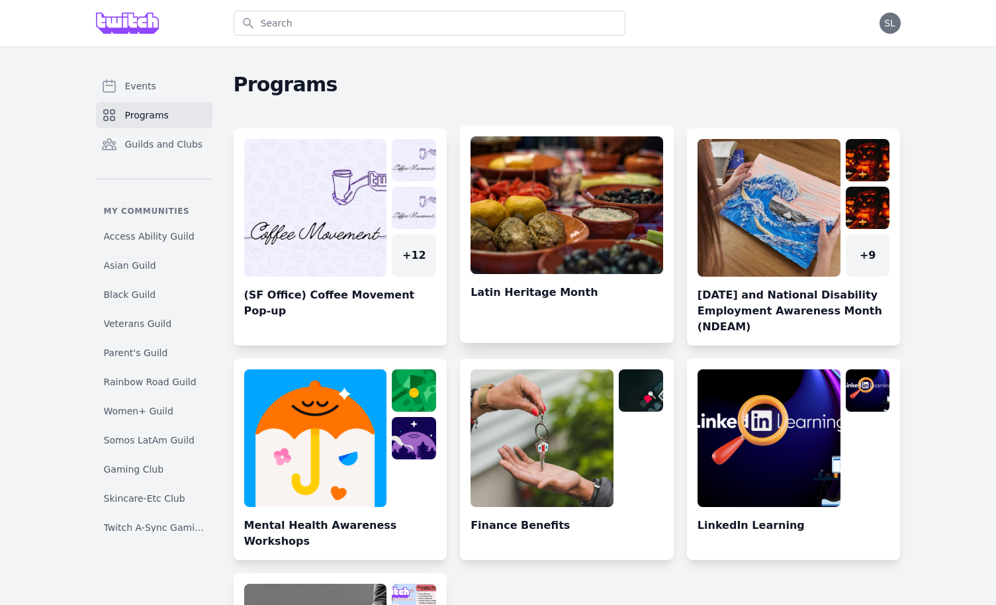
click at [570, 212] on link at bounding box center [567, 239] width 214 height 206
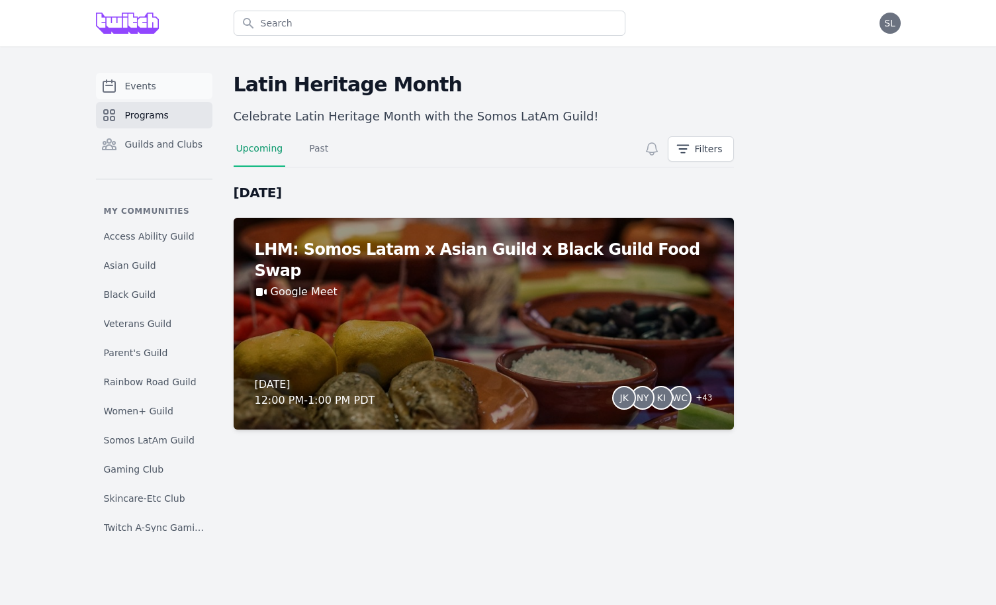
click at [136, 85] on span "Events" at bounding box center [140, 85] width 31 height 13
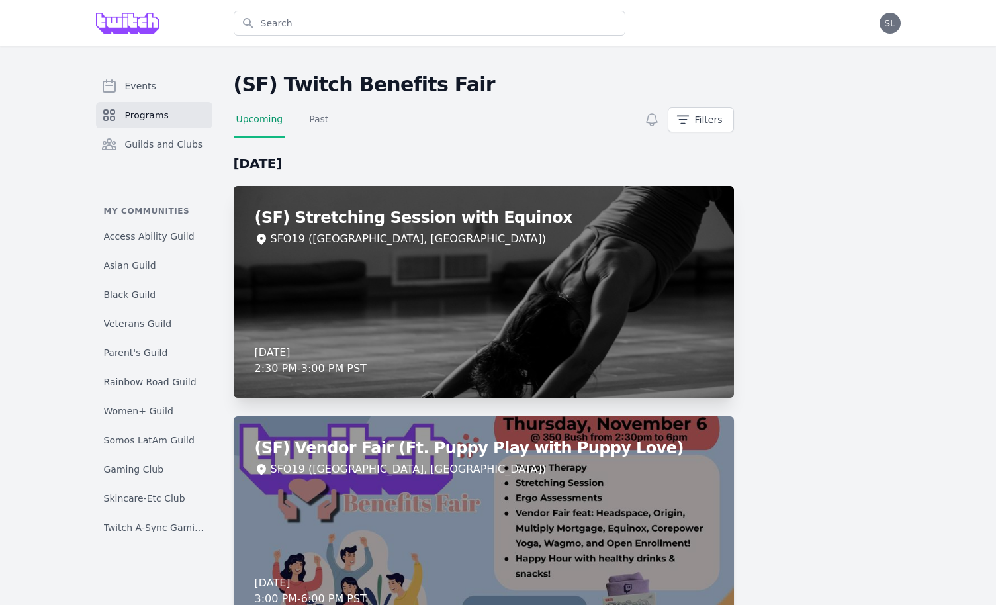
scroll to position [76, 0]
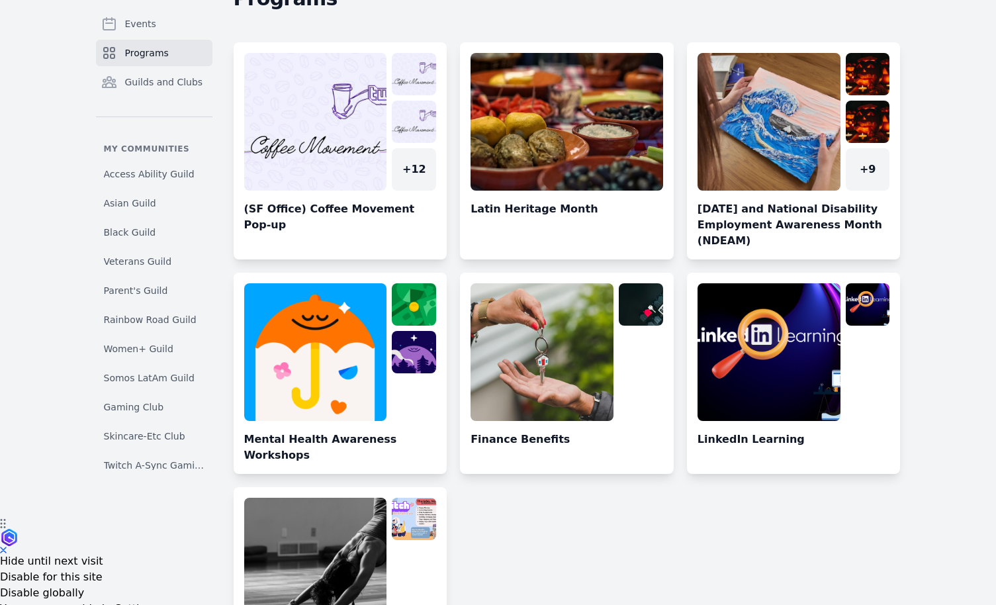
scroll to position [87, 0]
